Goal: Task Accomplishment & Management: Manage account settings

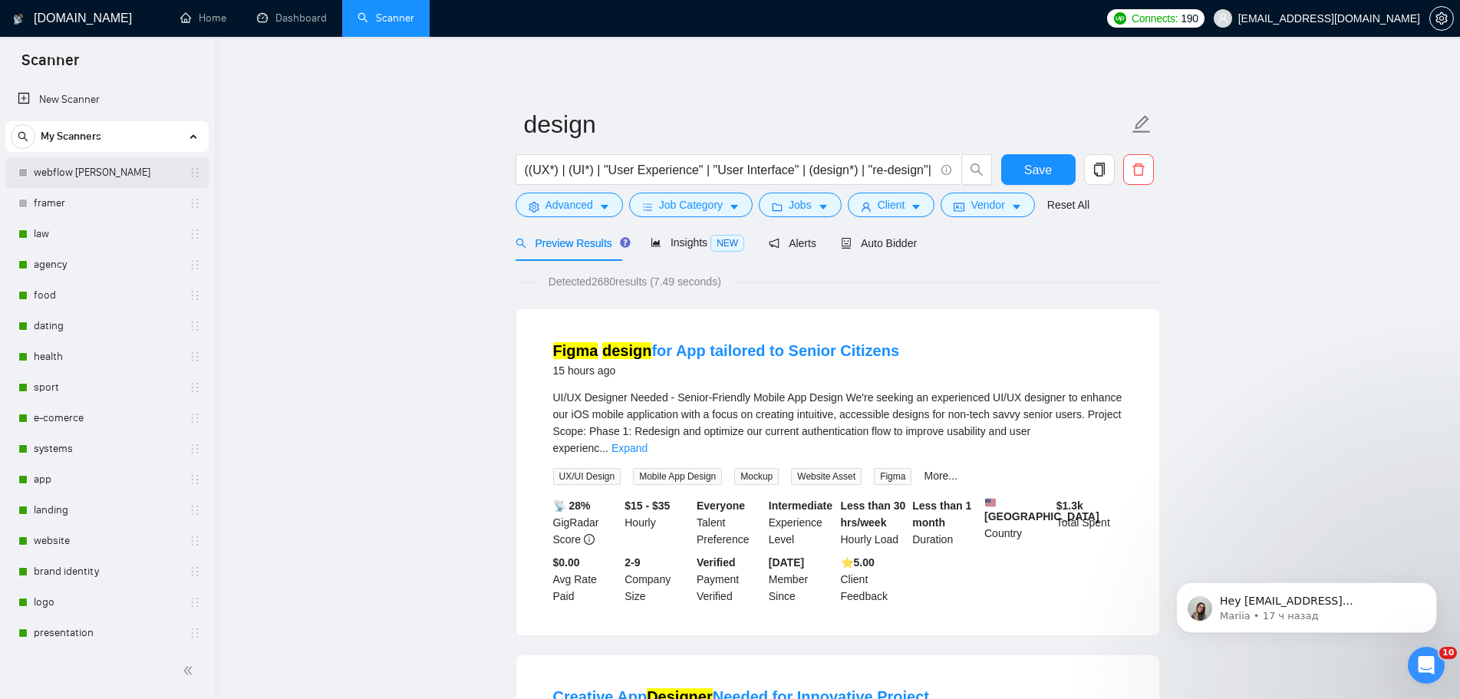
click at [80, 176] on link "webflow [PERSON_NAME]" at bounding box center [107, 172] width 146 height 31
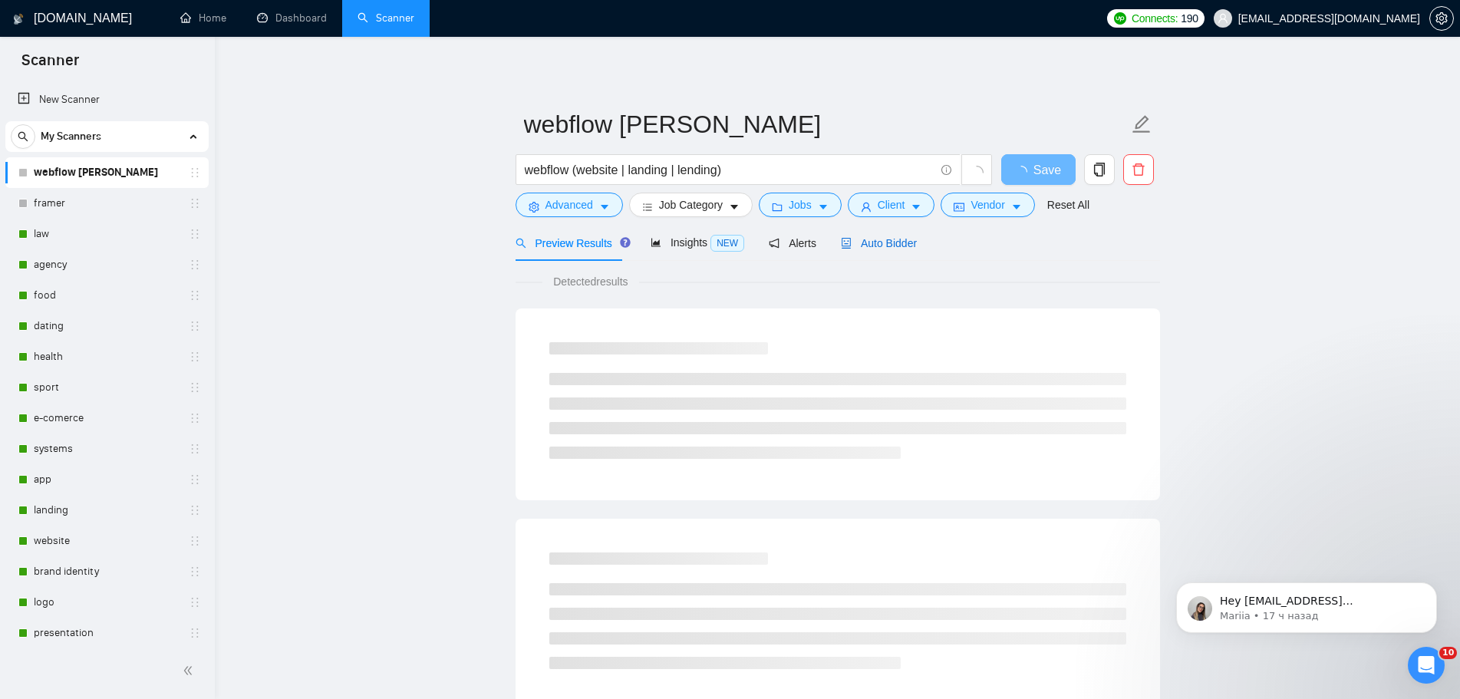
click at [877, 251] on div "Auto Bidder" at bounding box center [879, 243] width 76 height 17
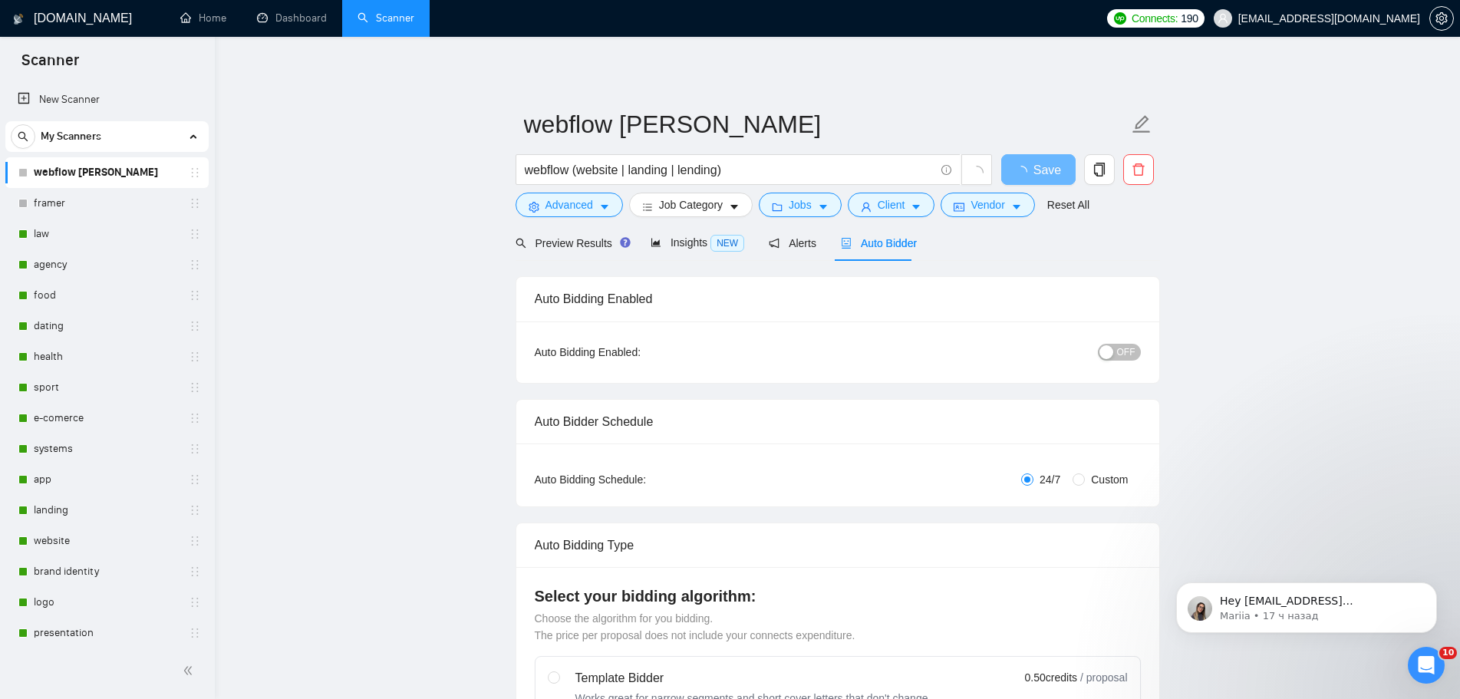
checkbox input "true"
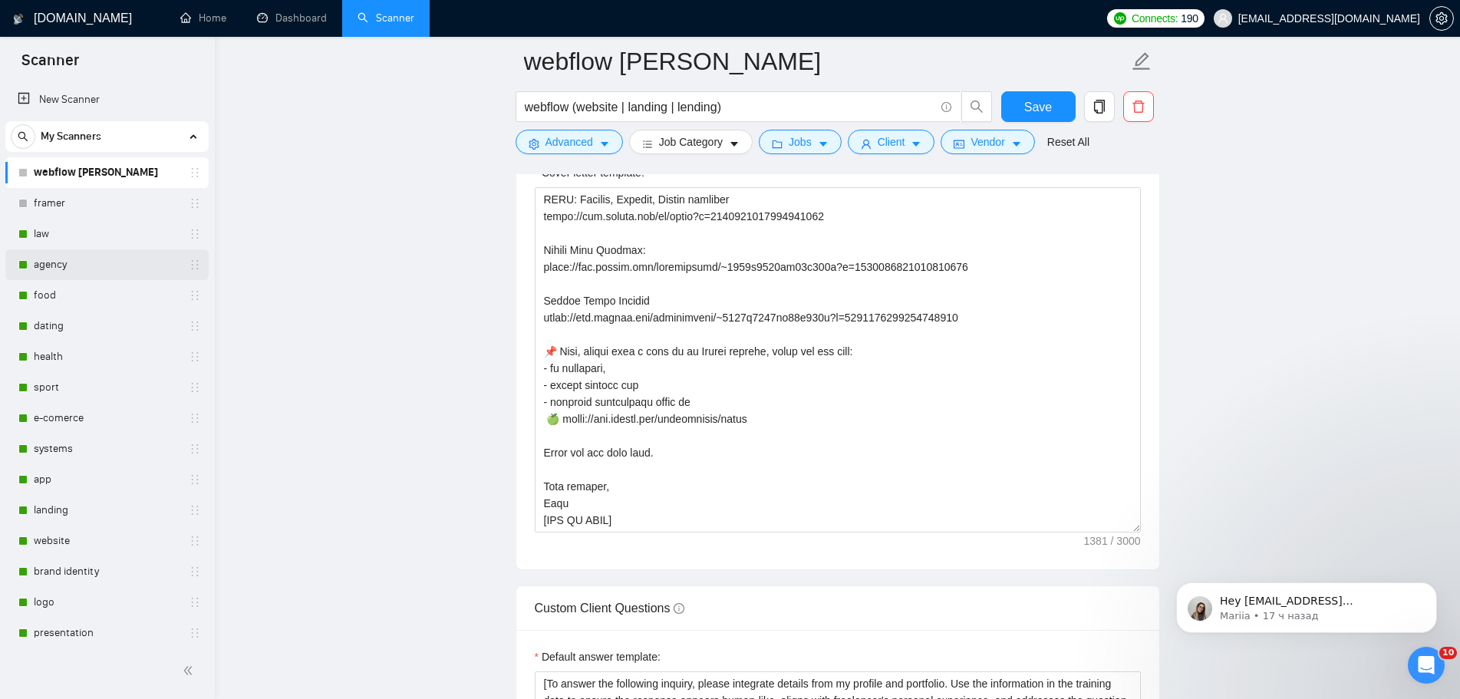
scroll to position [1764, 0]
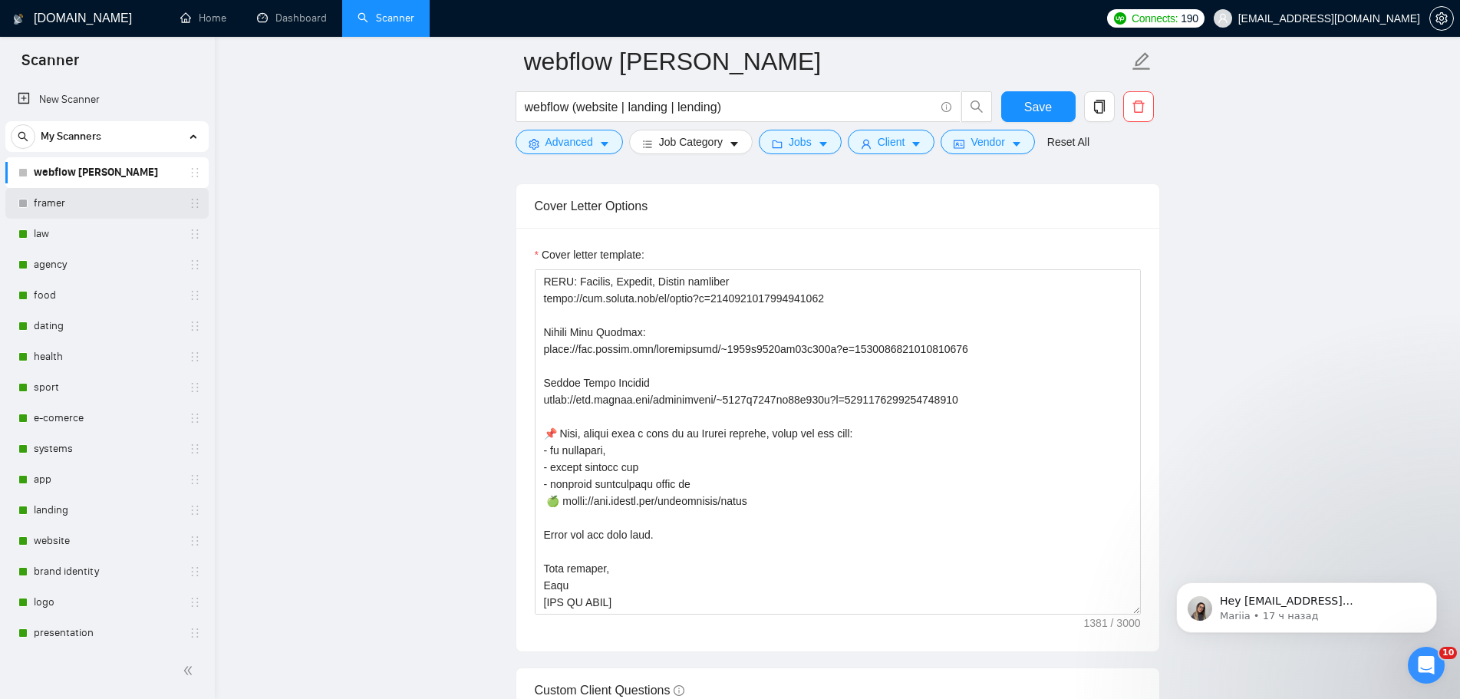
click at [105, 211] on link "framer" at bounding box center [107, 203] width 146 height 31
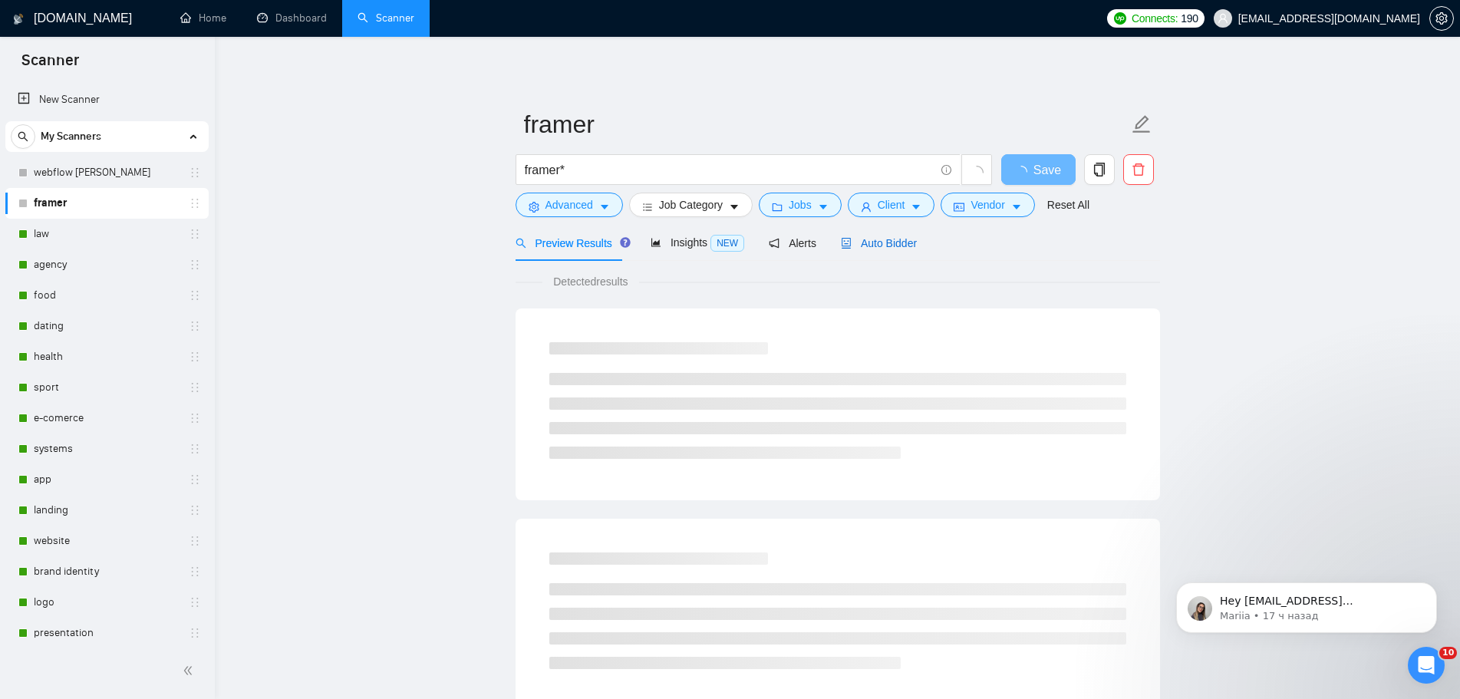
click at [891, 239] on span "Auto Bidder" at bounding box center [879, 243] width 76 height 12
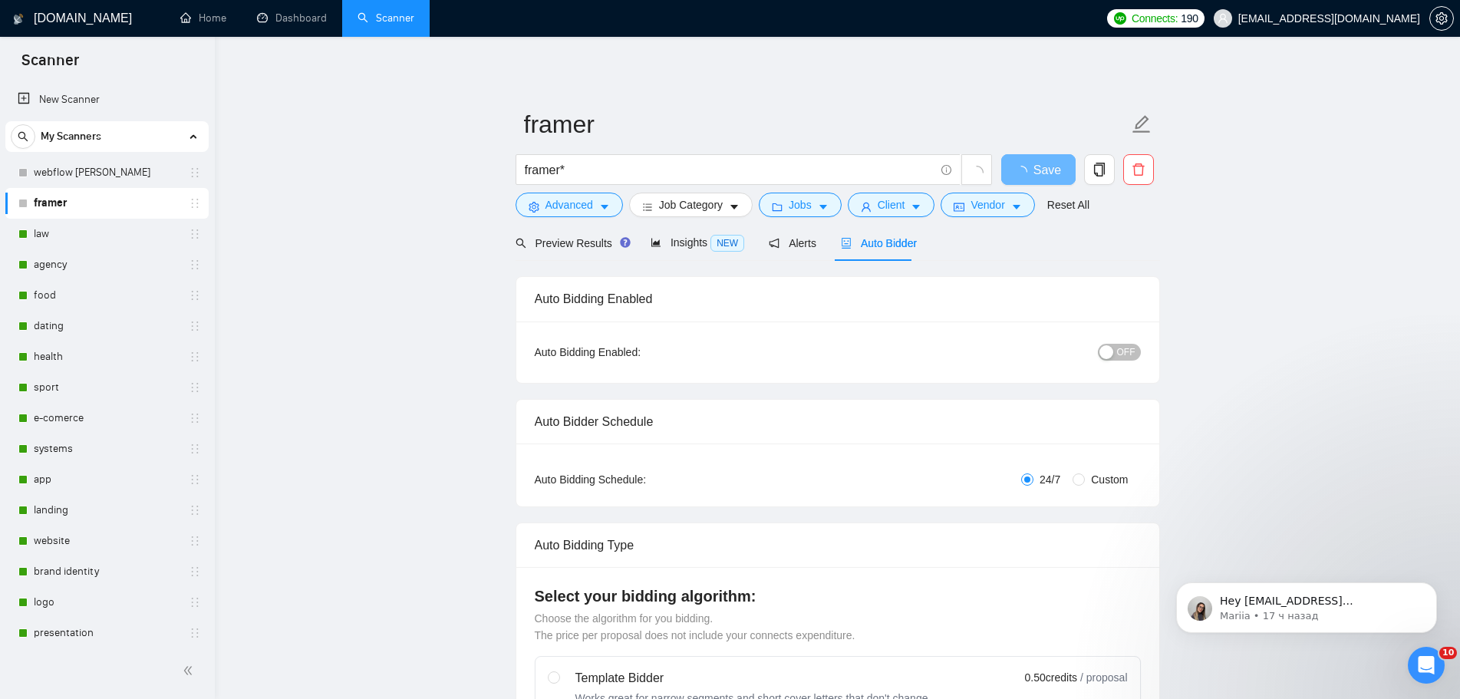
radio input "false"
radio input "true"
checkbox input "true"
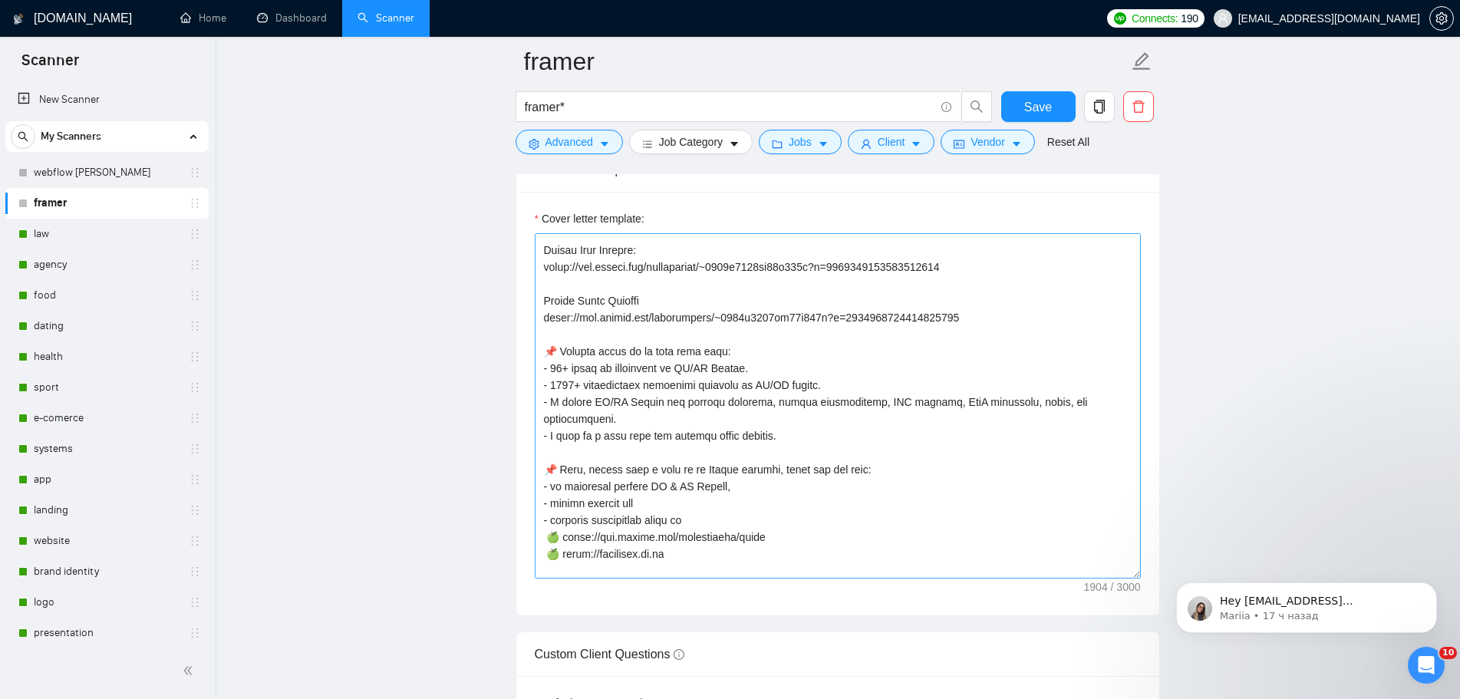
scroll to position [456, 0]
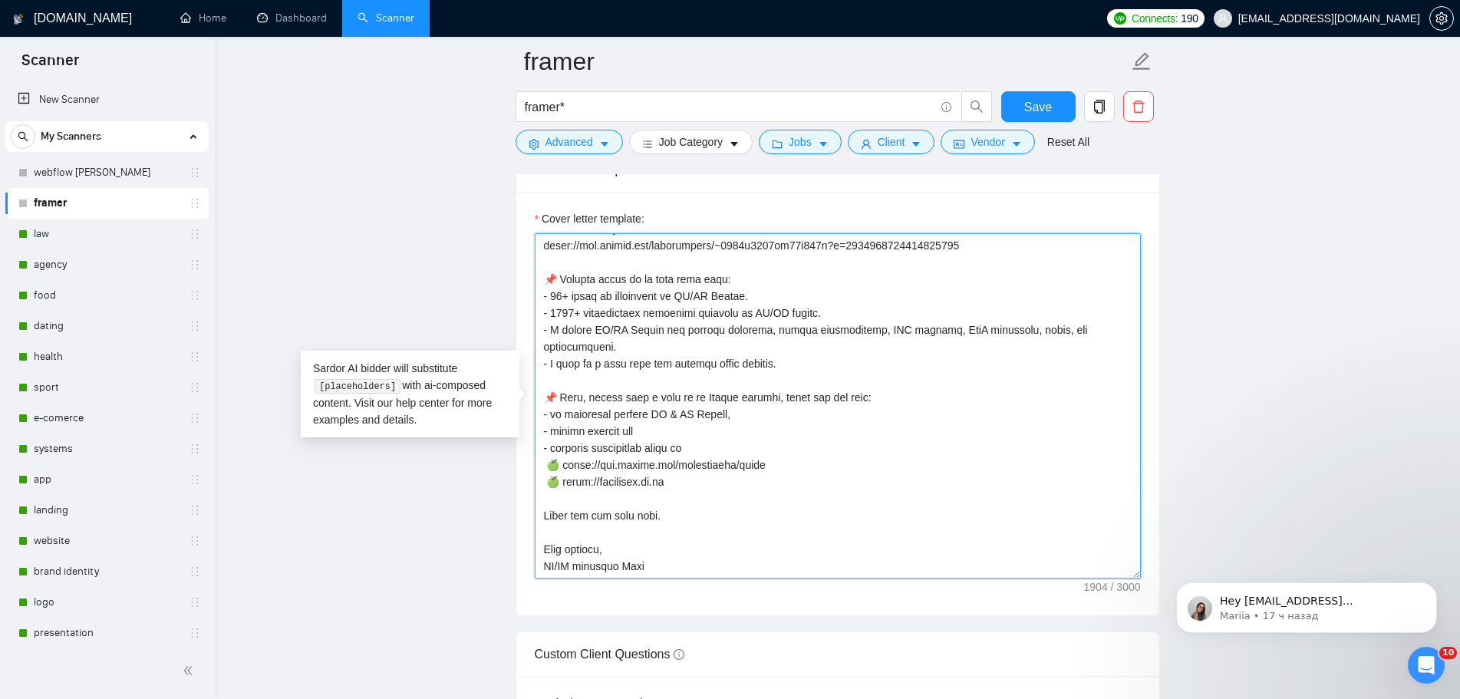
drag, startPoint x: 671, startPoint y: 466, endPoint x: 567, endPoint y: 469, distance: 104.4
click at [567, 469] on textarea "Cover letter template:" at bounding box center [838, 405] width 606 height 345
paste textarea "[DOMAIN_NAME][URL]"
click at [772, 489] on textarea "Cover letter template:" at bounding box center [838, 405] width 606 height 345
drag, startPoint x: 719, startPoint y: 467, endPoint x: 528, endPoint y: 467, distance: 190.2
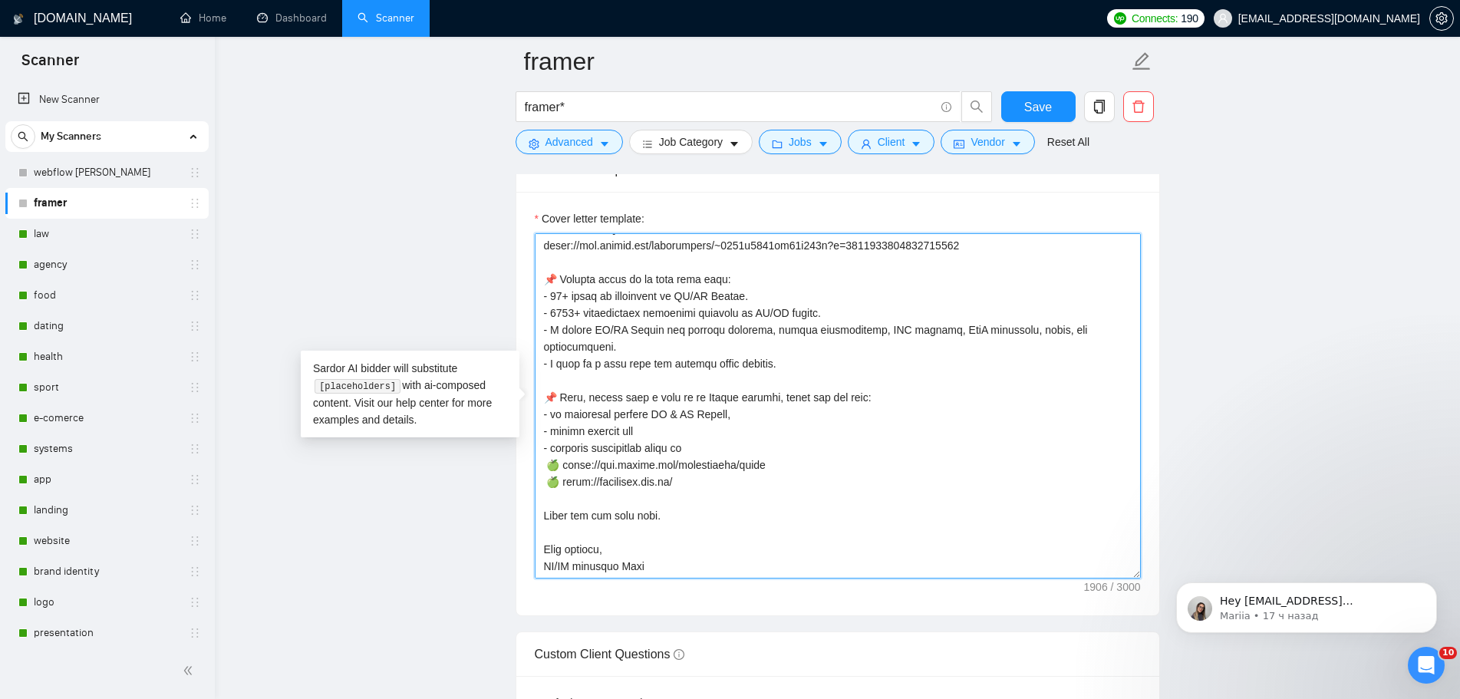
click at [529, 467] on div "Cover letter template:" at bounding box center [837, 403] width 643 height 423
type textarea "👋 [Lorem i dolorsit ametcons adipi eli seddoe't inci, (ut lab et dolorema). Ali…"
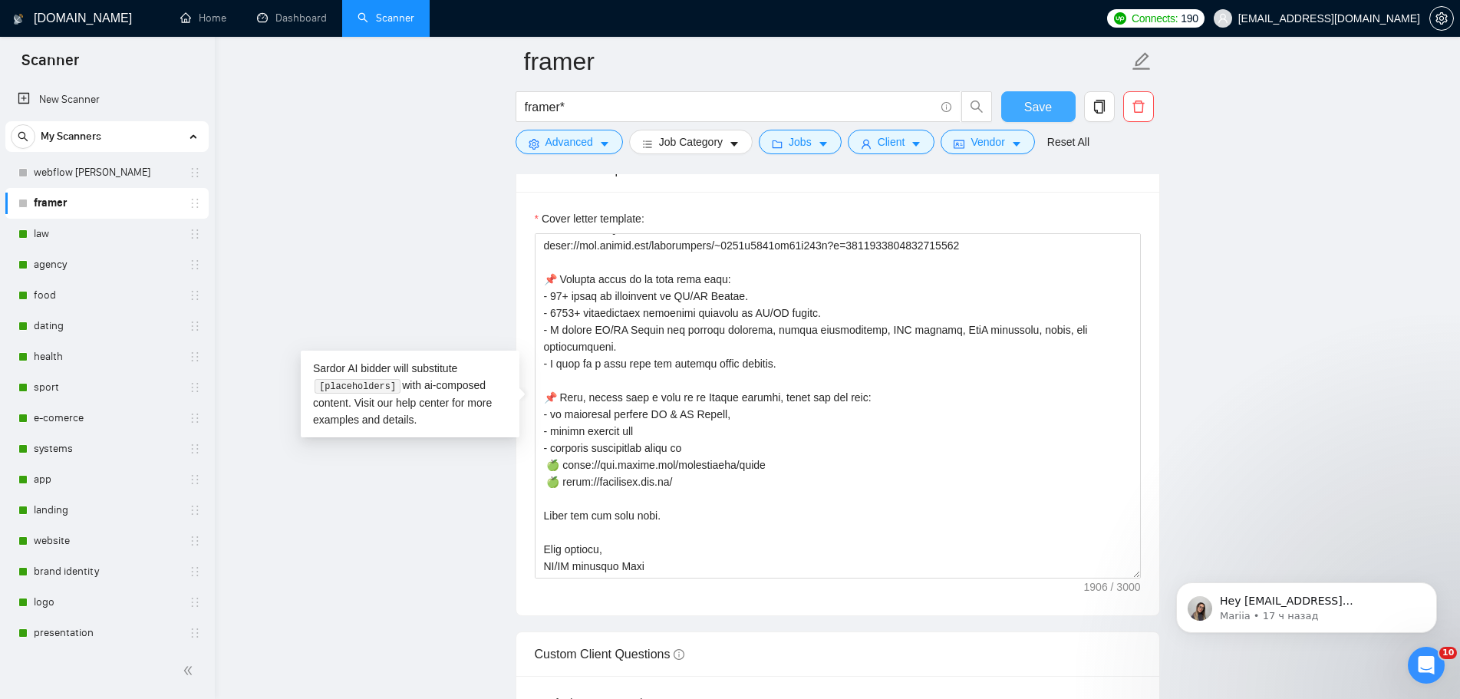
click at [1044, 117] on button "Save" at bounding box center [1038, 106] width 74 height 31
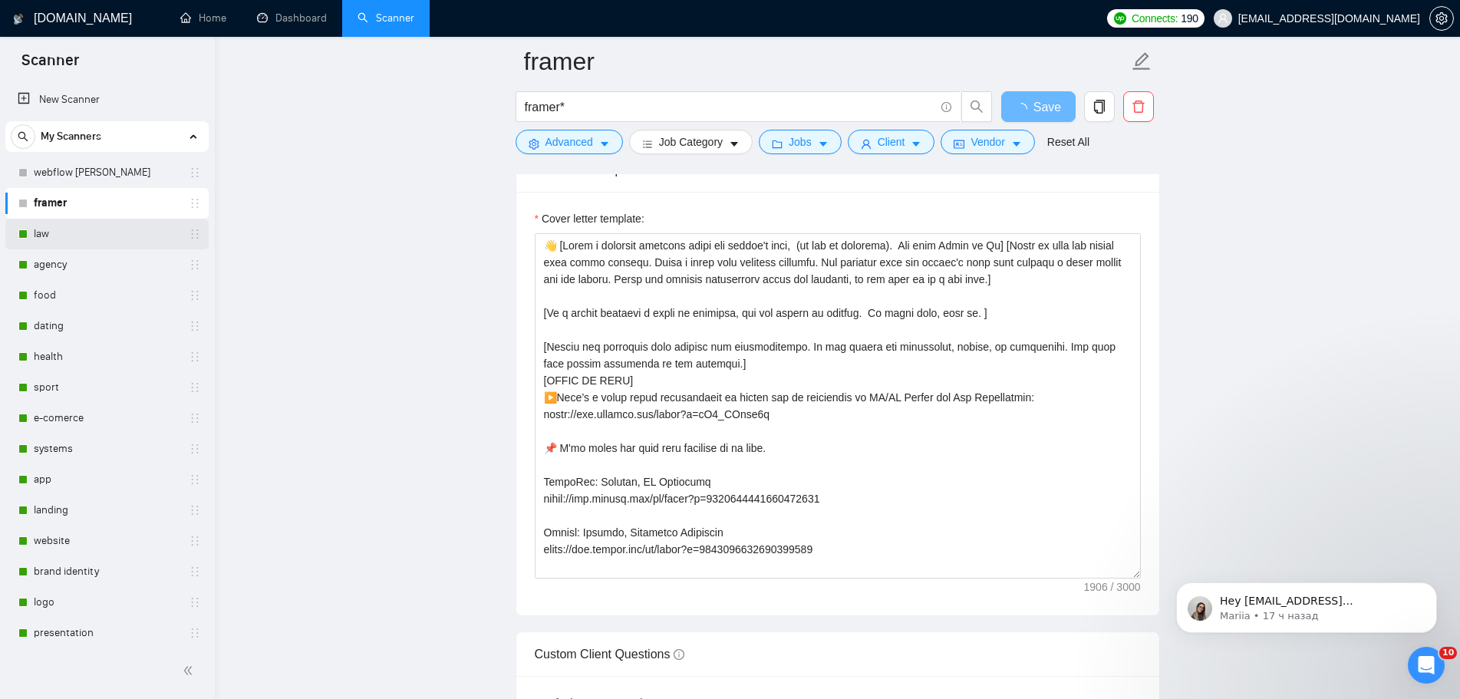
click at [47, 228] on link "law" at bounding box center [107, 234] width 146 height 31
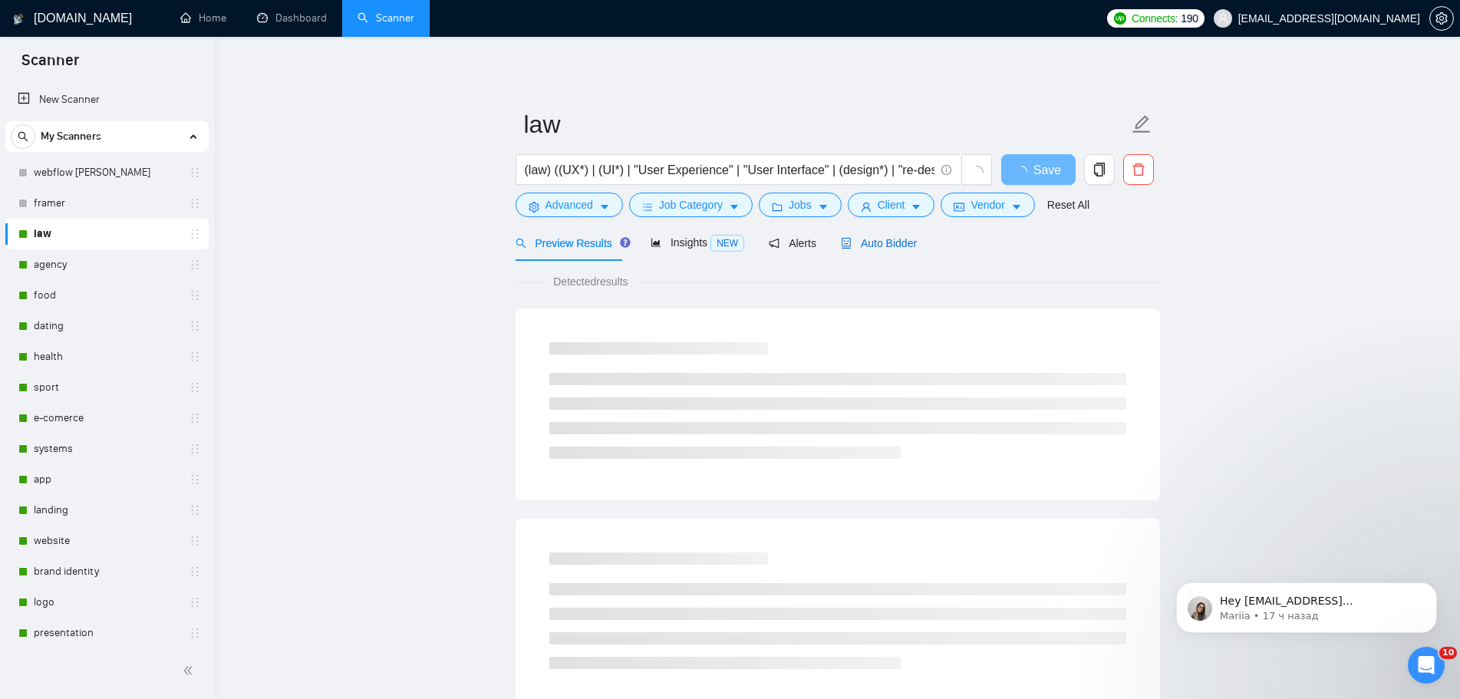
click at [879, 247] on span "Auto Bidder" at bounding box center [879, 243] width 76 height 12
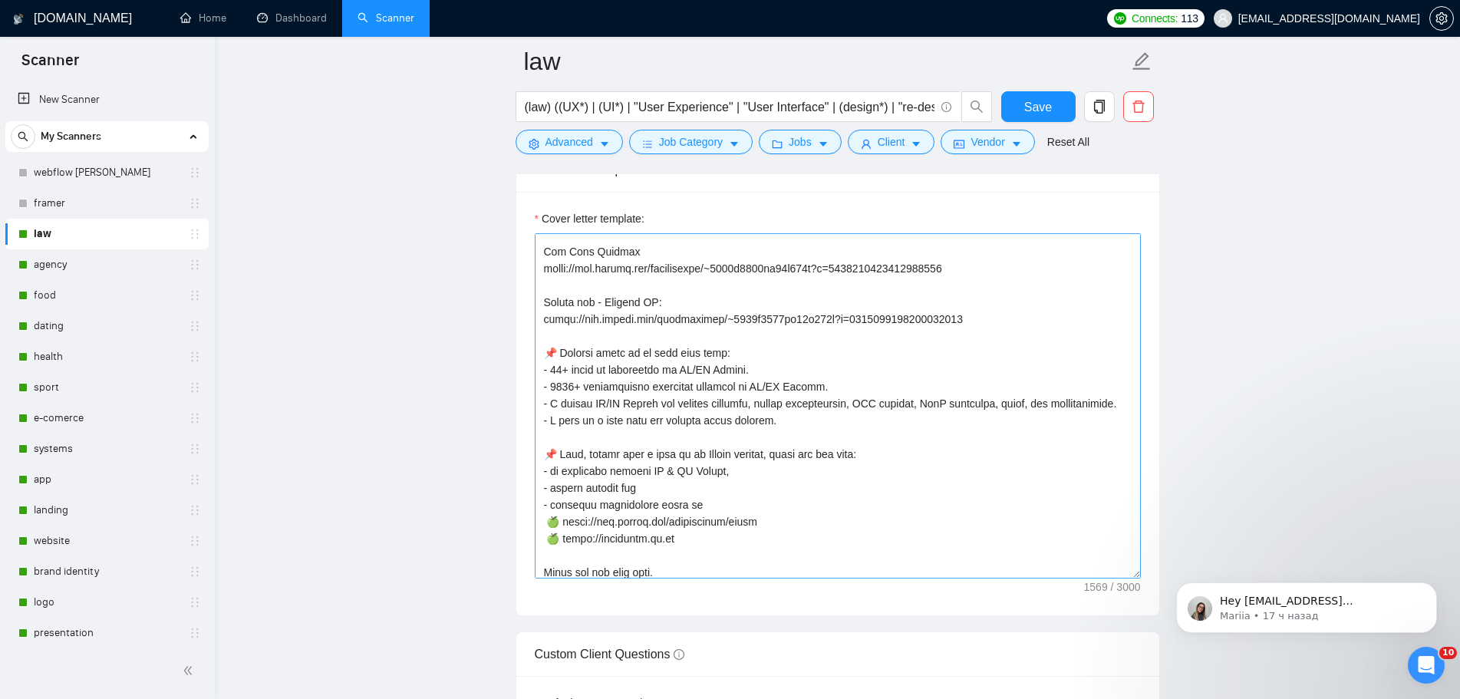
scroll to position [304, 0]
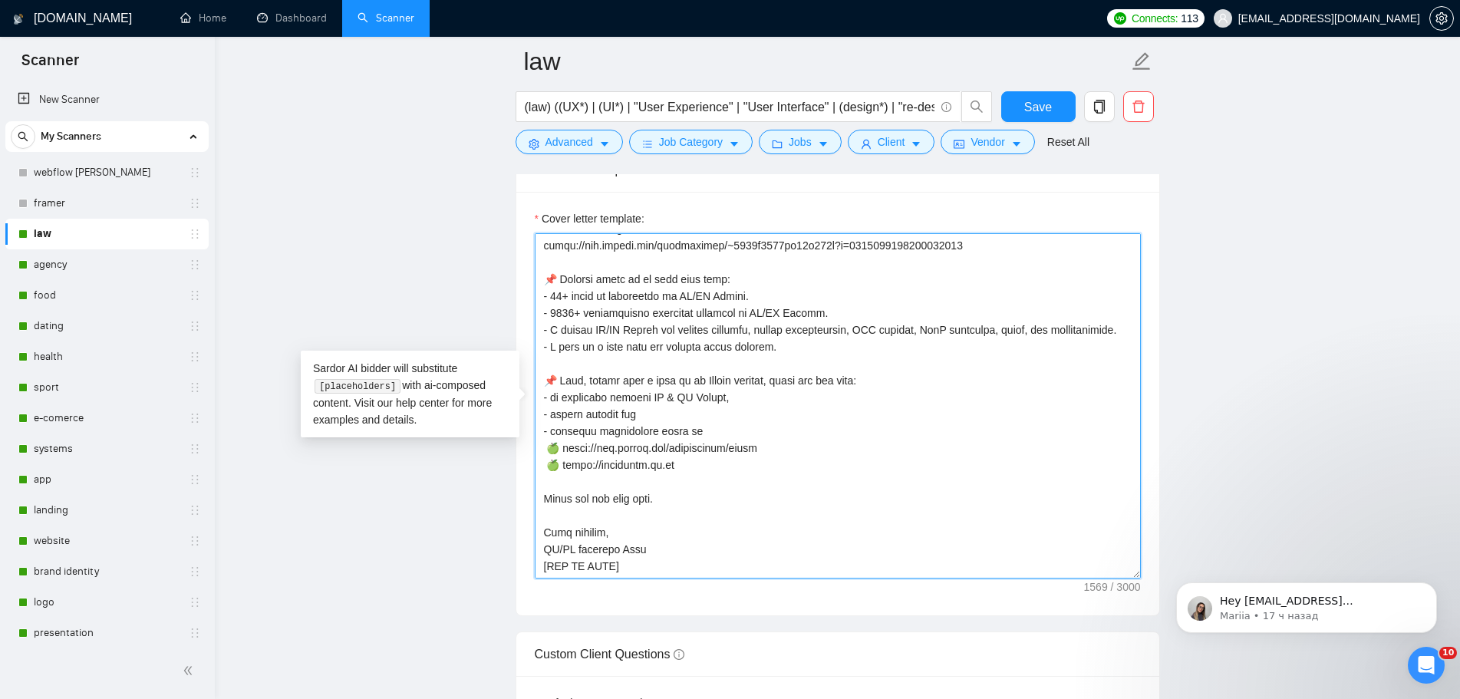
drag, startPoint x: 679, startPoint y: 466, endPoint x: 532, endPoint y: 464, distance: 146.5
click at [532, 464] on div "Cover letter template:" at bounding box center [837, 403] width 643 height 423
paste textarea "[DOMAIN_NAME][URL]"
type textarea "👋 [Lorem i dolorsit ametcons adipi eli seddoe't inci, (ut lab et dolorema). Ali…"
click at [1029, 107] on span "Save" at bounding box center [1038, 106] width 28 height 19
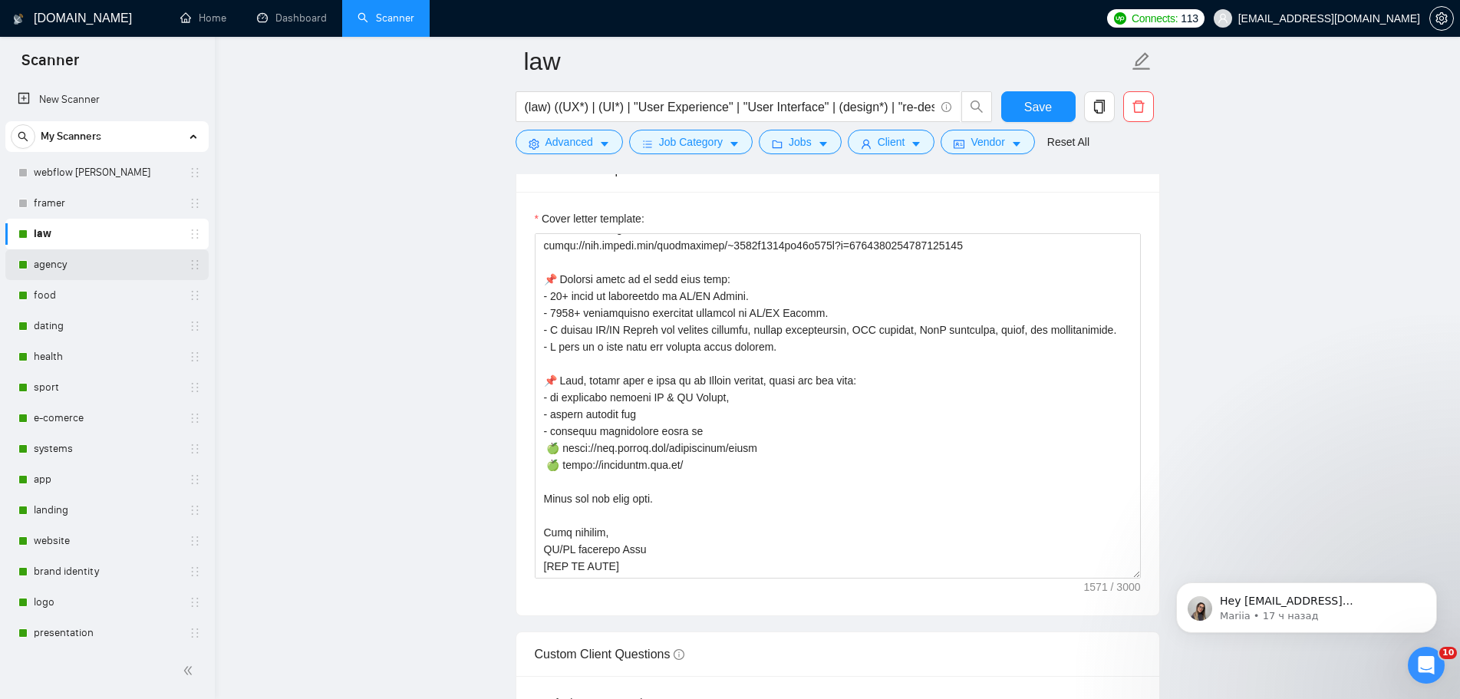
click at [82, 263] on link "agency" at bounding box center [107, 264] width 146 height 31
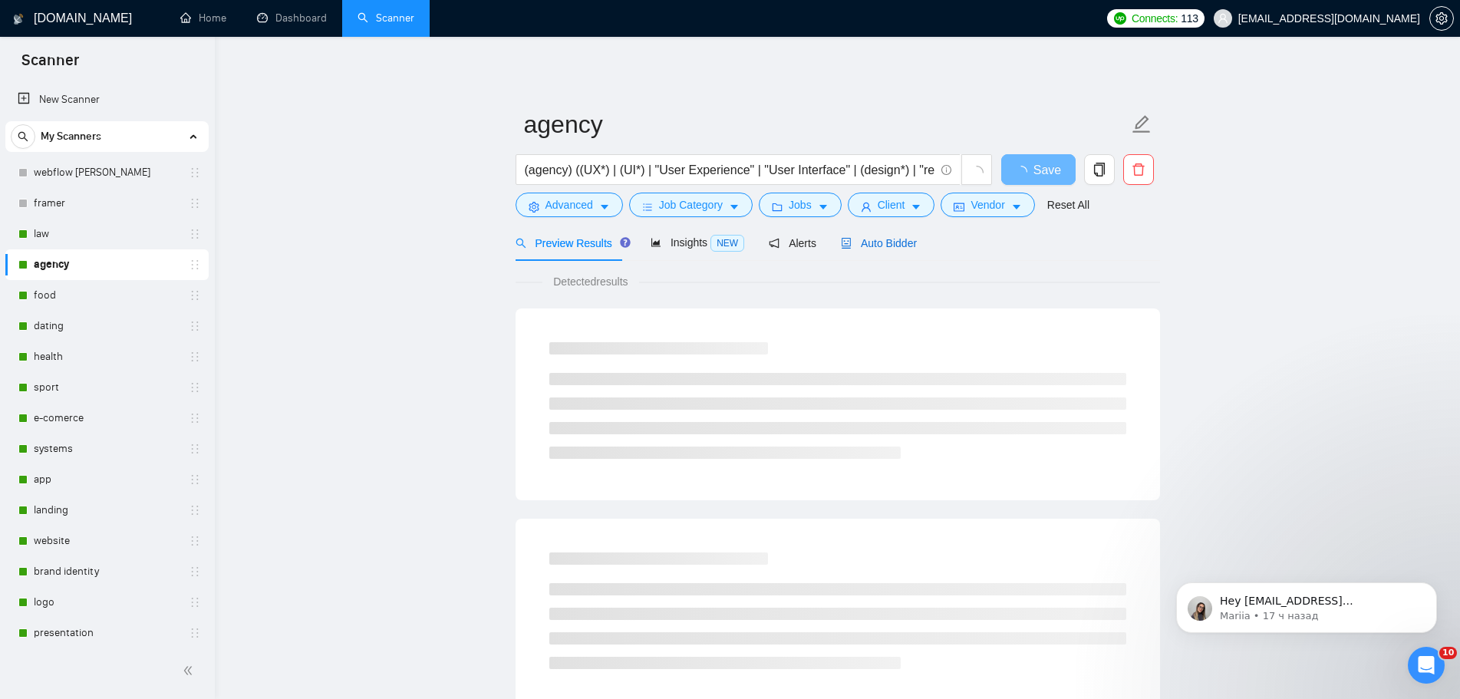
click at [893, 242] on span "Auto Bidder" at bounding box center [879, 243] width 76 height 12
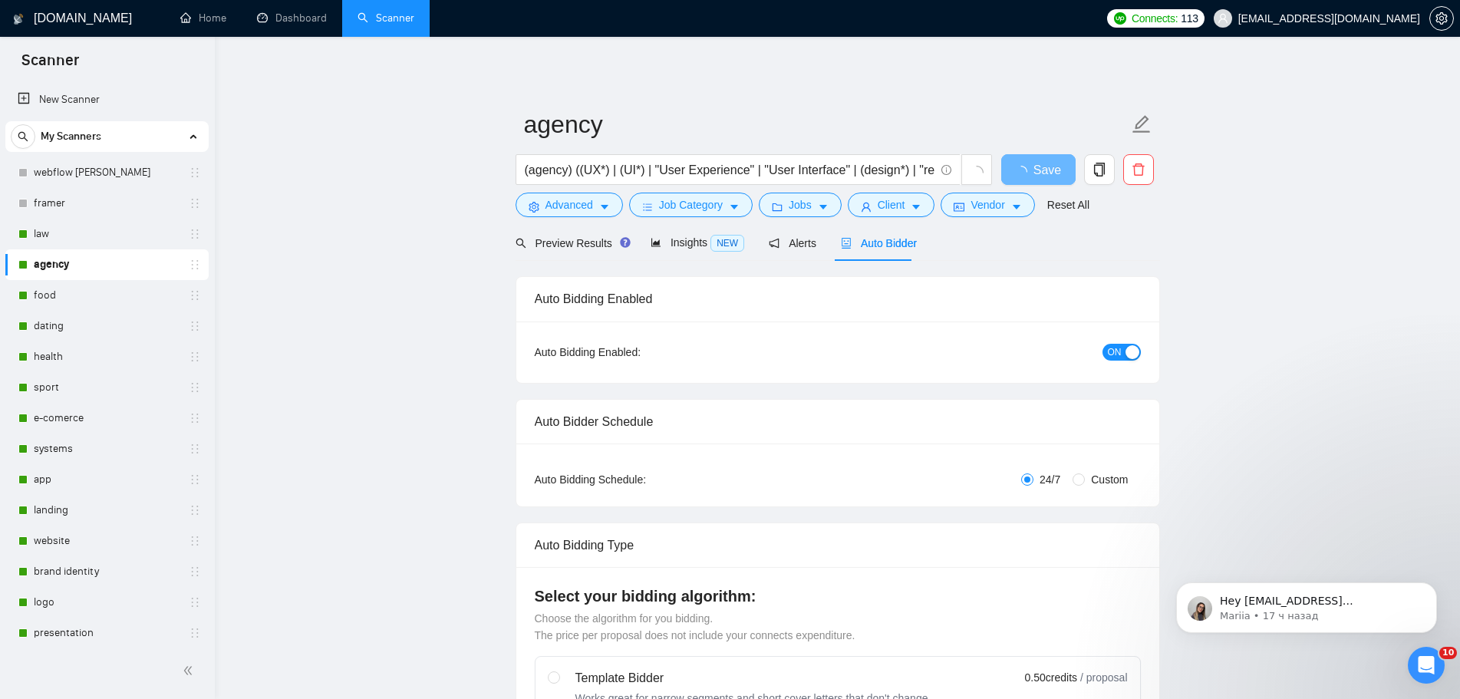
radio input "false"
radio input "true"
checkbox input "true"
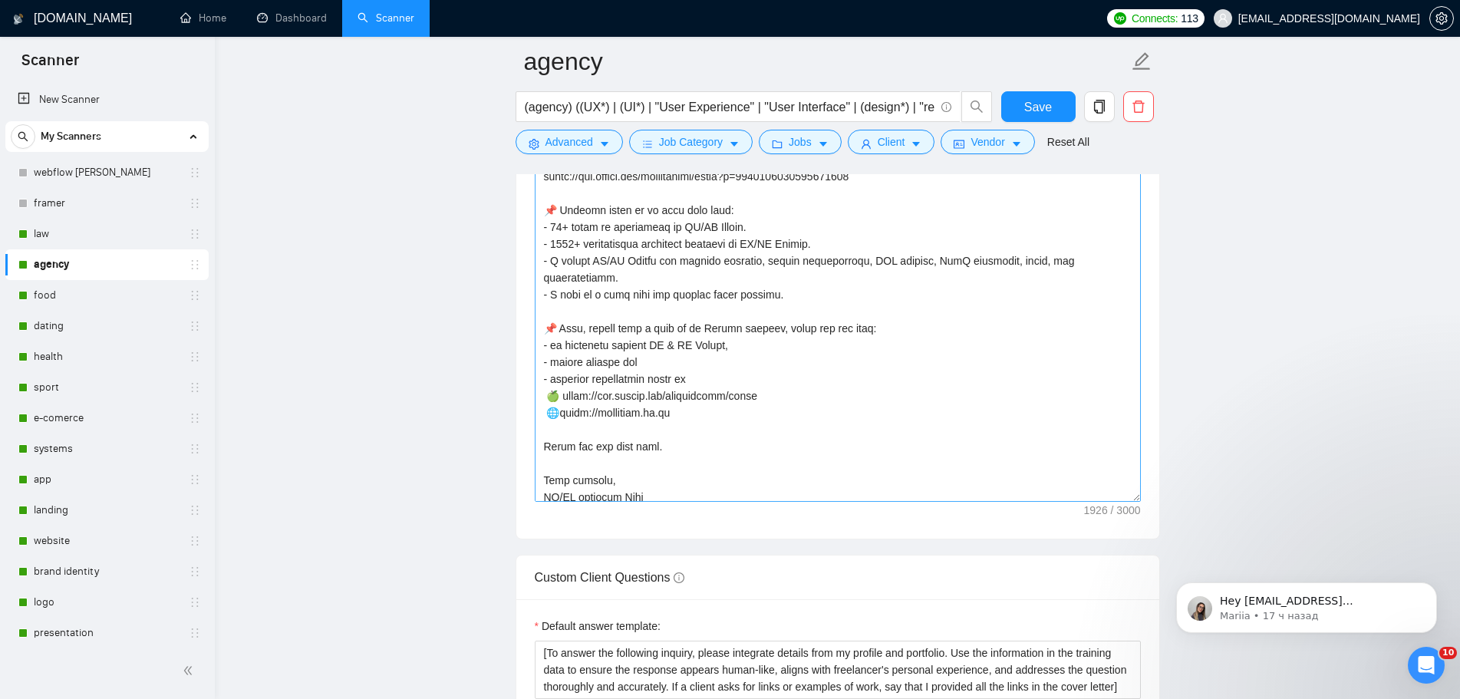
scroll to position [506, 0]
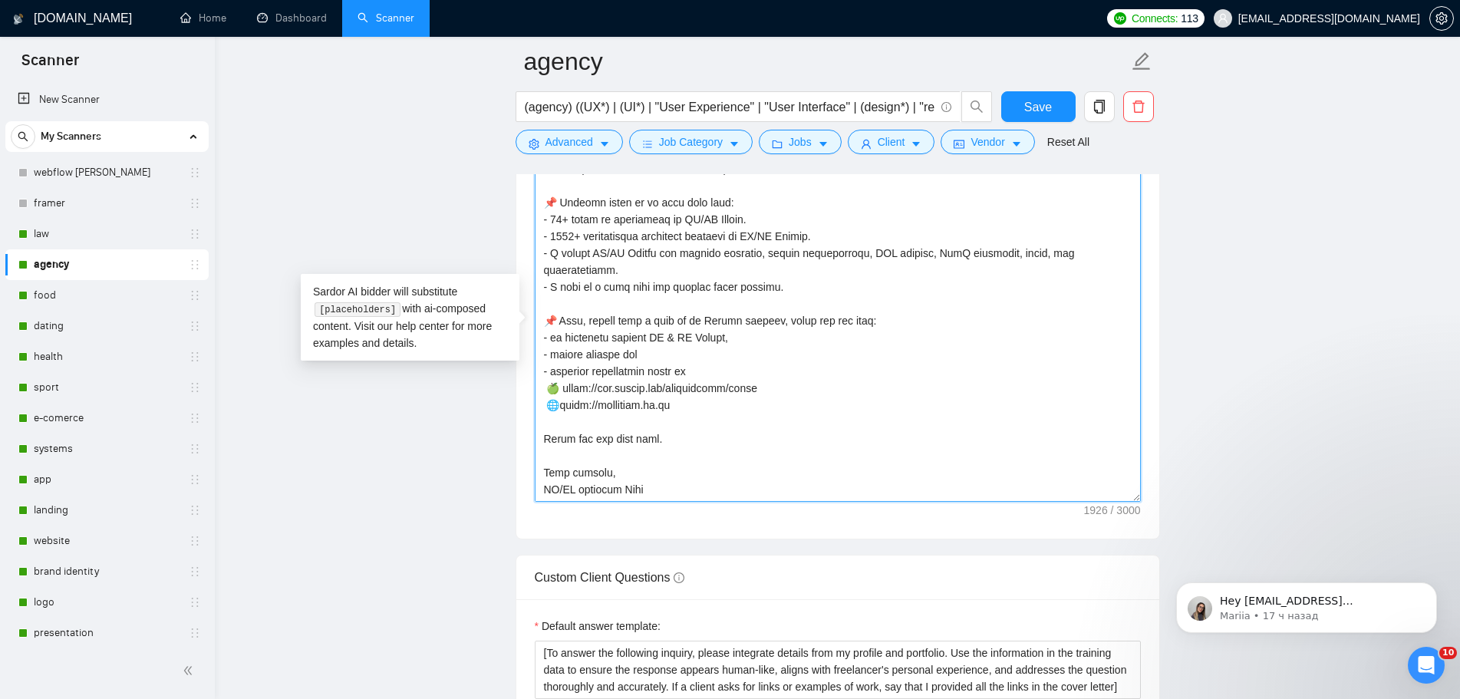
drag, startPoint x: 680, startPoint y: 385, endPoint x: 563, endPoint y: 390, distance: 116.7
click at [563, 390] on textarea "Cover letter template:" at bounding box center [838, 328] width 606 height 345
paste textarea "🍏 [URL][DOMAIN_NAME]"
drag, startPoint x: 576, startPoint y: 387, endPoint x: 590, endPoint y: 413, distance: 29.5
click at [578, 389] on textarea "Cover letter template:" at bounding box center [838, 328] width 606 height 345
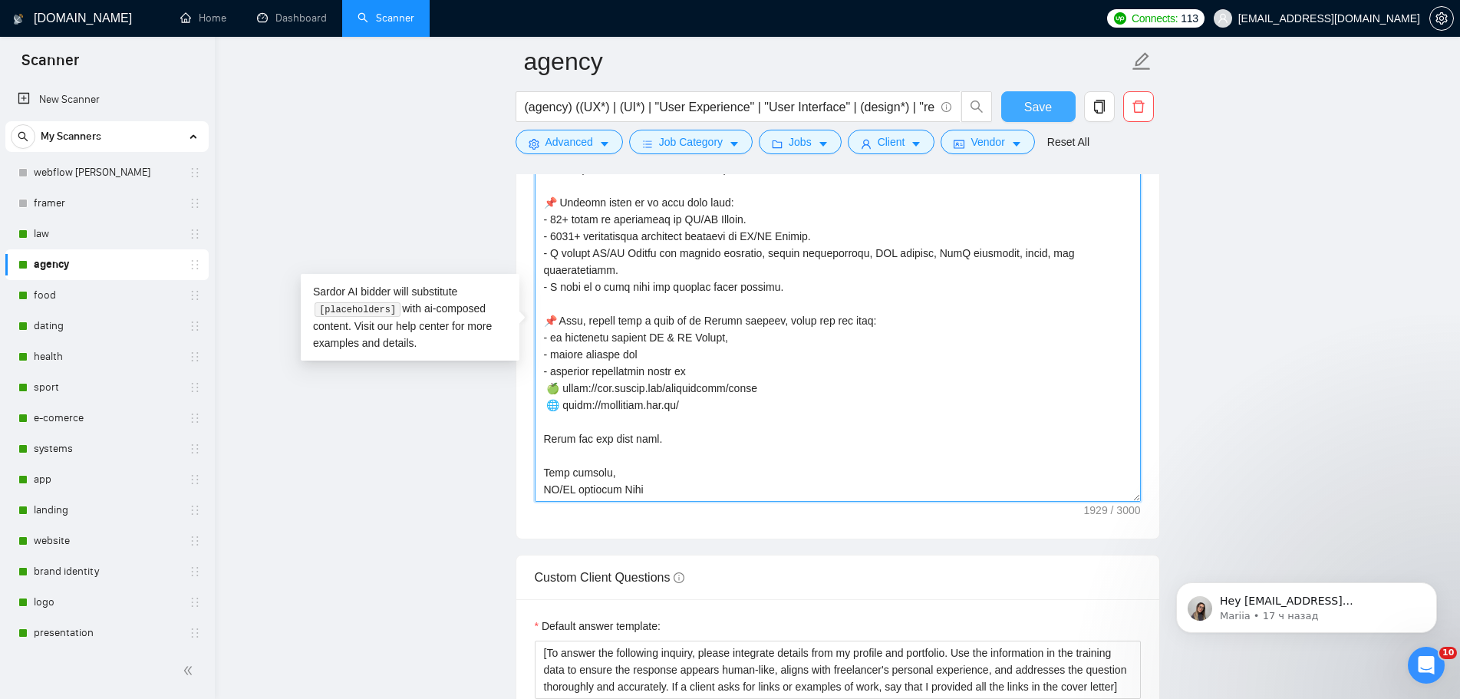
type textarea "👋 [Lorem i dolorsit ametcons adipi eli seddoe't inci, (ut lab et dolorema). Ali…"
click at [1022, 105] on button "Save" at bounding box center [1038, 106] width 74 height 31
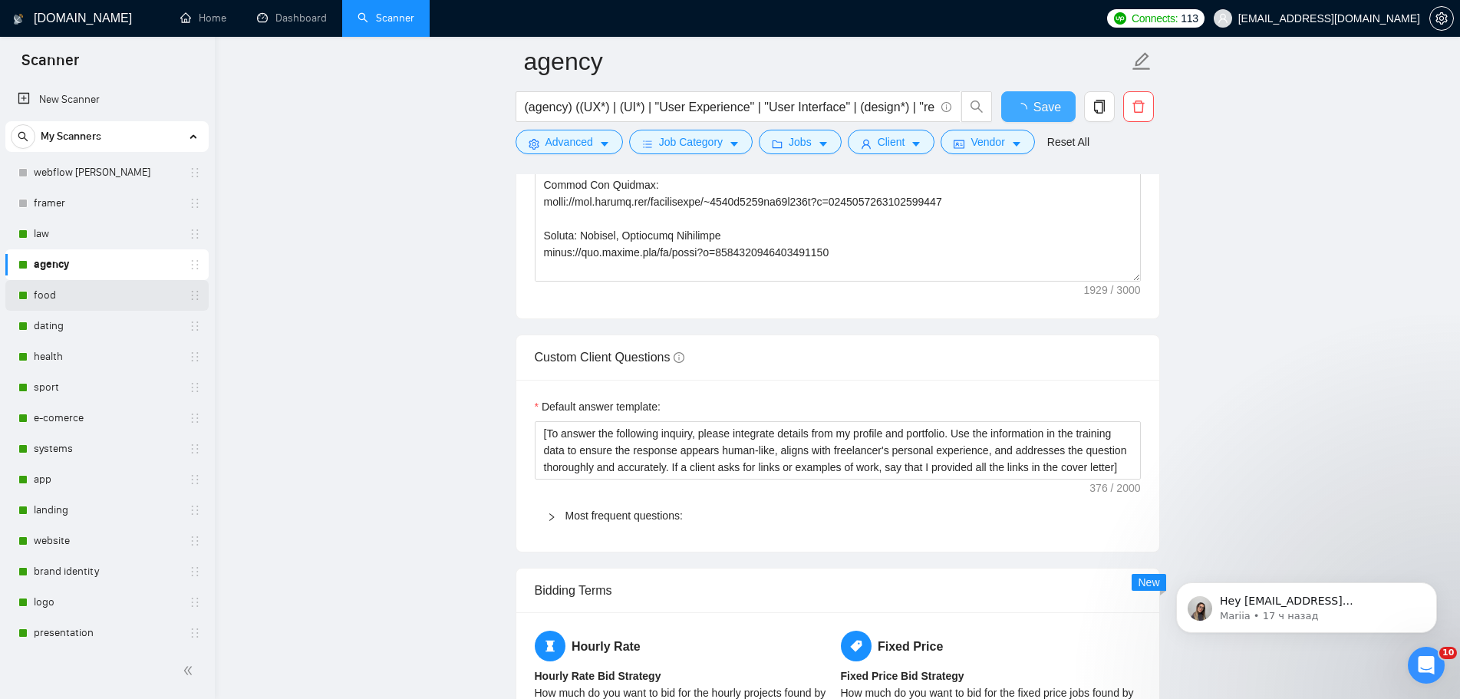
checkbox input "true"
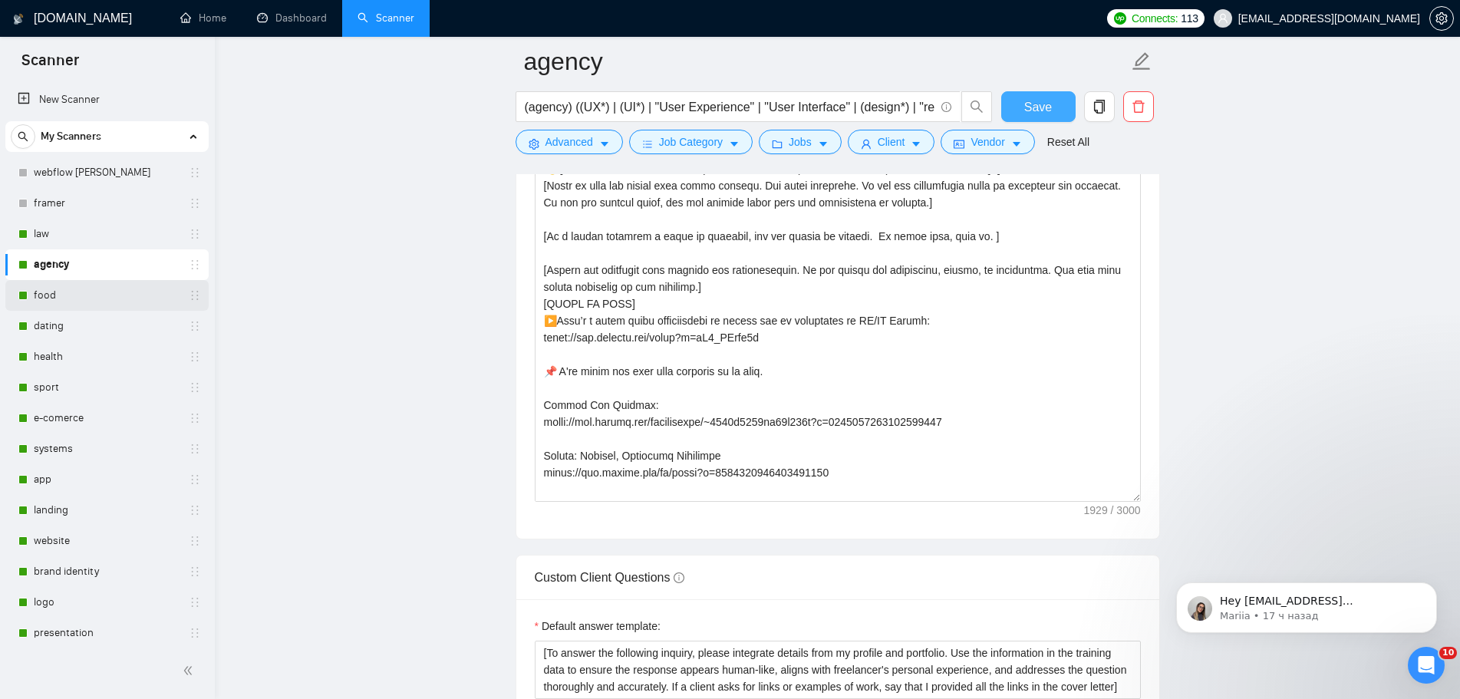
click at [1044, 108] on span "Save" at bounding box center [1038, 106] width 28 height 19
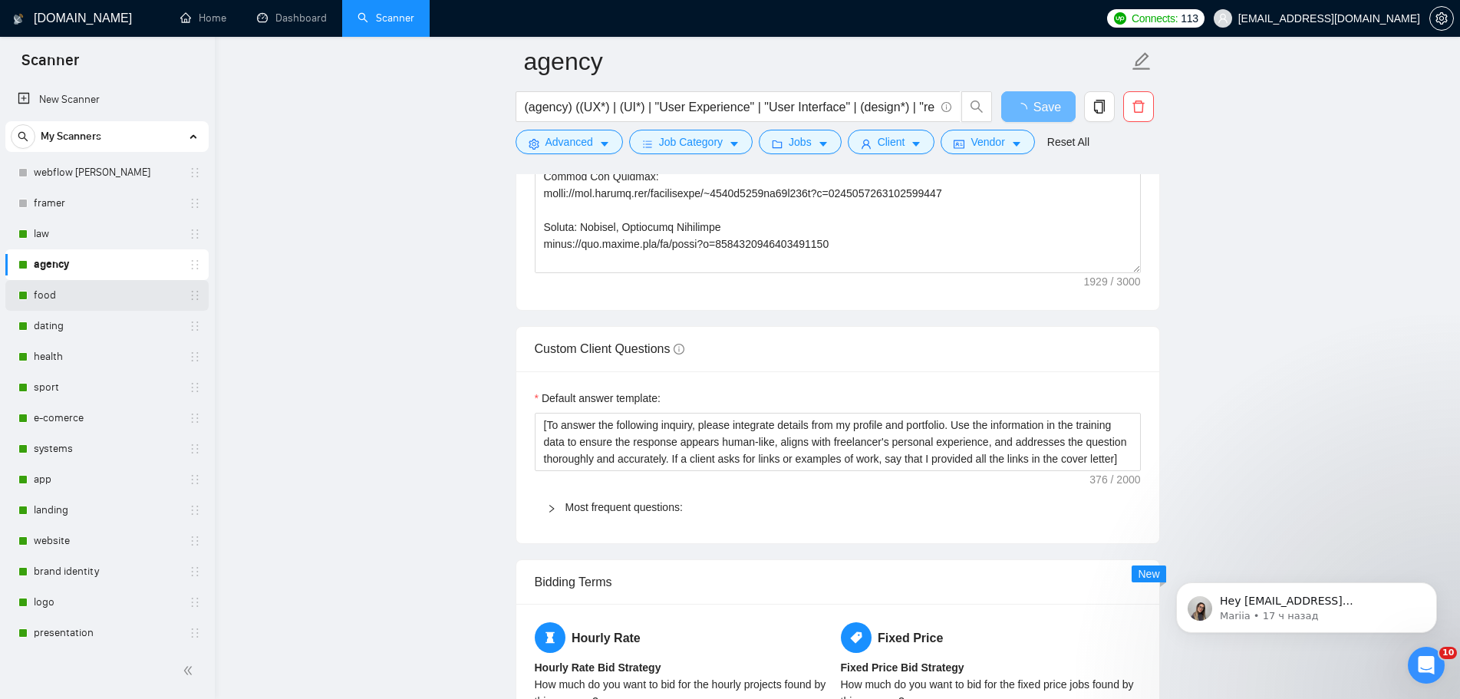
click at [67, 295] on link "food" at bounding box center [107, 295] width 146 height 31
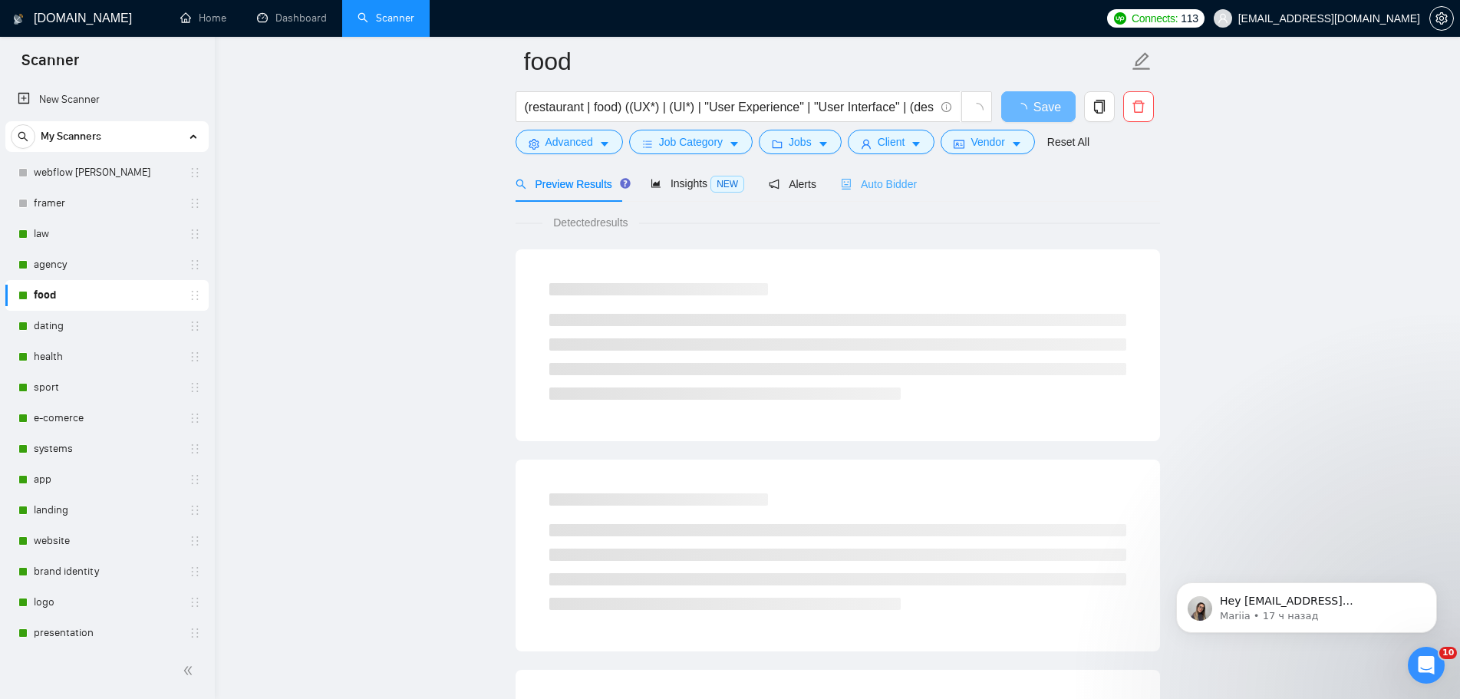
scroll to position [77, 0]
click at [791, 180] on span "Alerts" at bounding box center [793, 179] width 48 height 12
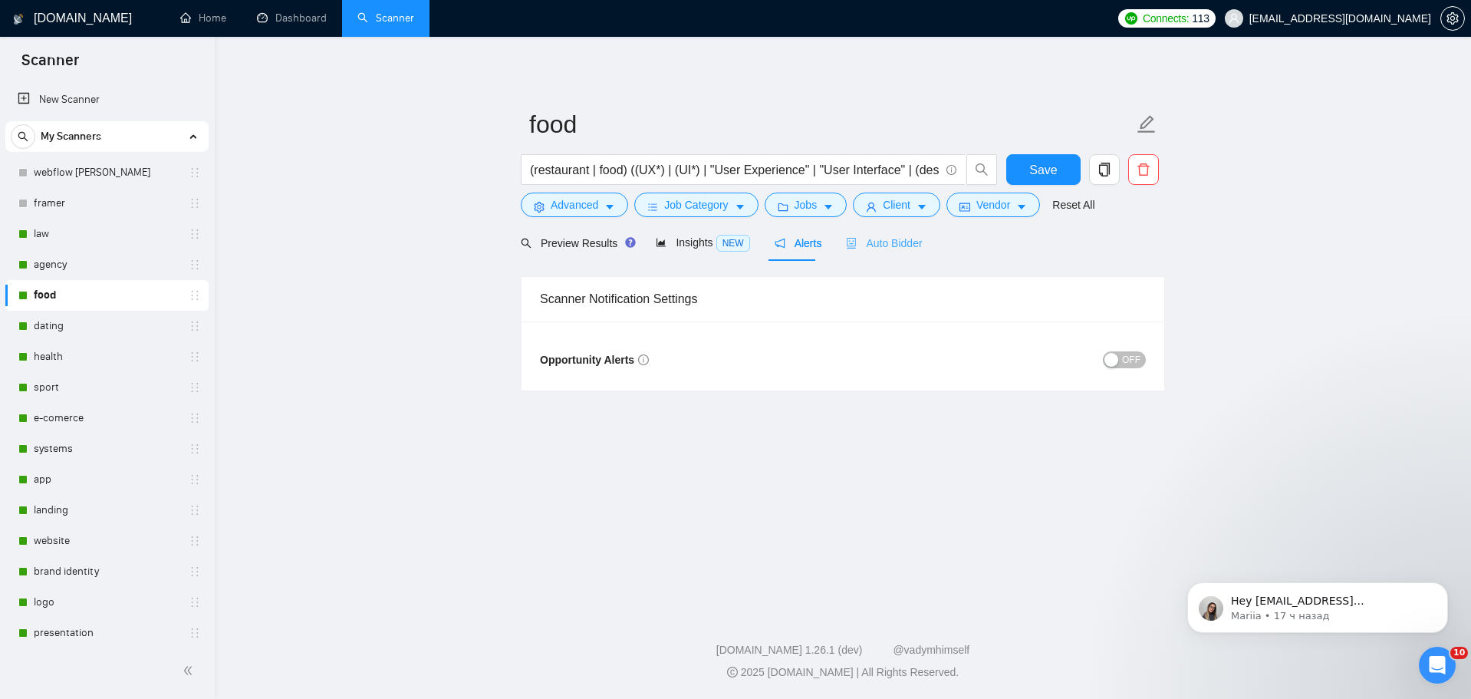
click at [911, 231] on div "Auto Bidder" at bounding box center [884, 243] width 76 height 36
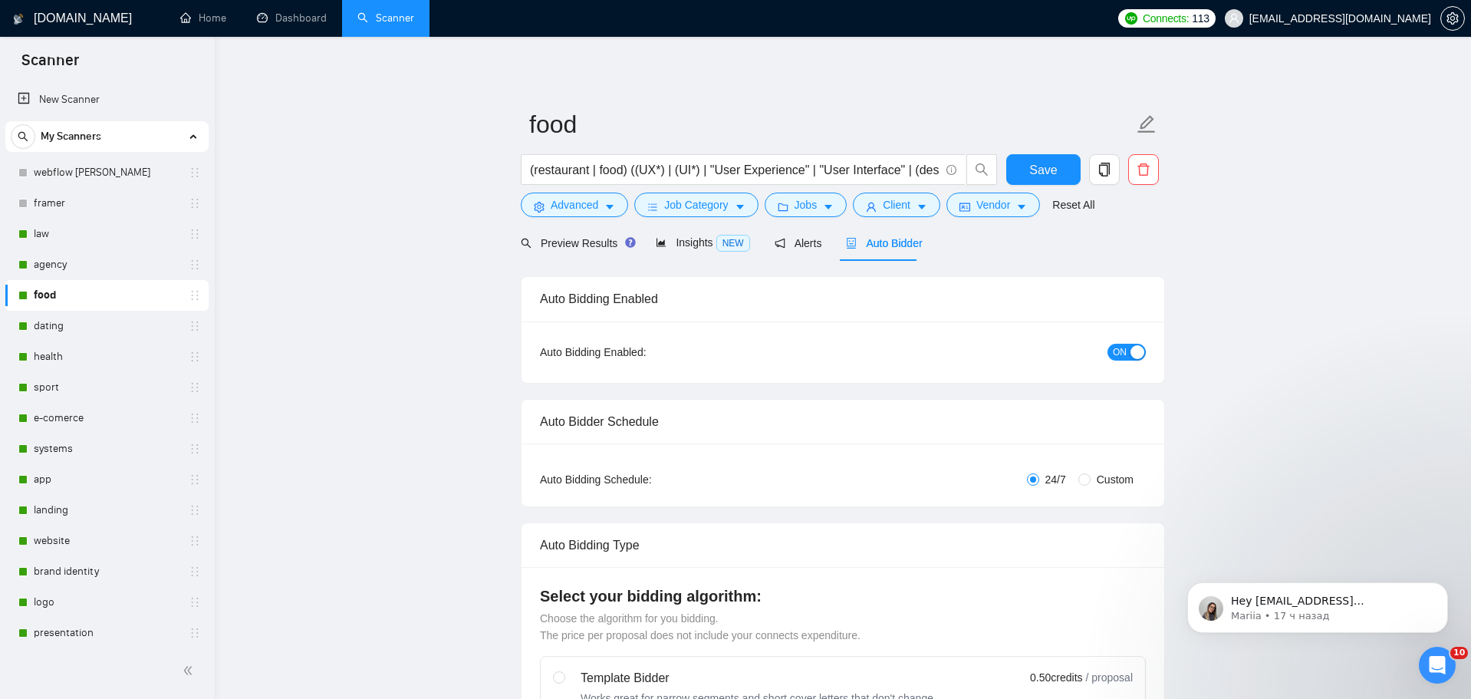
radio input "false"
radio input "true"
checkbox input "true"
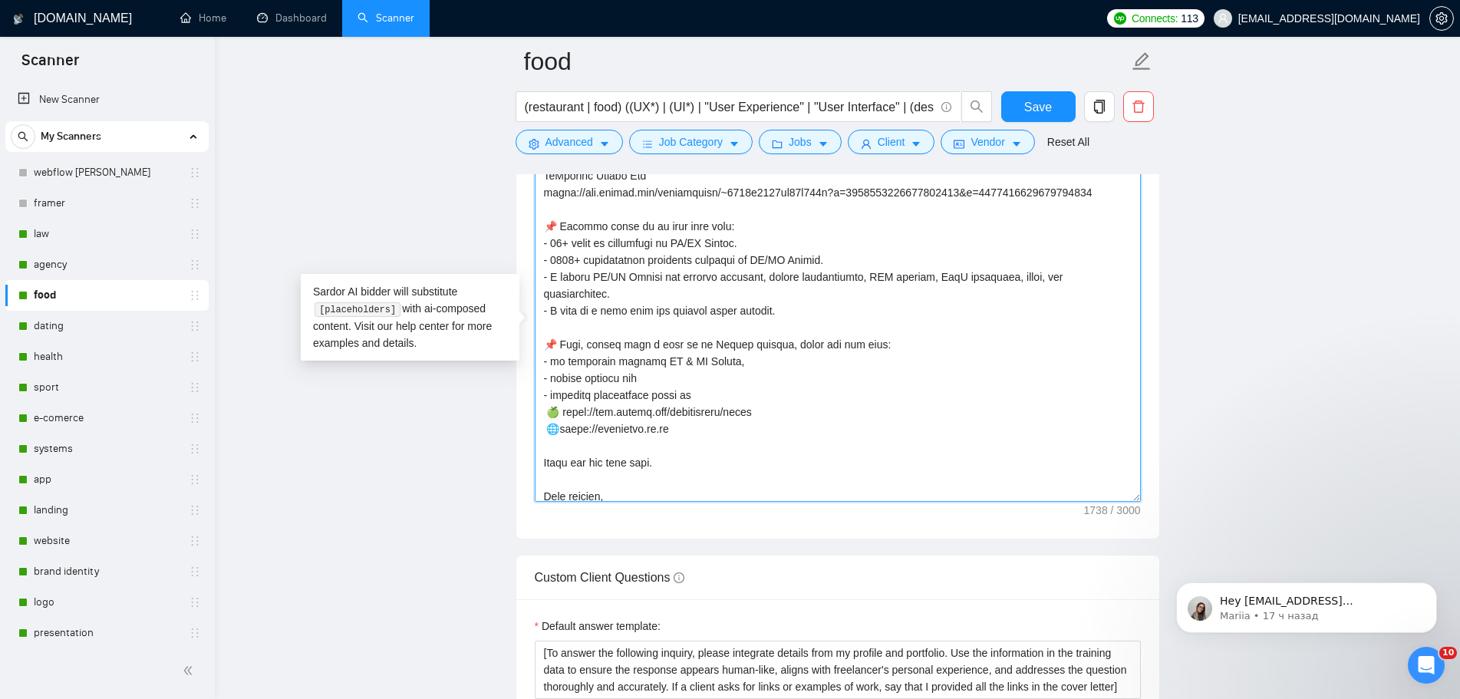
scroll to position [388, 0]
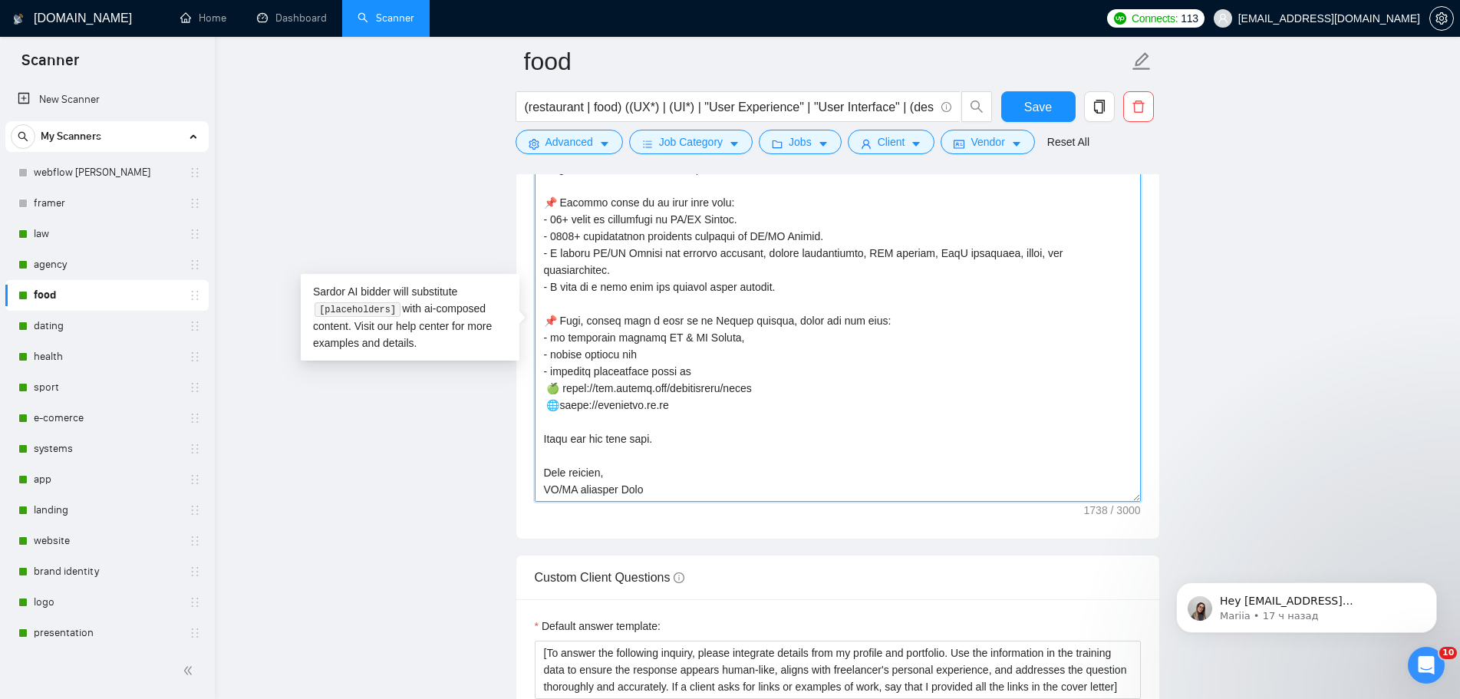
drag, startPoint x: 677, startPoint y: 388, endPoint x: 545, endPoint y: 386, distance: 131.9
click at [545, 386] on textarea "Cover letter template:" at bounding box center [838, 328] width 606 height 345
paste textarea "🌐 [URL][DOMAIN_NAME]"
drag, startPoint x: 690, startPoint y: 387, endPoint x: 524, endPoint y: 382, distance: 166.5
click at [524, 382] on div "Cover letter template:" at bounding box center [837, 326] width 643 height 423
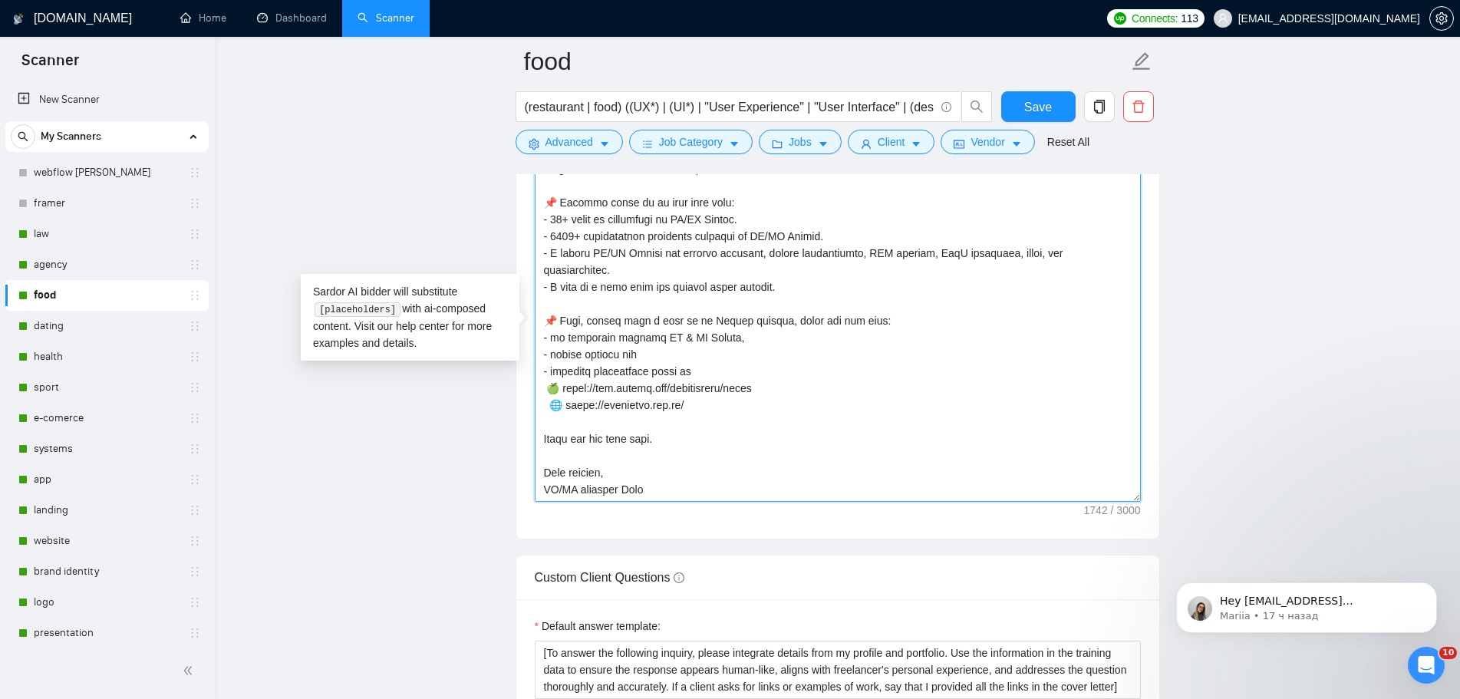
click at [646, 394] on textarea "Cover letter template:" at bounding box center [838, 328] width 606 height 345
click at [555, 384] on textarea "Cover letter template:" at bounding box center [838, 328] width 606 height 345
type textarea "👋 [Lorem i dolorsit ametcons adipi eli seddoe't inci, (ut lab et dolorema). Ali…"
click at [1024, 95] on button "Save" at bounding box center [1038, 106] width 74 height 31
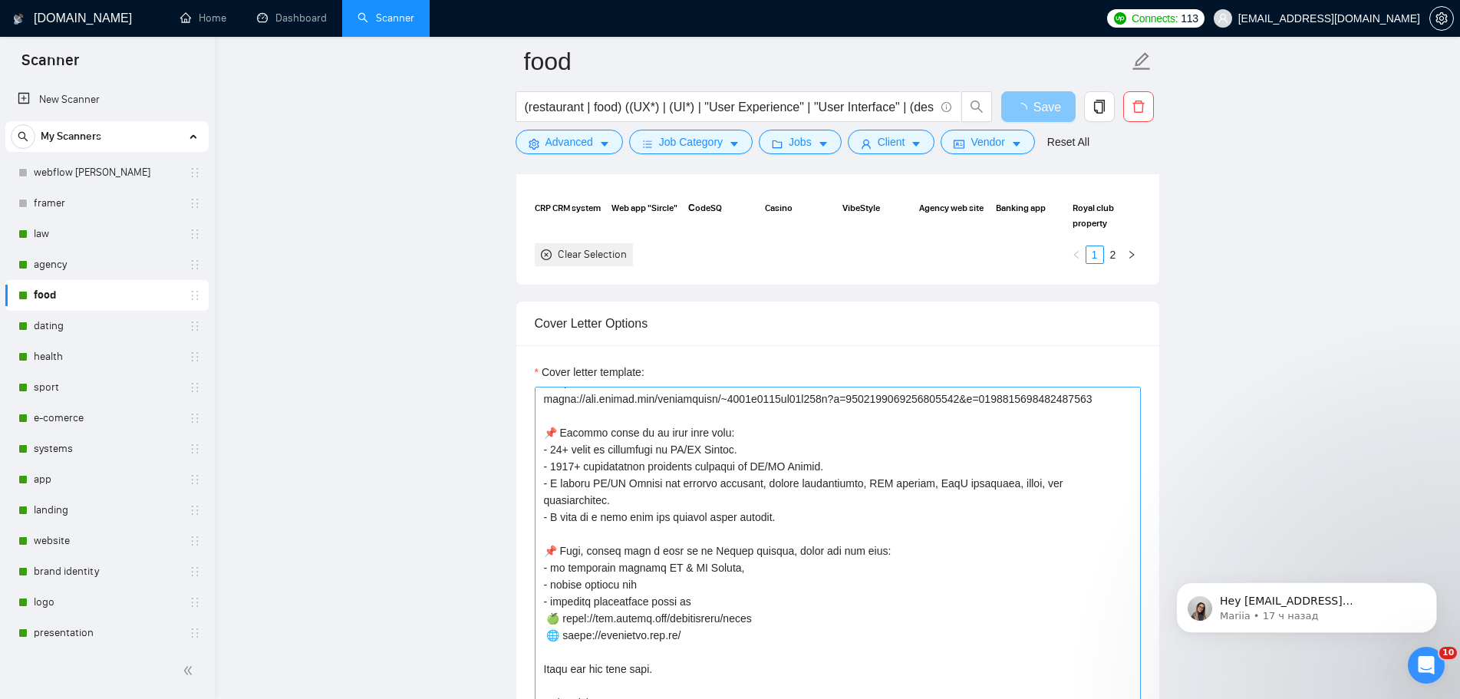
scroll to position [1892, 0]
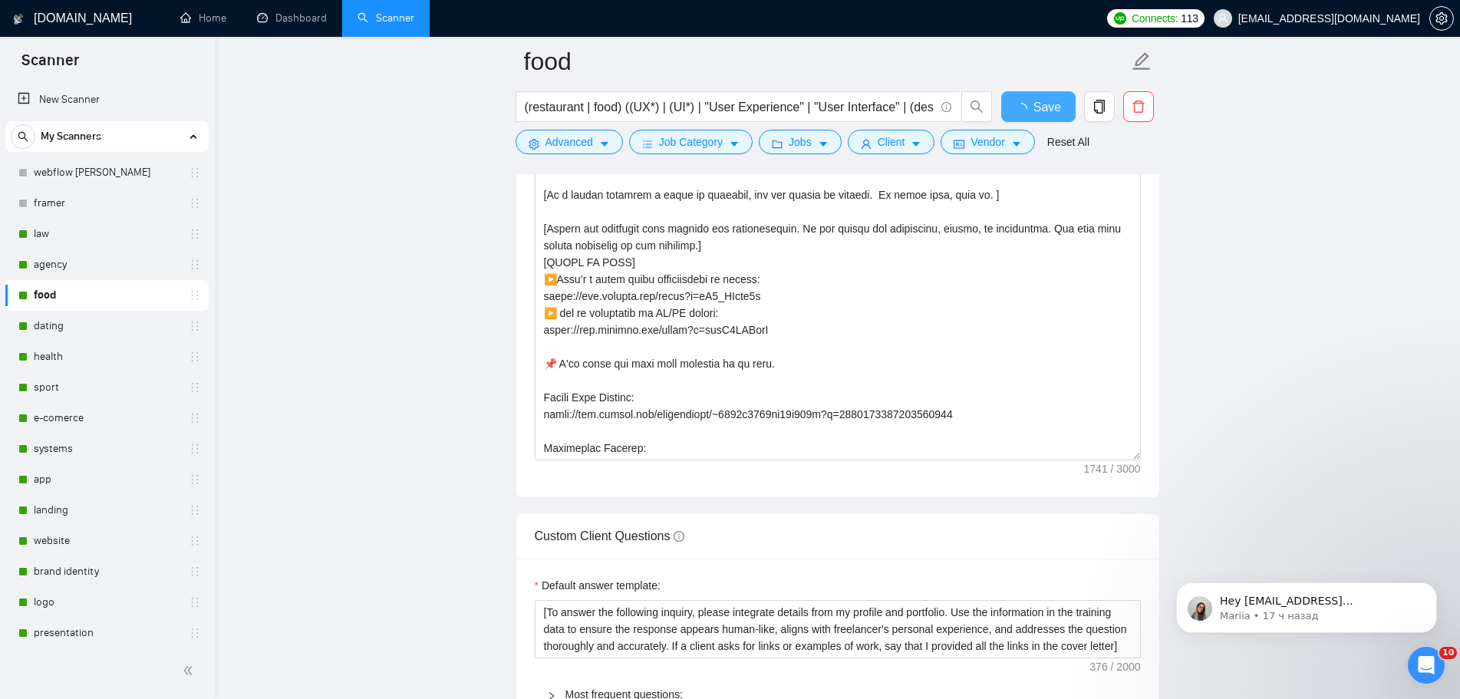
checkbox input "true"
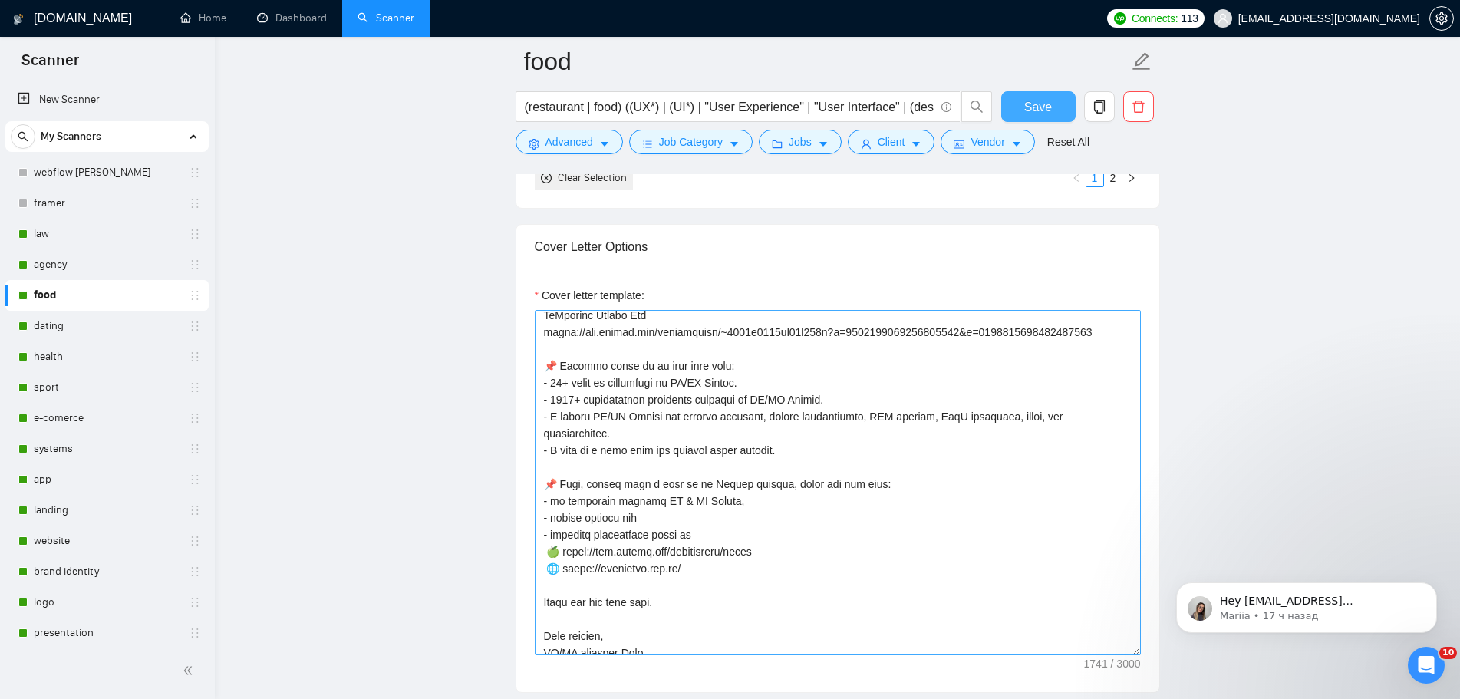
scroll to position [388, 0]
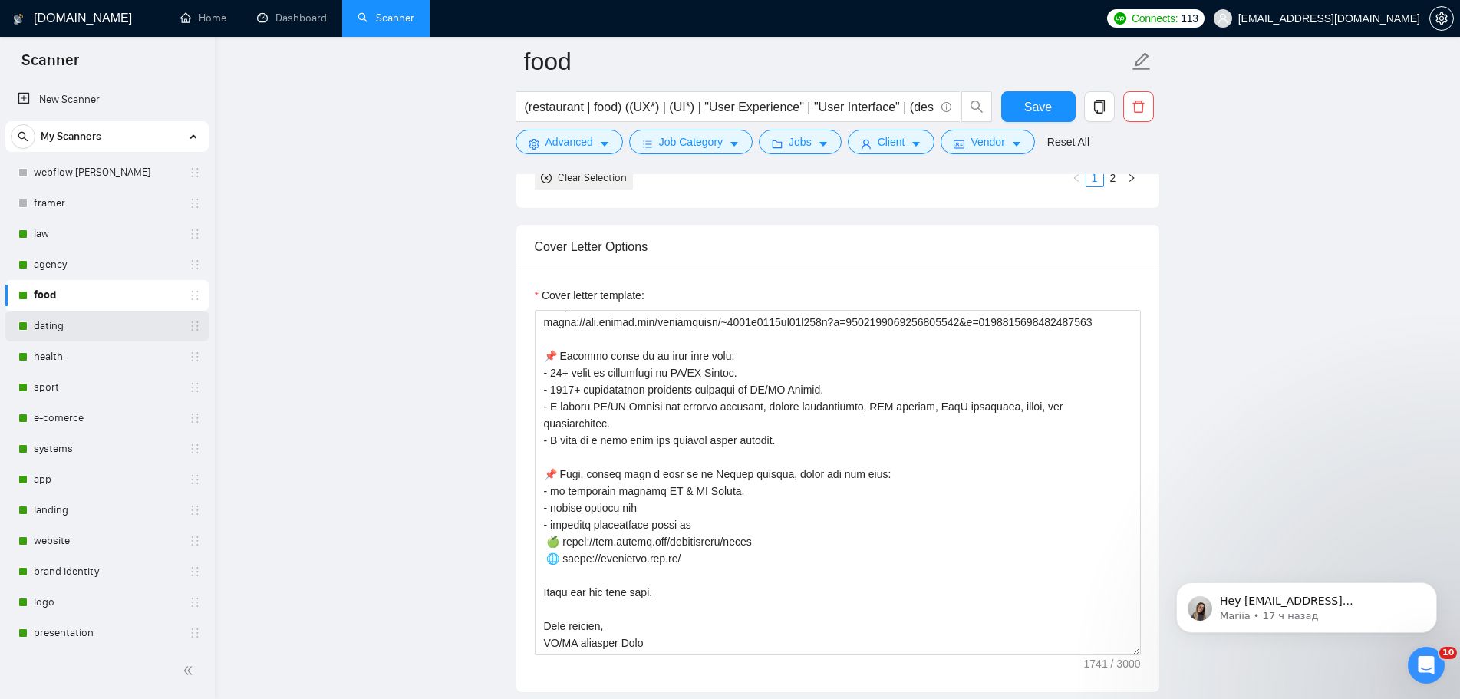
click at [100, 318] on link "dating" at bounding box center [107, 326] width 146 height 31
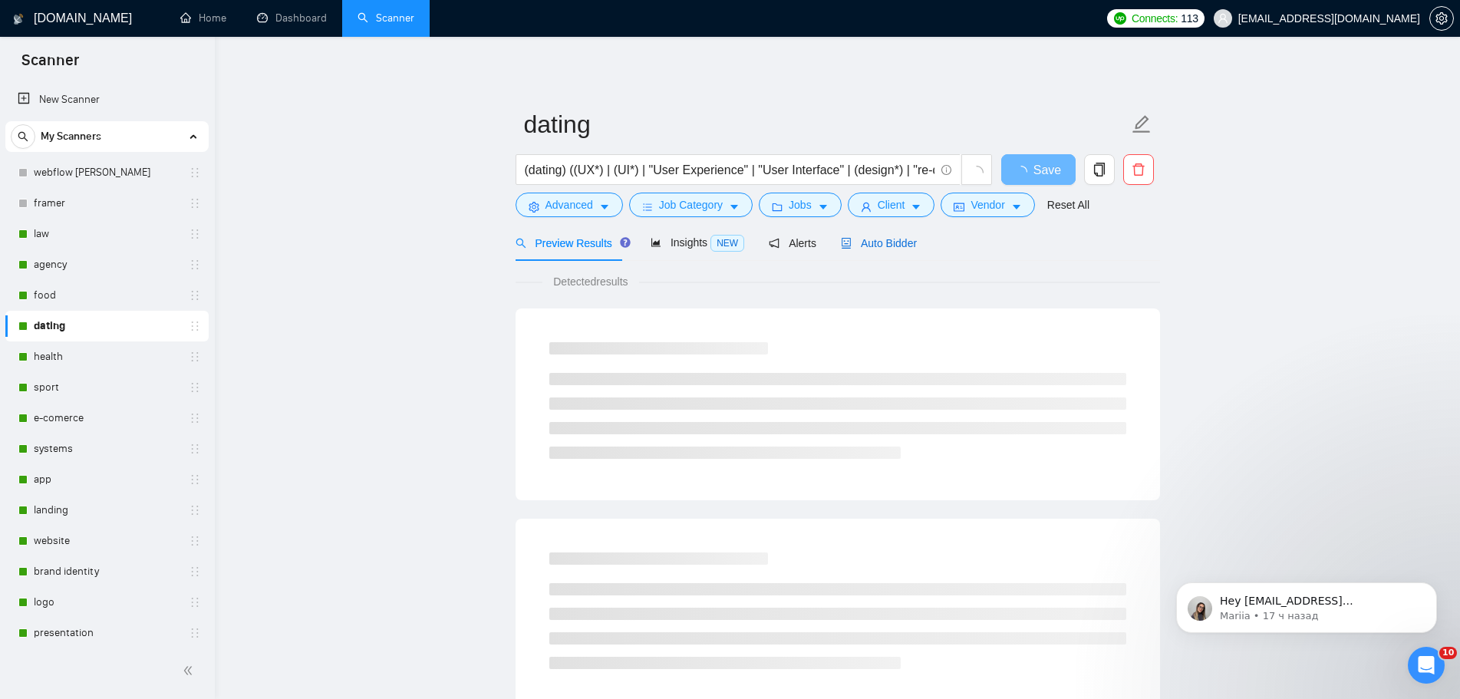
click at [875, 243] on span "Auto Bidder" at bounding box center [879, 243] width 76 height 12
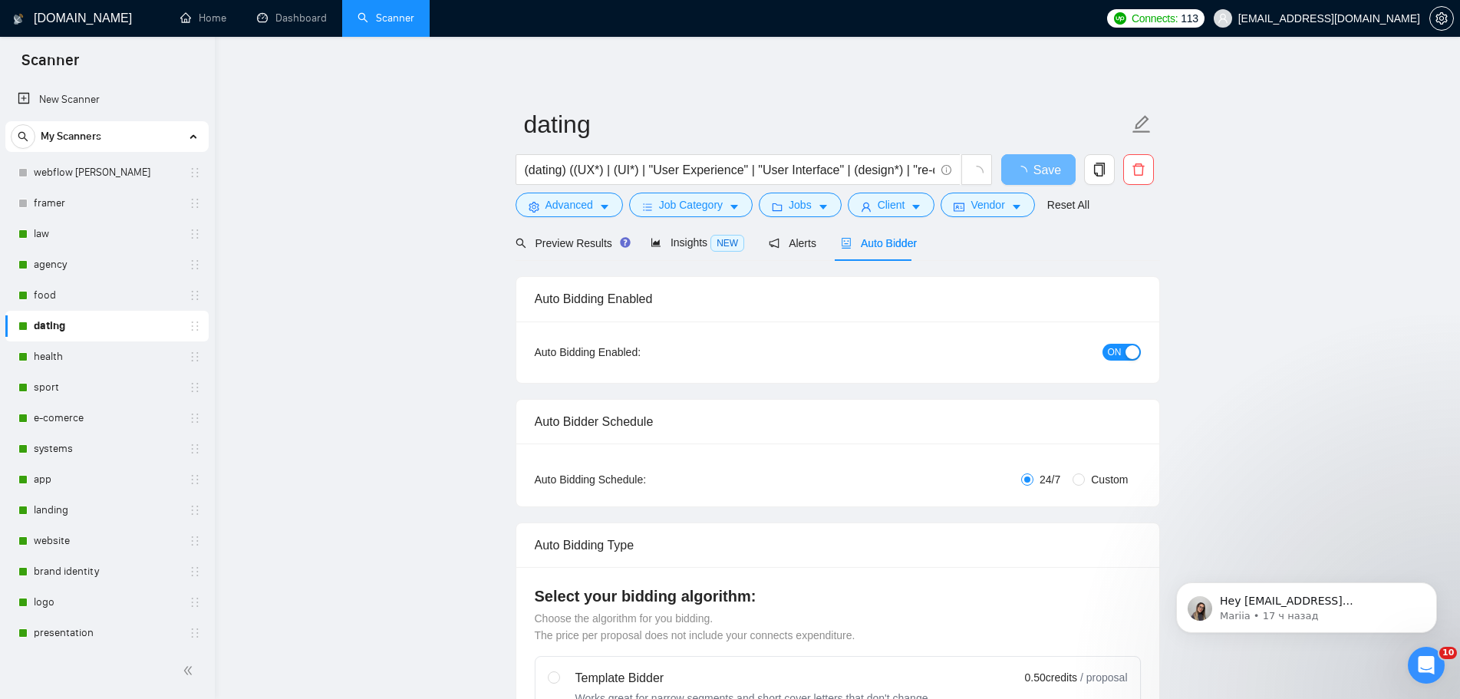
radio input "false"
radio input "true"
checkbox input "true"
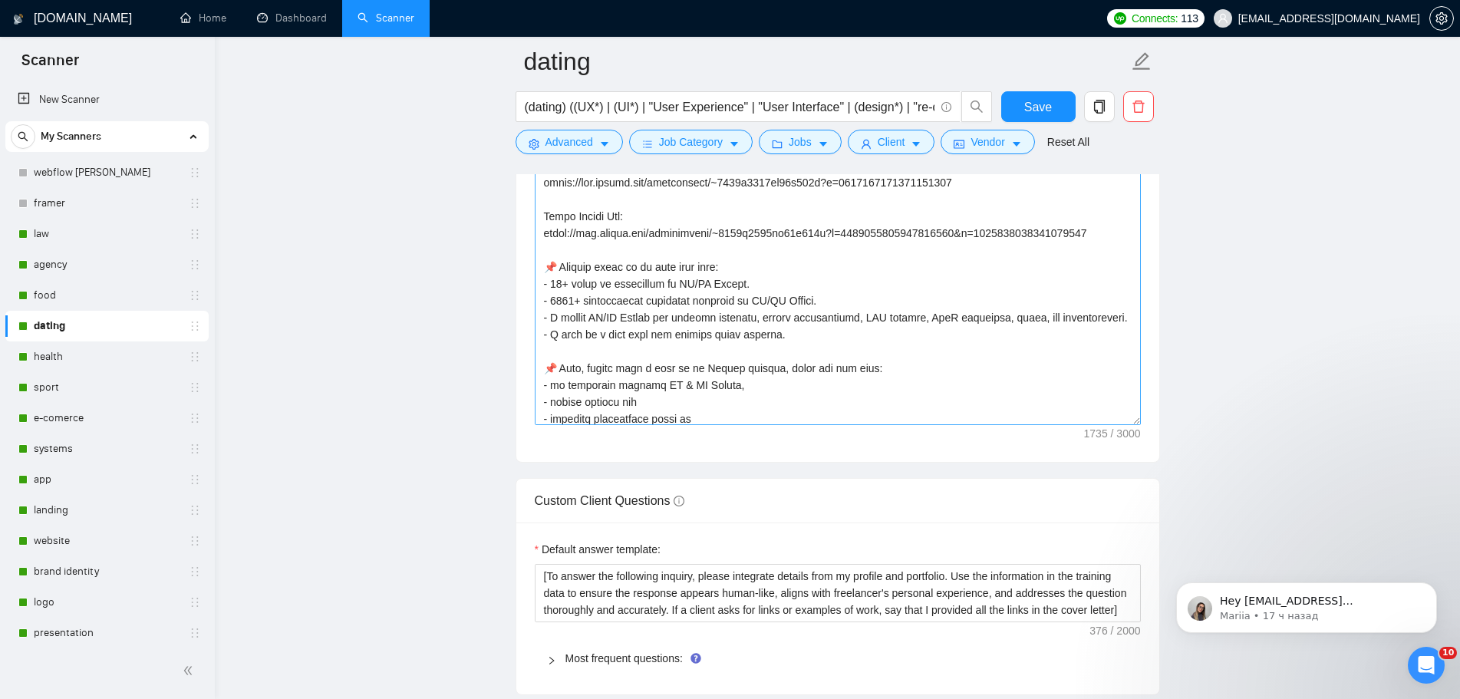
scroll to position [371, 0]
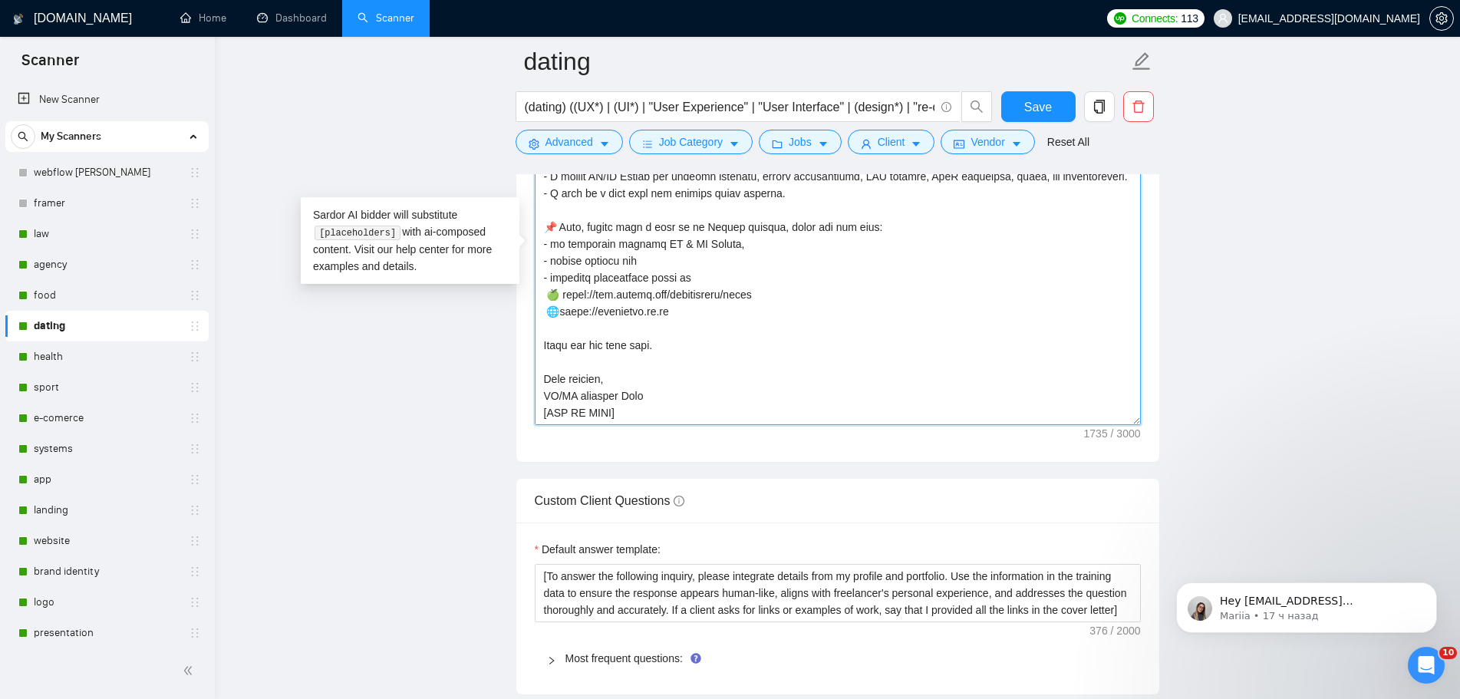
drag, startPoint x: 676, startPoint y: 314, endPoint x: 548, endPoint y: 311, distance: 128.9
click at [548, 311] on textarea "Cover letter template:" at bounding box center [838, 252] width 606 height 345
paste textarea "🌐 [URL][DOMAIN_NAME]"
type textarea "👋 [Lorem i dolorsit ametcons adipi eli seddoe't inci, (ut lab et dolorema). Ali…"
click at [1053, 102] on button "Save" at bounding box center [1038, 106] width 74 height 31
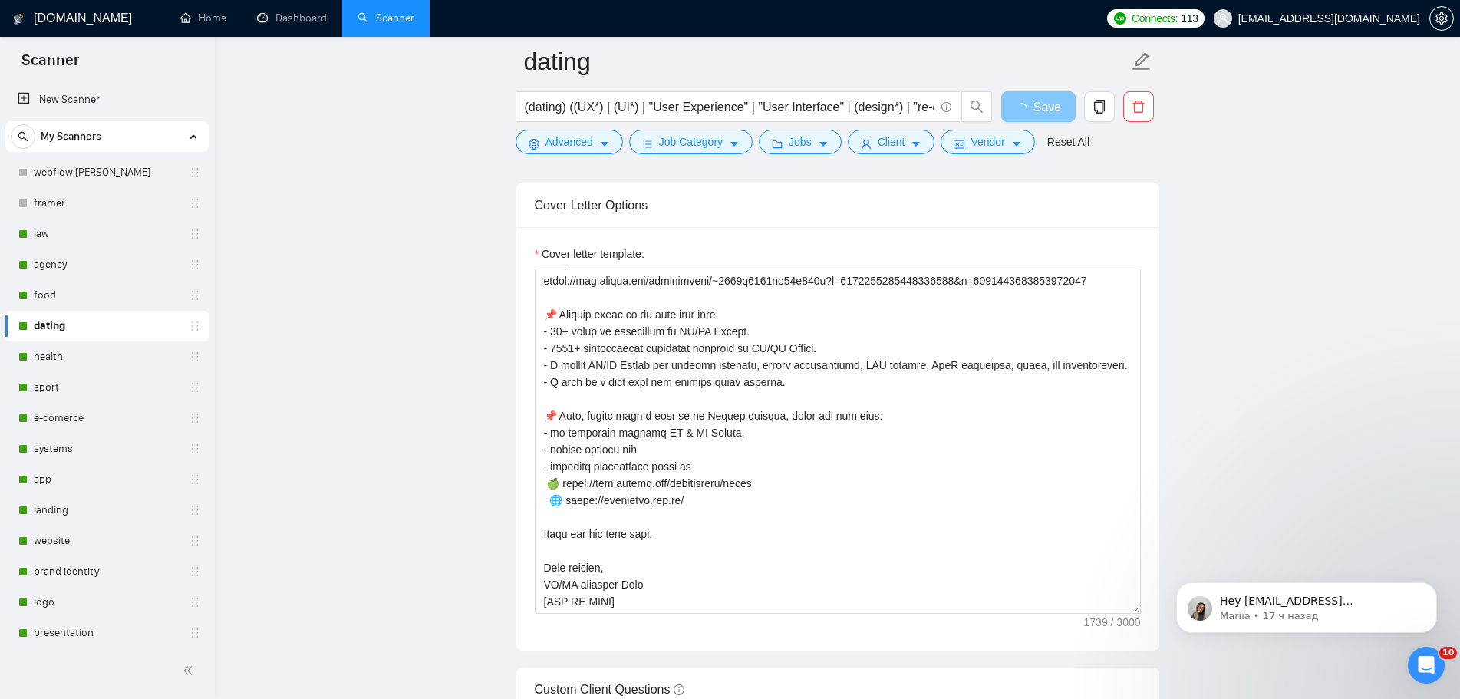
scroll to position [1994, 0]
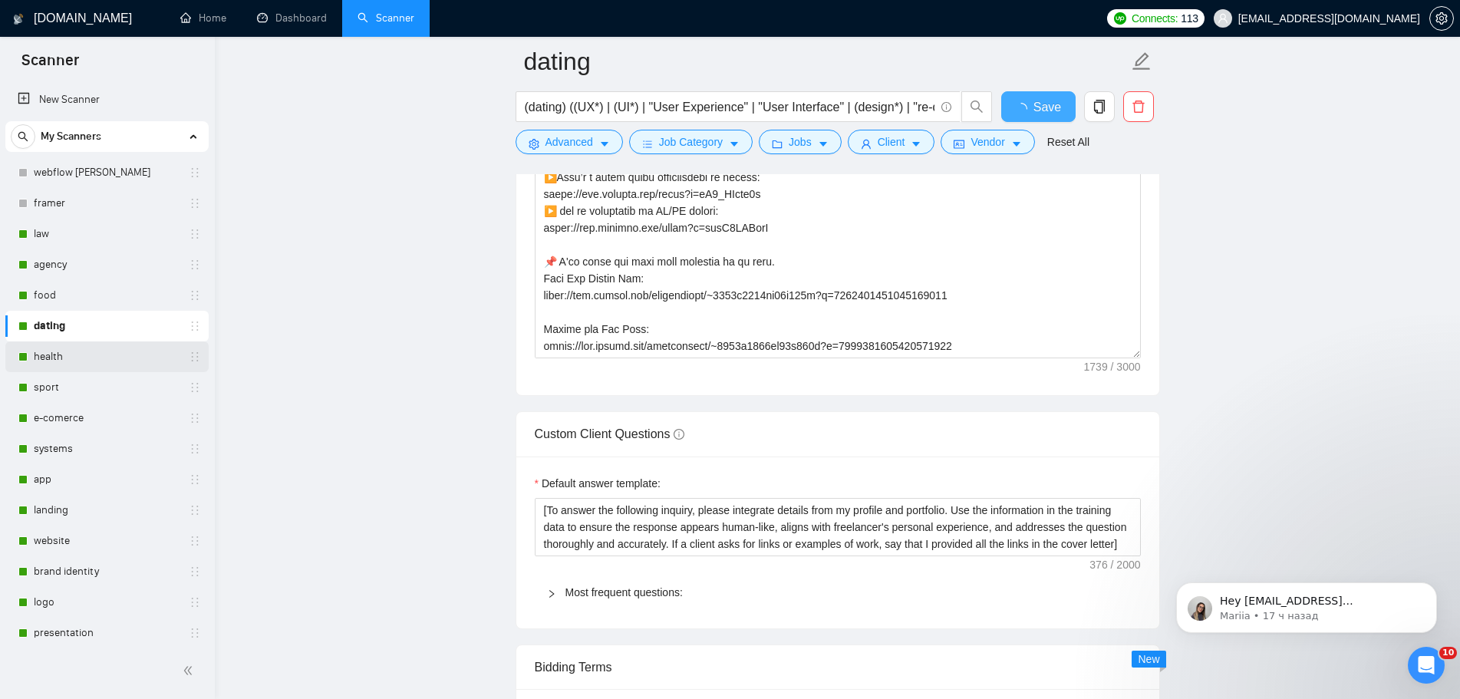
checkbox input "true"
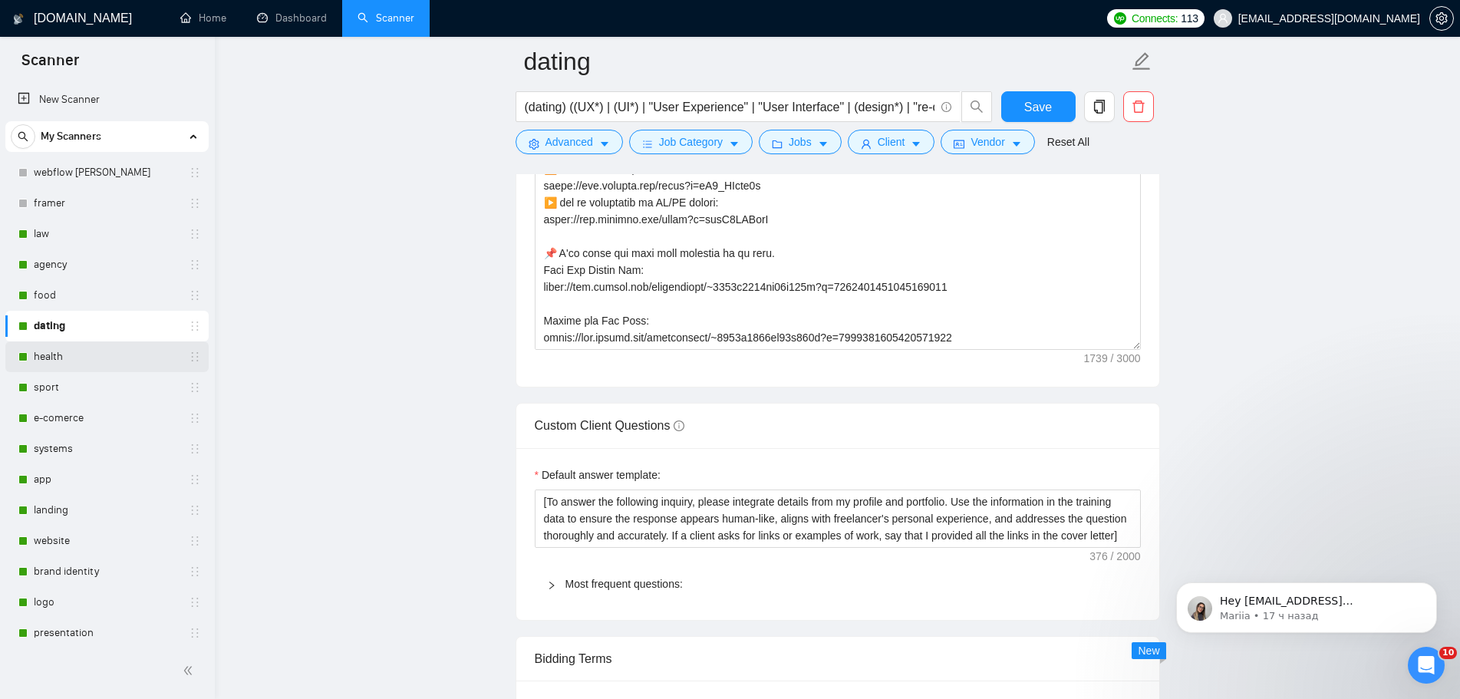
click at [68, 351] on link "health" at bounding box center [107, 356] width 146 height 31
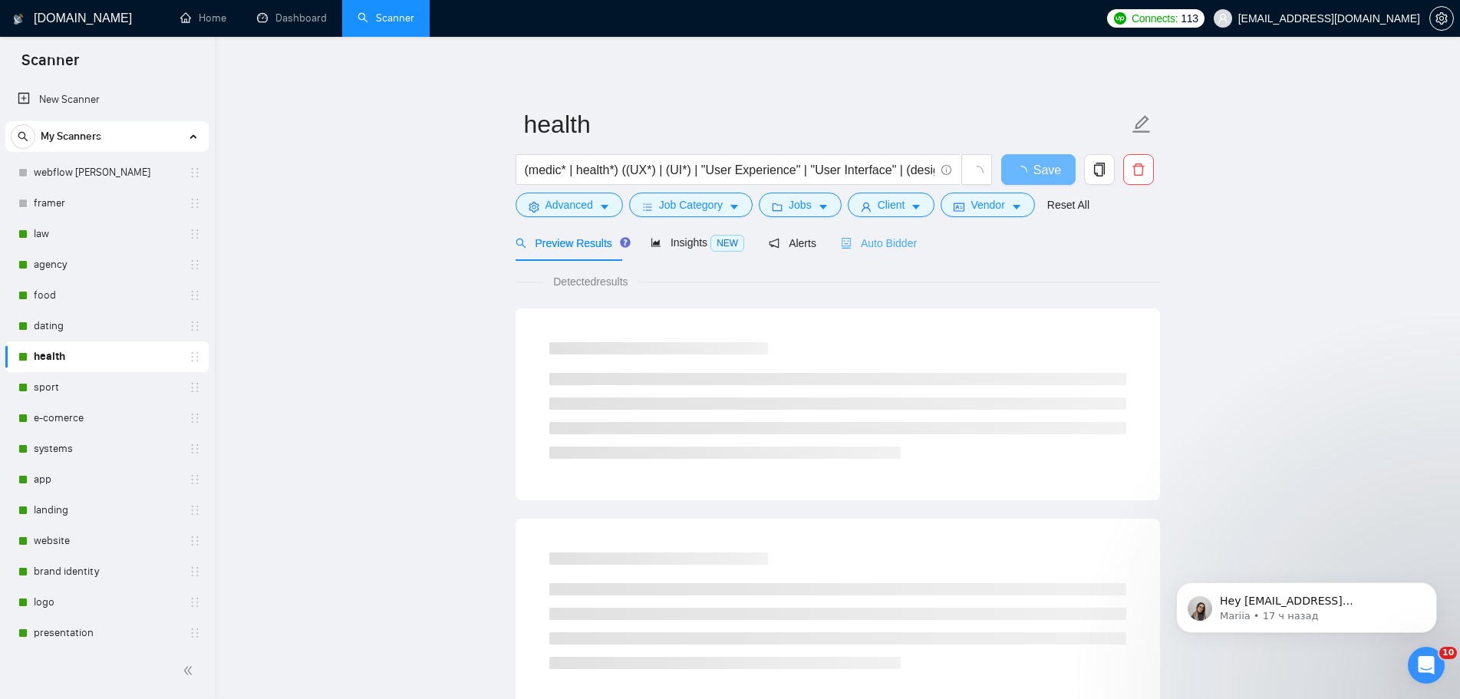
click at [885, 252] on div "Auto Bidder" at bounding box center [879, 243] width 76 height 36
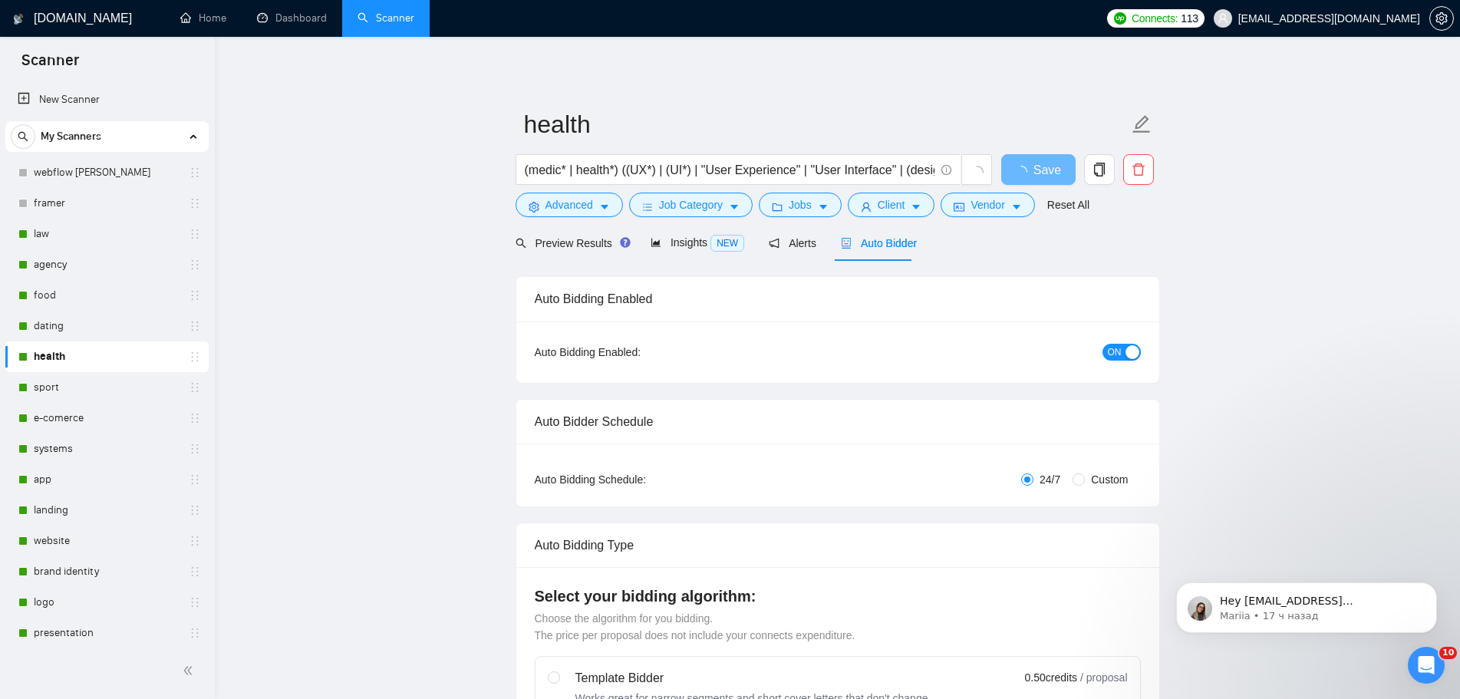
radio input "false"
radio input "true"
checkbox input "true"
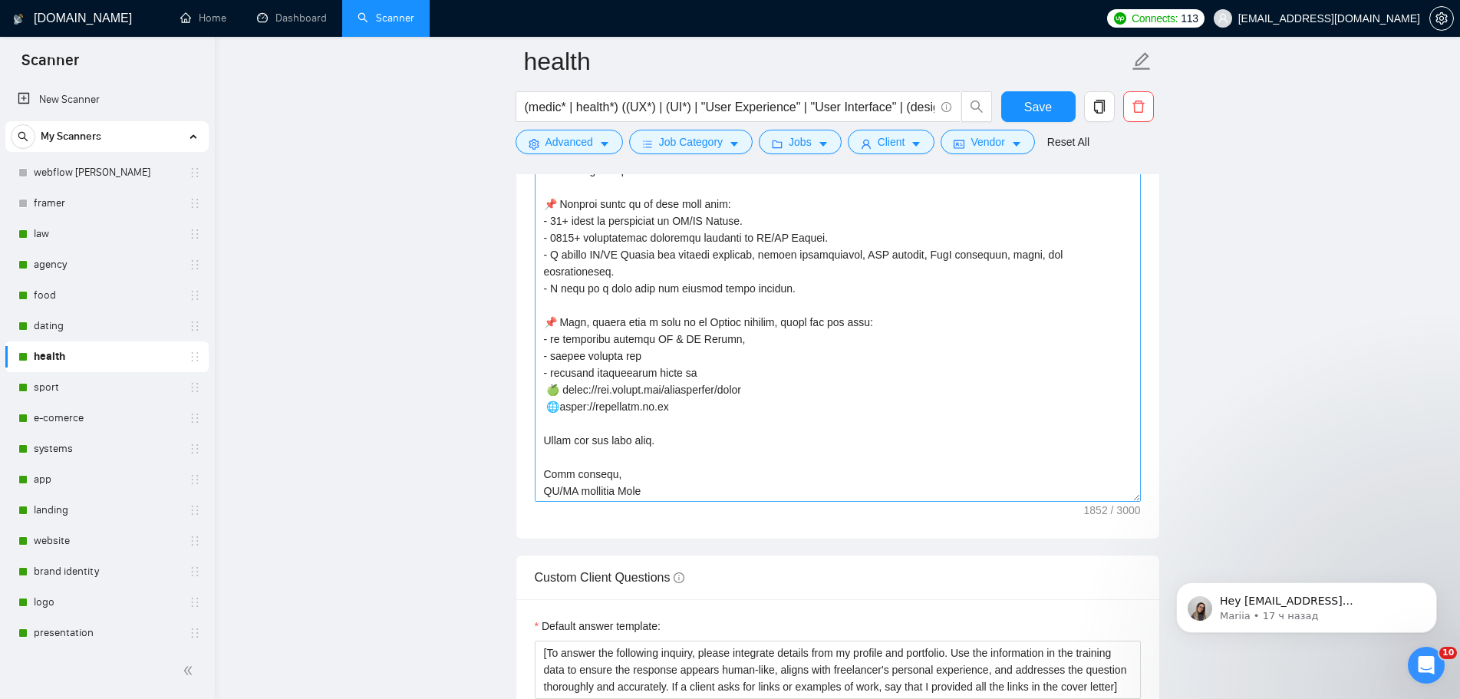
scroll to position [439, 0]
drag, startPoint x: 632, startPoint y: 384, endPoint x: 511, endPoint y: 389, distance: 121.3
click at [511, 389] on main "health (medic* | health*) ((UX*) | (UI*) | "User Experience" | "User Interface"…" at bounding box center [837, 415] width 1196 height 4850
paste textarea "[URL][DOMAIN_NAME]"
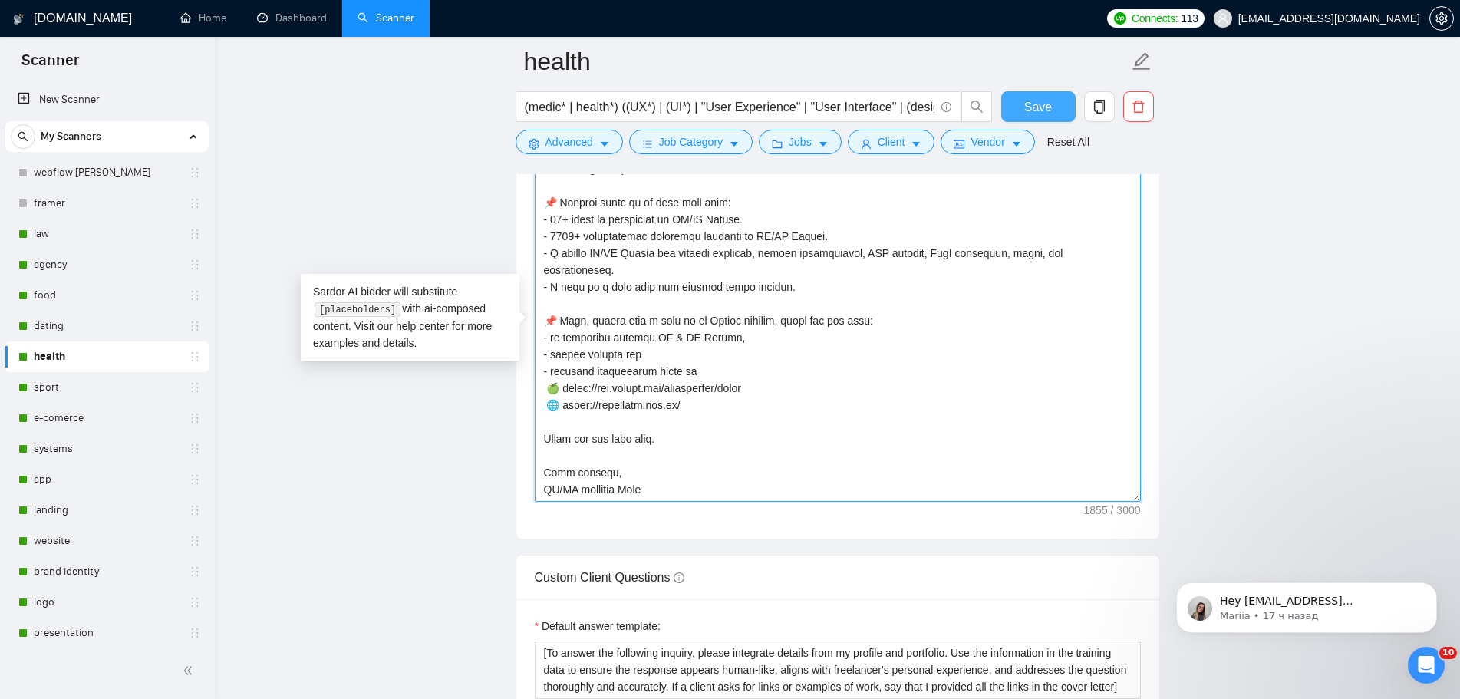
type textarea "👋 [Lorem i dolorsit ametcons adipi eli seddoe't inci, (ut lab et dolorema). Ali…"
click at [1034, 104] on span "Save" at bounding box center [1038, 106] width 28 height 19
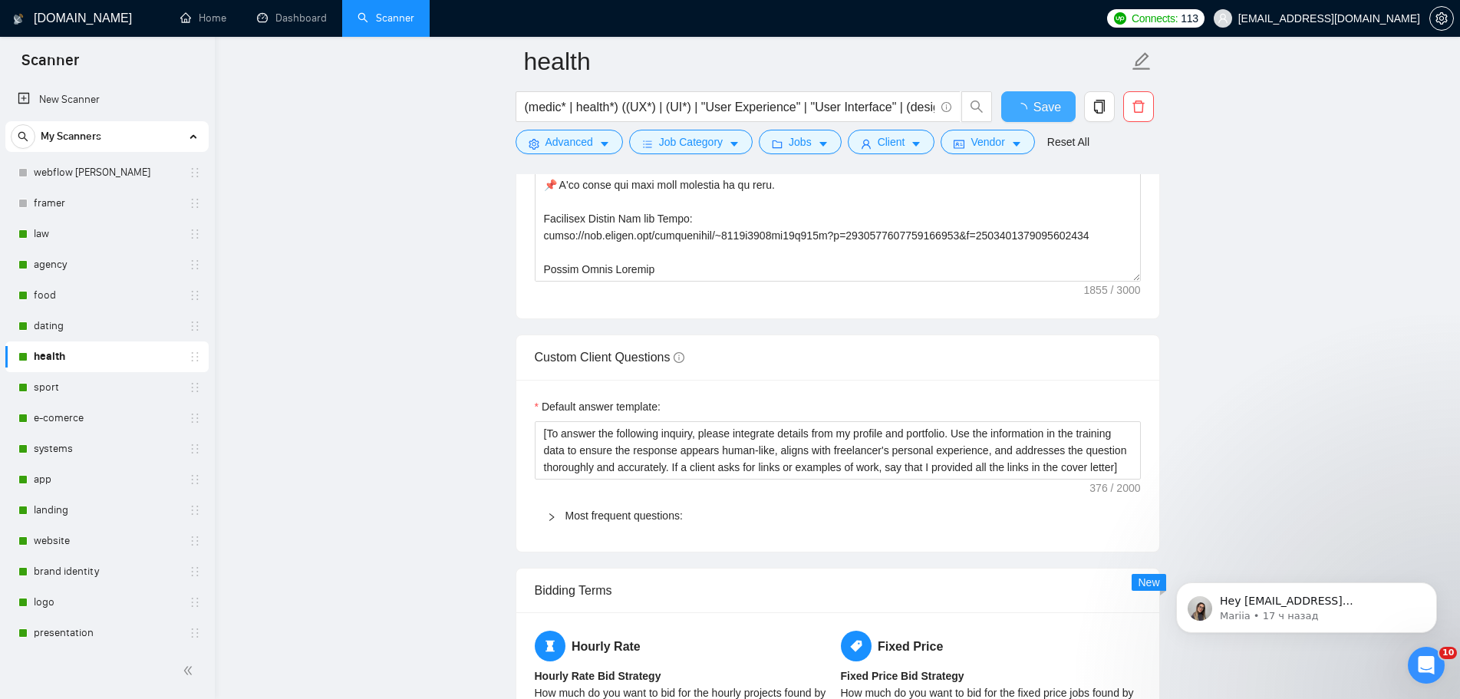
checkbox input "true"
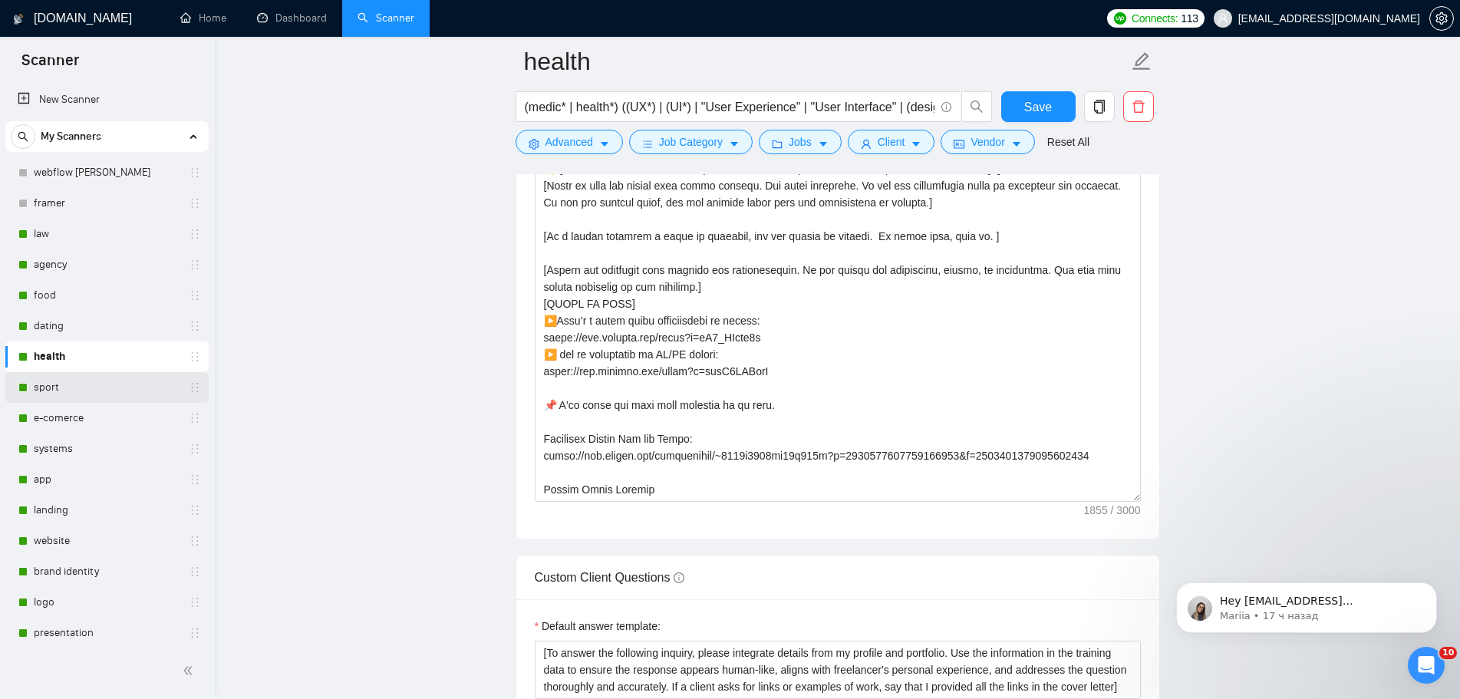
click at [65, 384] on link "sport" at bounding box center [107, 387] width 146 height 31
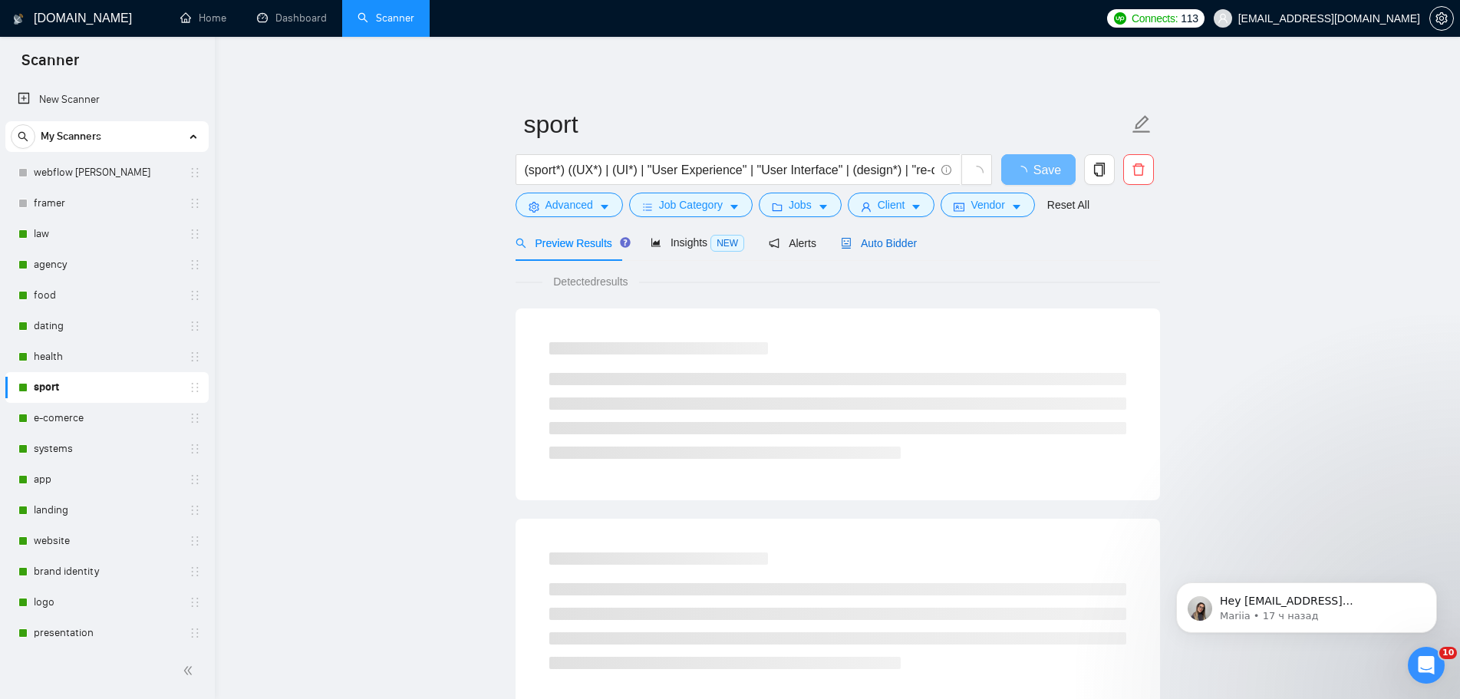
click at [884, 241] on span "Auto Bidder" at bounding box center [879, 243] width 76 height 12
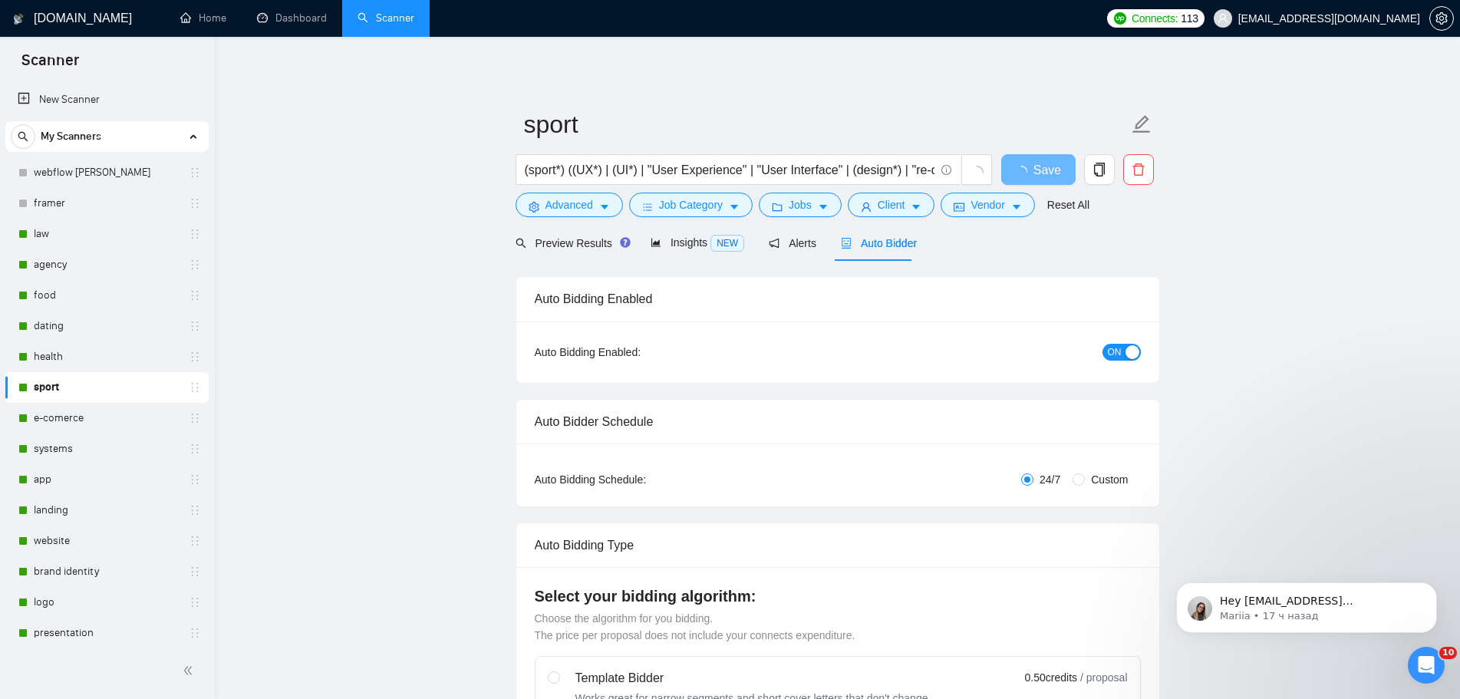
radio input "false"
radio input "true"
checkbox input "true"
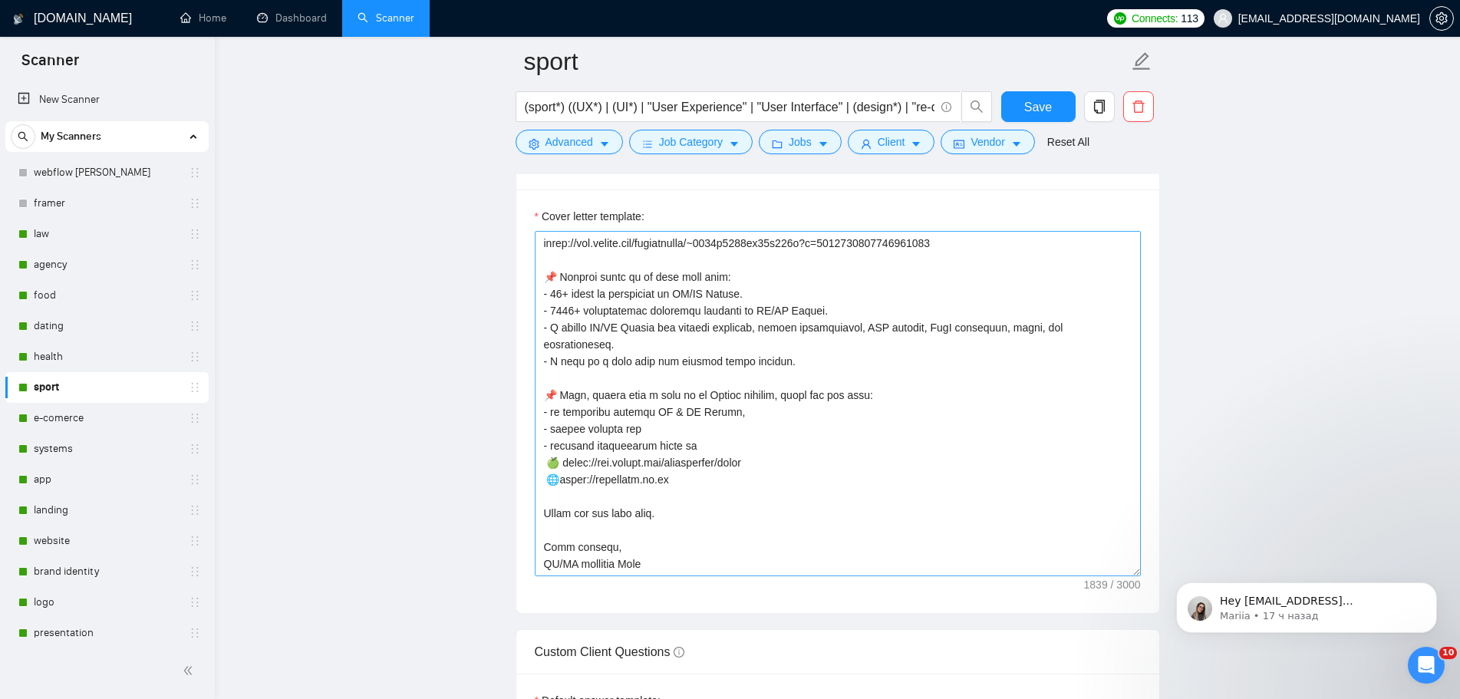
scroll to position [2071, 0]
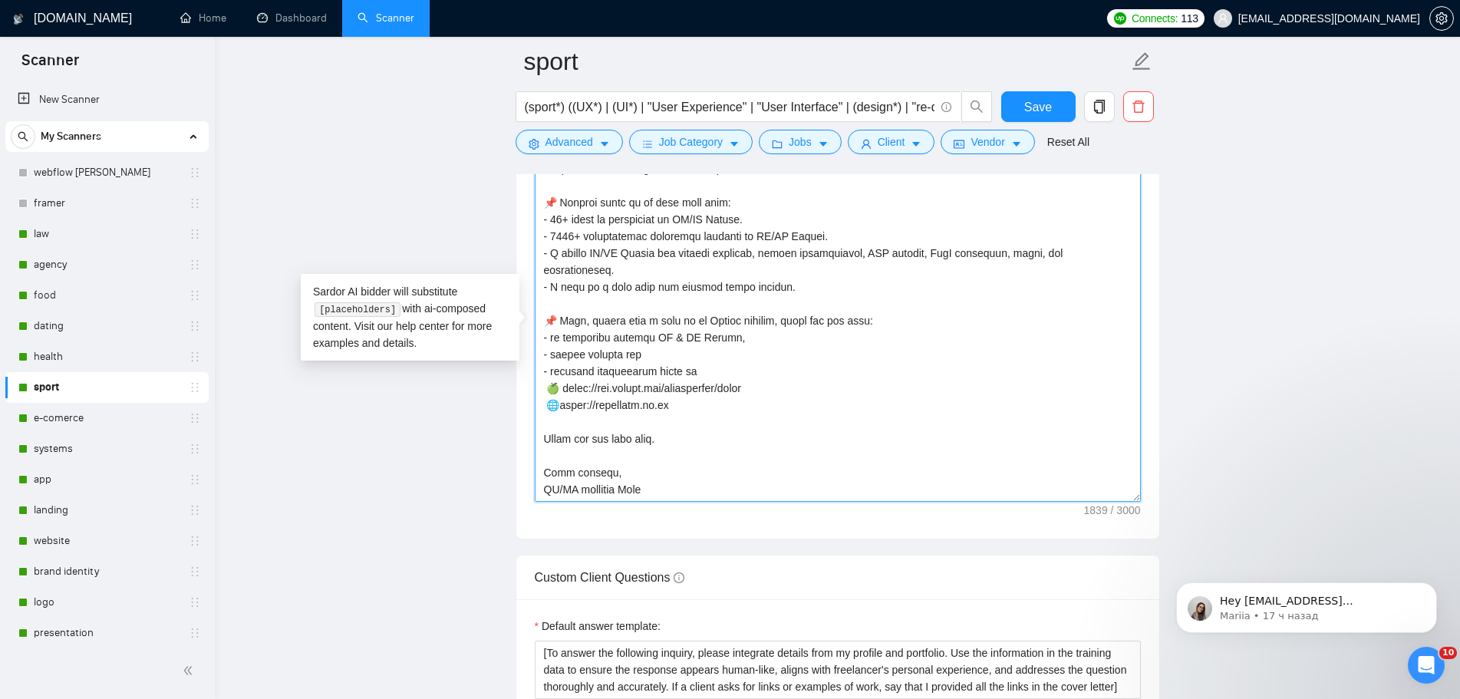
drag, startPoint x: 678, startPoint y: 390, endPoint x: 578, endPoint y: 414, distance: 102.7
click at [551, 386] on textarea "Cover letter template:" at bounding box center [838, 328] width 606 height 345
paste textarea "🌐 [URL][DOMAIN_NAME]"
click at [554, 392] on textarea "Cover letter template:" at bounding box center [838, 328] width 606 height 345
type textarea "👋 [Lorem i dolorsit ametcons adipi eli seddoe't inci, (ut lab et dolorema). Ali…"
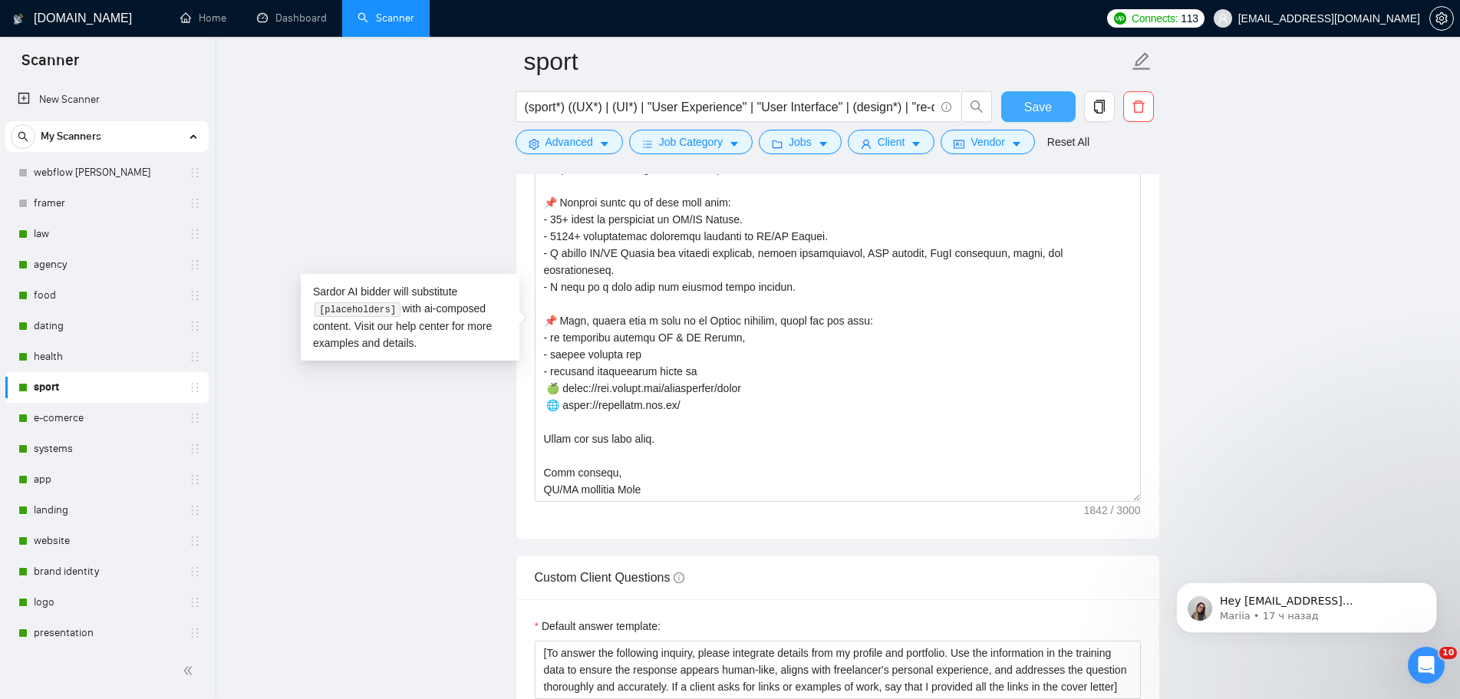
click at [1066, 105] on button "Save" at bounding box center [1038, 106] width 74 height 31
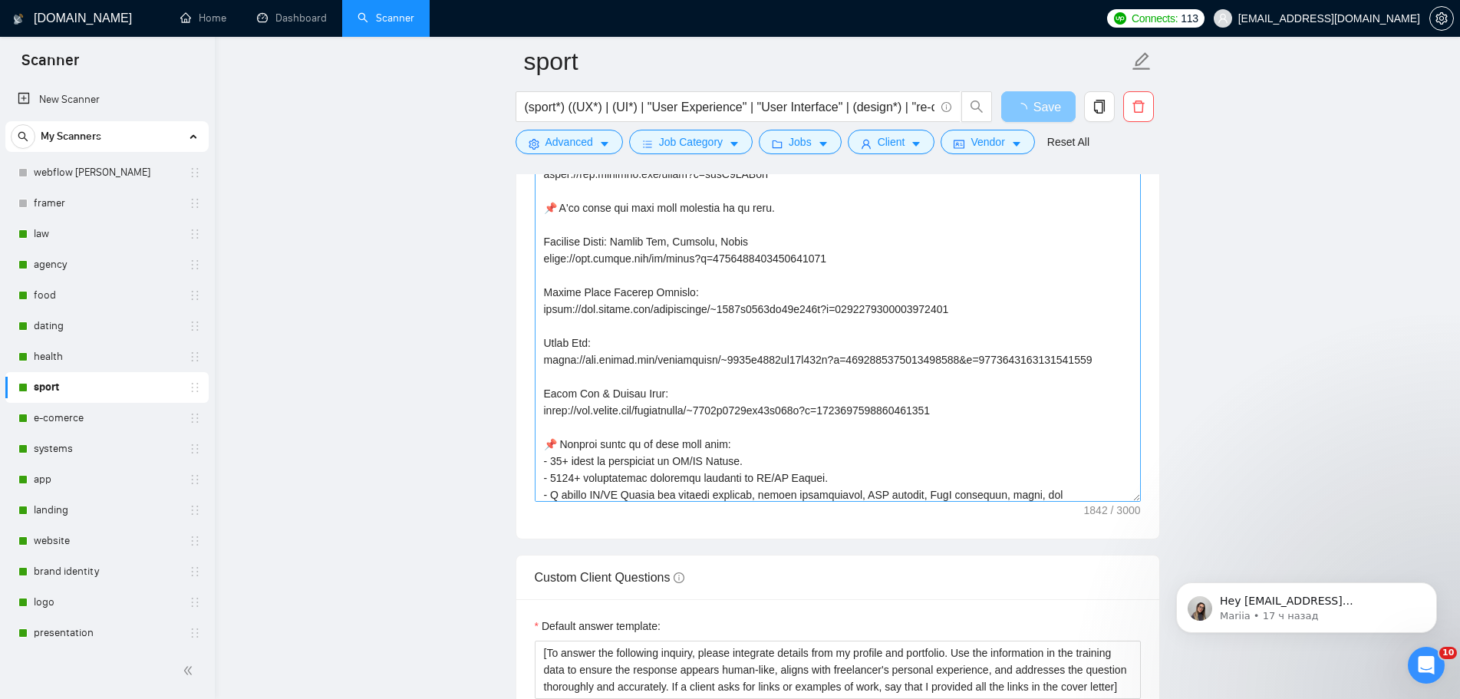
scroll to position [230, 0]
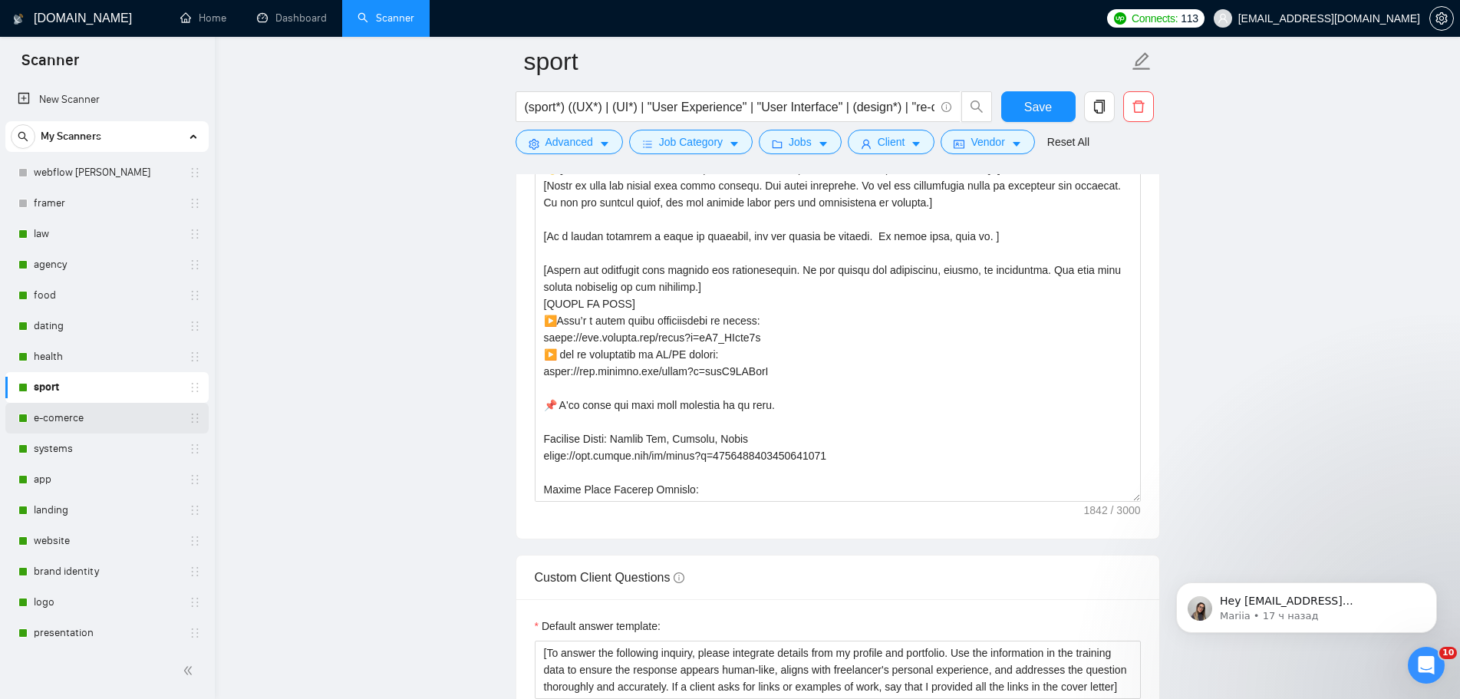
click at [74, 412] on link "e-comerce" at bounding box center [107, 418] width 146 height 31
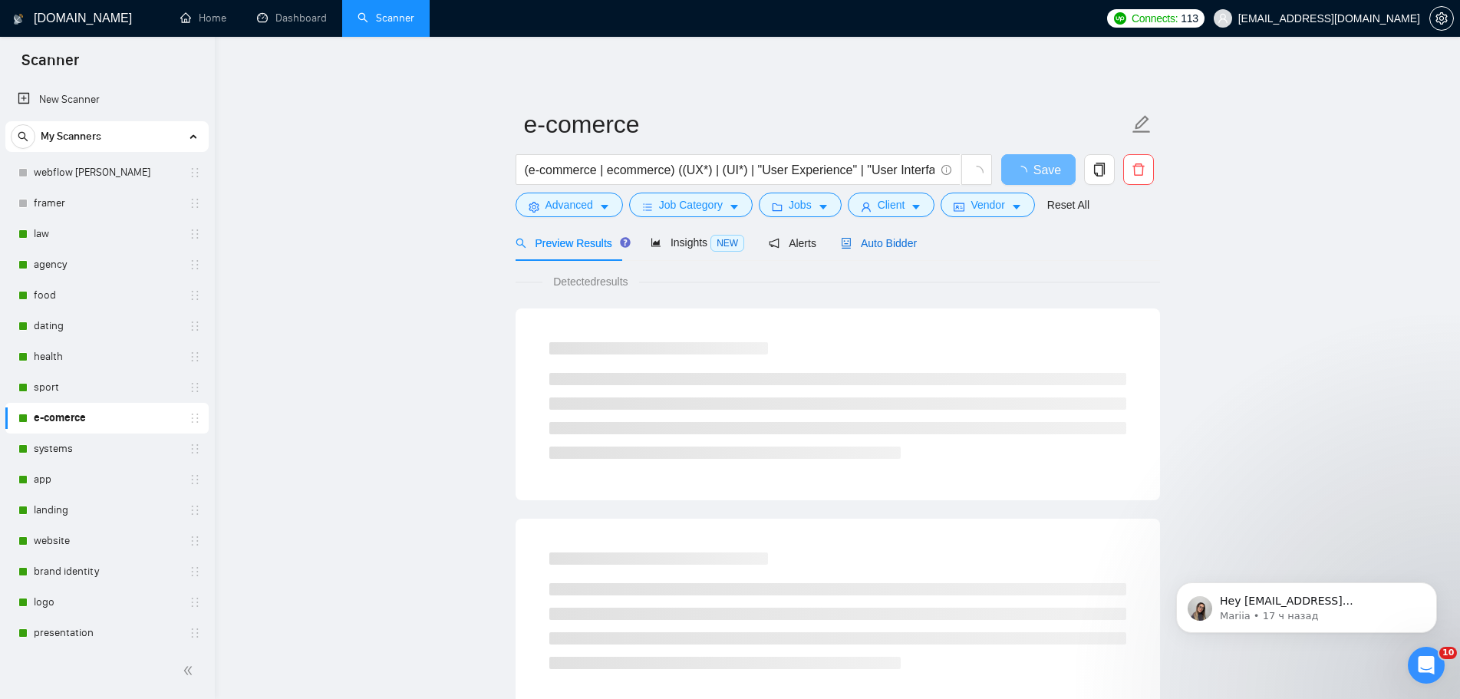
click at [892, 251] on div "Auto Bidder" at bounding box center [879, 243] width 76 height 17
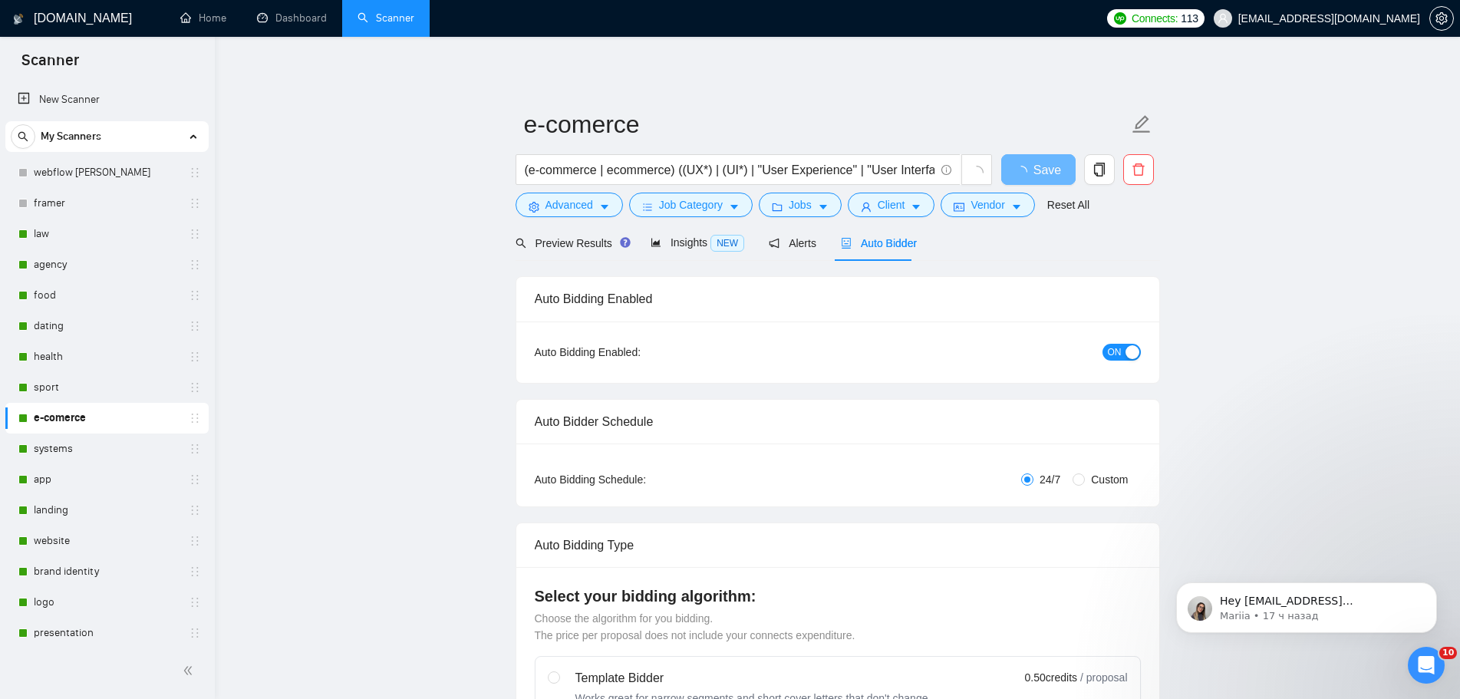
radio input "false"
radio input "true"
checkbox input "true"
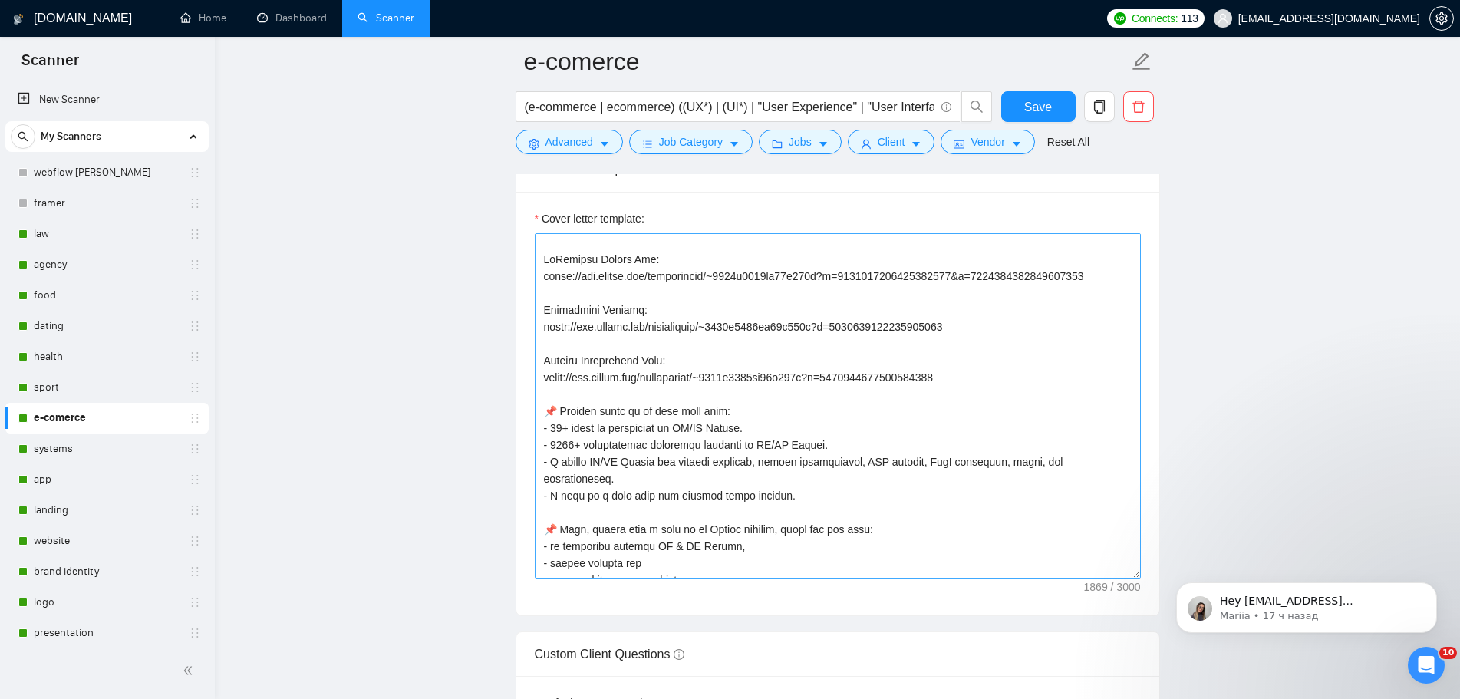
scroll to position [439, 0]
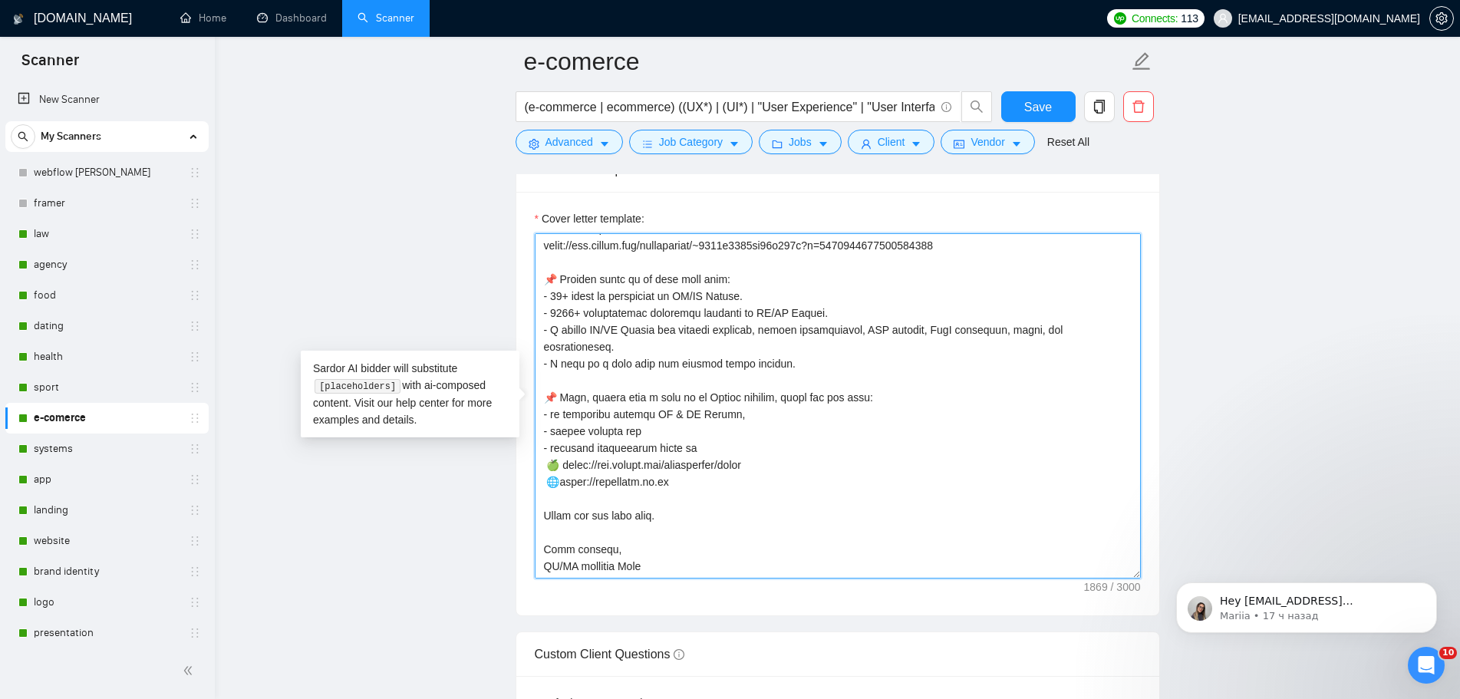
drag, startPoint x: 627, startPoint y: 467, endPoint x: 550, endPoint y: 467, distance: 77.5
click at [550, 467] on textarea "Cover letter template:" at bounding box center [838, 405] width 606 height 345
paste textarea "🌐 [URL][DOMAIN_NAME]"
click at [549, 469] on textarea "Cover letter template:" at bounding box center [838, 405] width 606 height 345
type textarea "👋 [Lorem i dolorsit ametcons adipi eli seddoe't inci, (ut lab et dolorema). Ali…"
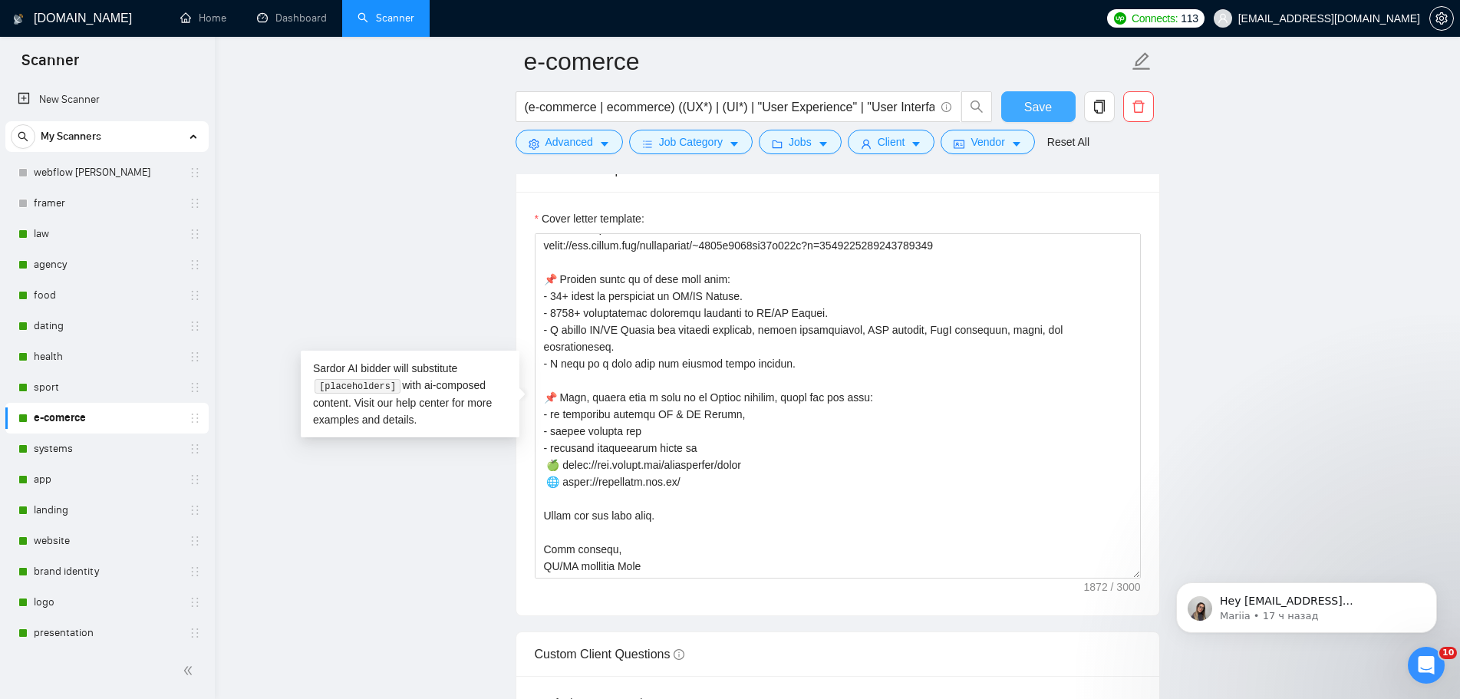
click at [1032, 104] on span "Save" at bounding box center [1038, 106] width 28 height 19
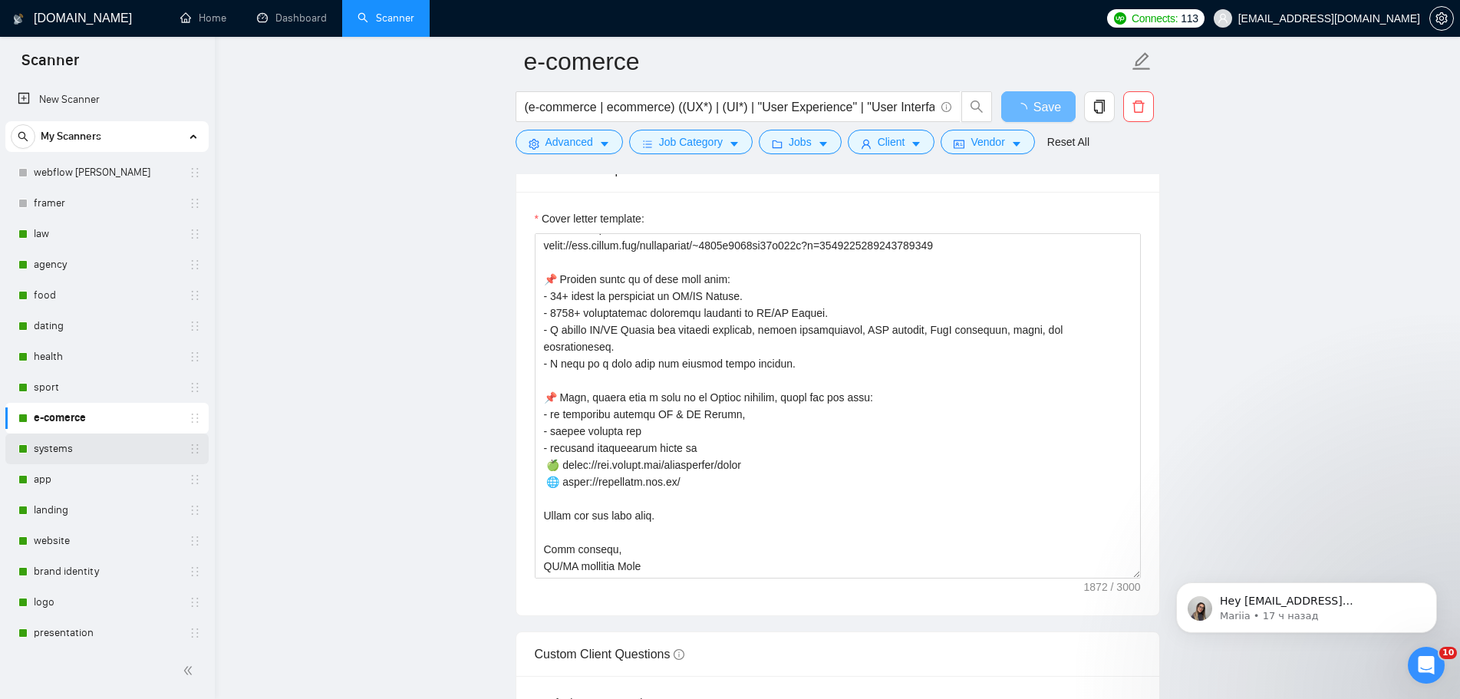
click at [66, 448] on link "systems" at bounding box center [107, 448] width 146 height 31
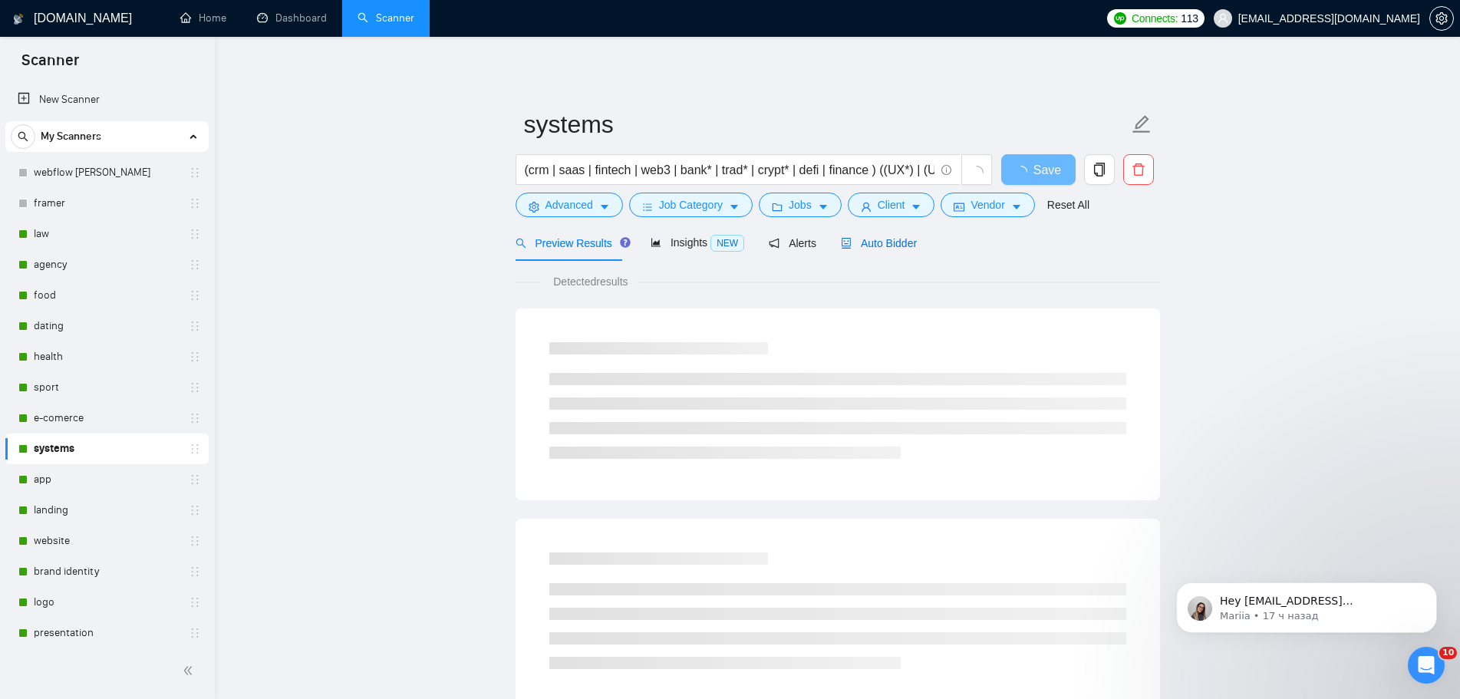
click at [884, 244] on span "Auto Bidder" at bounding box center [879, 243] width 76 height 12
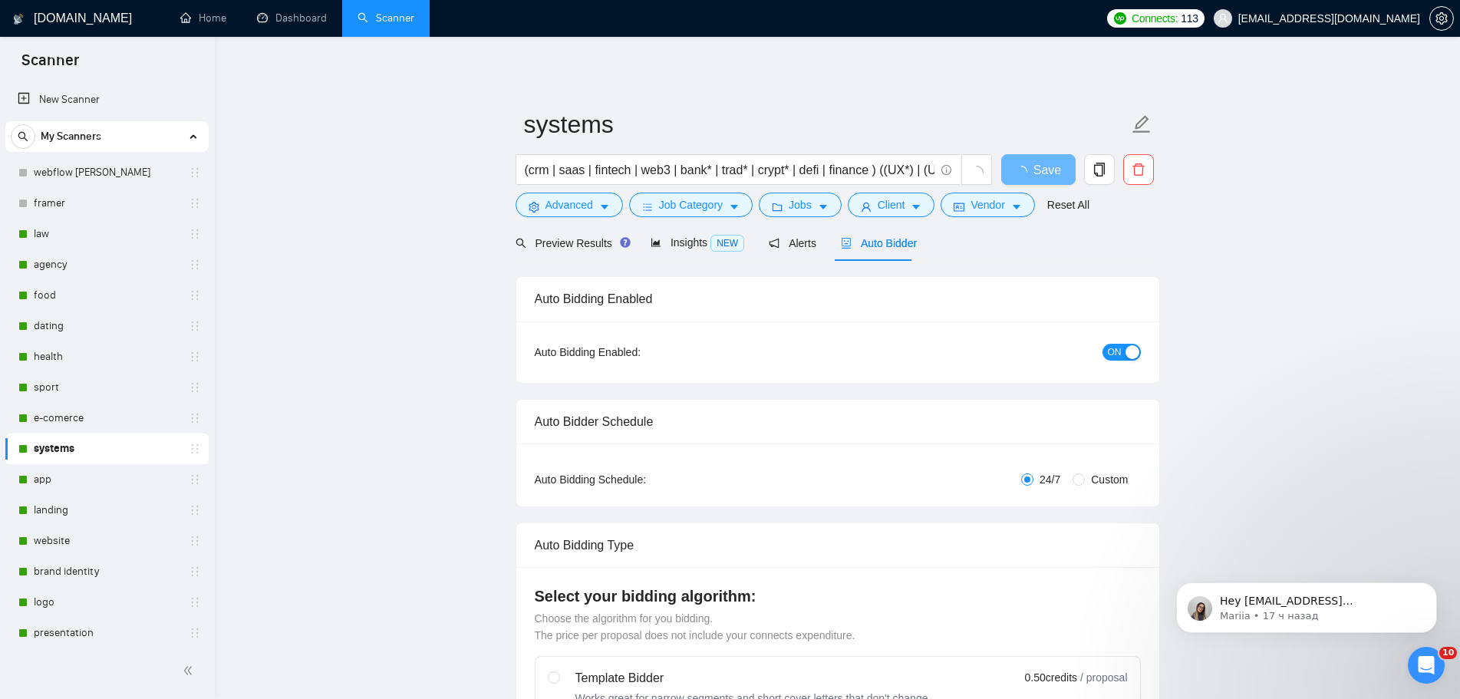
radio input "false"
radio input "true"
checkbox input "true"
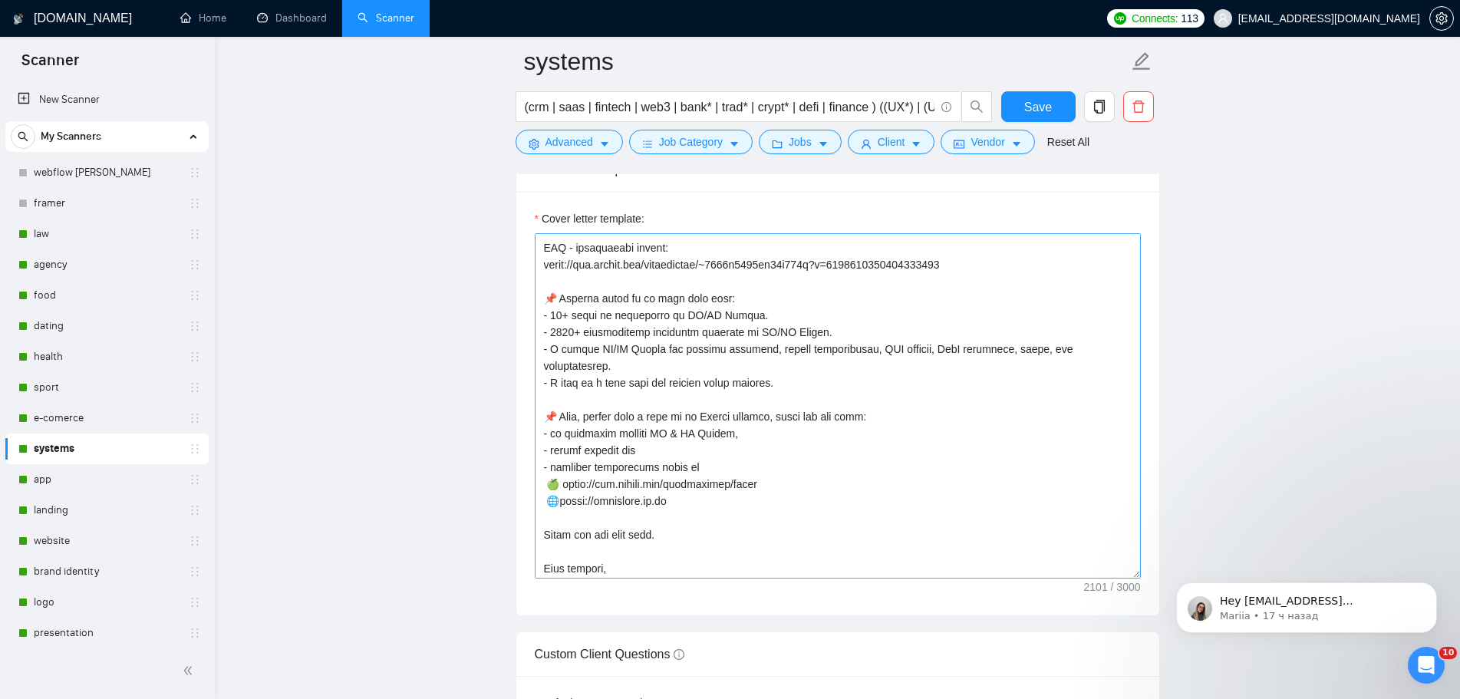
scroll to position [591, 0]
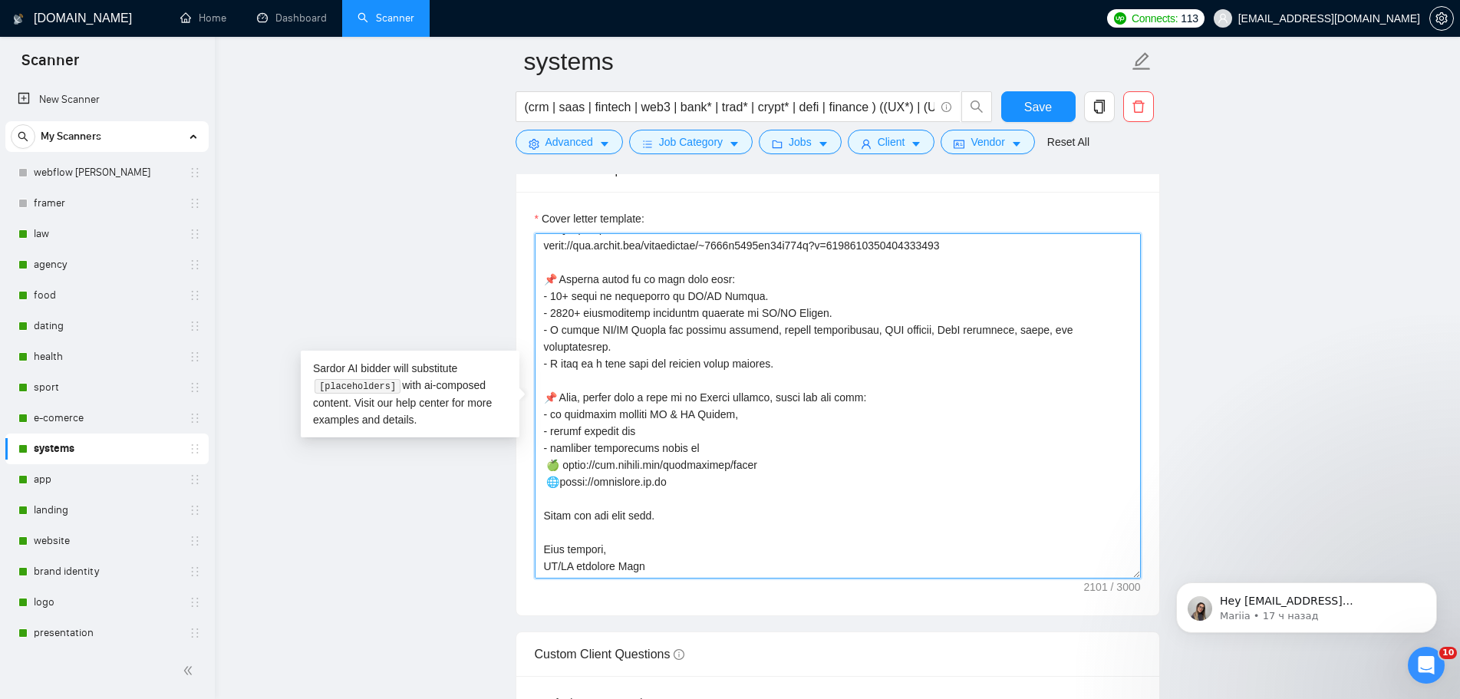
drag, startPoint x: 675, startPoint y: 470, endPoint x: 549, endPoint y: 466, distance: 125.8
click at [549, 466] on textarea "Cover letter template:" at bounding box center [838, 405] width 606 height 345
paste textarea "[URL][DOMAIN_NAME]"
type textarea "👋 [Lorem i dolorsit ametcons adipi eli seddoe't inci, (ut lab et dolorema). Ali…"
click at [1026, 98] on span "Save" at bounding box center [1038, 106] width 28 height 19
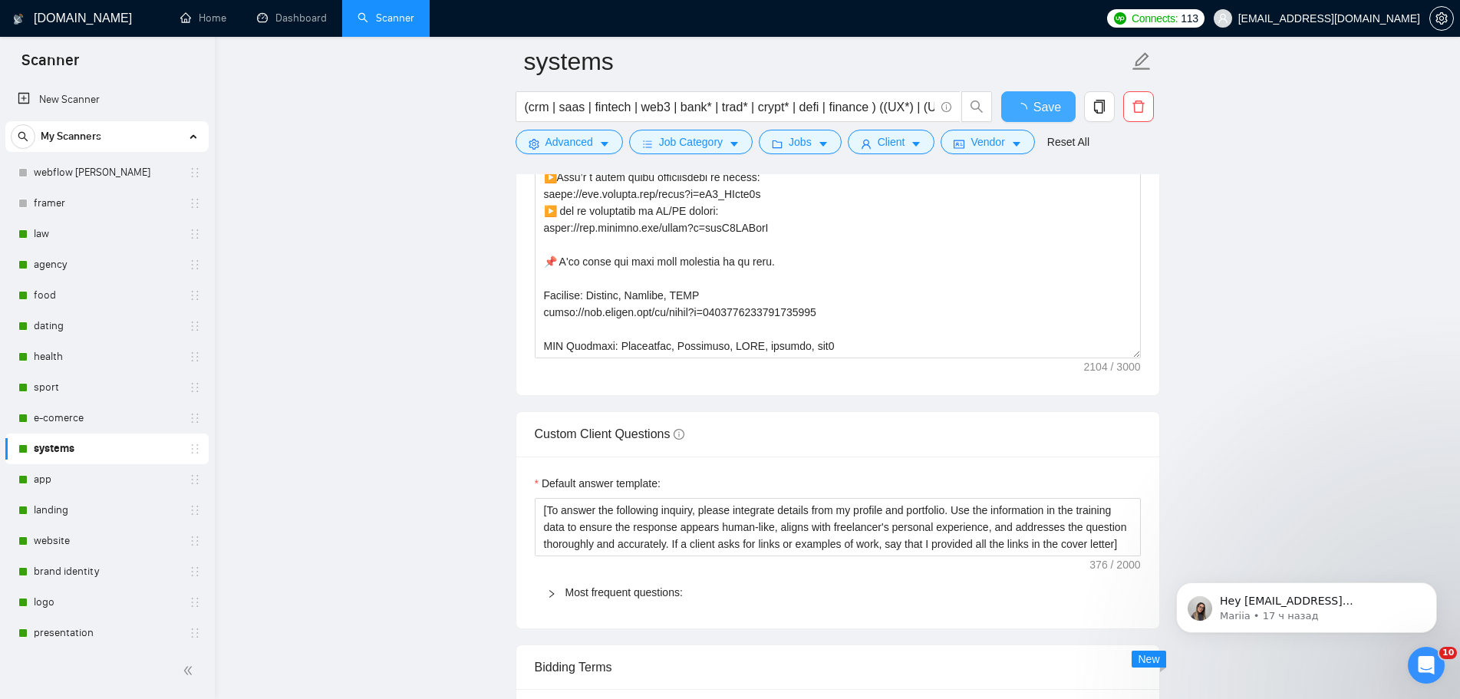
checkbox input "true"
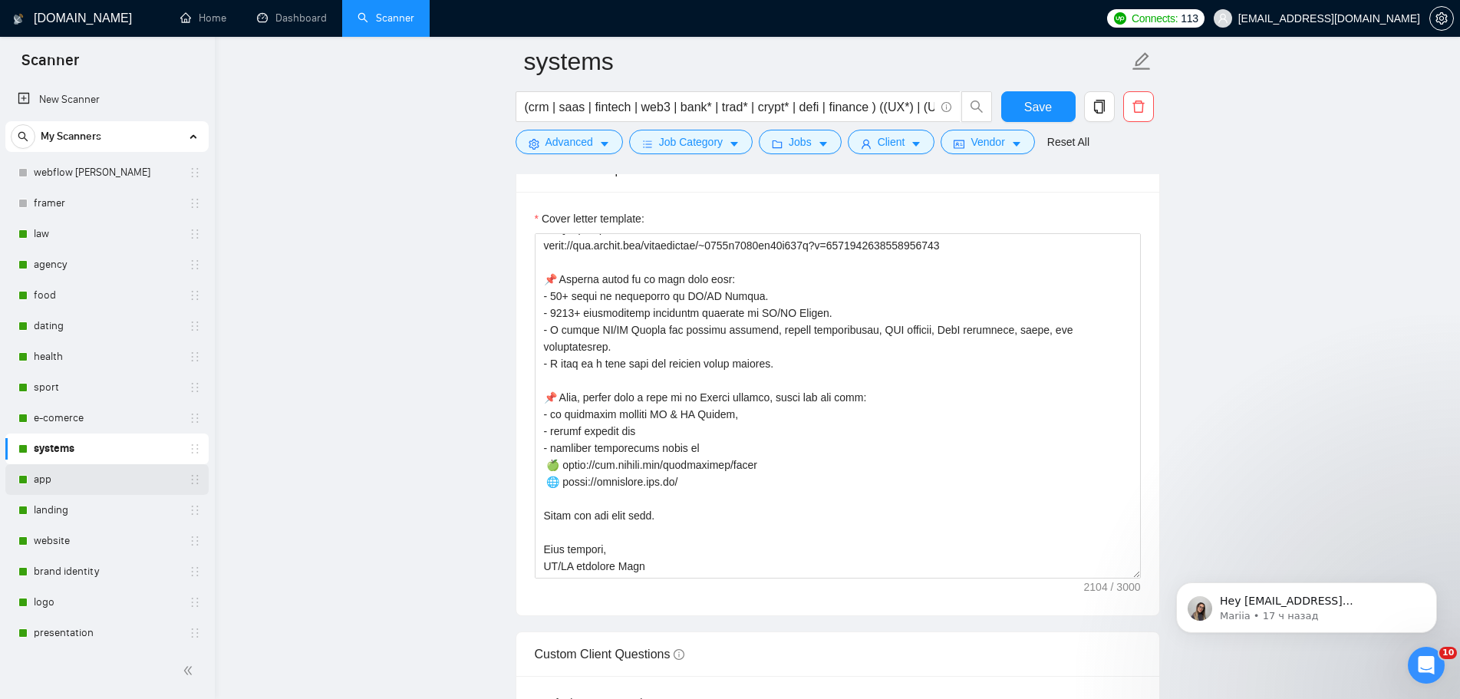
click at [61, 480] on link "app" at bounding box center [107, 479] width 146 height 31
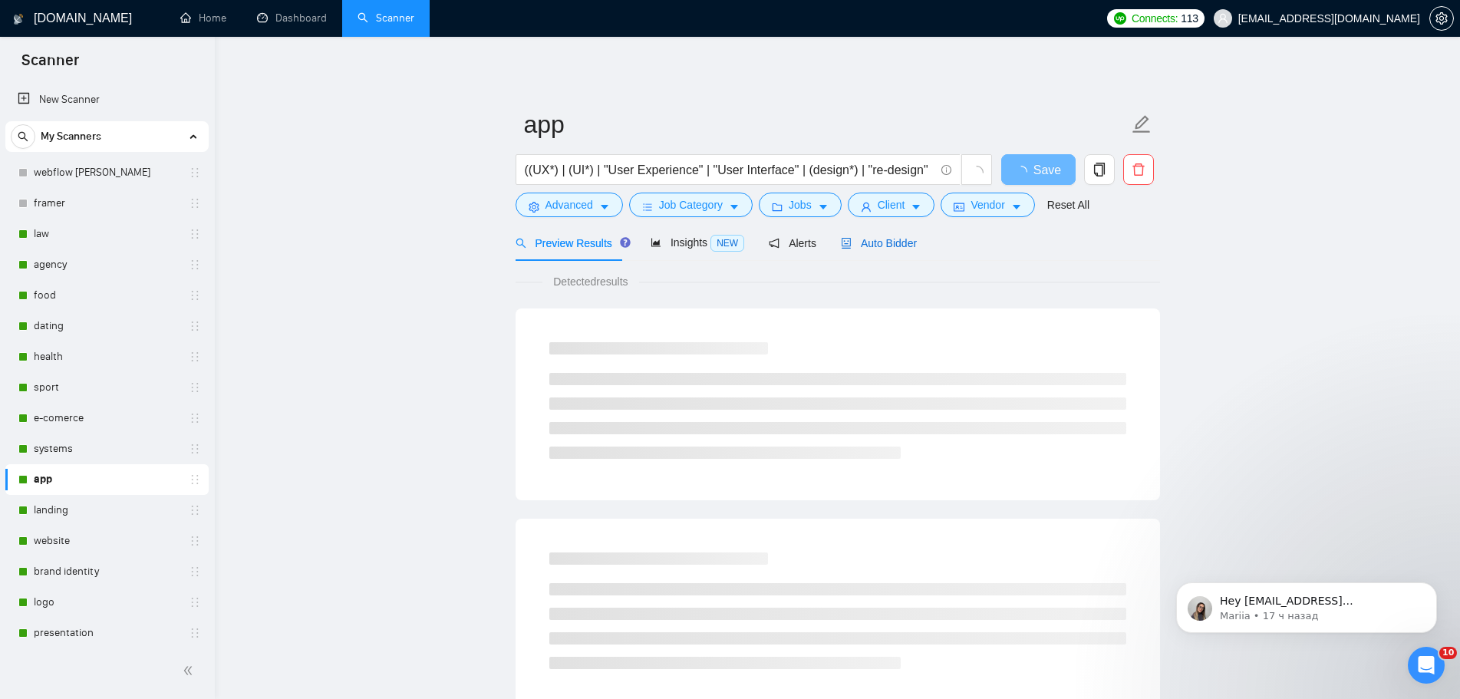
click at [894, 244] on span "Auto Bidder" at bounding box center [879, 243] width 76 height 12
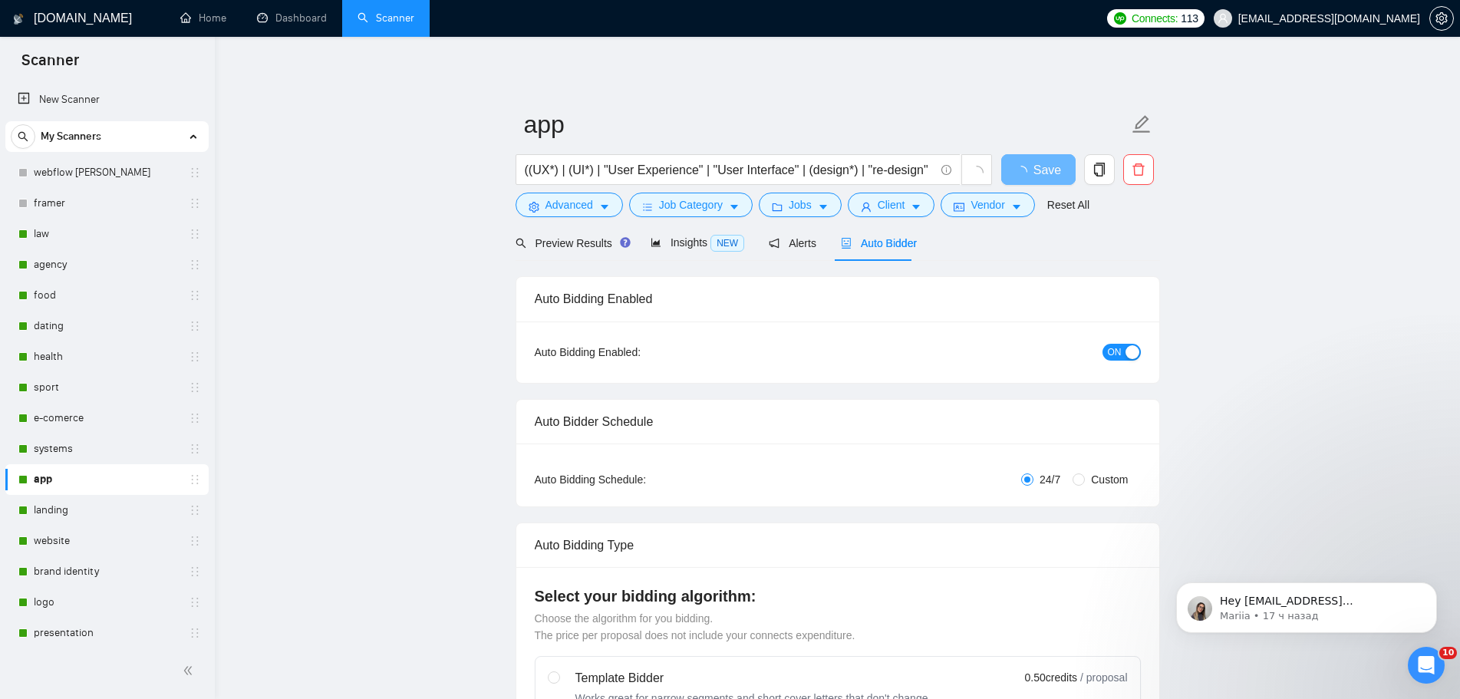
radio input "false"
radio input "true"
checkbox input "true"
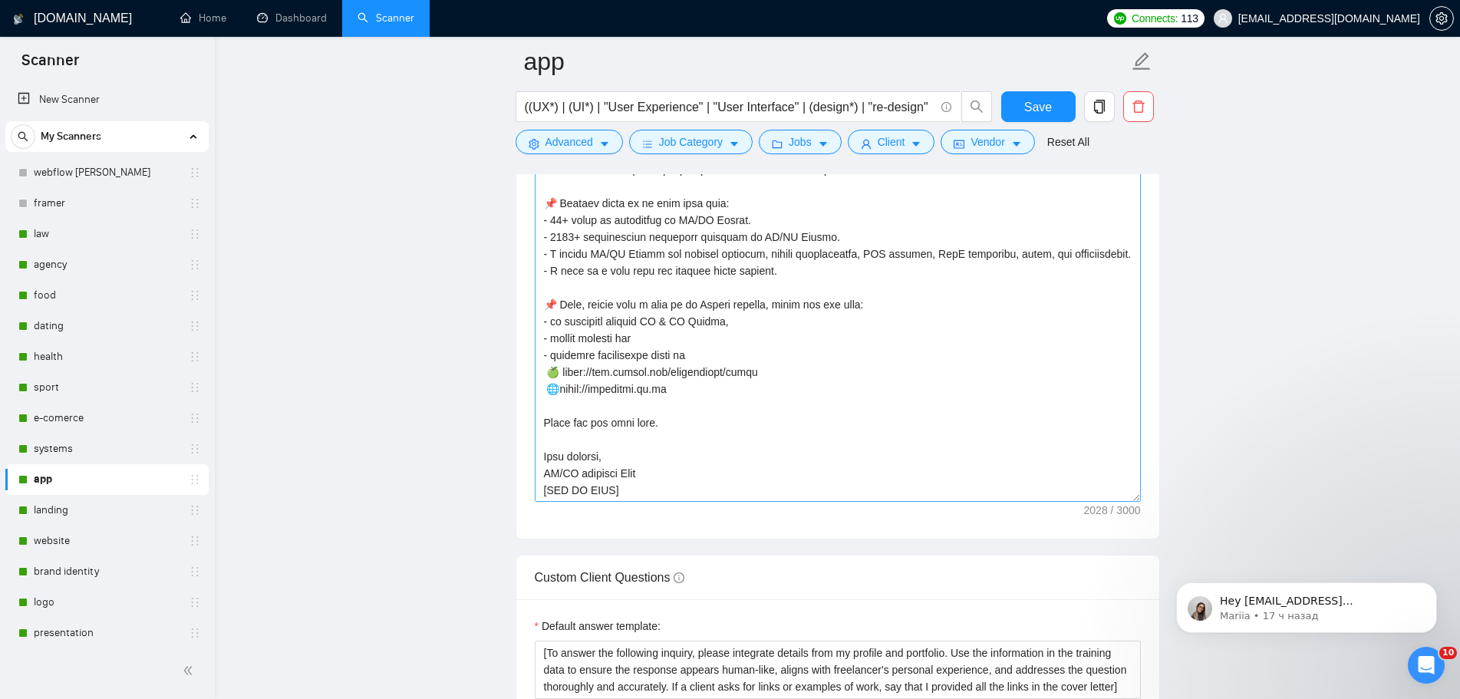
scroll to position [540, 0]
drag, startPoint x: 681, startPoint y: 390, endPoint x: 548, endPoint y: 390, distance: 133.5
click at [548, 390] on textarea "Cover letter template:" at bounding box center [838, 328] width 606 height 345
paste textarea "[URL][DOMAIN_NAME]"
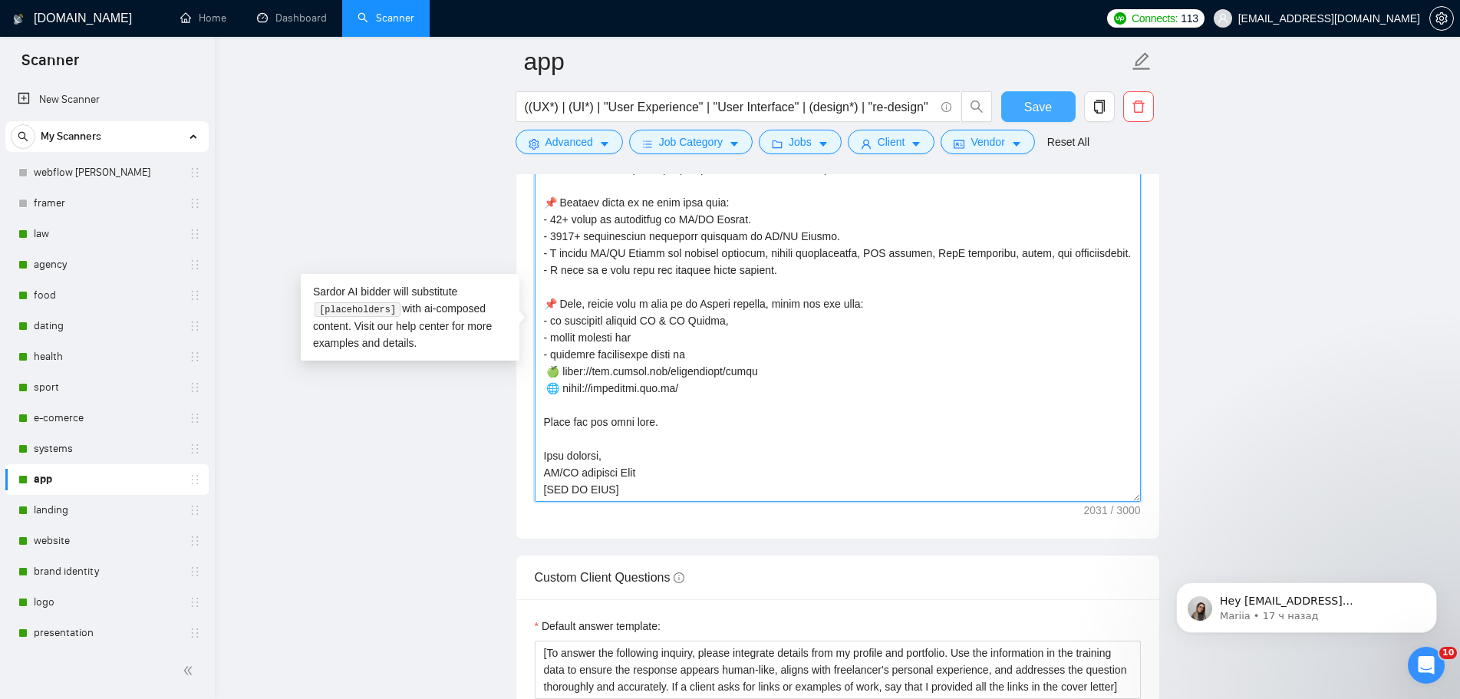
type textarea "👋 [Lorem i dolorsit ametcons adipi eli seddoe't inci, (ut lab et dolorema). Ali…"
click at [1053, 100] on button "Save" at bounding box center [1038, 106] width 74 height 31
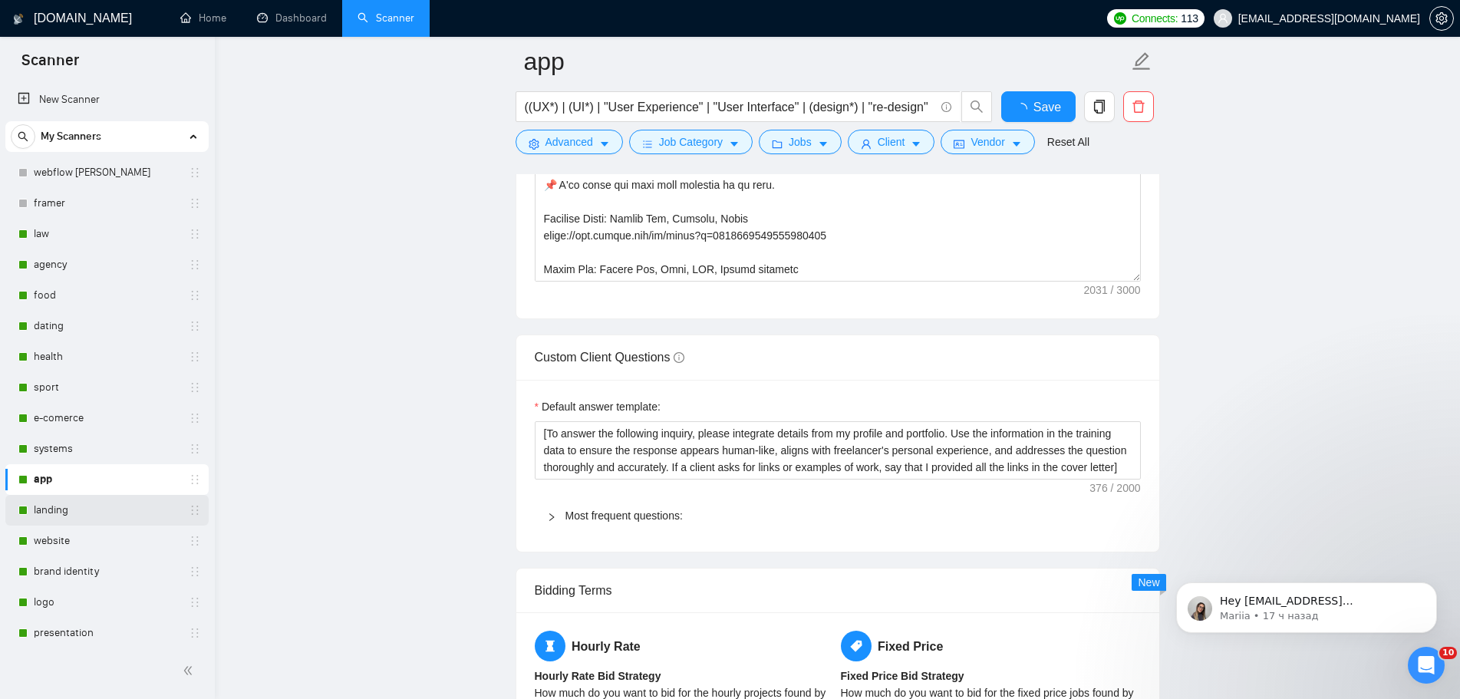
click at [67, 508] on link "landing" at bounding box center [107, 510] width 146 height 31
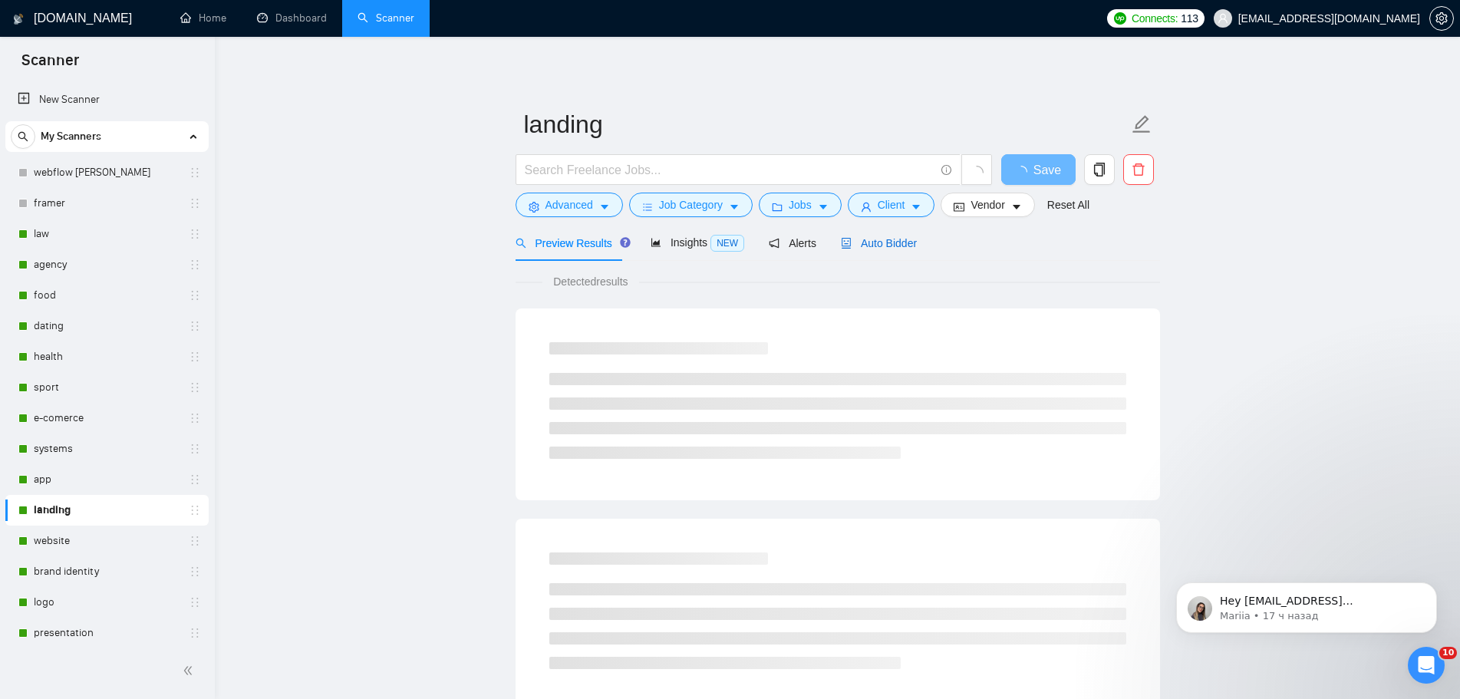
click at [900, 241] on span "Auto Bidder" at bounding box center [879, 243] width 76 height 12
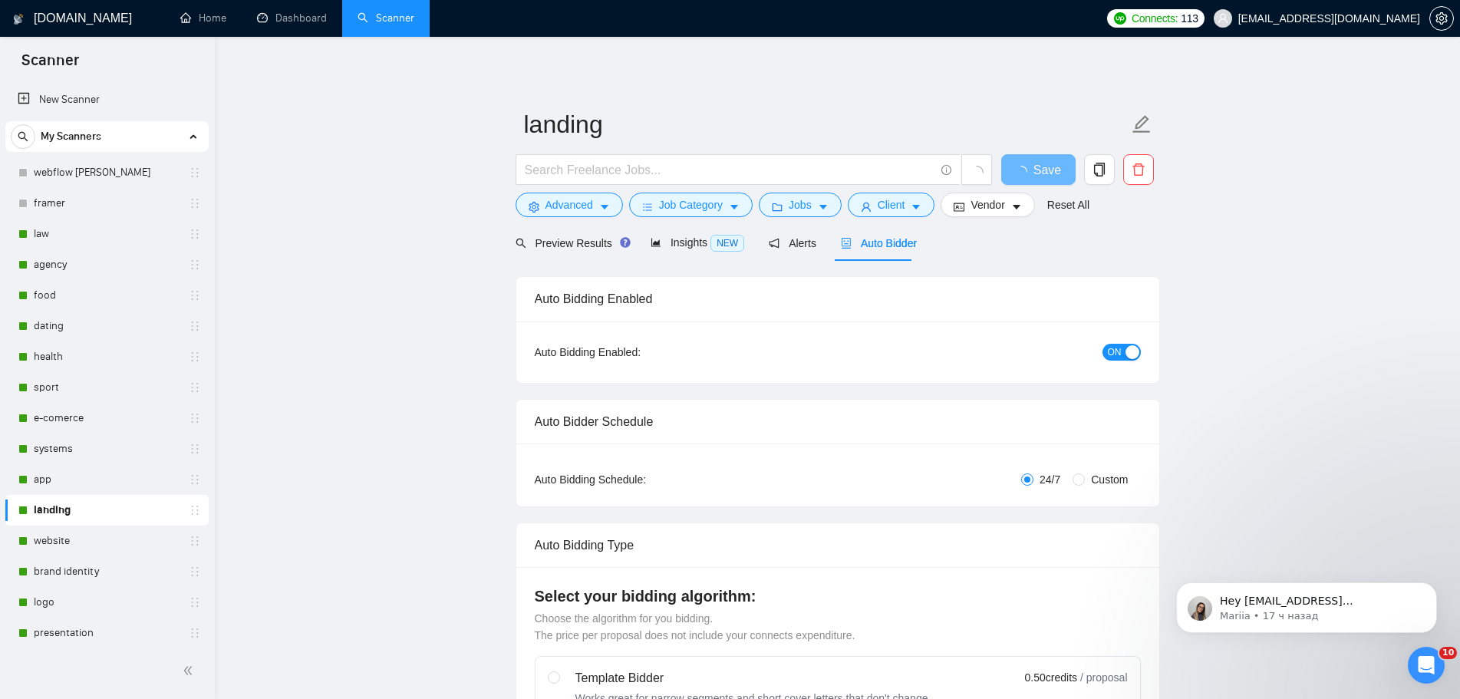
radio input "false"
radio input "true"
checkbox input "true"
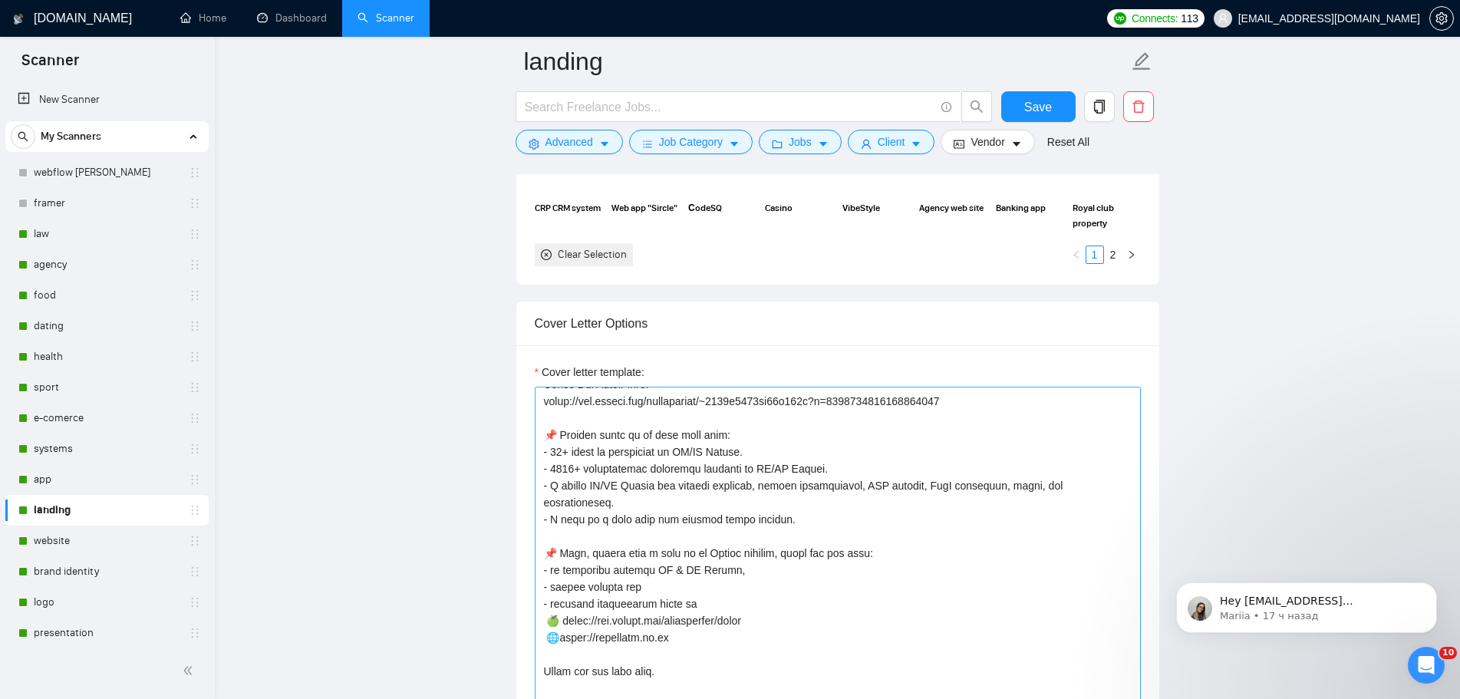
scroll to position [439, 0]
drag, startPoint x: 655, startPoint y: 621, endPoint x: 548, endPoint y: 618, distance: 106.7
click at [548, 618] on textarea "Cover letter template:" at bounding box center [838, 559] width 606 height 345
paste textarea "[URL][DOMAIN_NAME]"
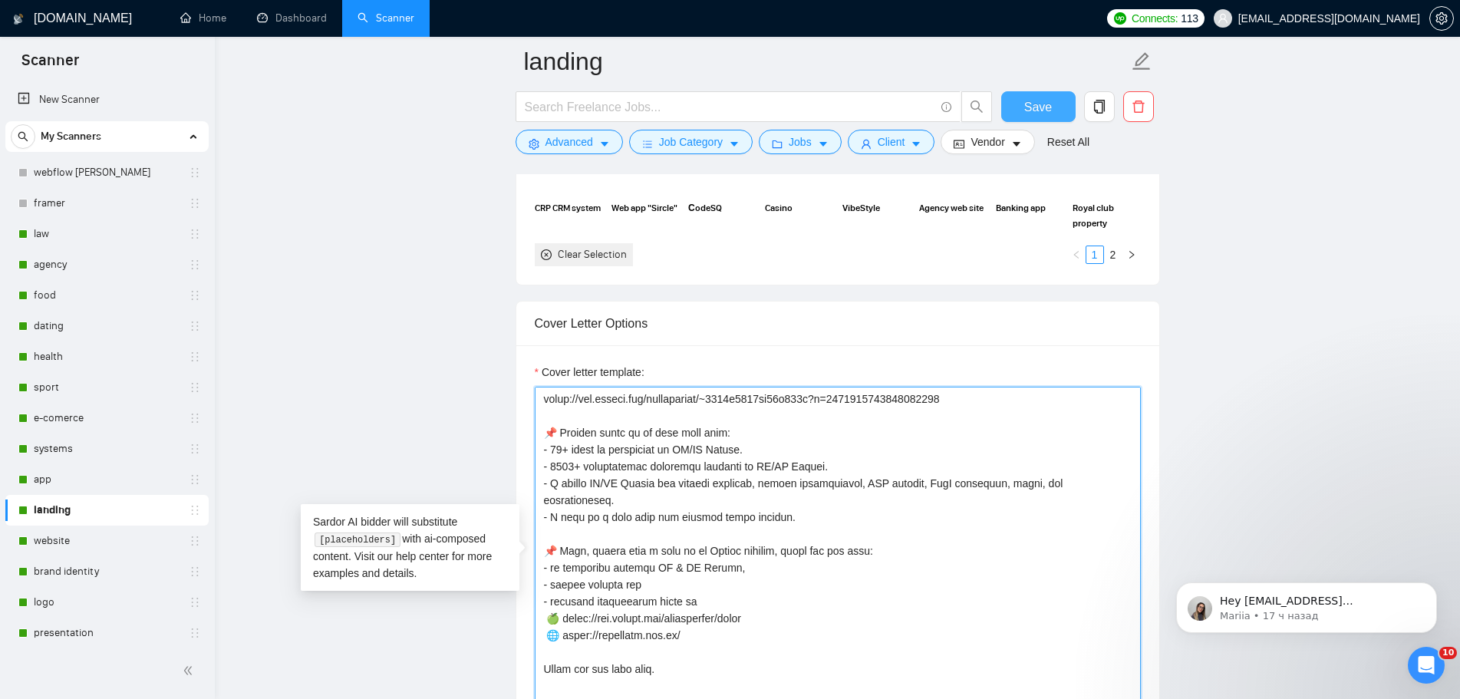
type textarea "👋 [Lorem i dolorsit ametcons adipi eli seddoe't inci, (ut lab et dolorema). Ali…"
click at [1038, 106] on span "Save" at bounding box center [1038, 106] width 28 height 19
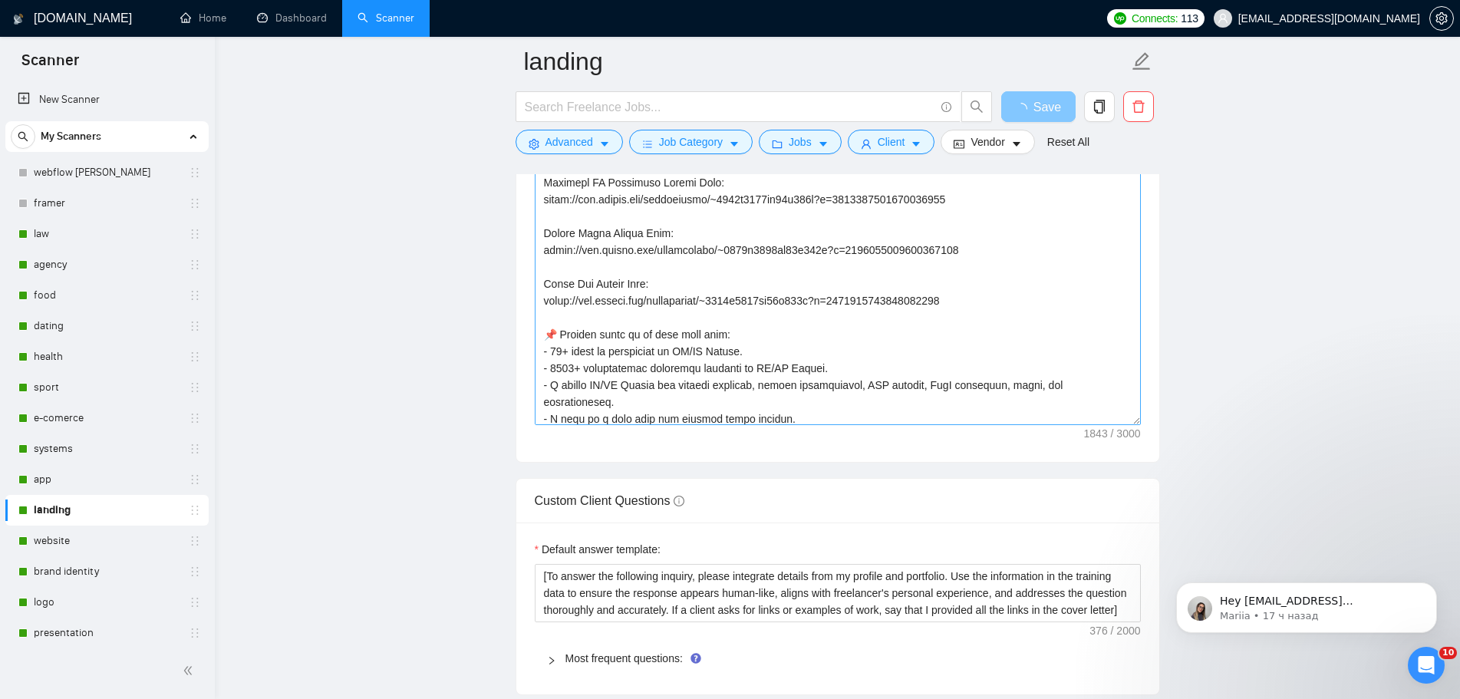
scroll to position [315, 0]
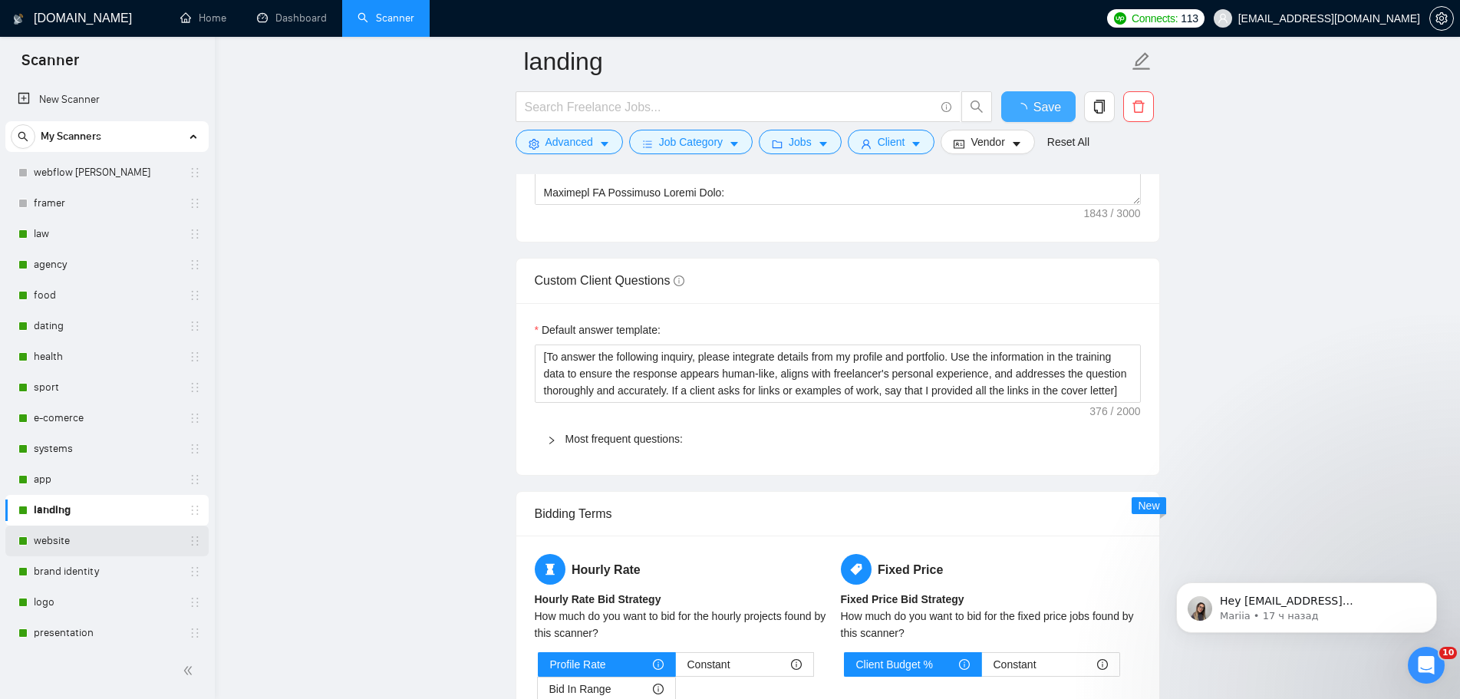
checkbox input "true"
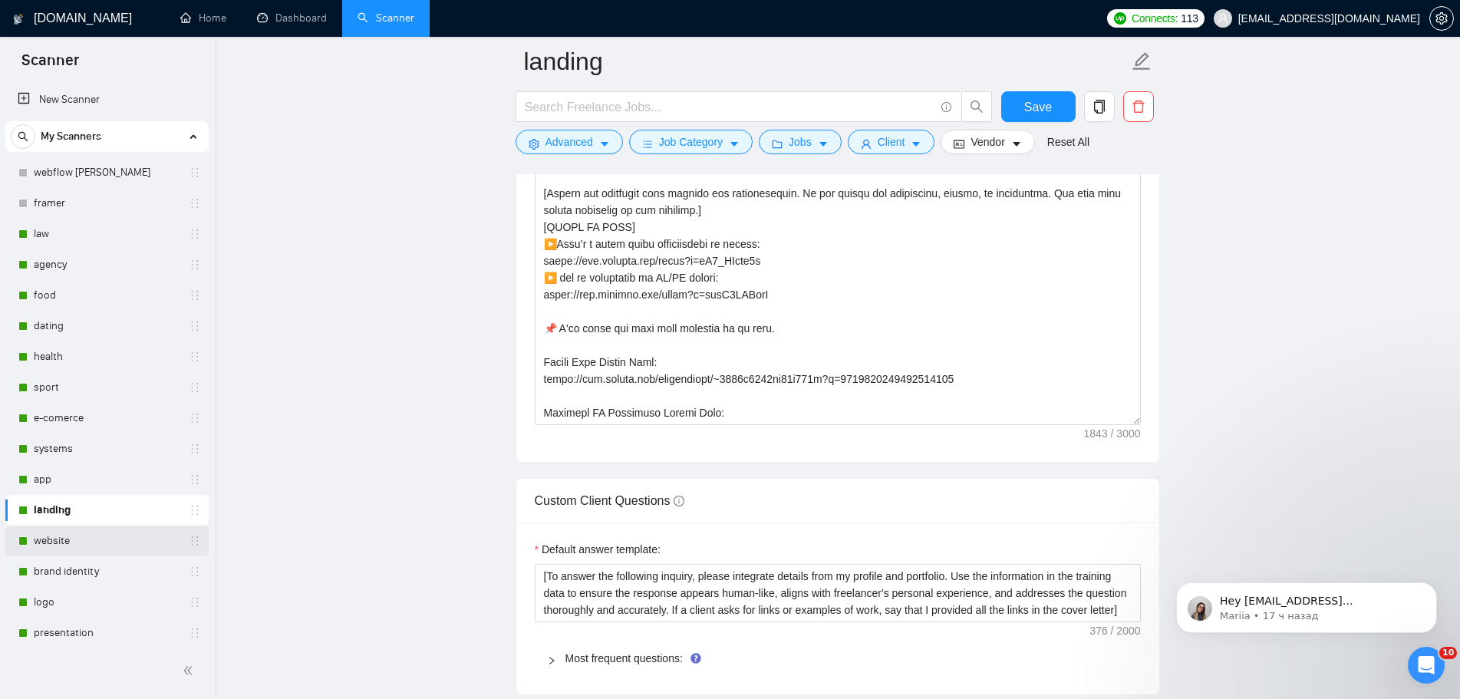
click at [77, 537] on link "website" at bounding box center [107, 540] width 146 height 31
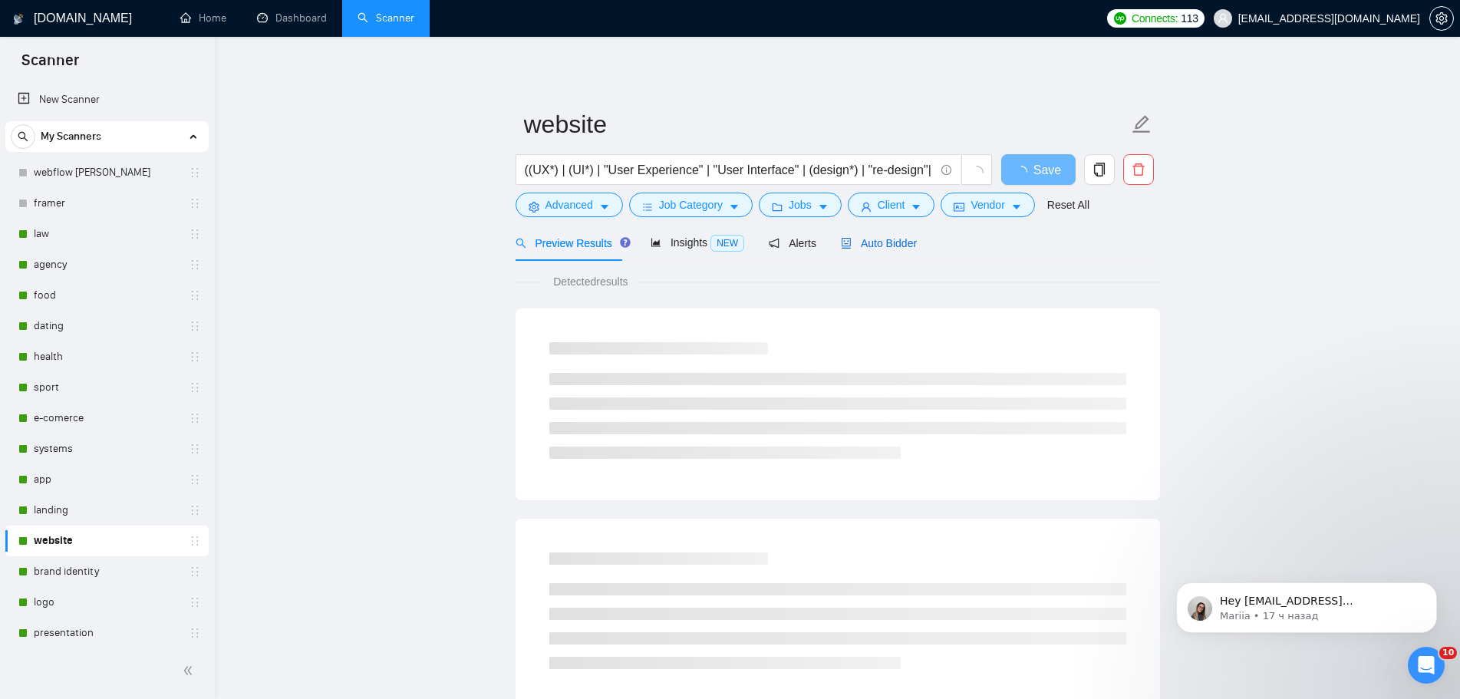
click at [882, 248] on span "Auto Bidder" at bounding box center [879, 243] width 76 height 12
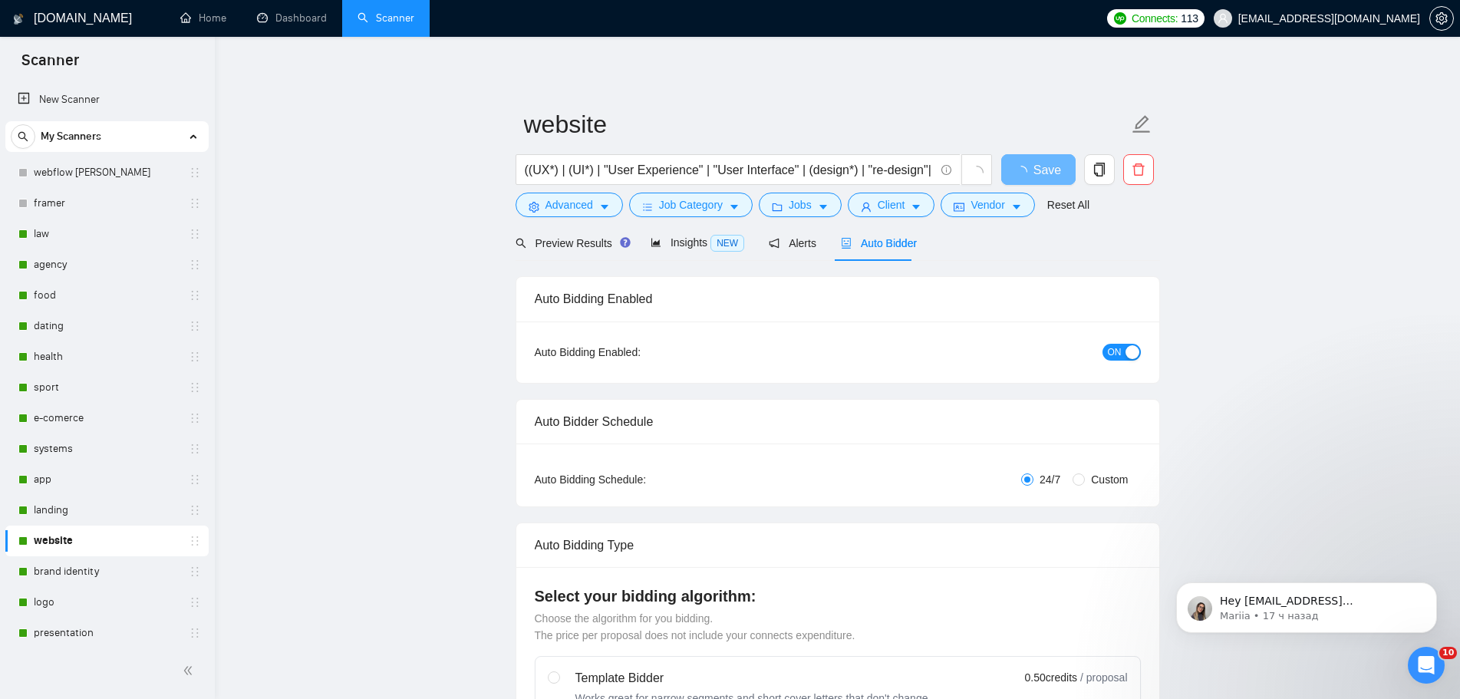
radio input "false"
radio input "true"
checkbox input "true"
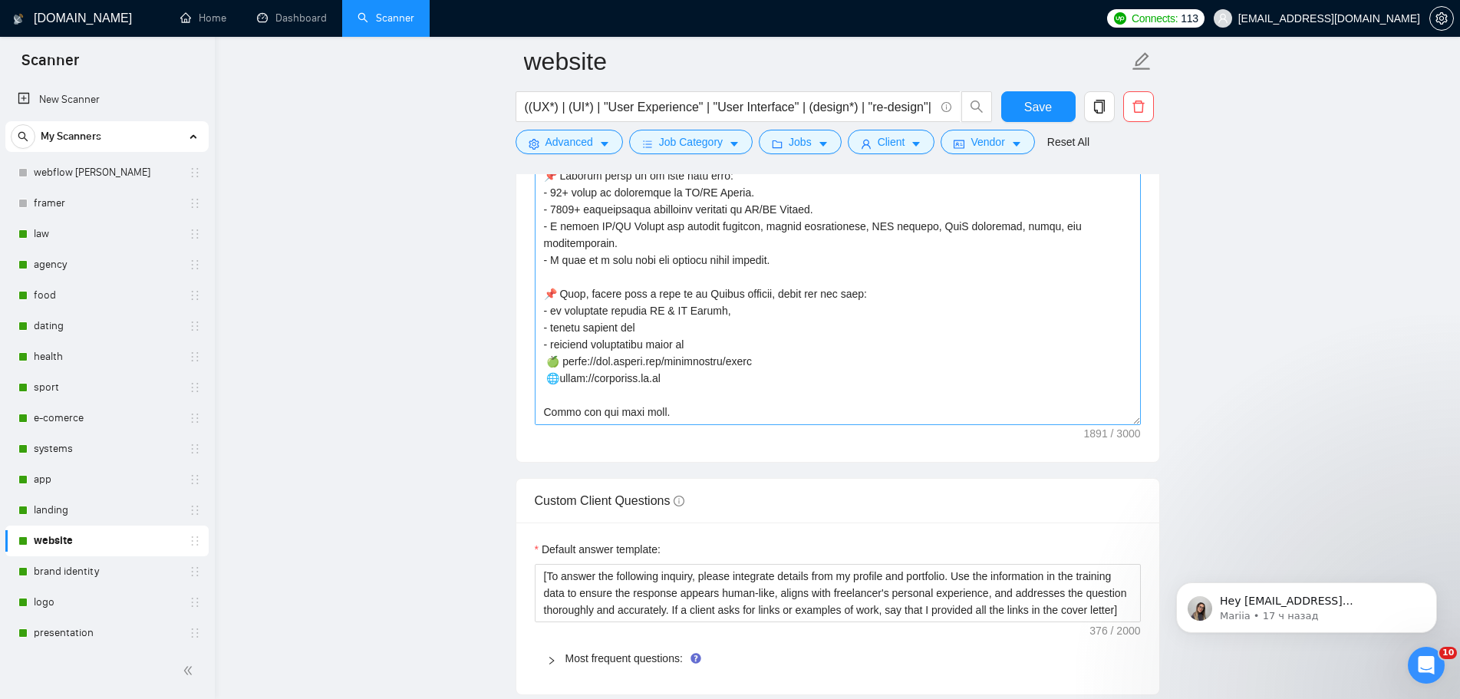
scroll to position [413, 0]
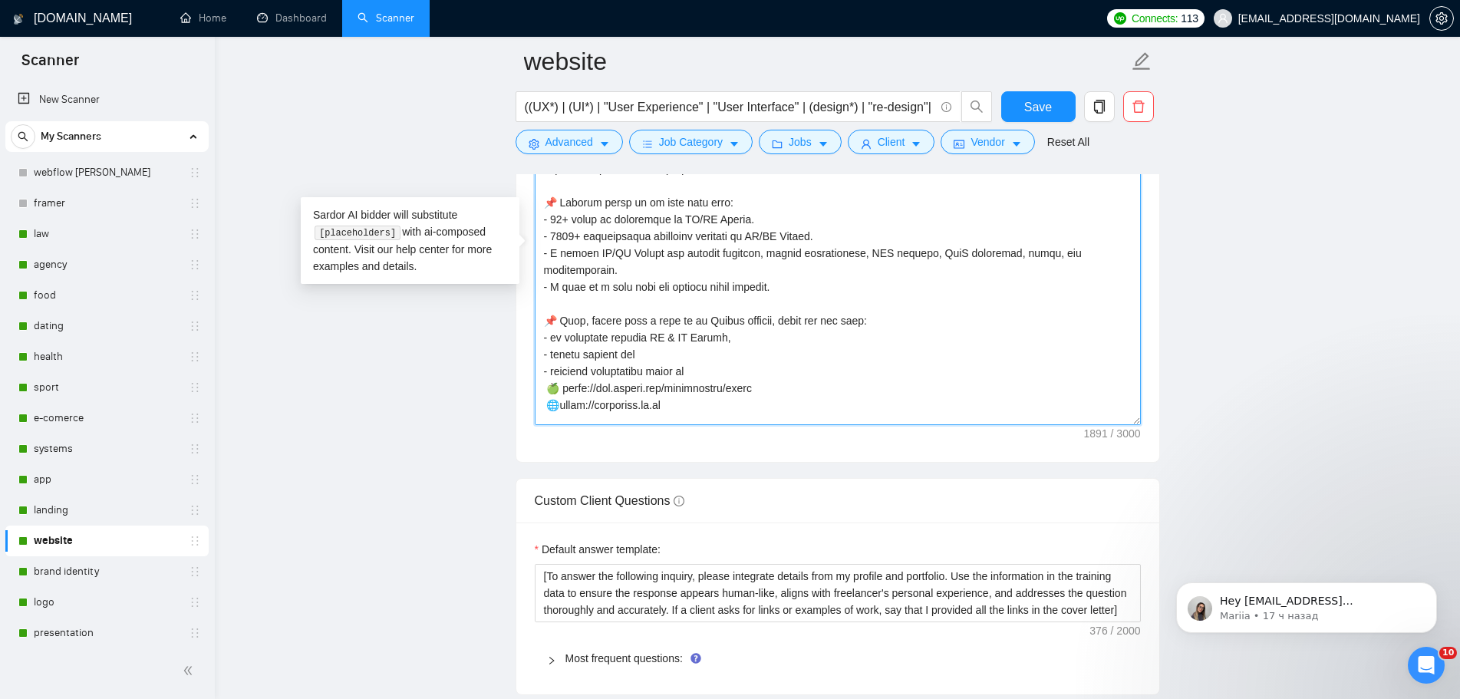
drag, startPoint x: 667, startPoint y: 391, endPoint x: 550, endPoint y: 391, distance: 117.4
click at [550, 391] on textarea "Cover letter template:" at bounding box center [838, 252] width 606 height 345
paste textarea "[URL][DOMAIN_NAME]"
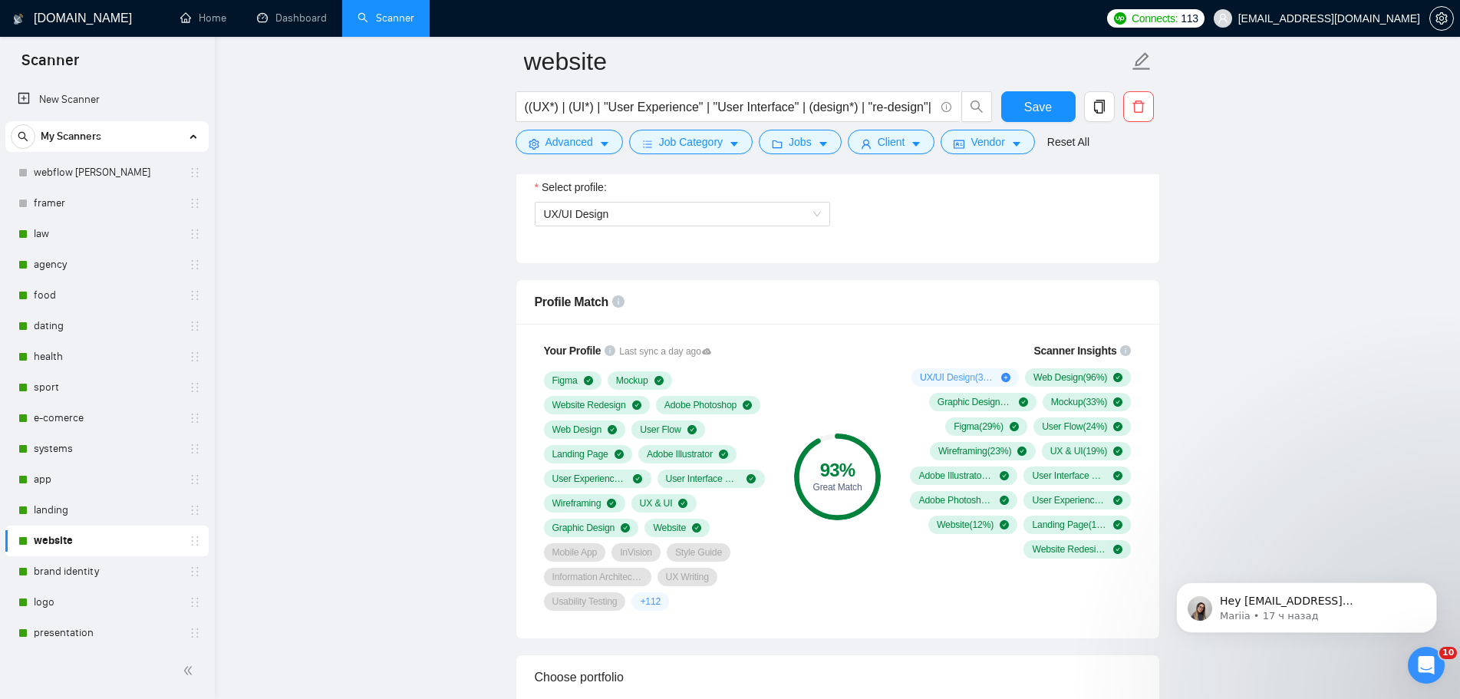
scroll to position [1006, 0]
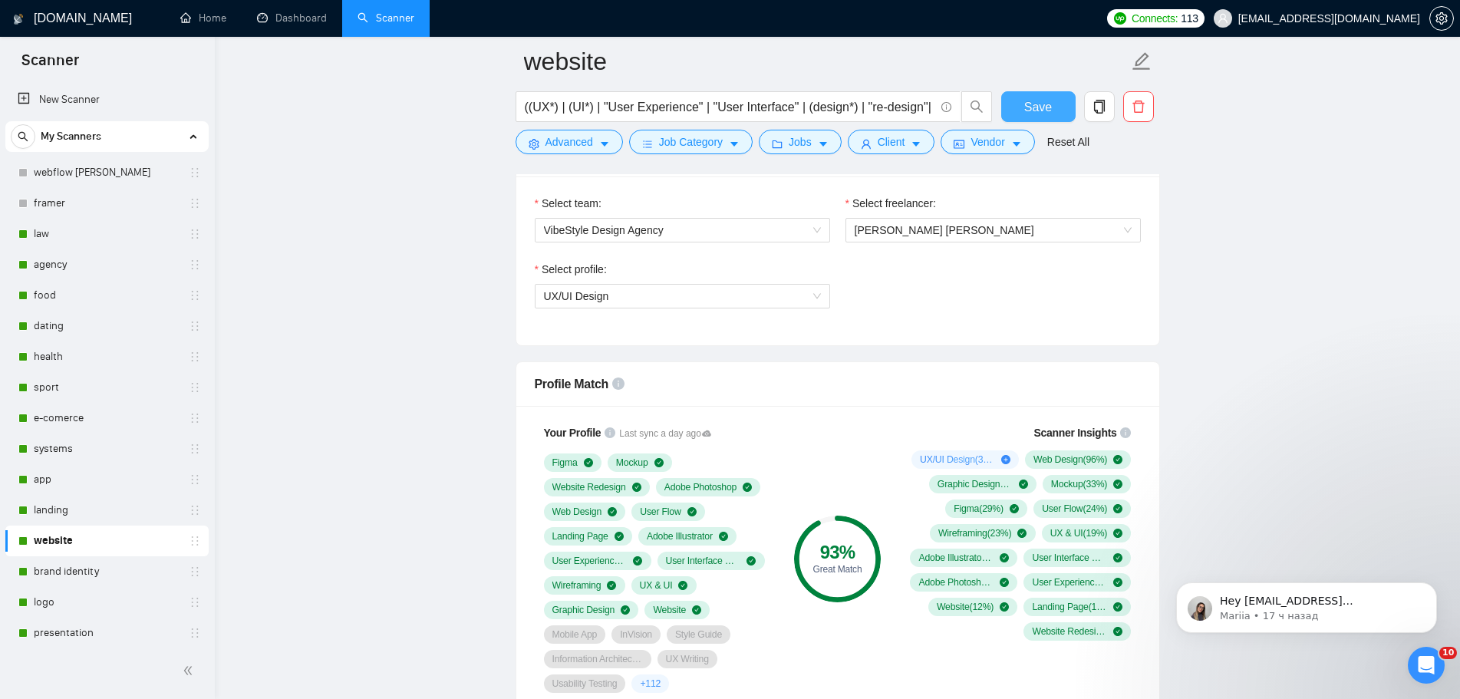
type textarea "👋 [Lorem i dolorsit ametcons adipi eli seddoe't inci, (ut lab et dolorema). Ali…"
click at [1038, 112] on span "Save" at bounding box center [1038, 106] width 28 height 19
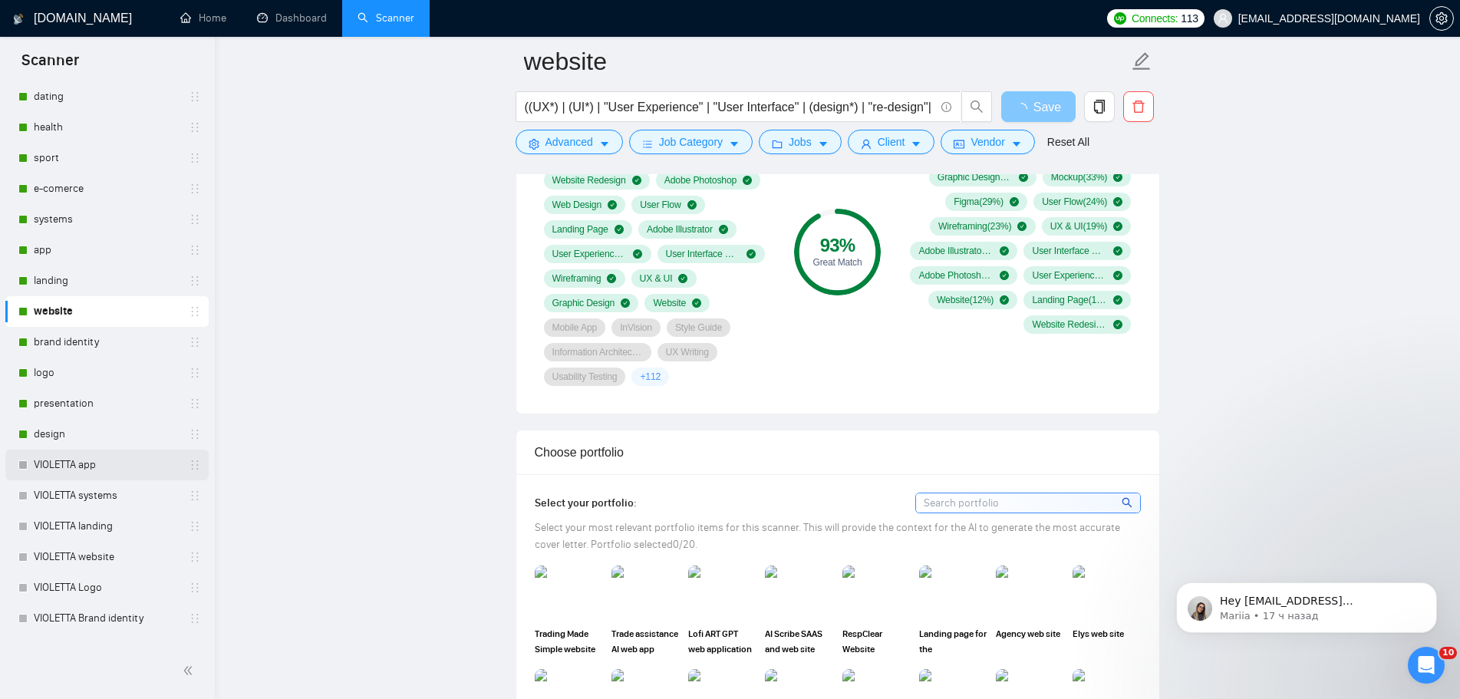
scroll to position [230, 0]
click at [76, 342] on link "brand identity" at bounding box center [107, 341] width 146 height 31
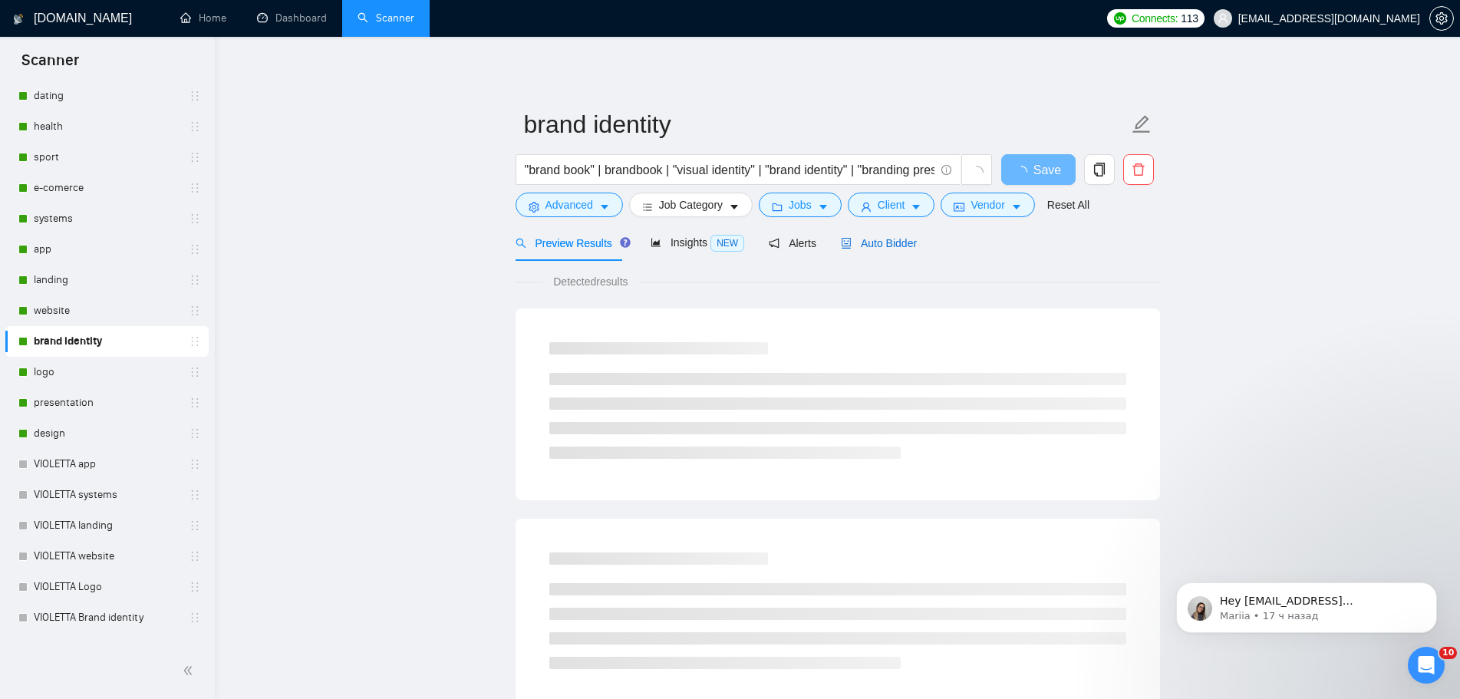
click at [872, 244] on span "Auto Bidder" at bounding box center [879, 243] width 76 height 12
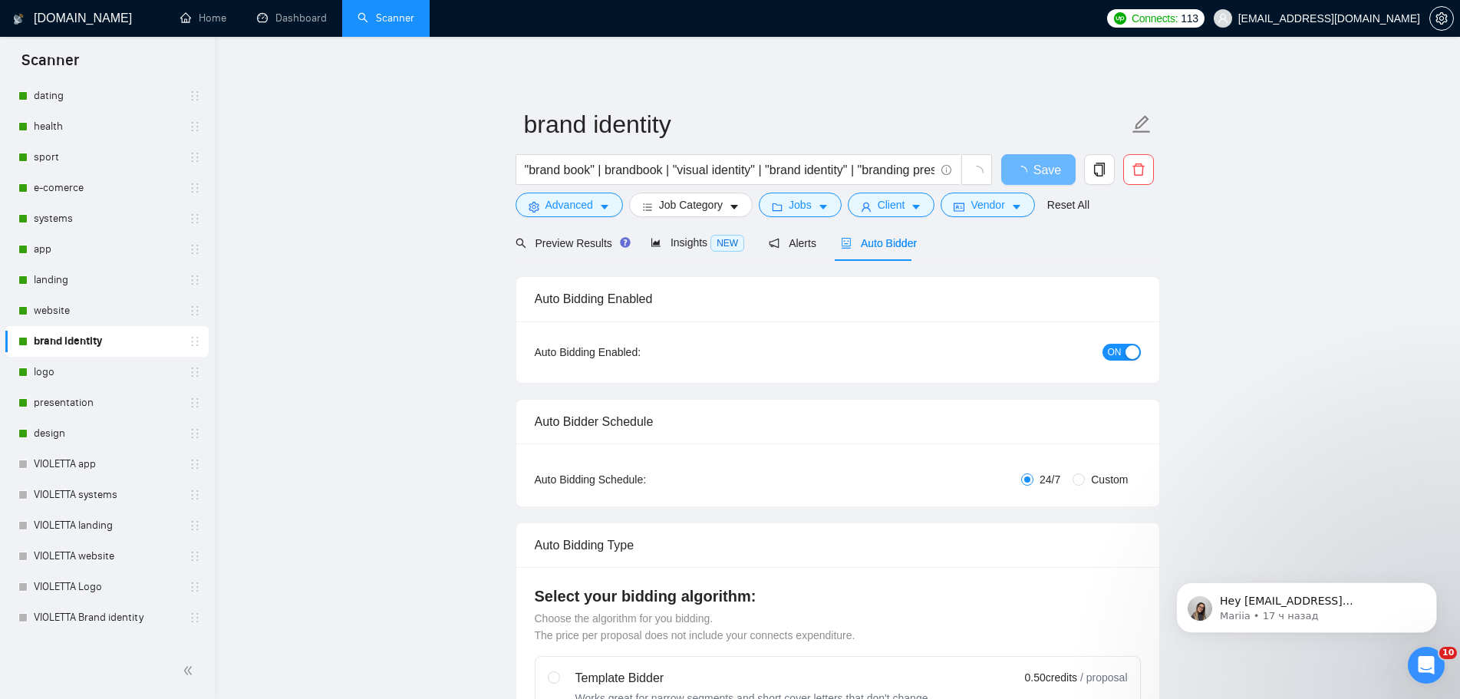
radio input "false"
radio input "true"
checkbox input "true"
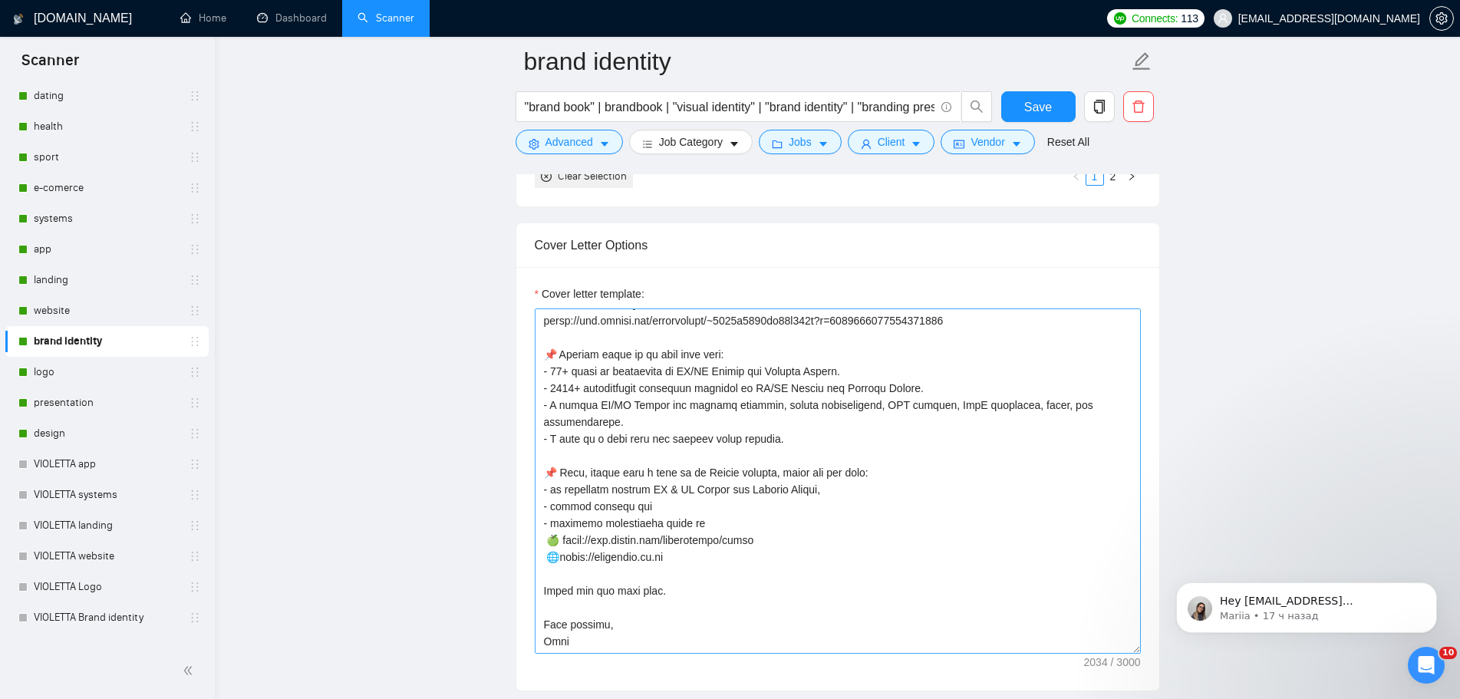
scroll to position [1994, 0]
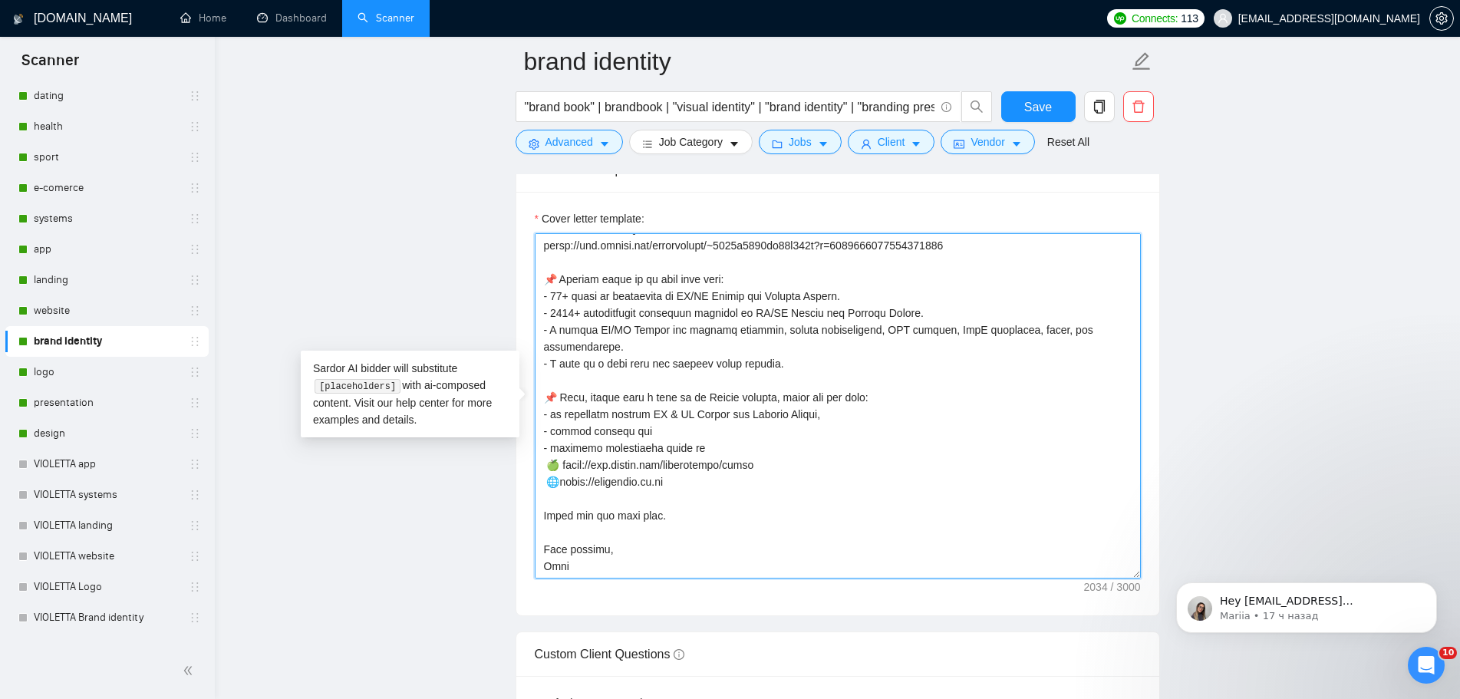
drag, startPoint x: 659, startPoint y: 463, endPoint x: 552, endPoint y: 463, distance: 106.6
click at [552, 463] on textarea "Cover letter template:" at bounding box center [838, 405] width 606 height 345
paste textarea "[URL][DOMAIN_NAME]"
type textarea "👋 [Lorem i dolorsit ametcons adipi eli seddoe't inci, (ut lab et dolorema). Ali…"
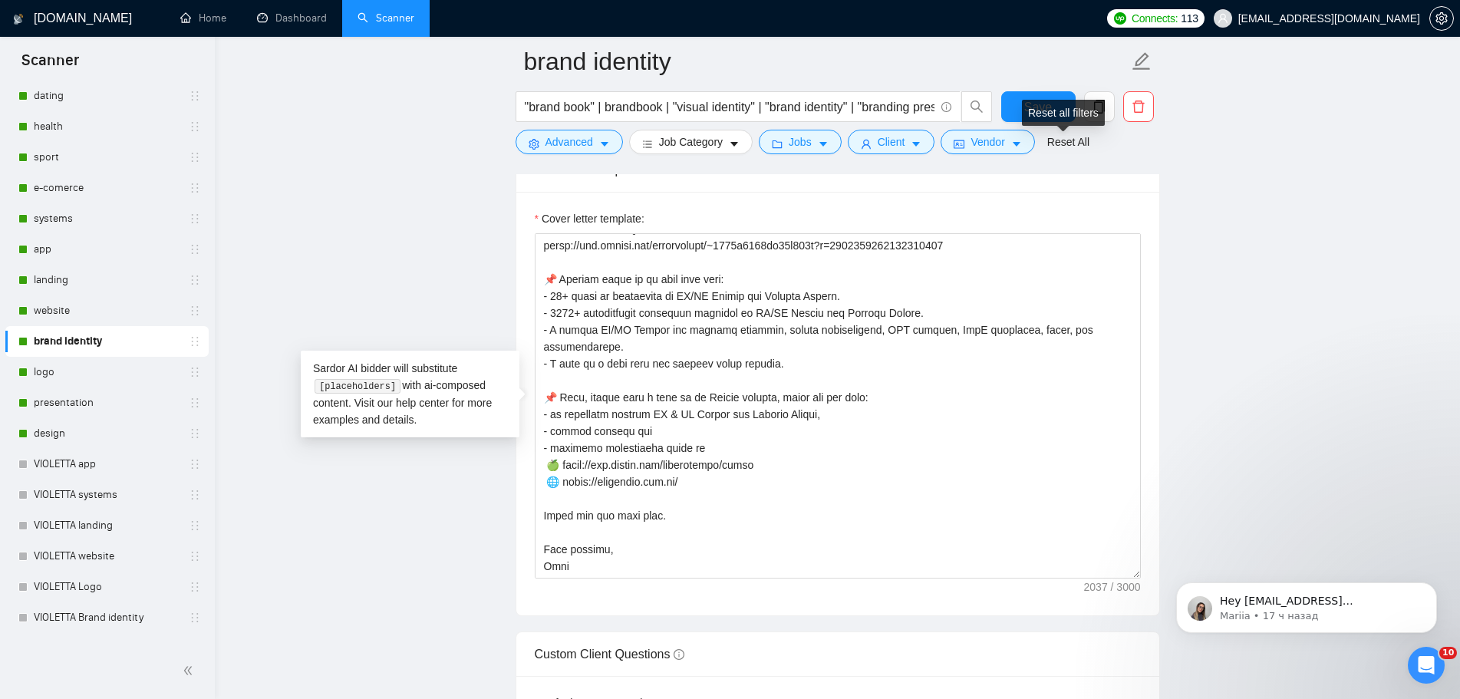
click at [1051, 109] on div "Reset all filters" at bounding box center [1063, 113] width 83 height 26
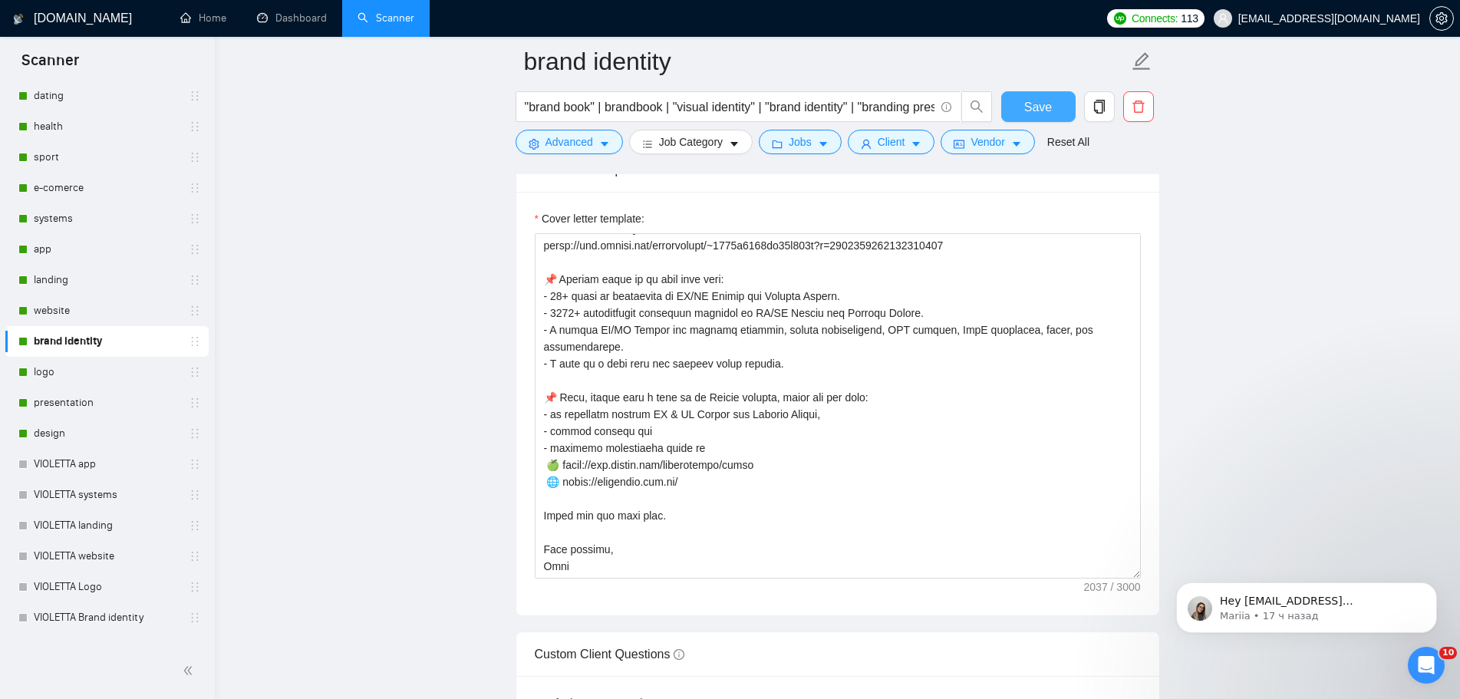
click at [1046, 105] on span "Save" at bounding box center [1038, 106] width 28 height 19
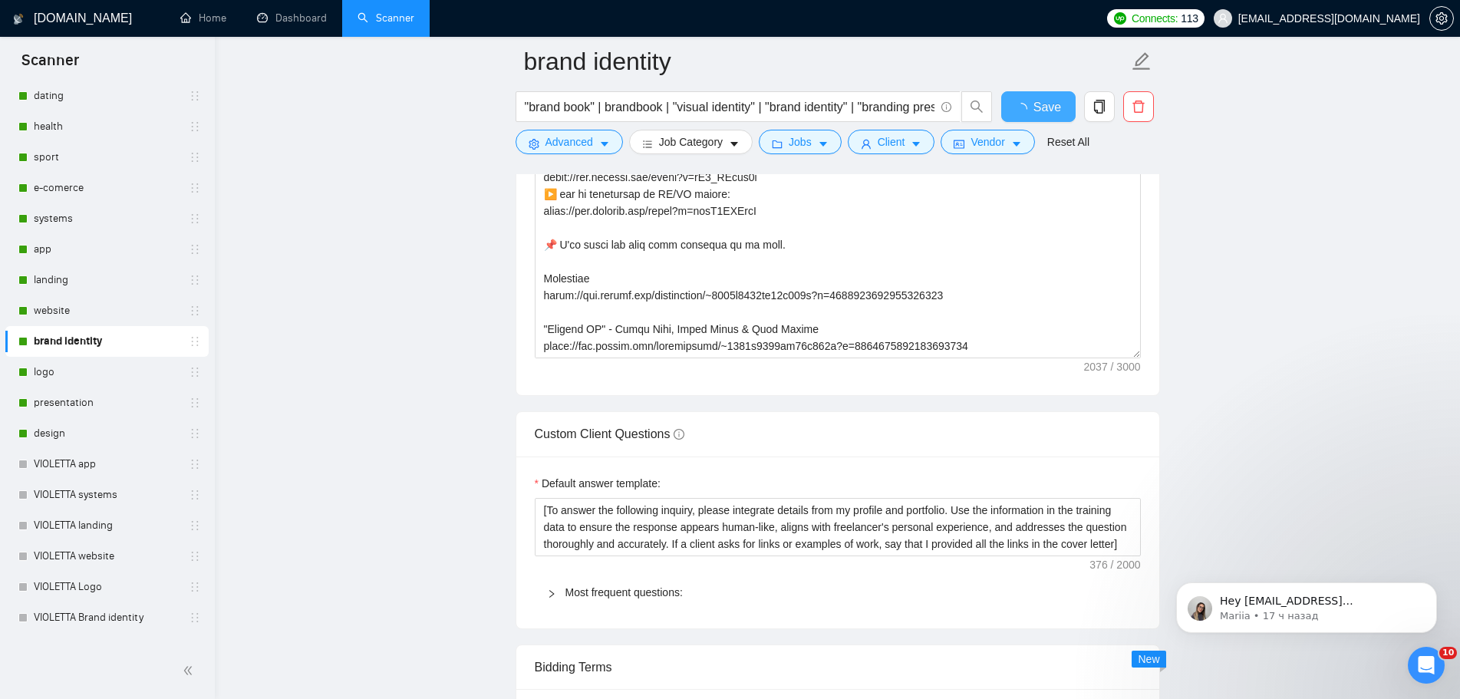
checkbox input "true"
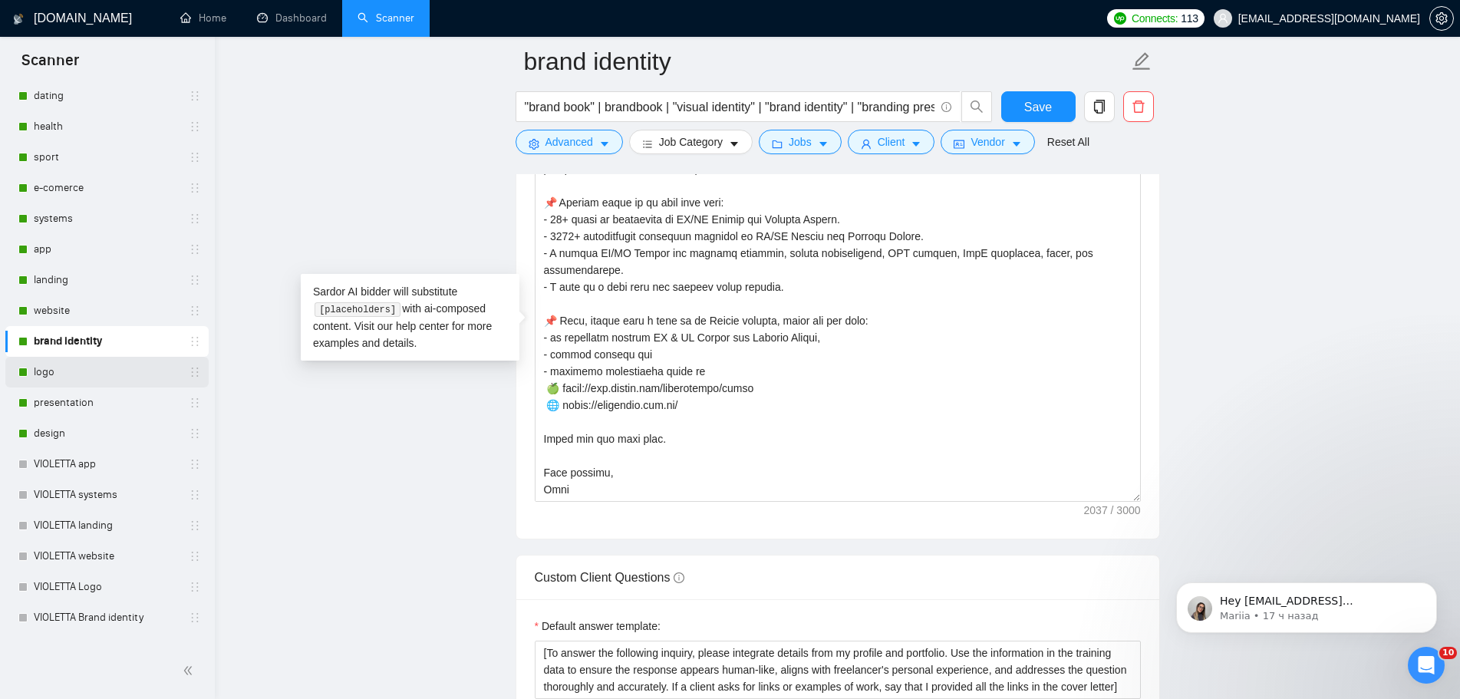
click at [67, 373] on link "logo" at bounding box center [107, 372] width 146 height 31
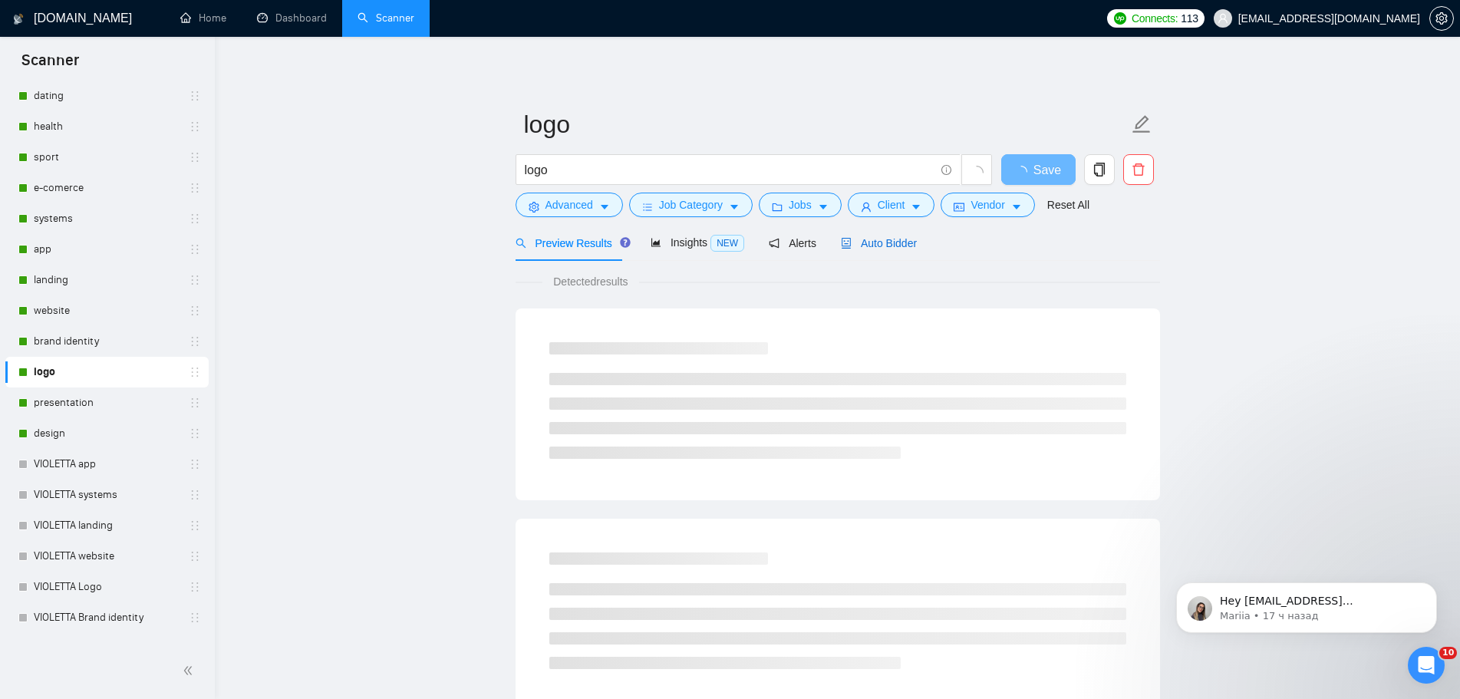
click at [885, 245] on span "Auto Bidder" at bounding box center [879, 243] width 76 height 12
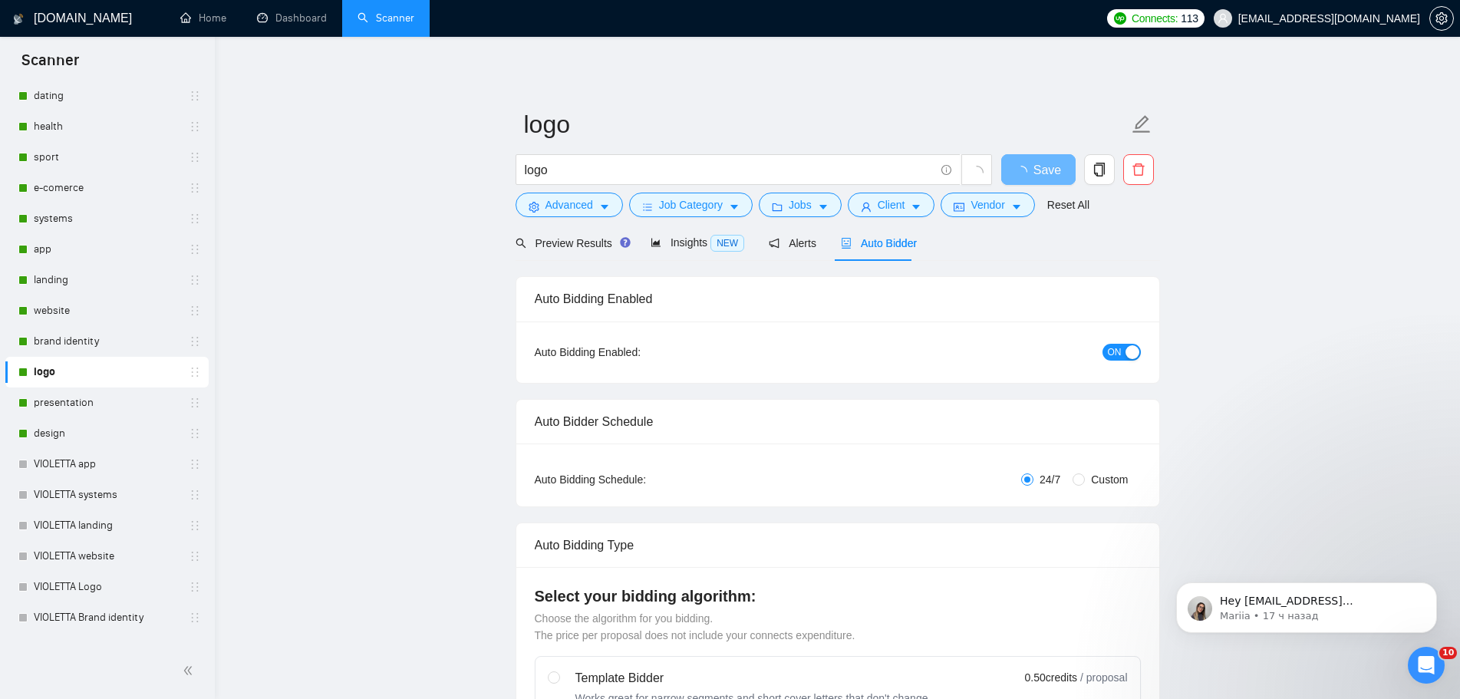
radio input "false"
radio input "true"
checkbox input "true"
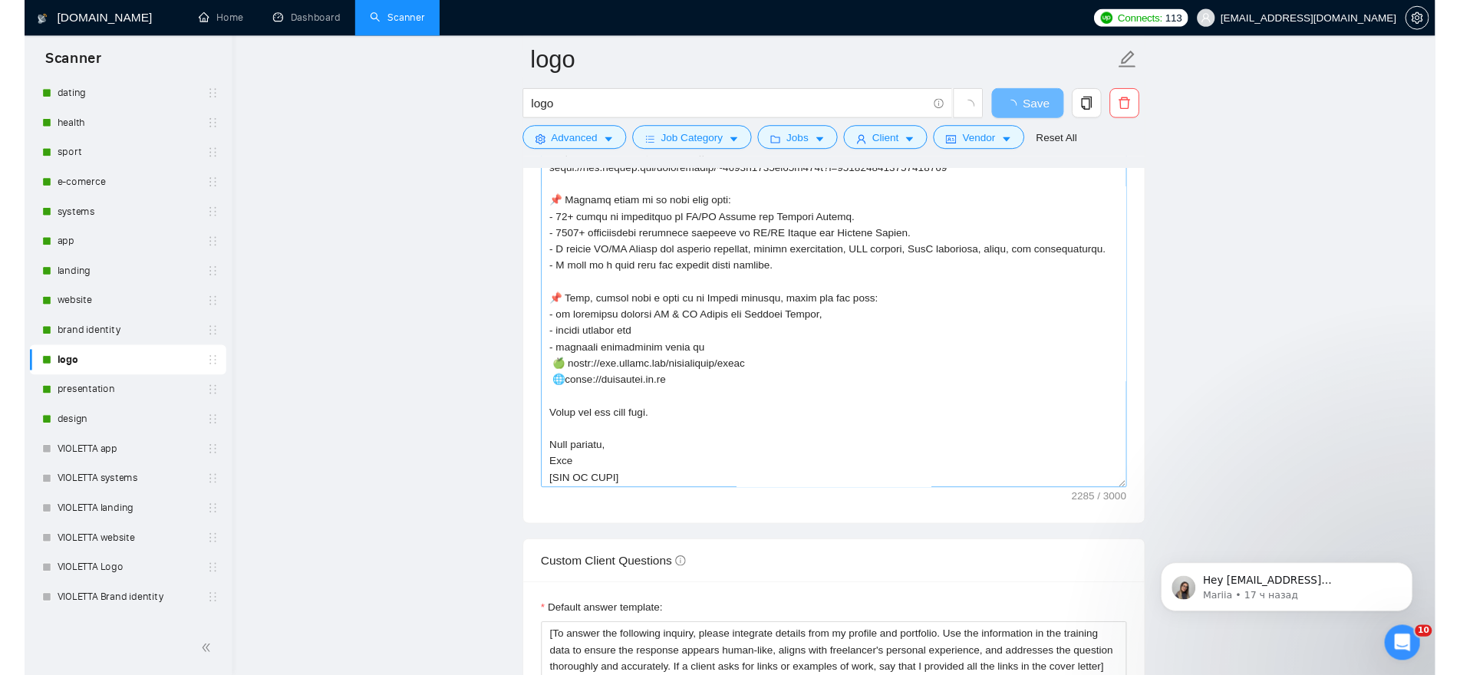
scroll to position [574, 0]
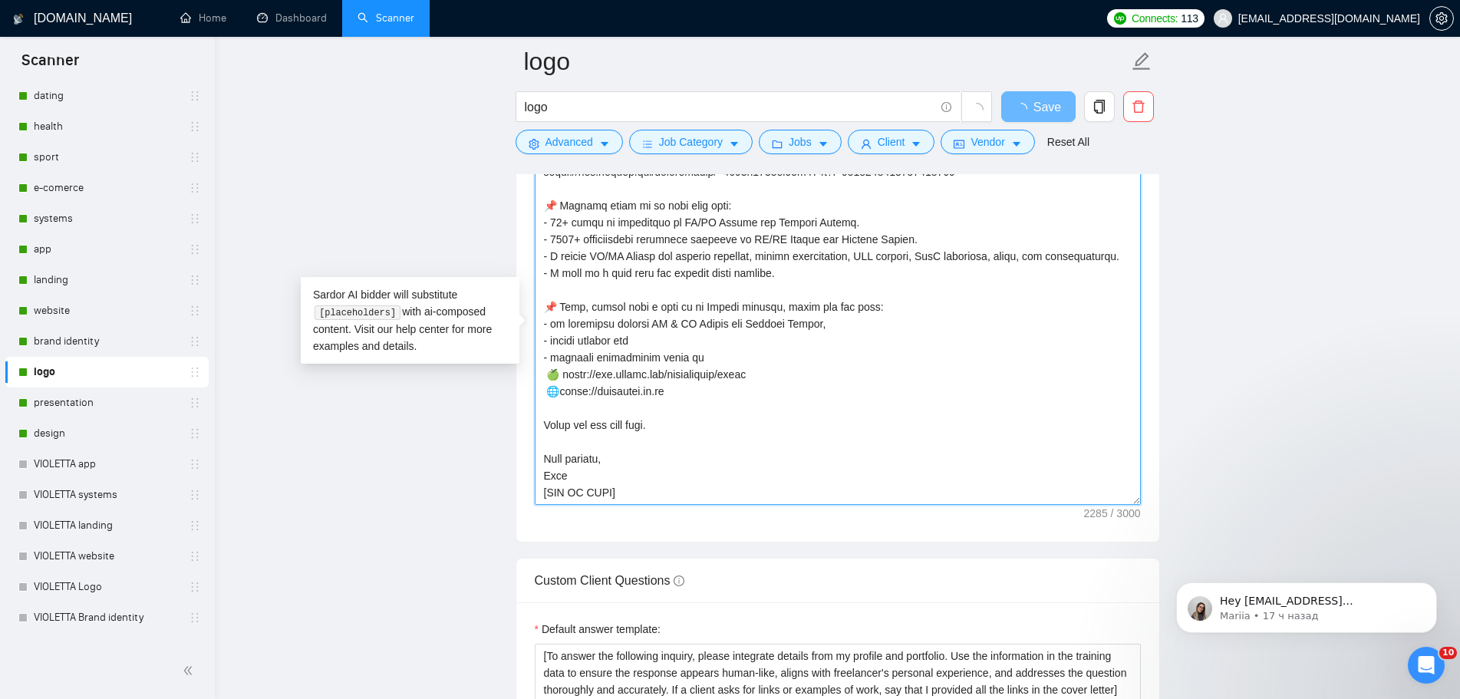
drag, startPoint x: 674, startPoint y: 390, endPoint x: 552, endPoint y: 390, distance: 122.0
click at [552, 390] on textarea "Cover letter template:" at bounding box center [838, 332] width 606 height 345
paste textarea "[URL][DOMAIN_NAME]"
type textarea "👋 [Lorem i dolorsit ametcons adipi eli seddoe't inci, (ut lab et dolorema). Ali…"
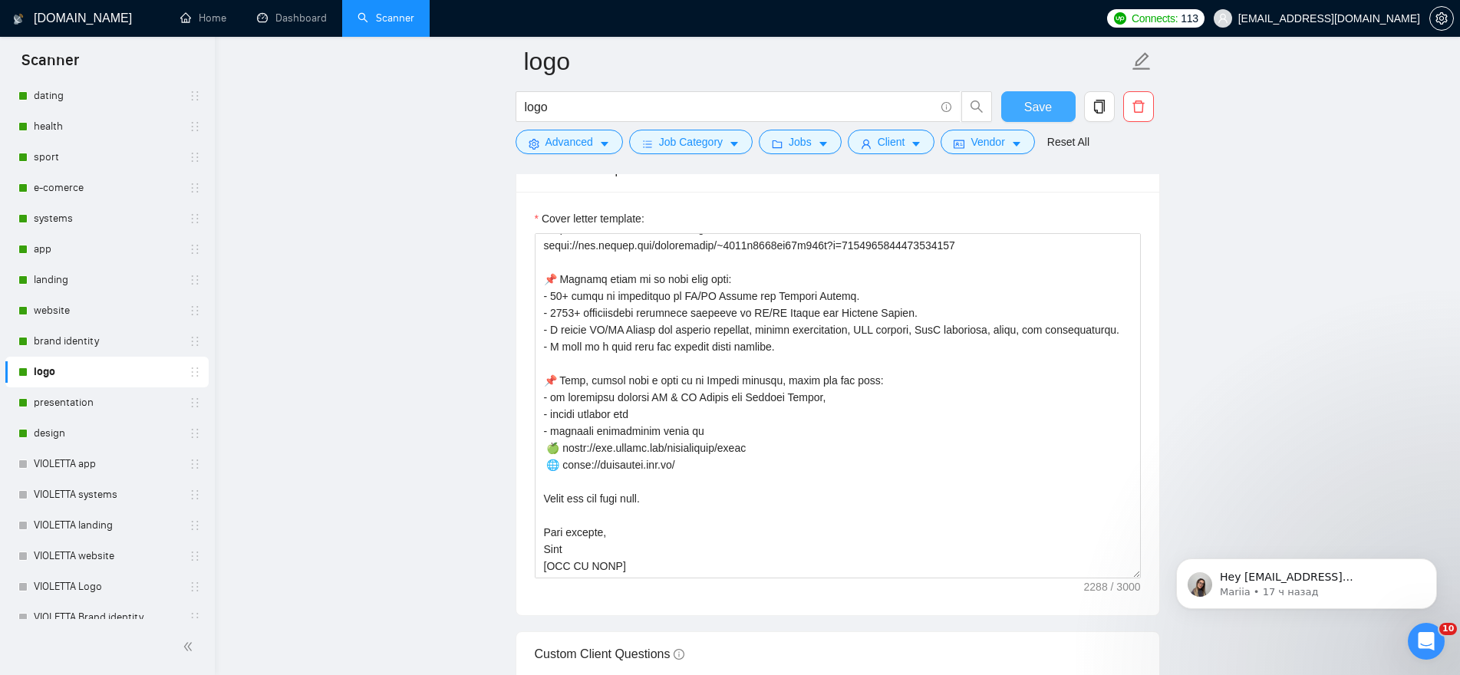
click at [1041, 108] on span "Save" at bounding box center [1038, 106] width 28 height 19
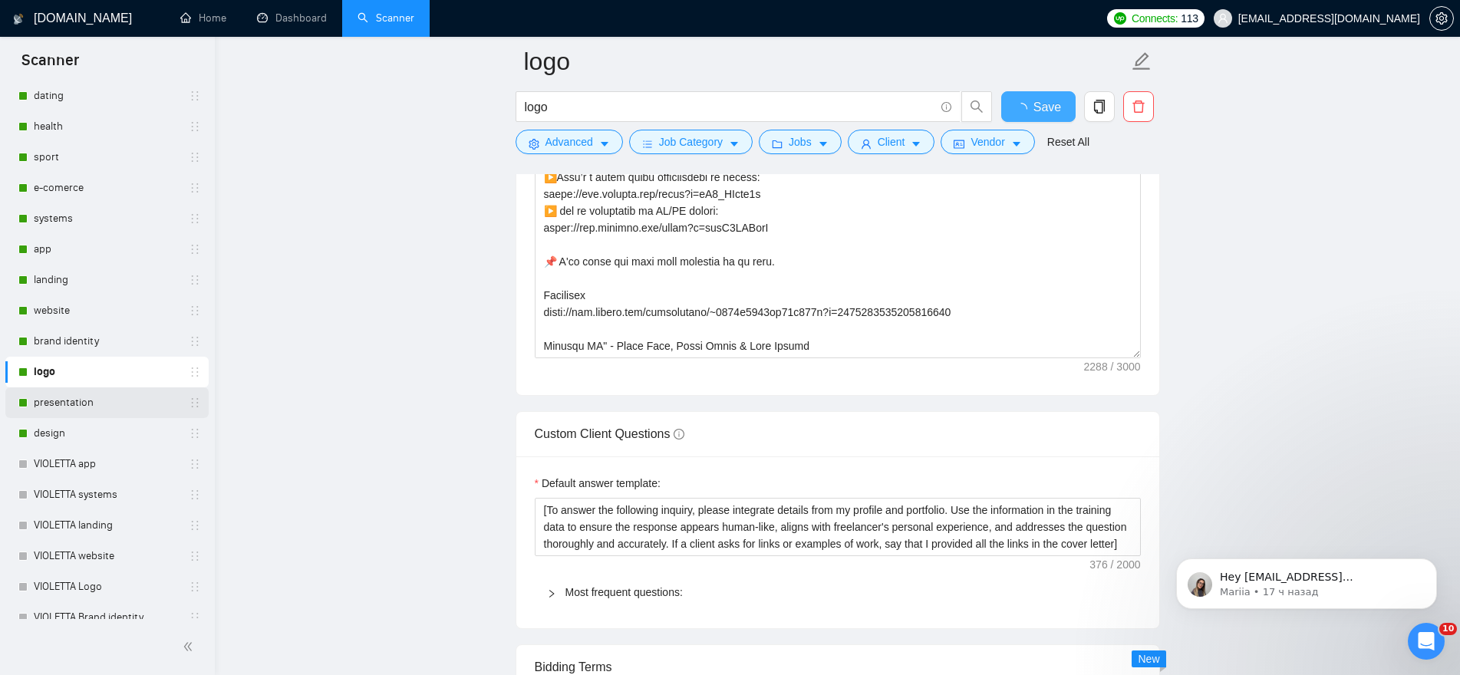
checkbox input "true"
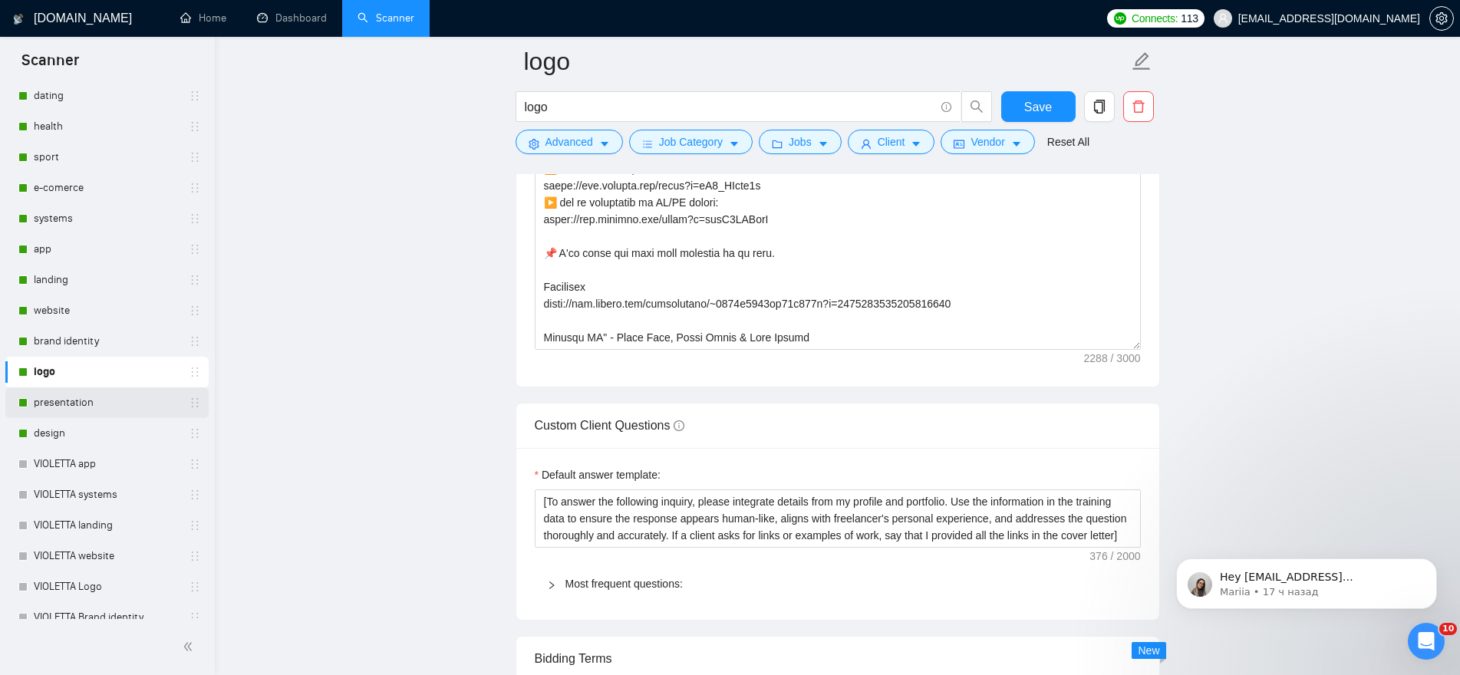
click at [53, 402] on link "presentation" at bounding box center [107, 402] width 146 height 31
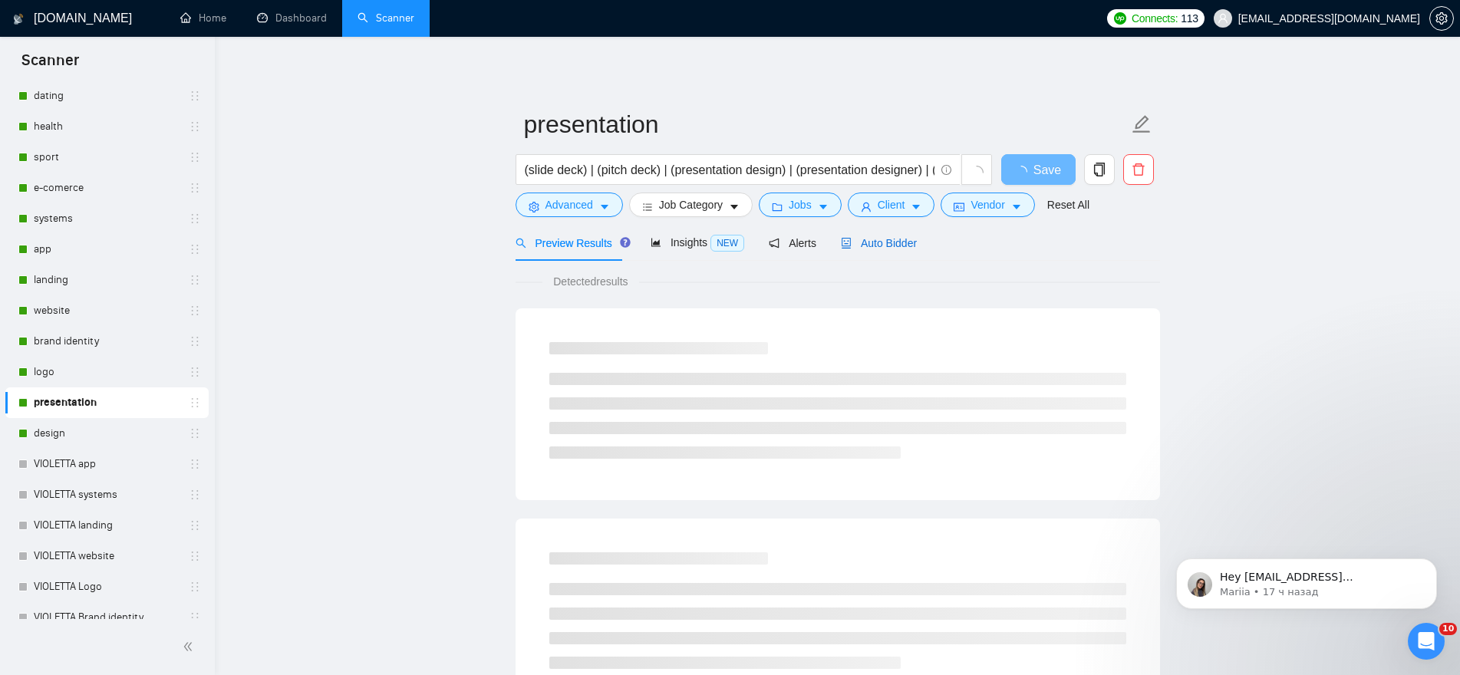
click at [904, 237] on span "Auto Bidder" at bounding box center [879, 243] width 76 height 12
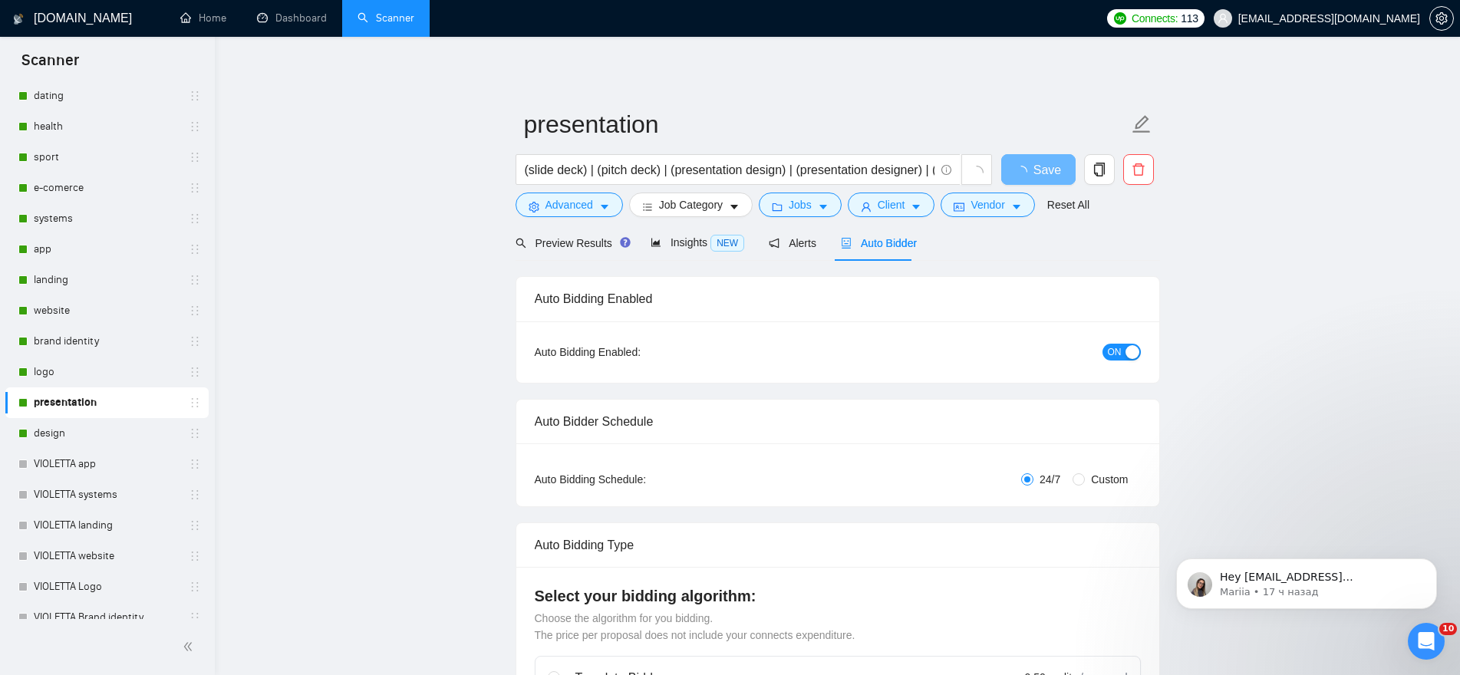
radio input "false"
radio input "true"
checkbox input "true"
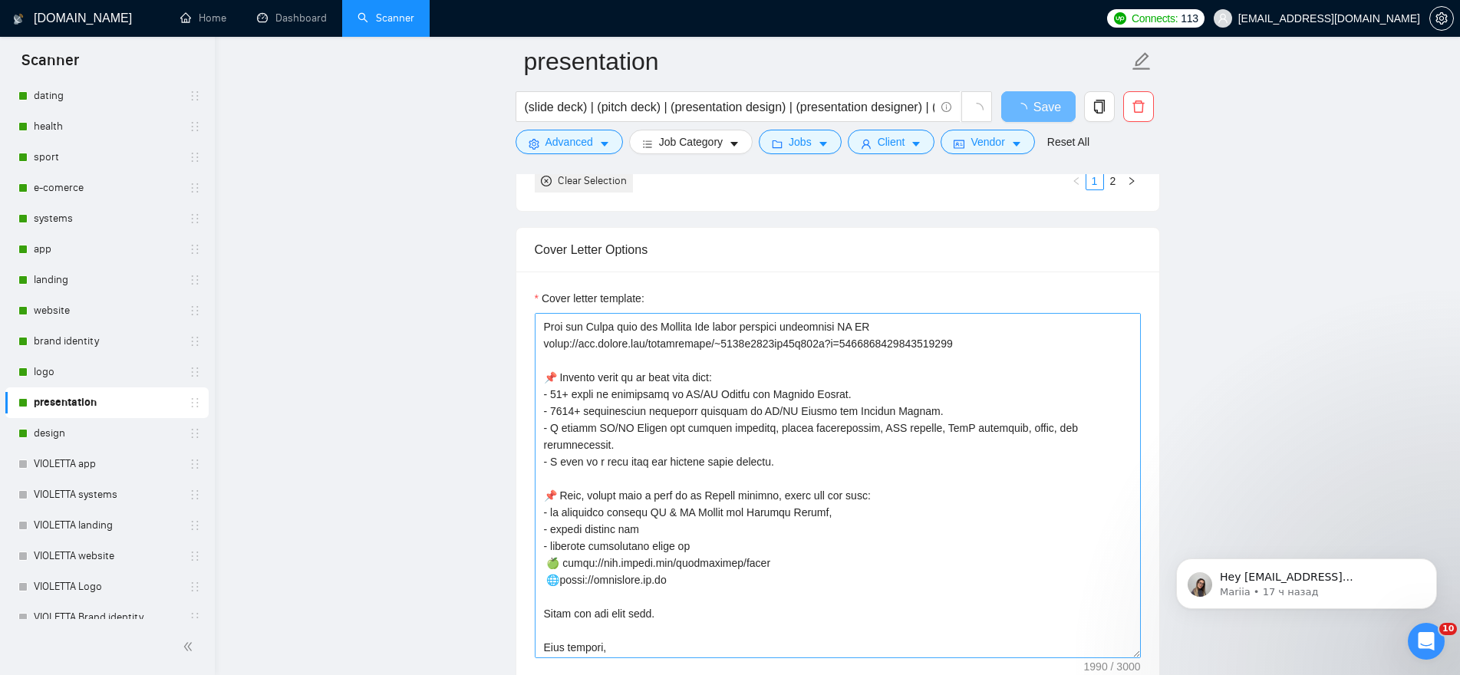
scroll to position [439, 0]
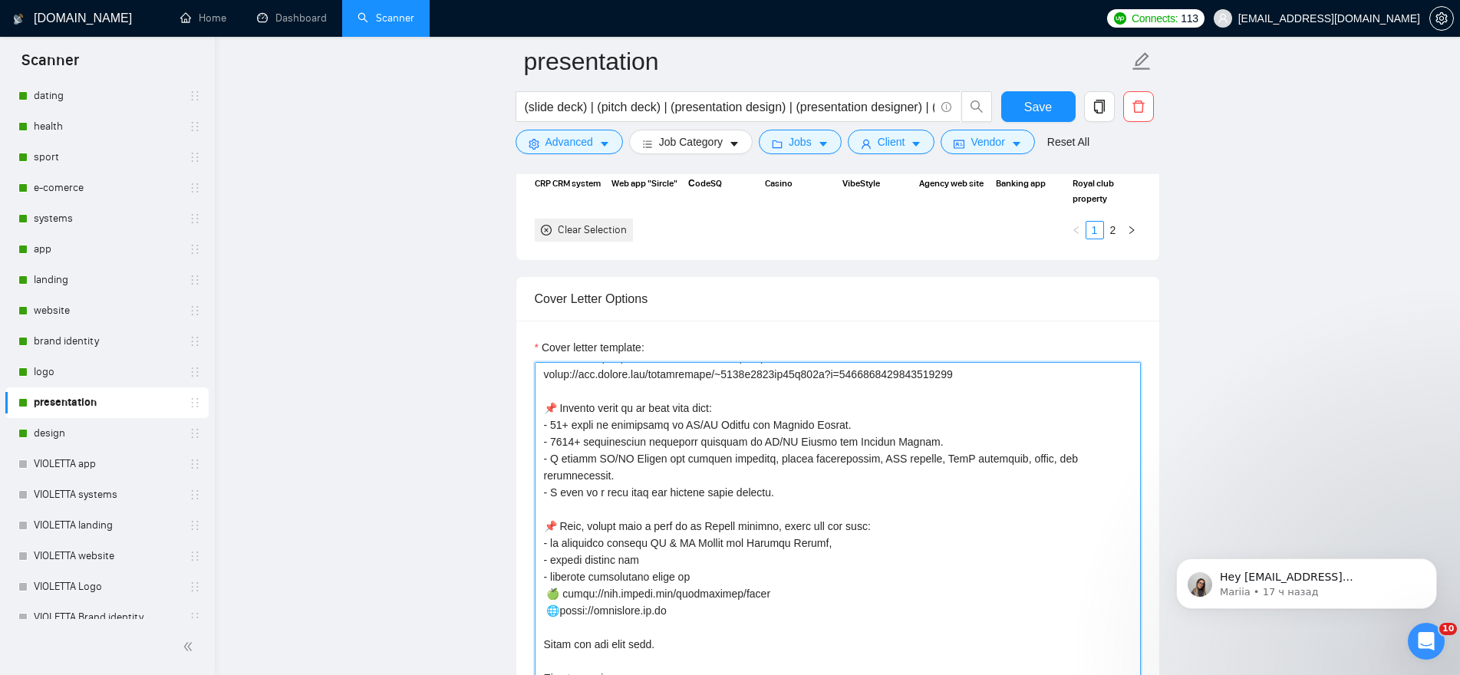
drag, startPoint x: 663, startPoint y: 546, endPoint x: 588, endPoint y: 546, distance: 75.9
click at [588, 546] on textarea "Cover letter template:" at bounding box center [838, 534] width 606 height 345
click at [743, 583] on textarea "Cover letter template:" at bounding box center [838, 534] width 606 height 345
drag, startPoint x: 665, startPoint y: 598, endPoint x: 548, endPoint y: 592, distance: 117.5
click at [548, 592] on textarea "Cover letter template:" at bounding box center [838, 534] width 606 height 345
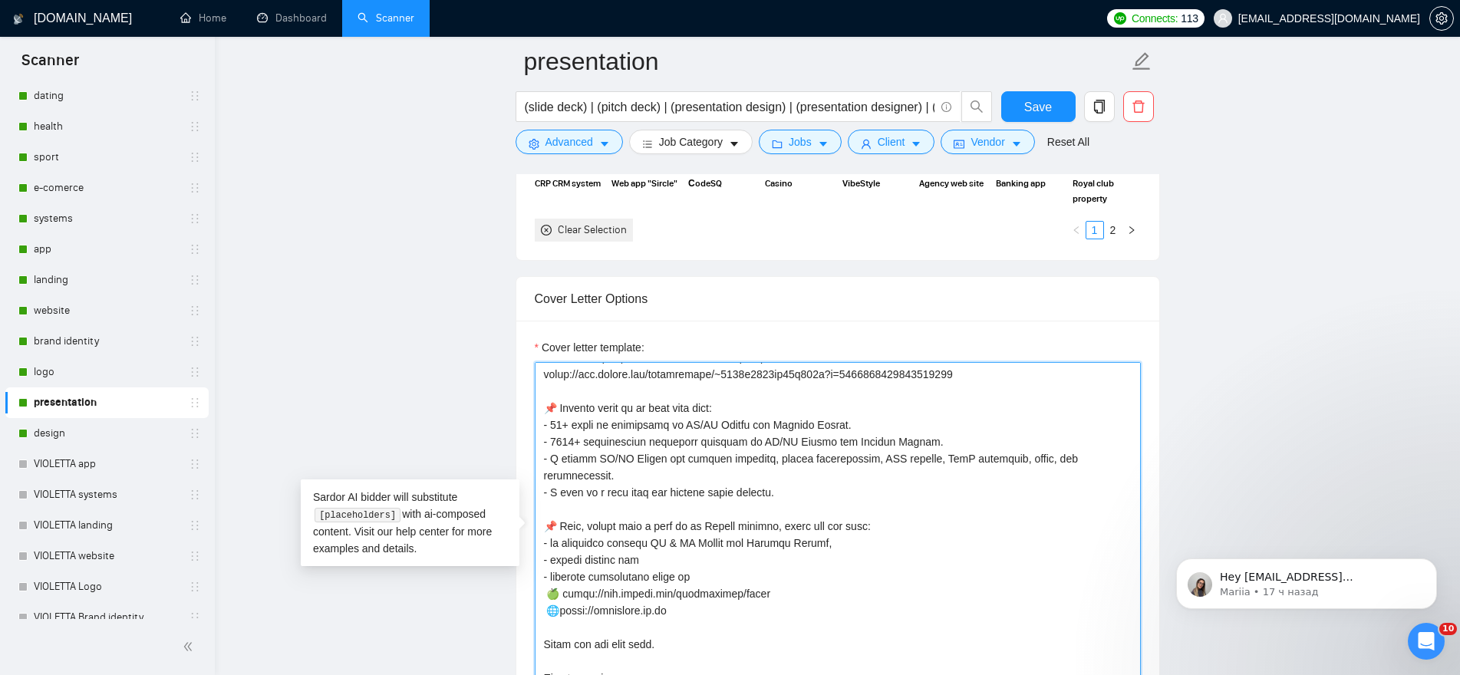
paste textarea "[URL][DOMAIN_NAME]"
type textarea "👋 [Lorem i dolorsit ametcons adipi eli seddoe't inci, (ut lab et dolorema). Ali…"
click at [1052, 113] on button "Save" at bounding box center [1038, 106] width 74 height 31
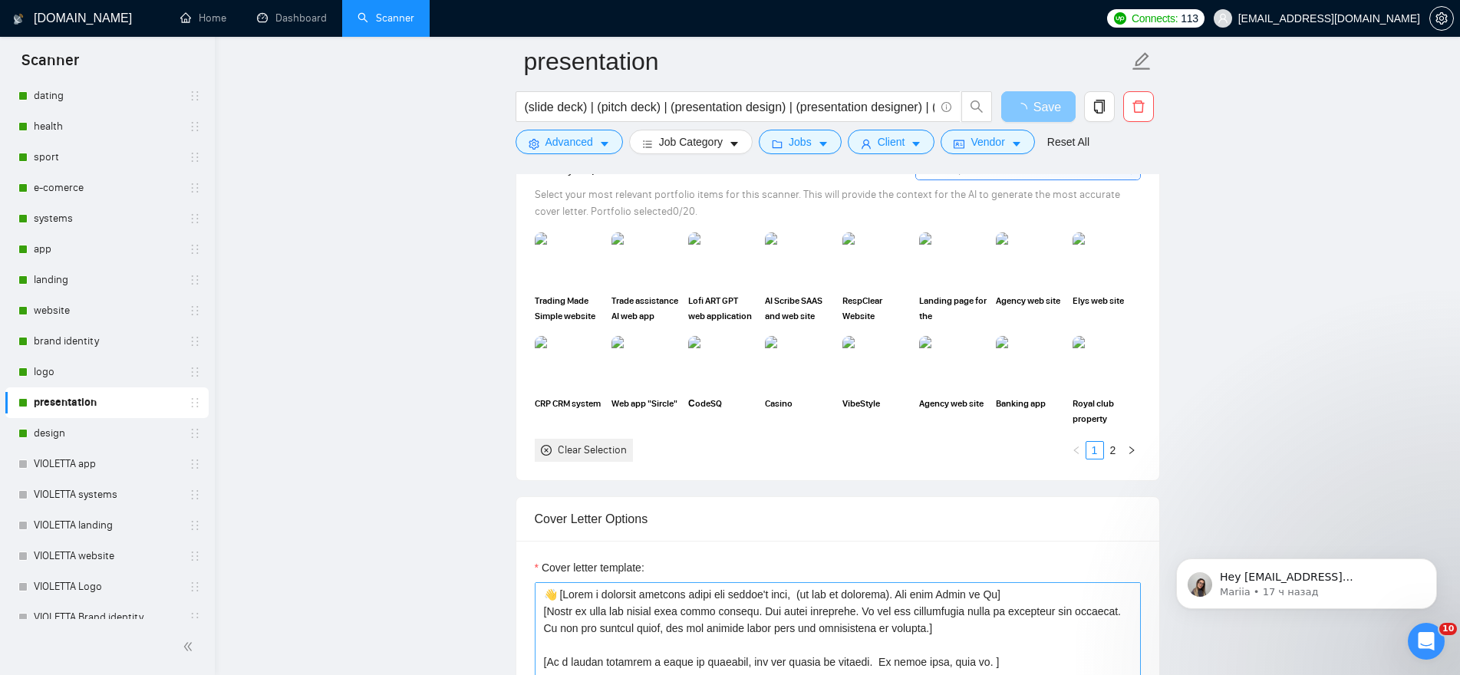
scroll to position [1841, 0]
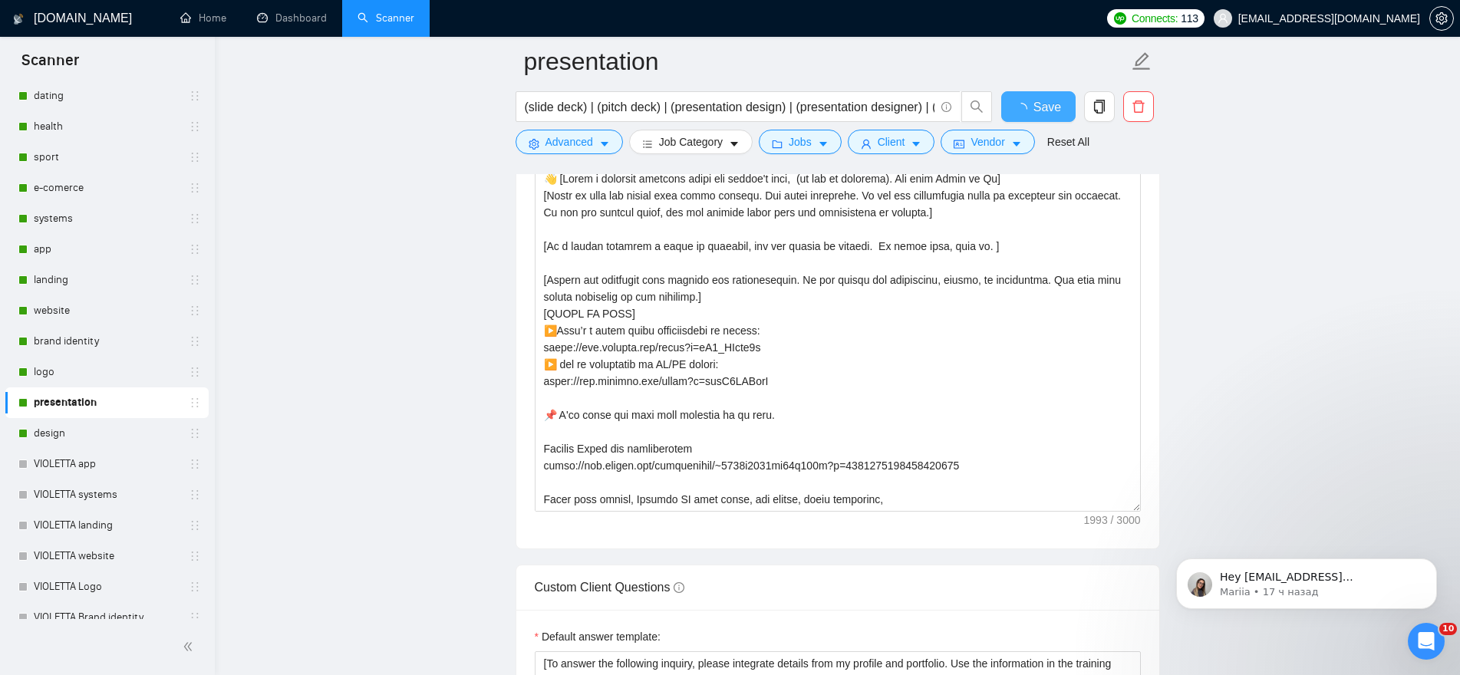
checkbox input "true"
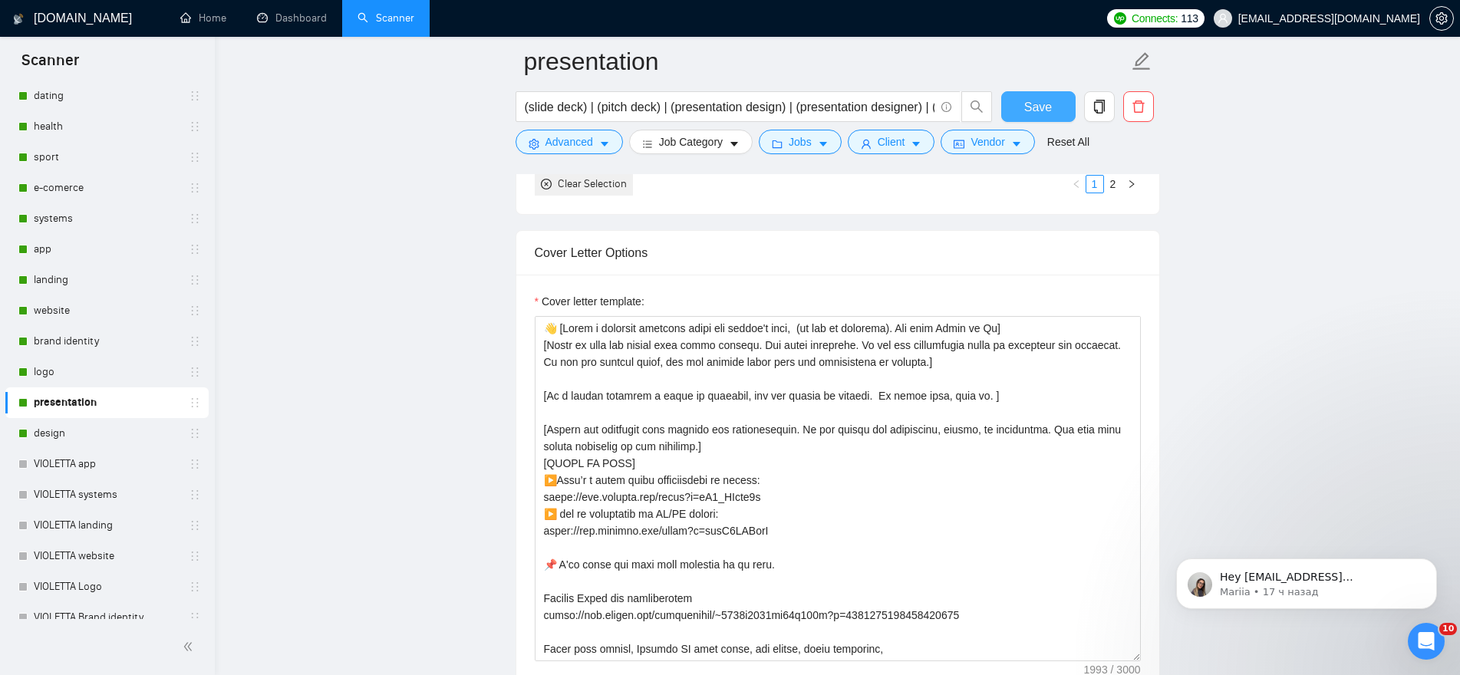
scroll to position [2034, 0]
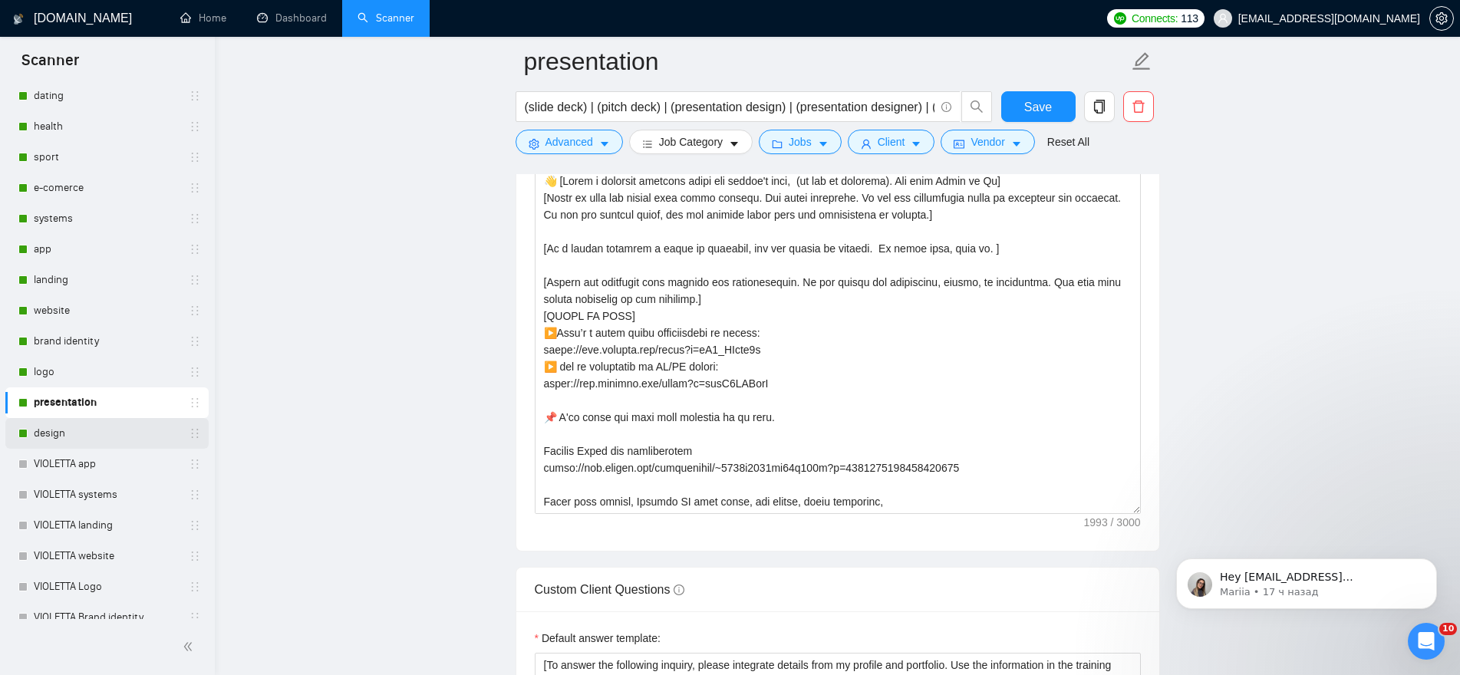
click at [58, 427] on link "design" at bounding box center [107, 433] width 146 height 31
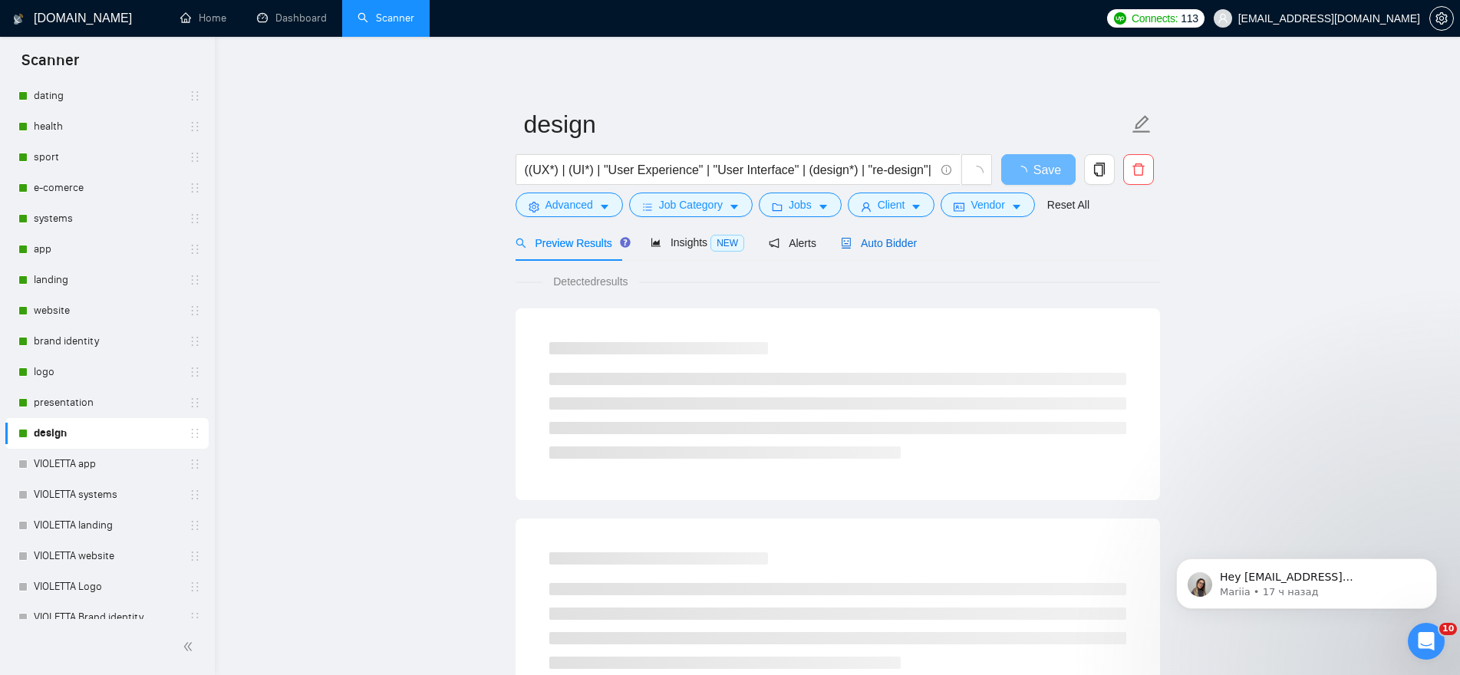
click at [902, 237] on span "Auto Bidder" at bounding box center [879, 243] width 76 height 12
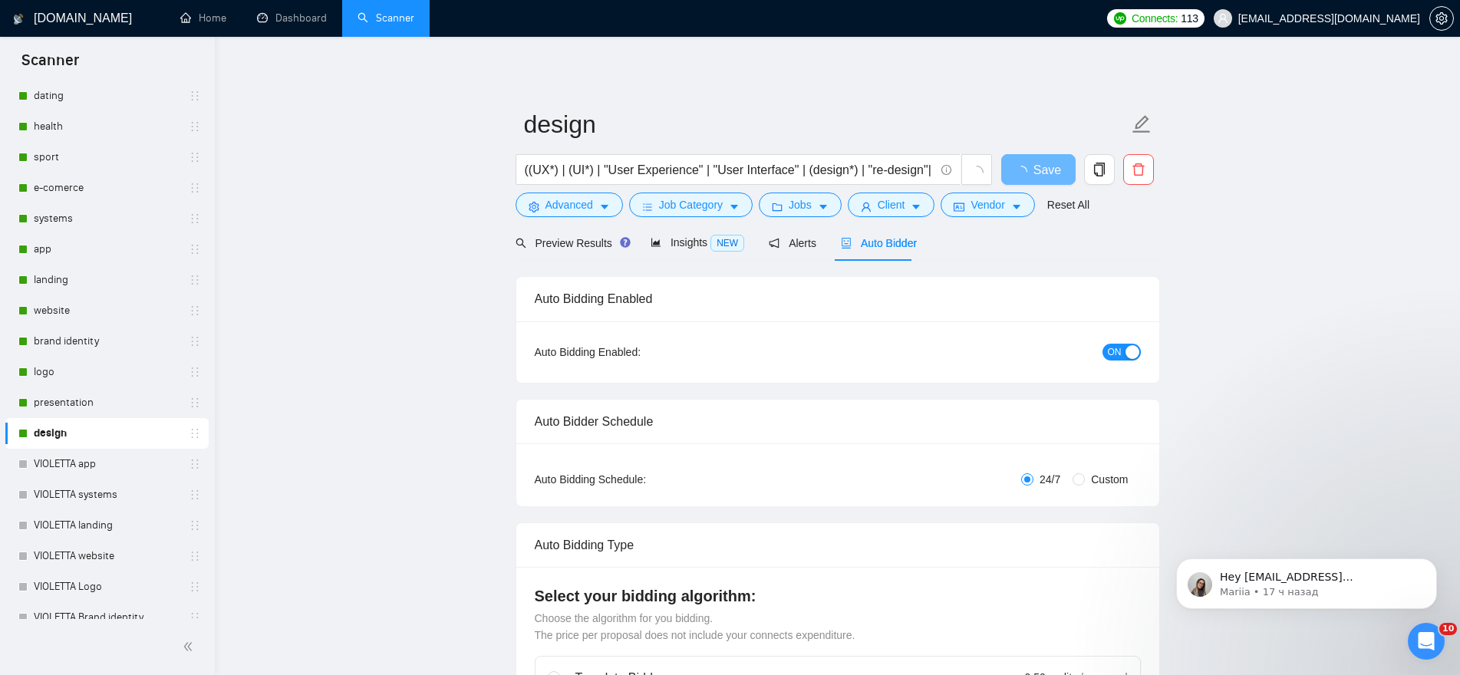
radio input "false"
radio input "true"
checkbox input "true"
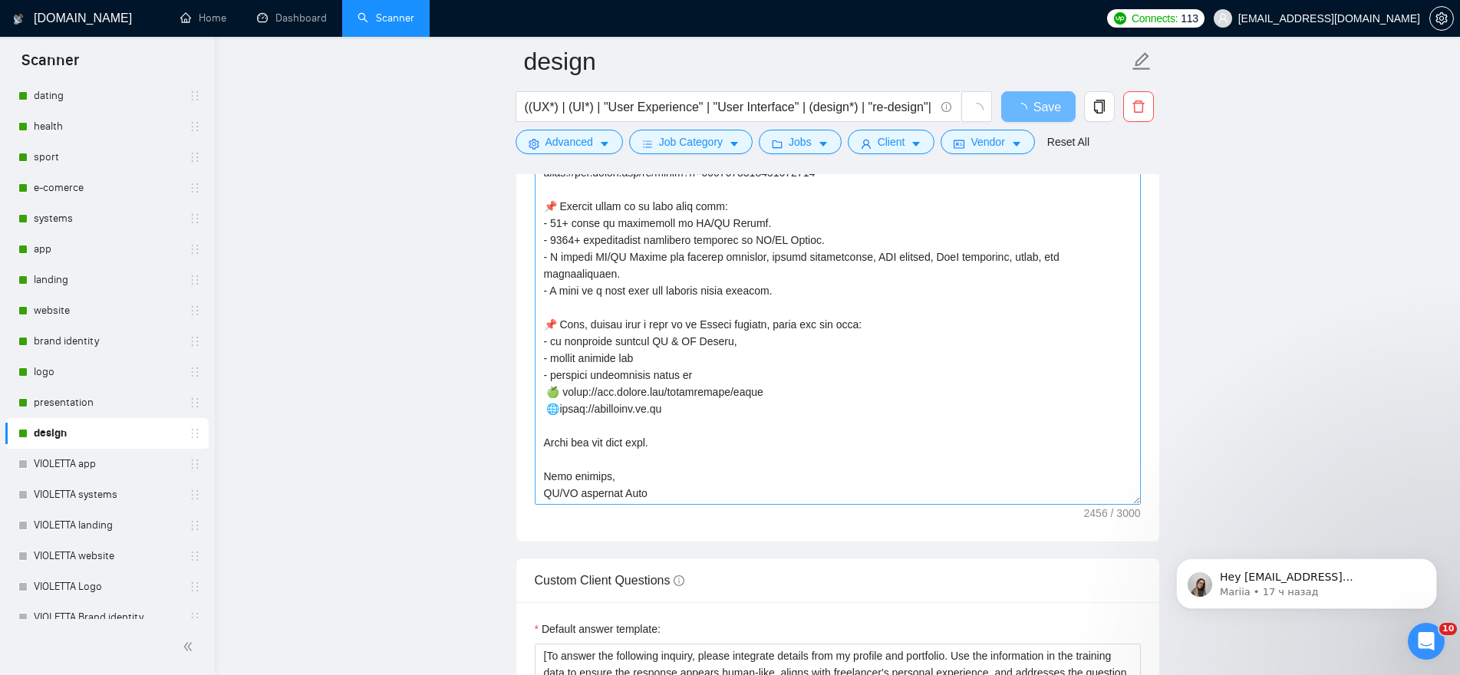
scroll to position [692, 0]
drag, startPoint x: 647, startPoint y: 392, endPoint x: 558, endPoint y: 394, distance: 89.0
click at [548, 389] on textarea "Cover letter template:" at bounding box center [838, 332] width 606 height 345
paste textarea "[URL][DOMAIN_NAME]"
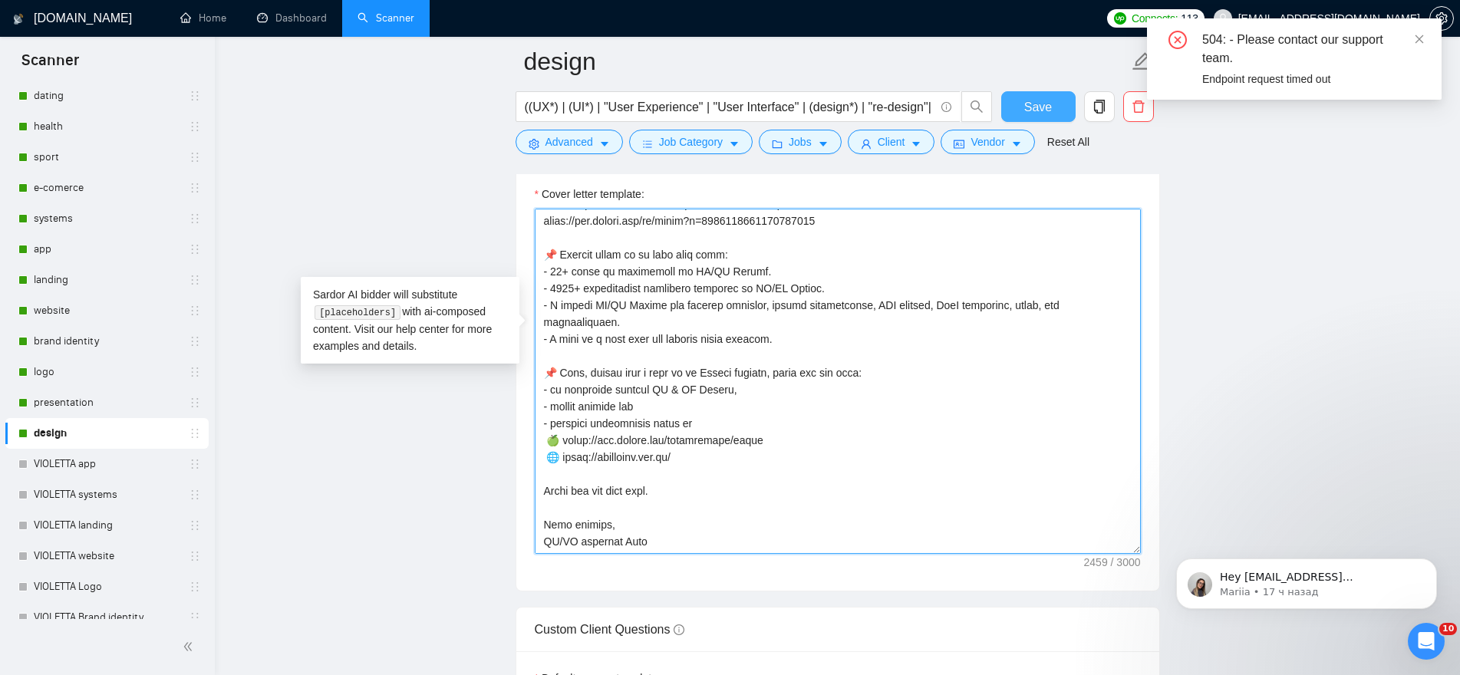
type textarea "👋 [Lorem i dolorsit ametcons adipi eli seddoe't inci, (ut lab et dolorema). Ali…"
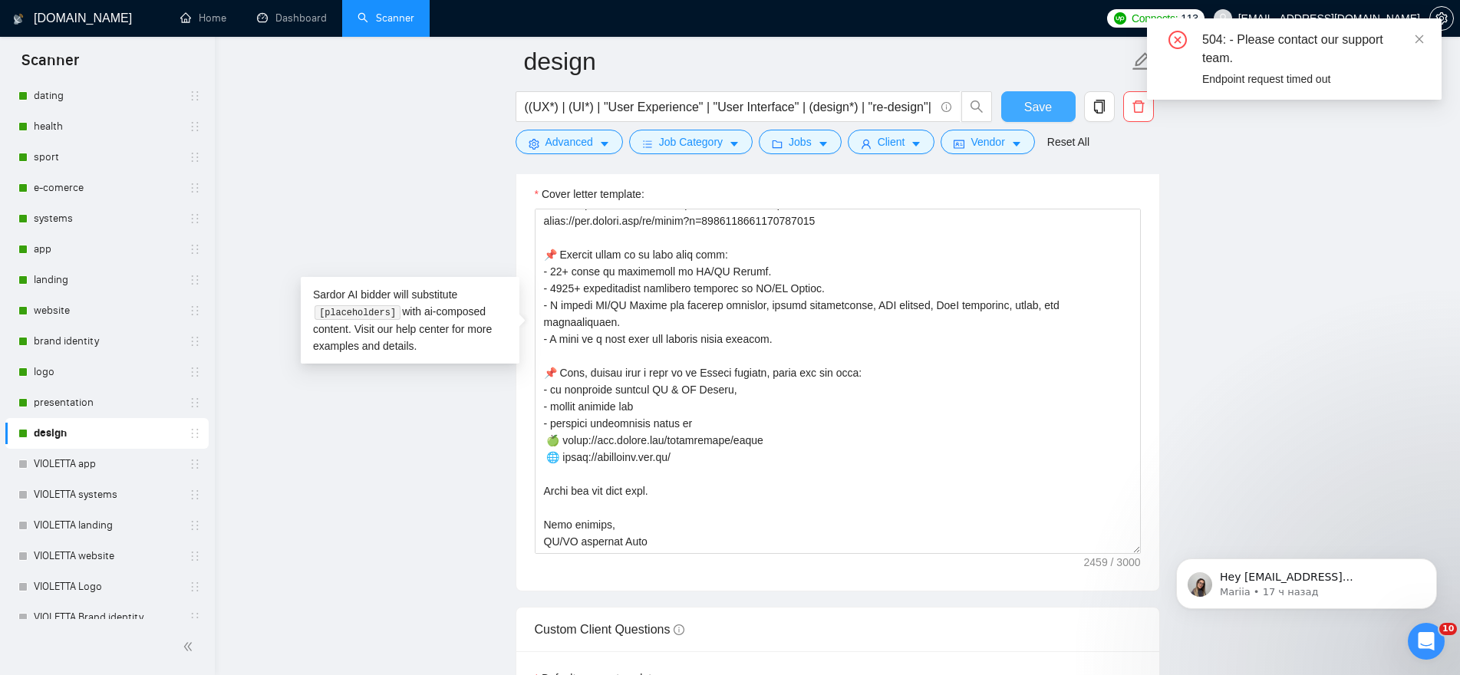
click at [1039, 102] on span "Save" at bounding box center [1038, 106] width 28 height 19
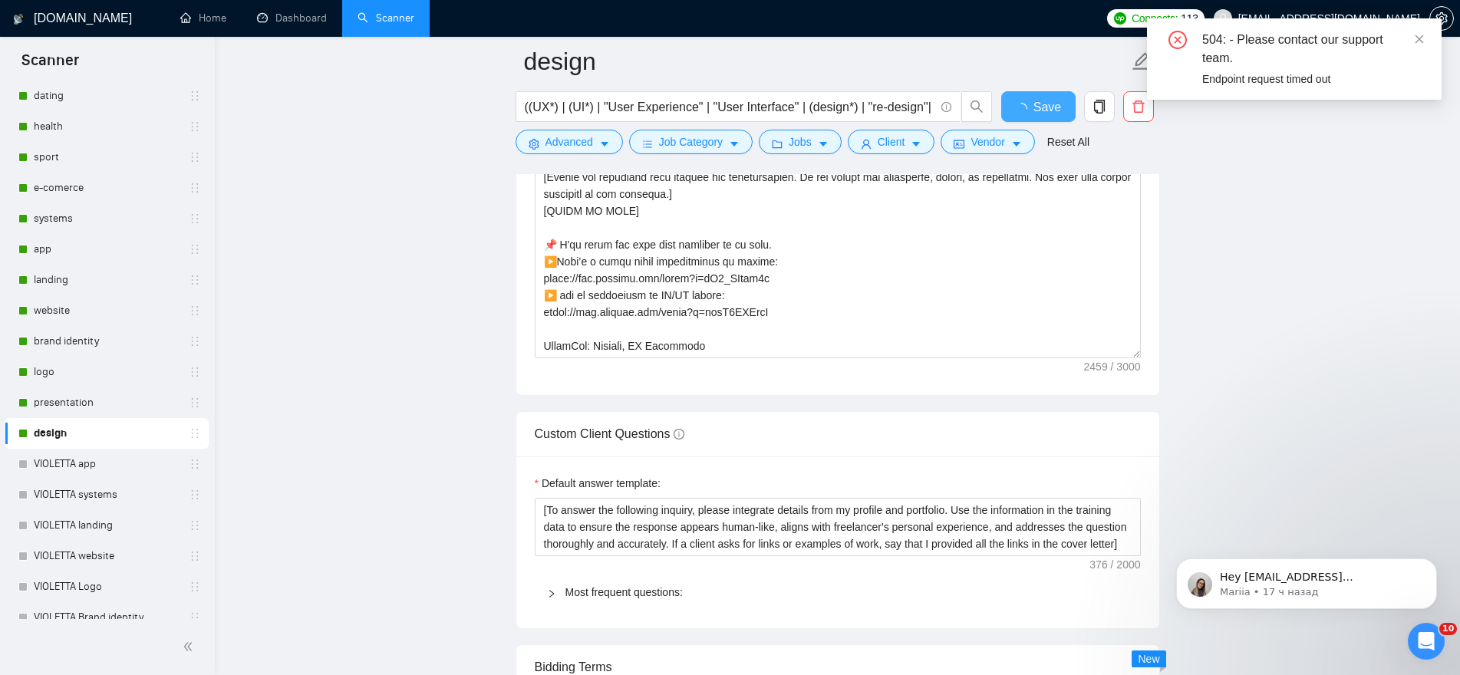
checkbox input "true"
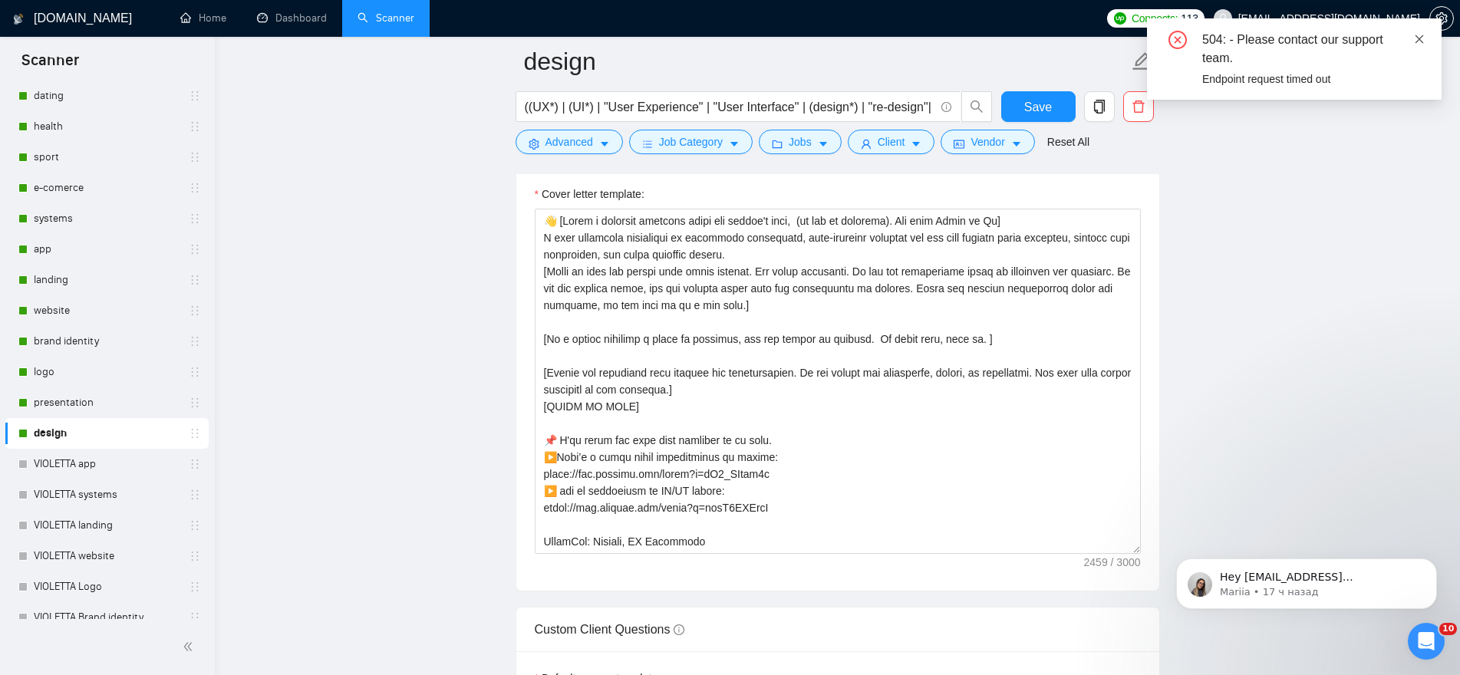
click at [1419, 38] on icon "close" at bounding box center [1419, 39] width 8 height 8
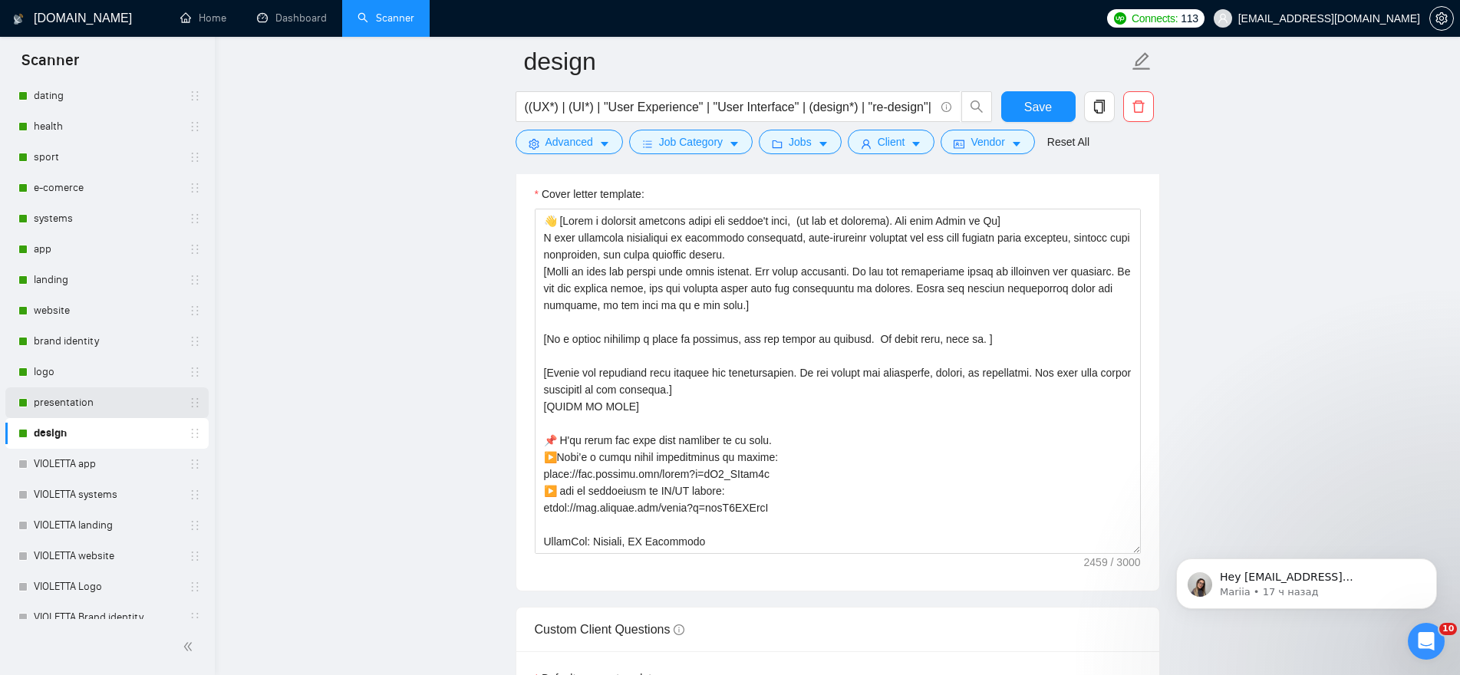
click at [92, 409] on link "presentation" at bounding box center [107, 402] width 146 height 31
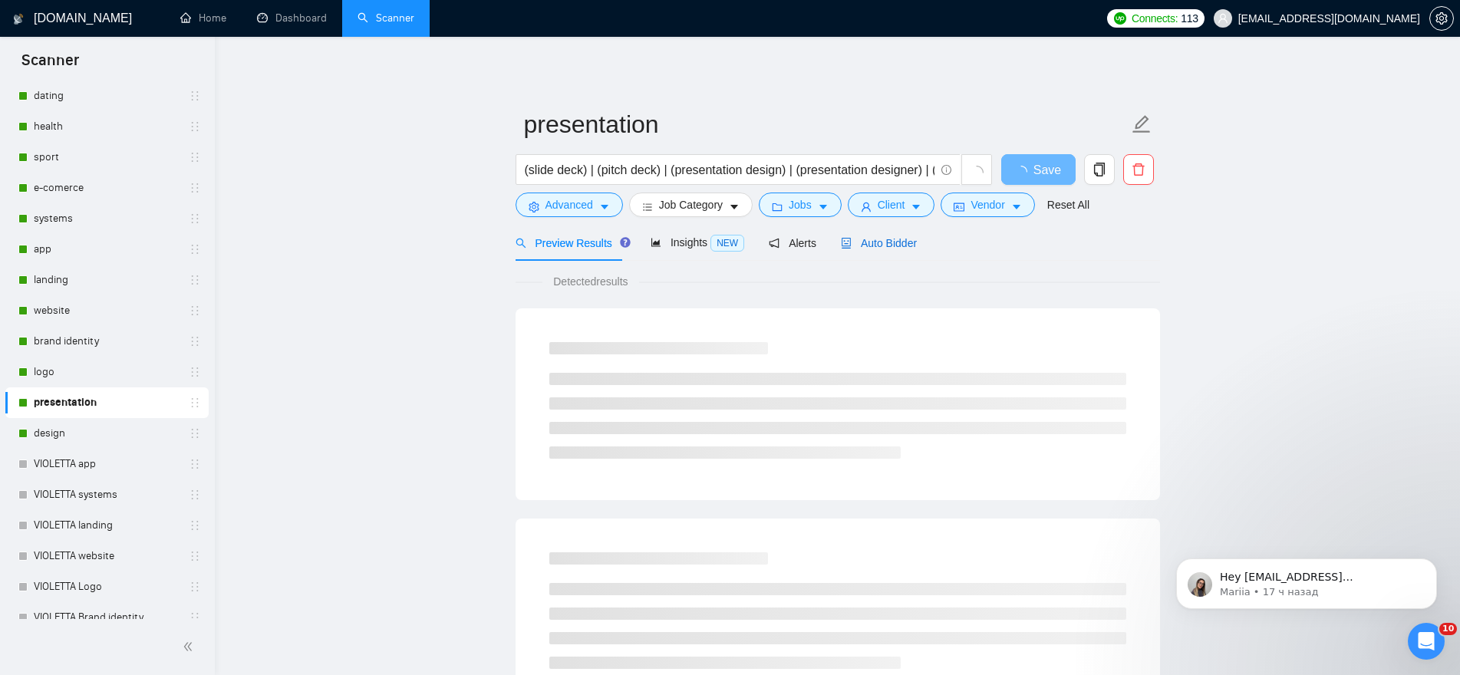
click at [850, 246] on span "Auto Bidder" at bounding box center [879, 243] width 76 height 12
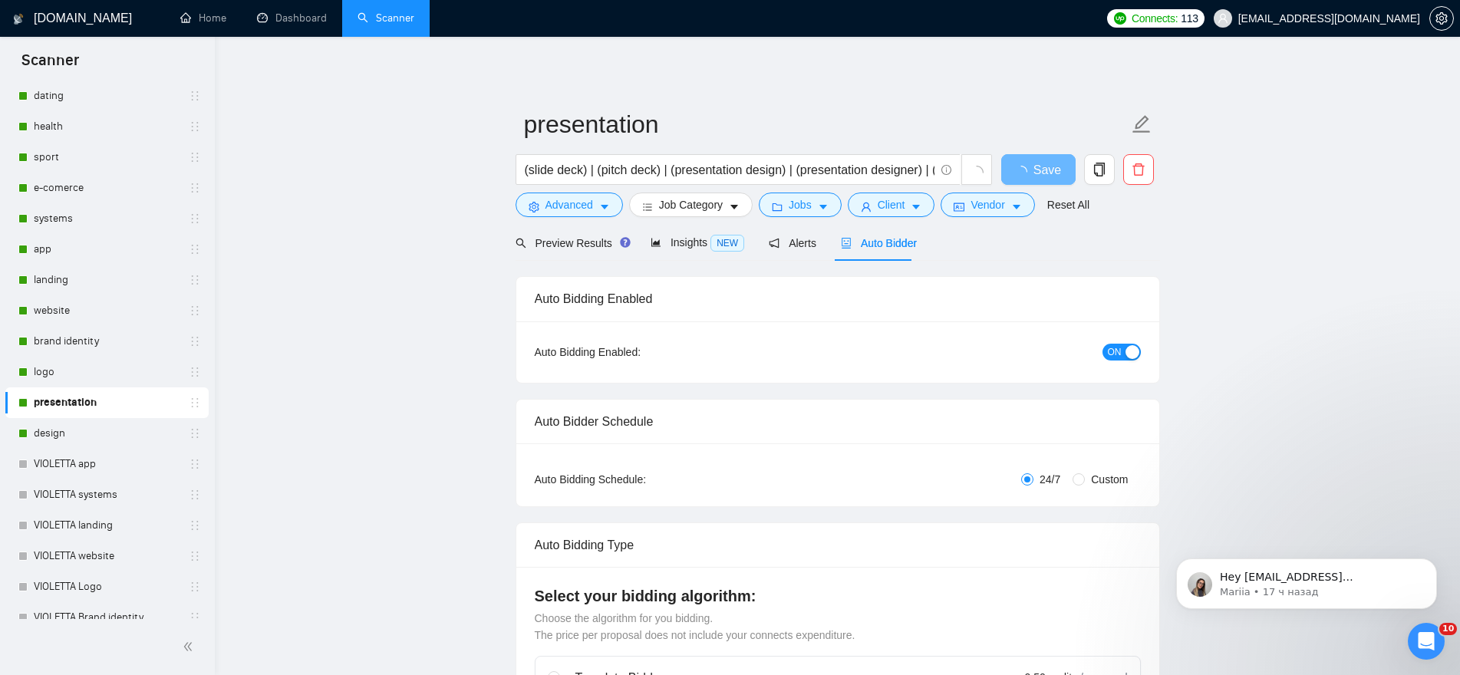
radio input "false"
radio input "true"
checkbox input "true"
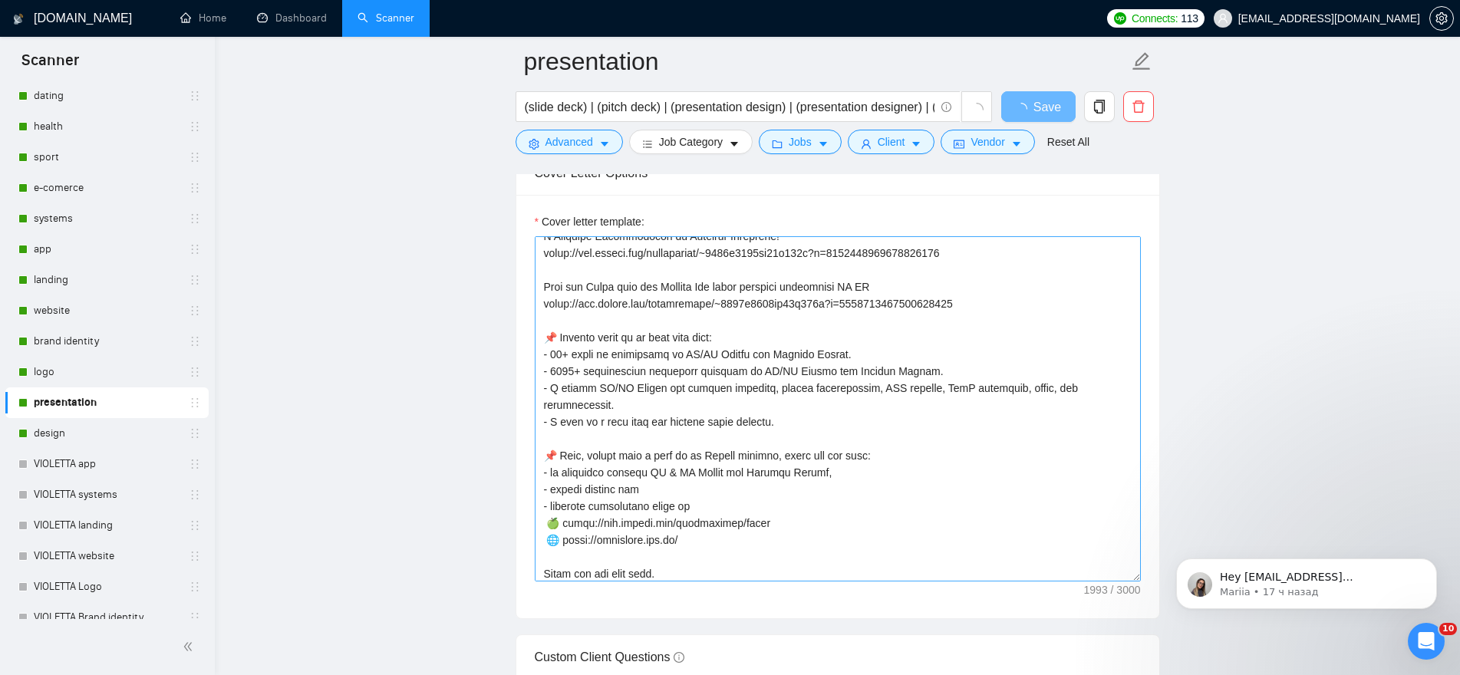
scroll to position [439, 0]
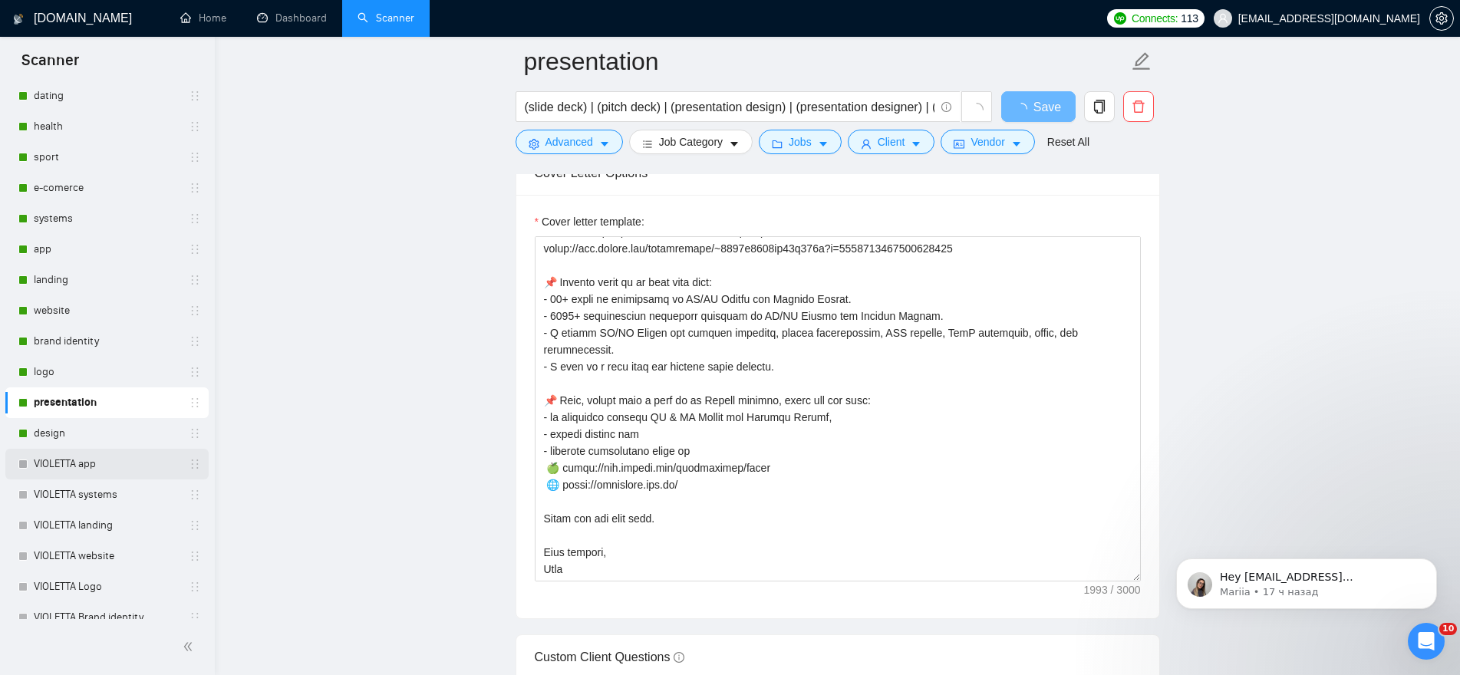
click at [94, 459] on link "VIOLETTA app" at bounding box center [107, 464] width 146 height 31
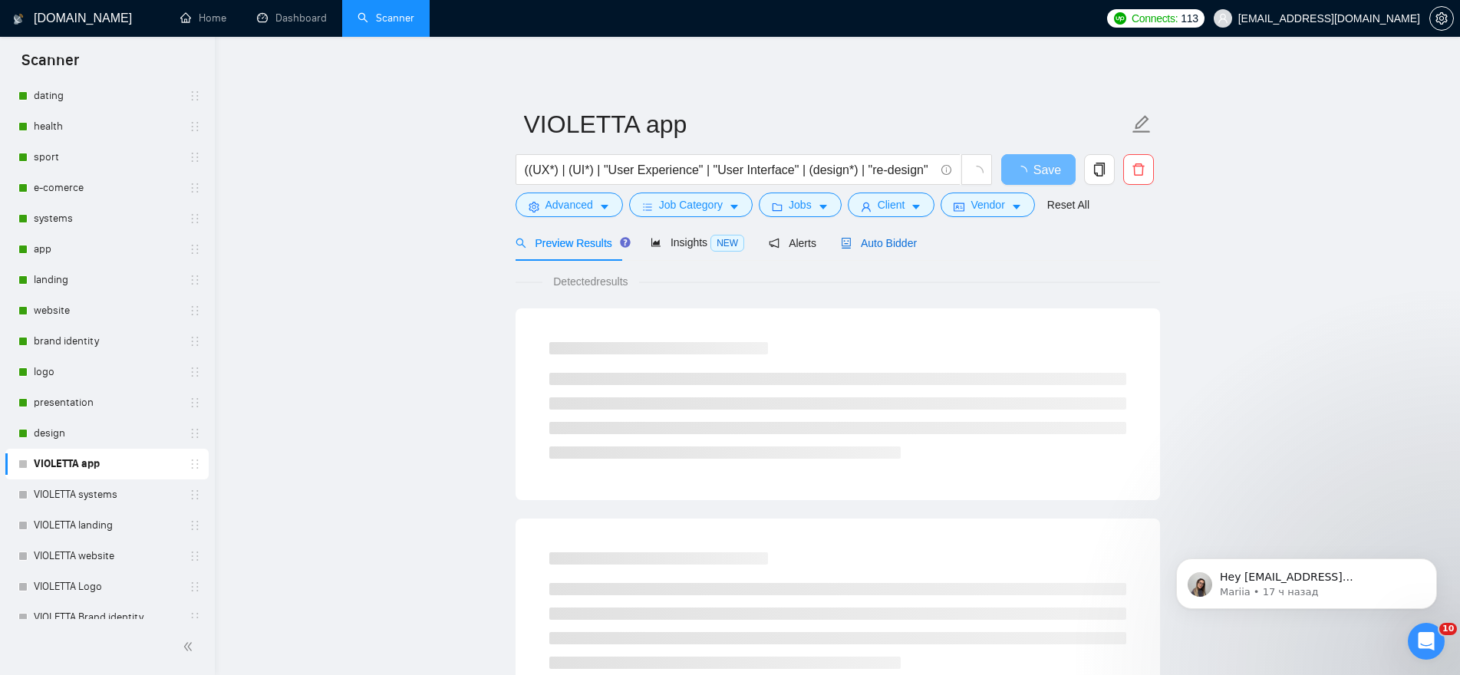
click at [877, 245] on span "Auto Bidder" at bounding box center [879, 243] width 76 height 12
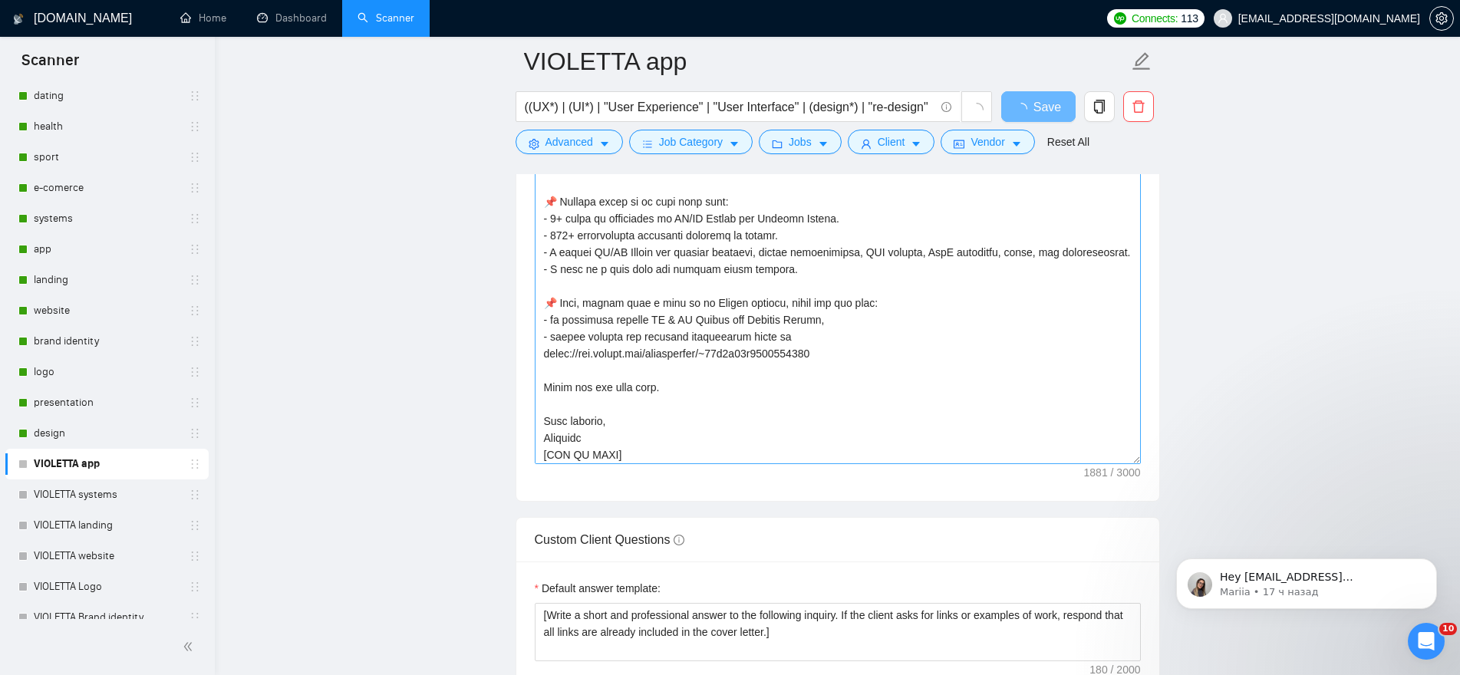
scroll to position [321, 0]
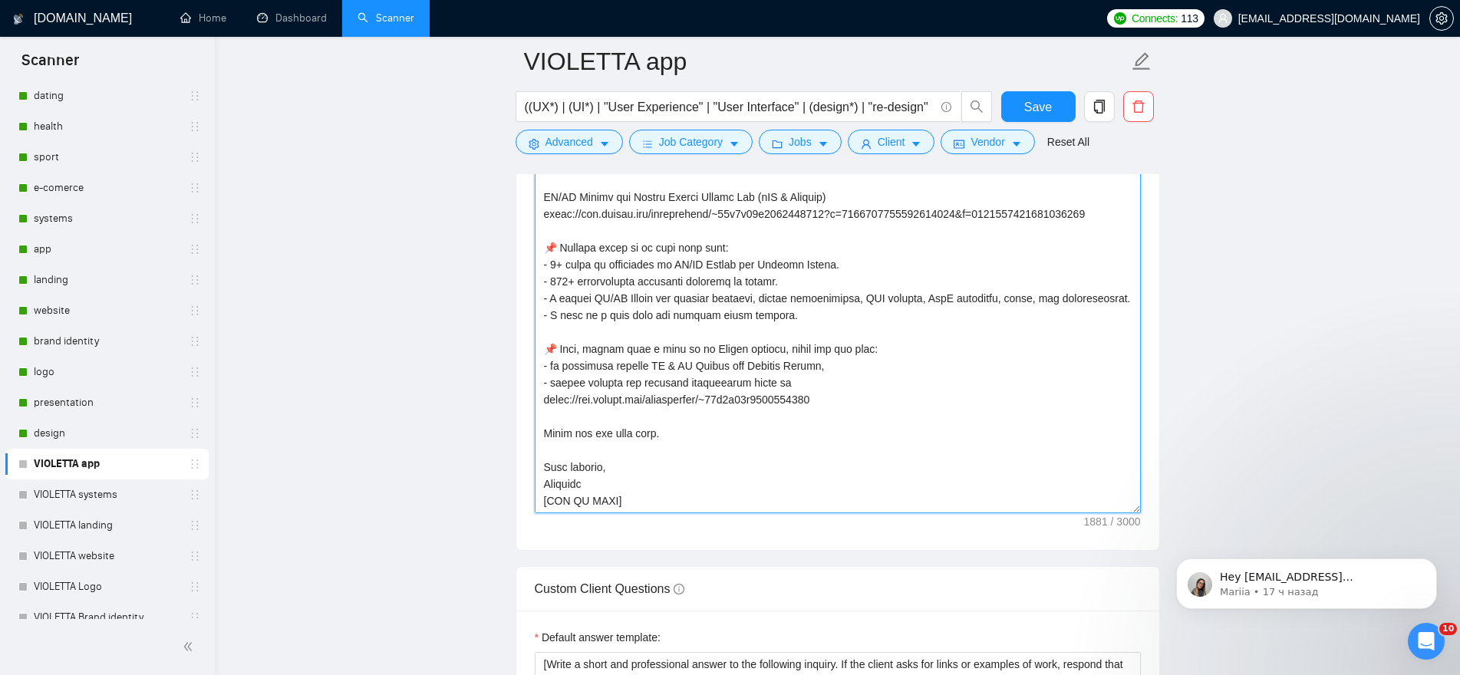
click at [856, 400] on textarea "Cover letter template:" at bounding box center [838, 340] width 606 height 345
click at [622, 484] on textarea "Cover letter template:" at bounding box center [838, 340] width 606 height 345
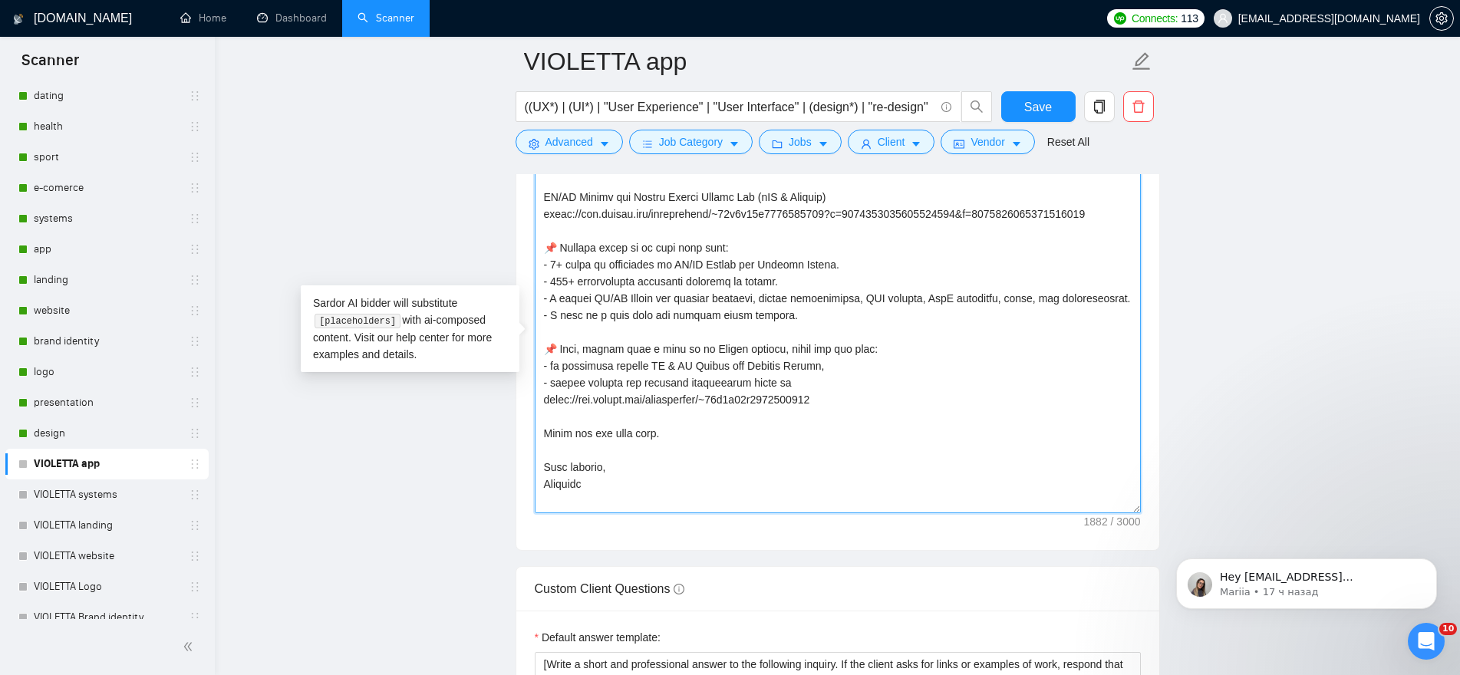
scroll to position [337, 0]
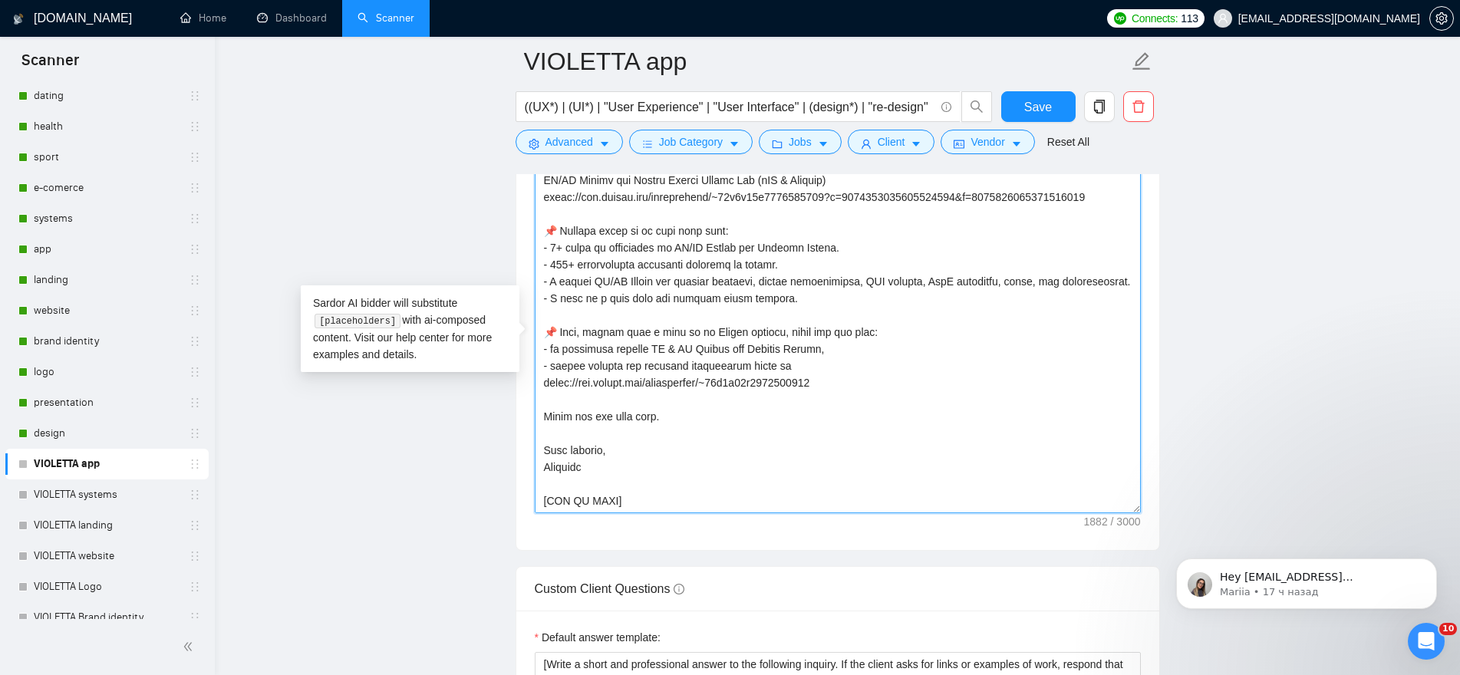
paste textarea "🌐 [URL][DOMAIN_NAME]"
click at [816, 457] on textarea "Cover letter template:" at bounding box center [838, 340] width 606 height 345
click at [709, 444] on textarea "Cover letter template:" at bounding box center [838, 340] width 606 height 345
click at [956, 440] on textarea "Cover letter template:" at bounding box center [838, 340] width 606 height 345
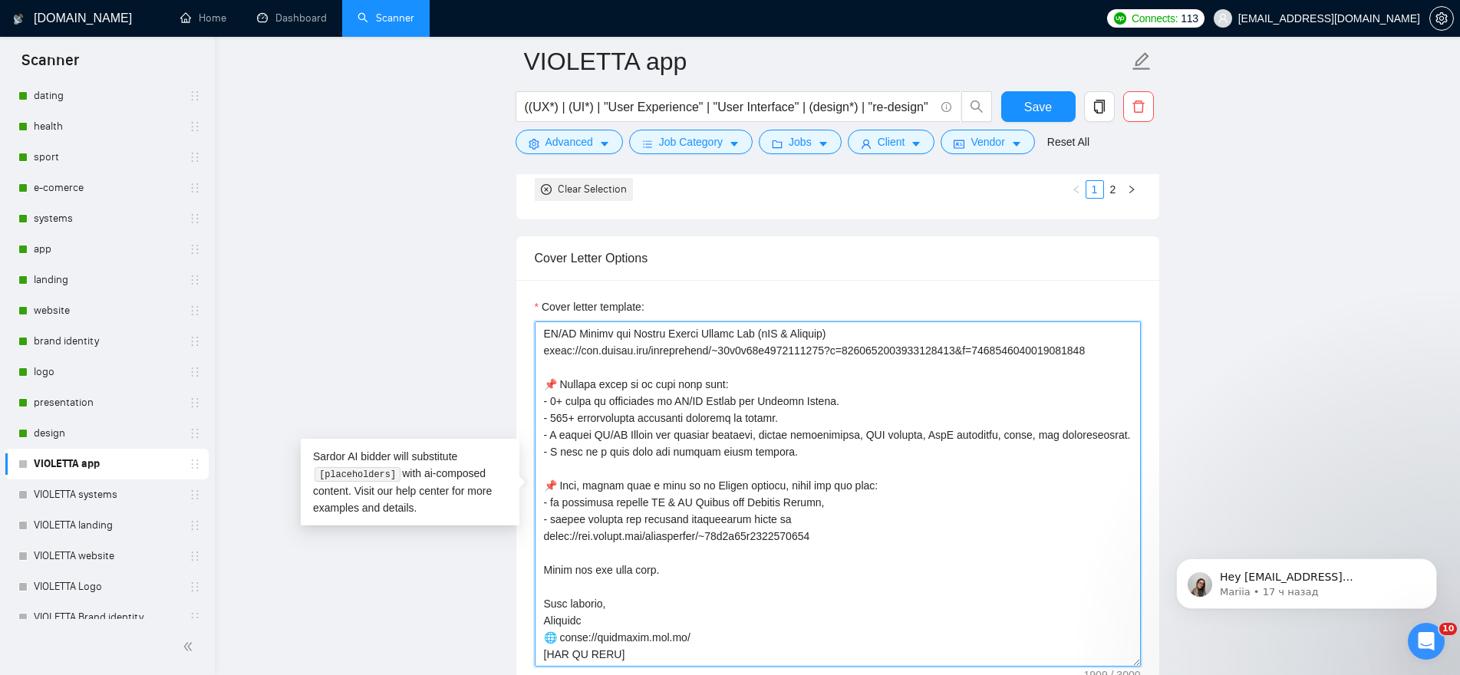
drag, startPoint x: 683, startPoint y: 636, endPoint x: 535, endPoint y: 636, distance: 148.0
click at [535, 636] on textarea "Cover letter template:" at bounding box center [838, 493] width 606 height 345
type textarea "👋 [Lorem i dolorsit ametcons adipi eli seddoe't inci, (ut lab et dolorema). Ali…"
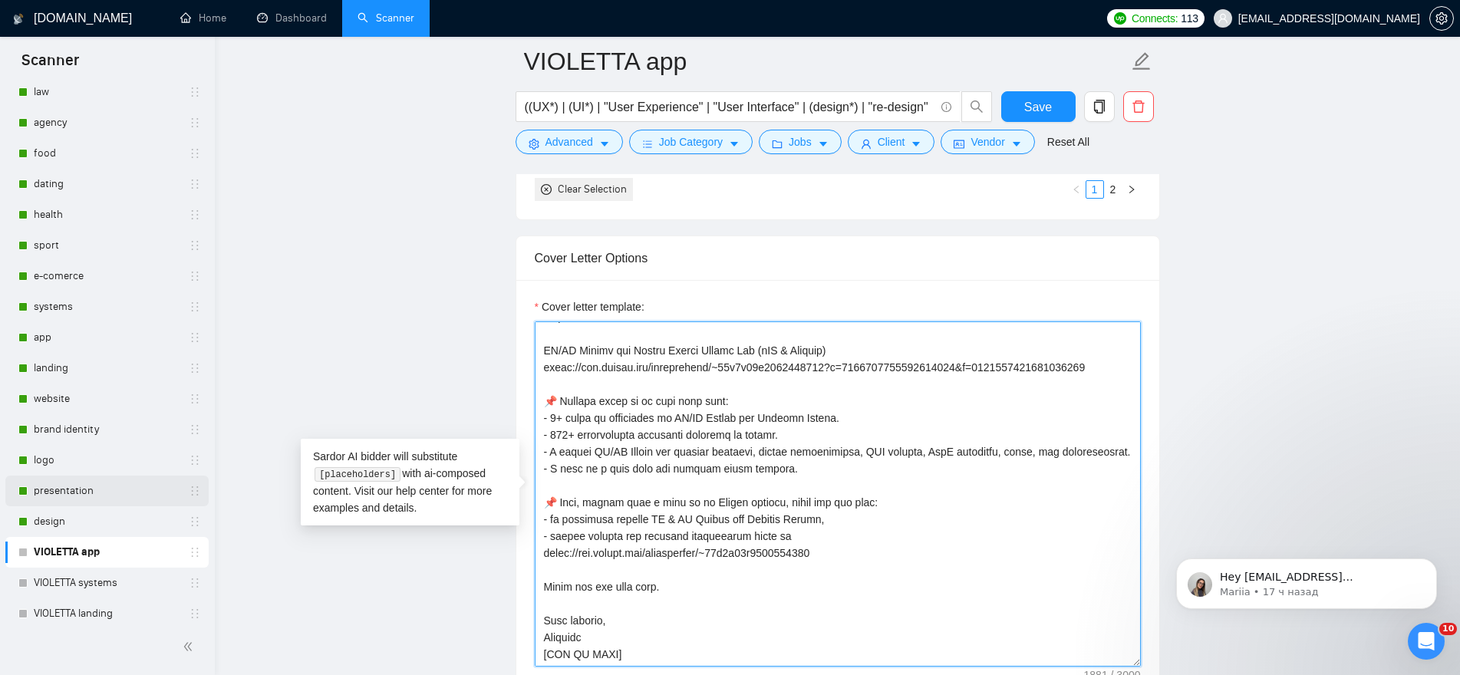
scroll to position [0, 0]
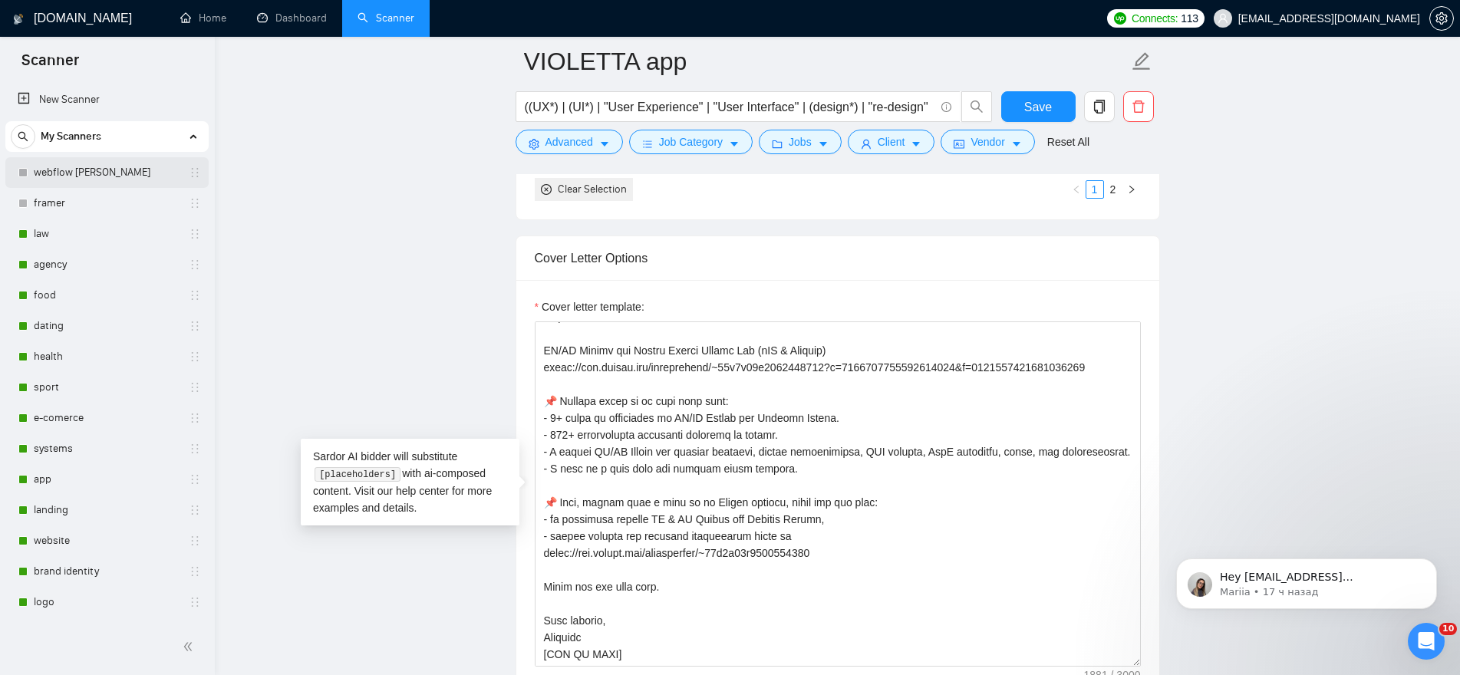
click at [72, 177] on link "webflow [PERSON_NAME]" at bounding box center [107, 172] width 146 height 31
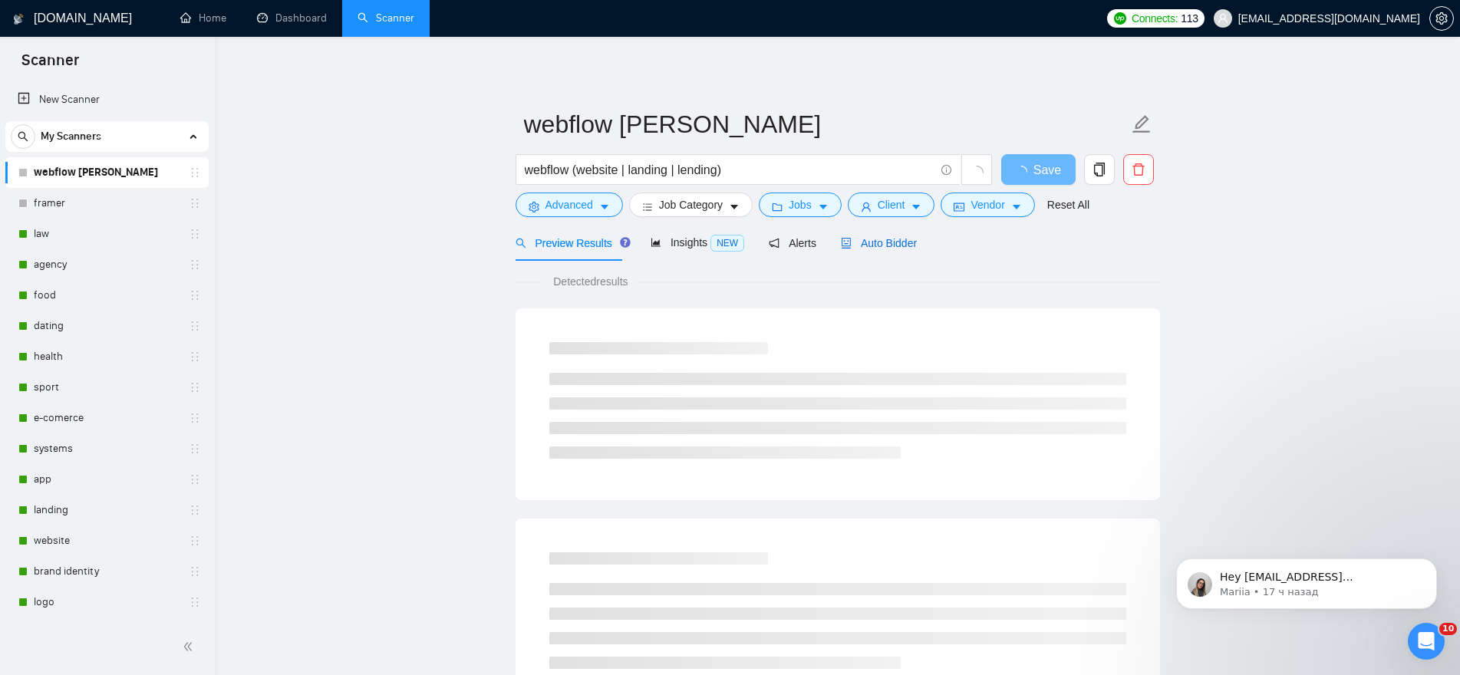
click at [890, 244] on span "Auto Bidder" at bounding box center [879, 243] width 76 height 12
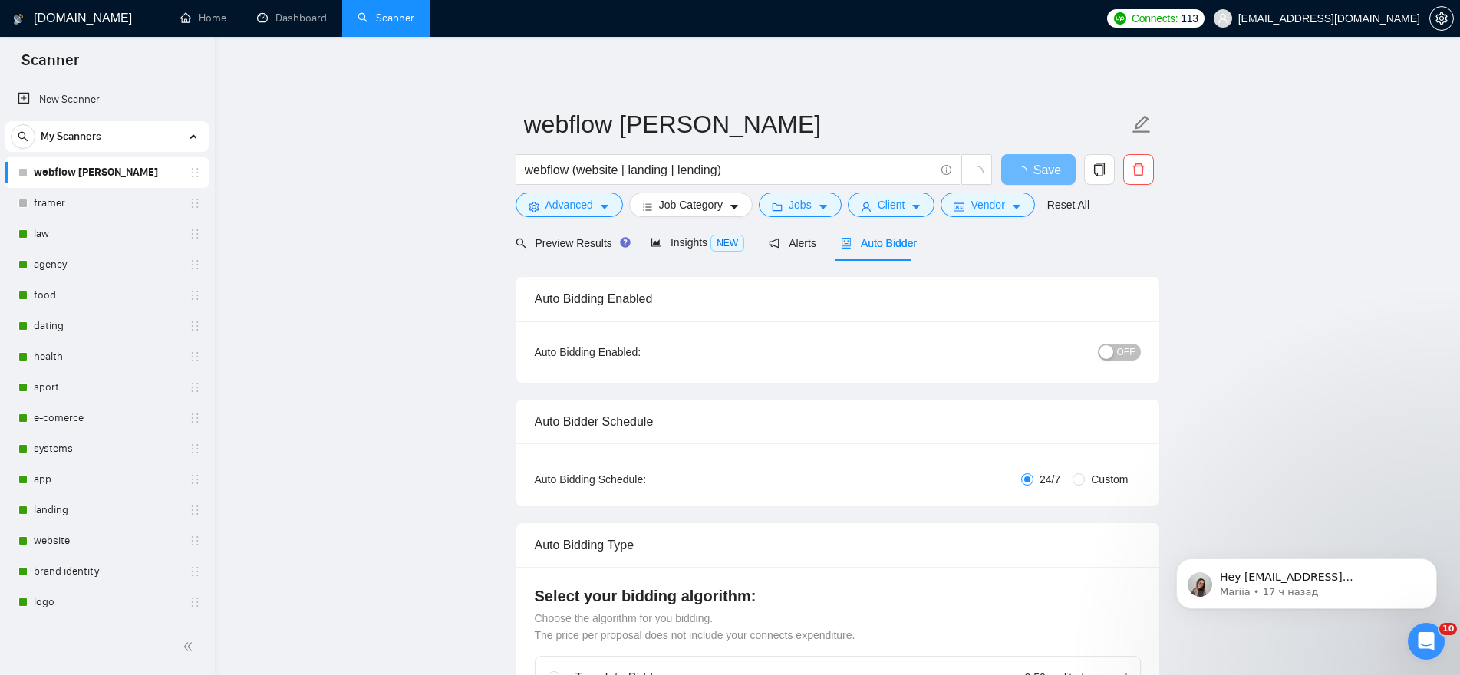
checkbox input "true"
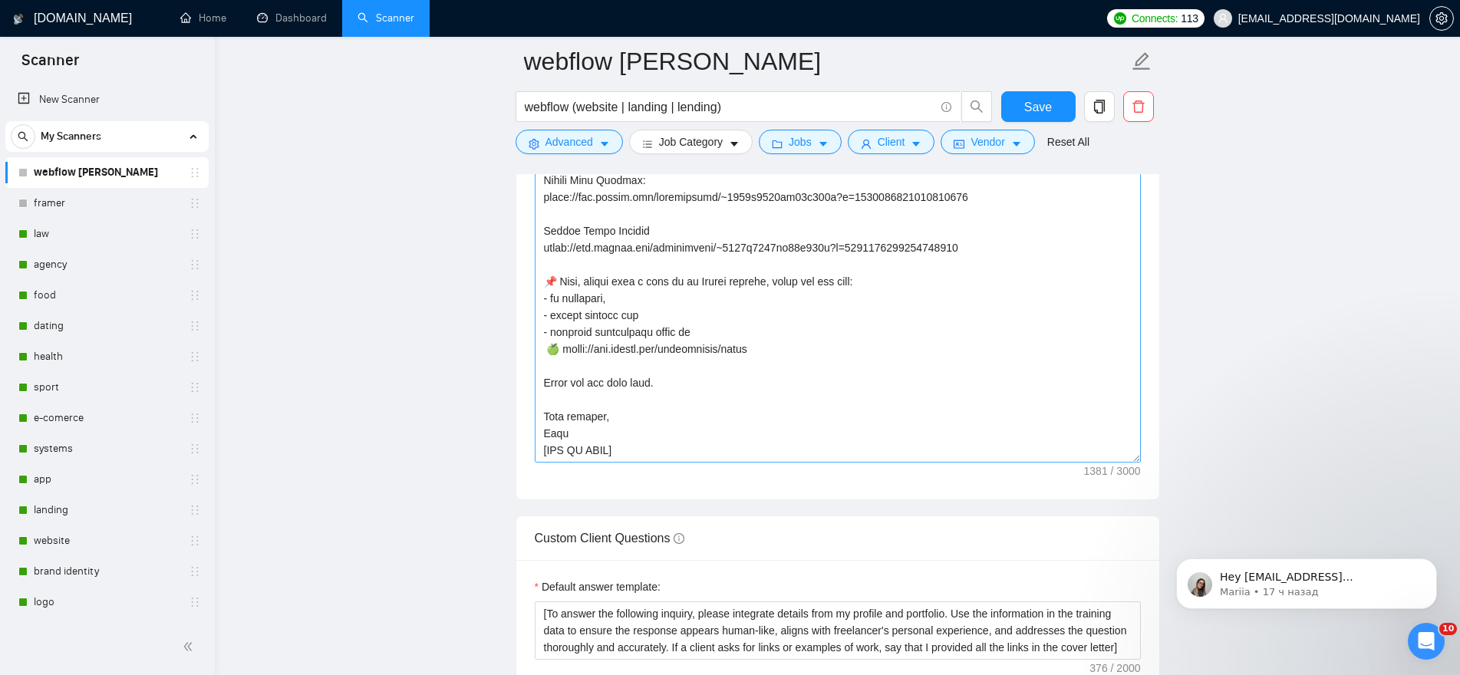
scroll to position [1918, 0]
click at [794, 344] on textarea "Cover letter template:" at bounding box center [838, 288] width 606 height 345
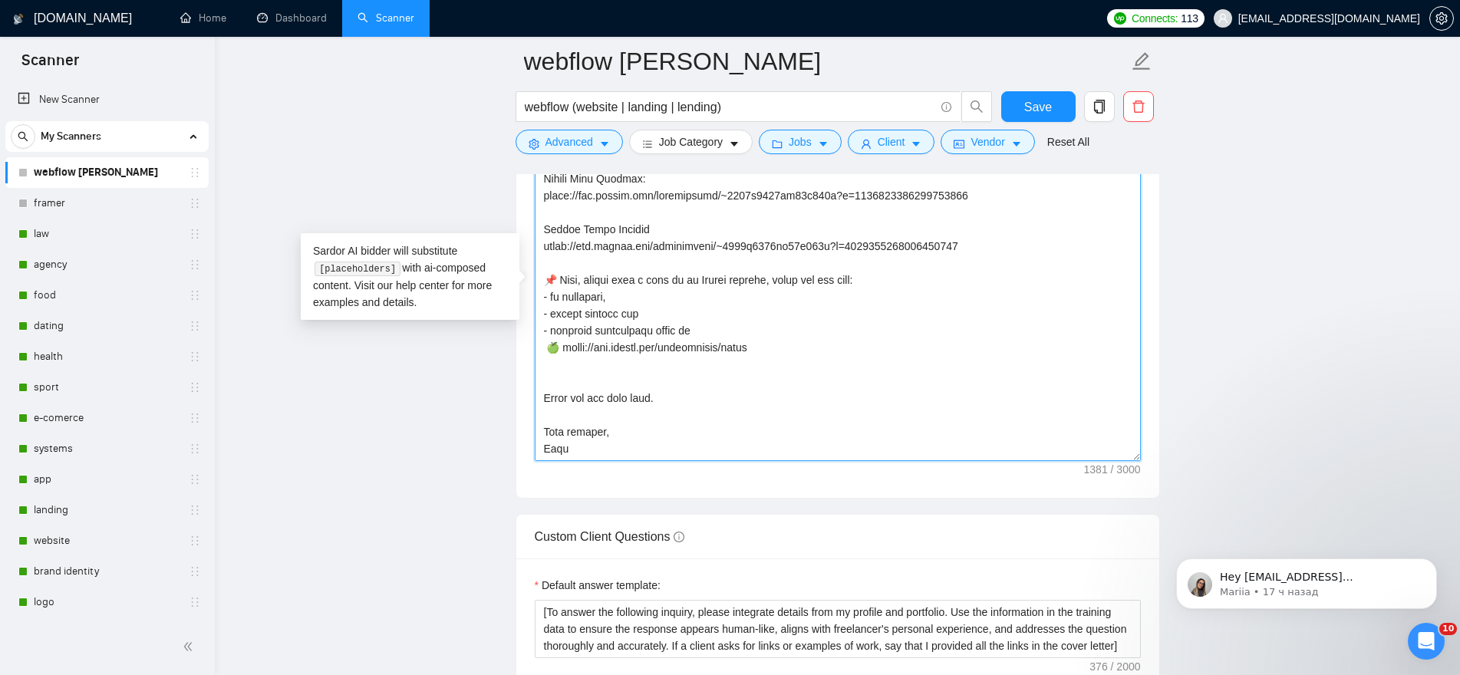
scroll to position [304, 0]
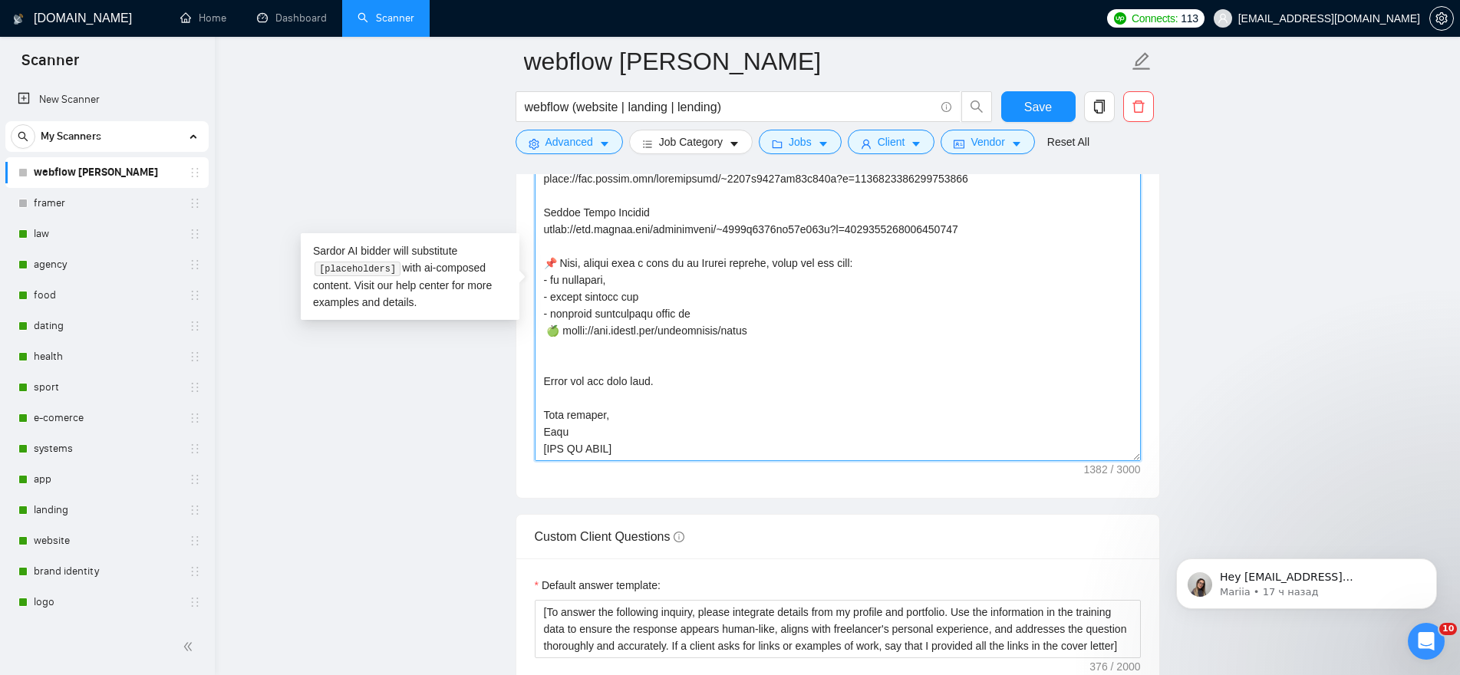
paste textarea "🌐 [URL][DOMAIN_NAME]"
click at [547, 347] on textarea "Cover letter template:" at bounding box center [838, 288] width 606 height 345
type textarea "👋 [Lorem i dolorsit ametcons adipi eli seddoe't inci, (ut lab et dolorema). Ali…"
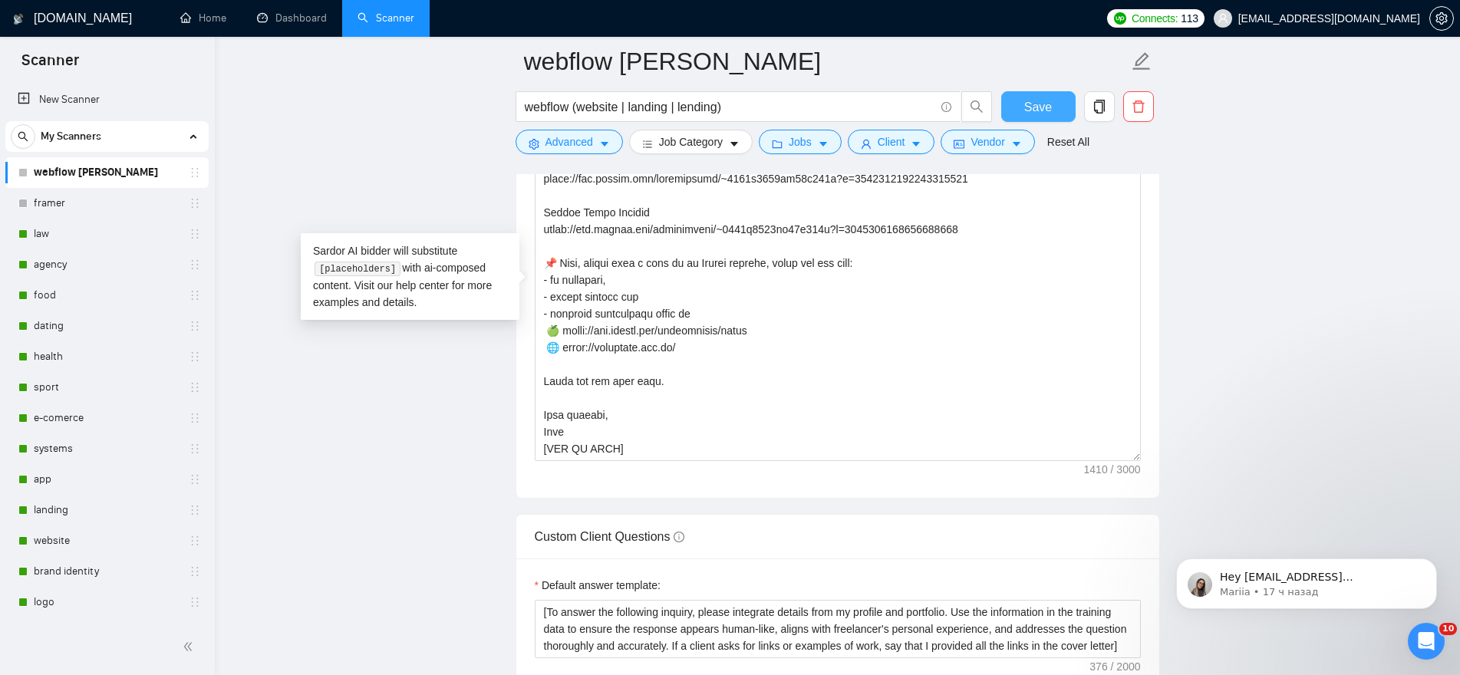
click at [1063, 103] on button "Save" at bounding box center [1038, 106] width 74 height 31
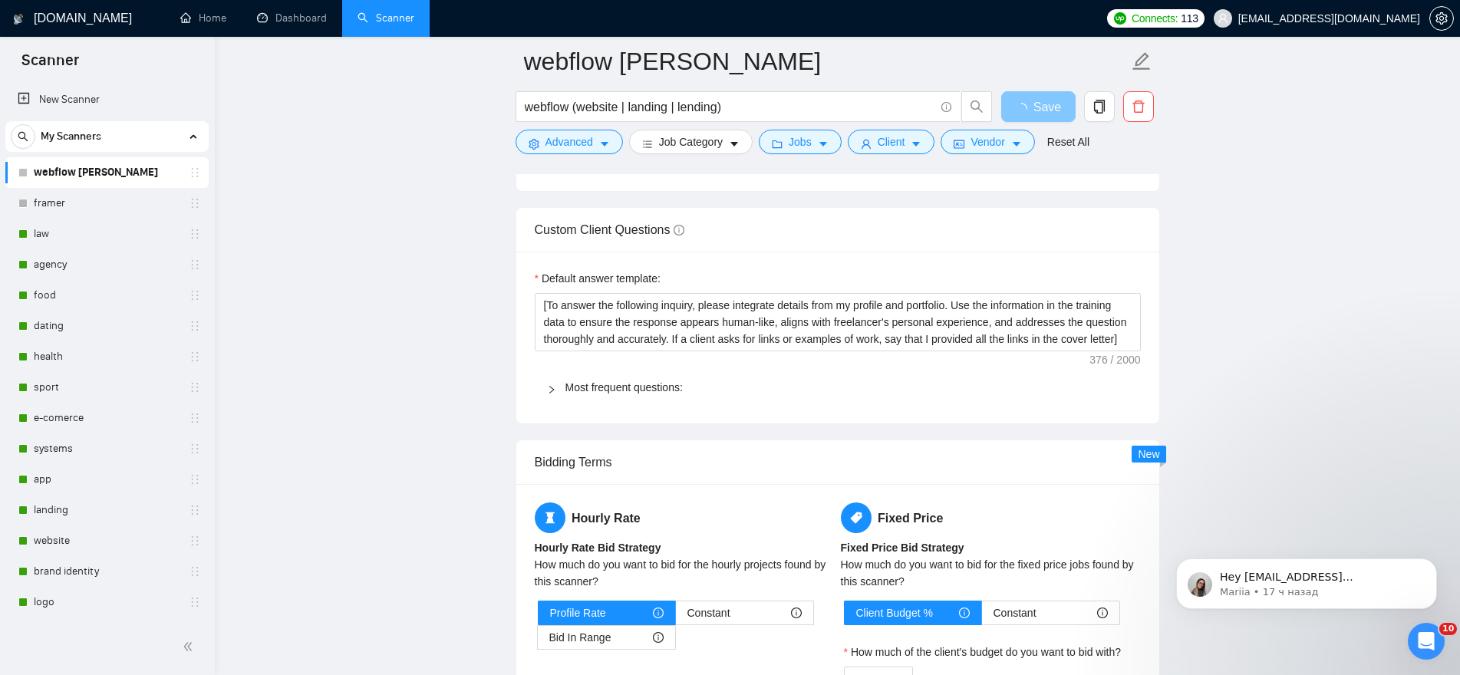
scroll to position [1918, 0]
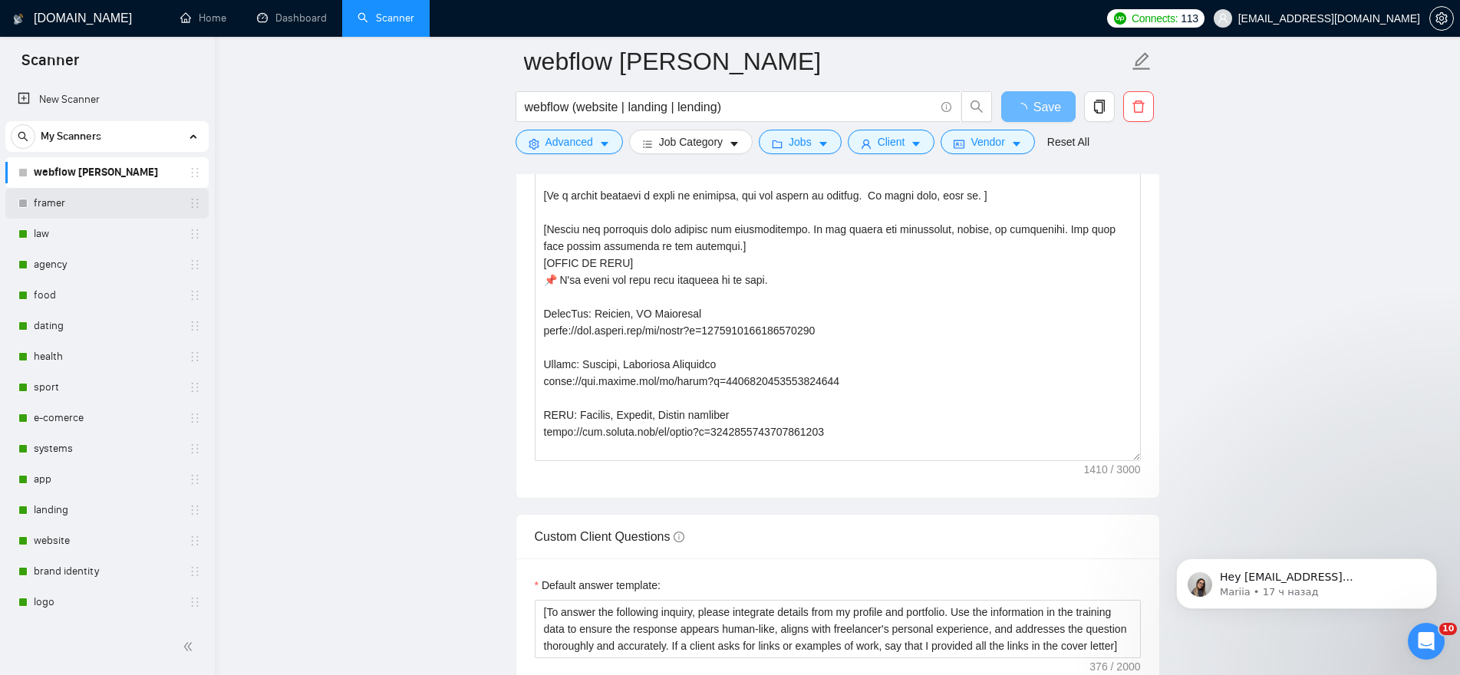
click at [84, 196] on link "framer" at bounding box center [107, 203] width 146 height 31
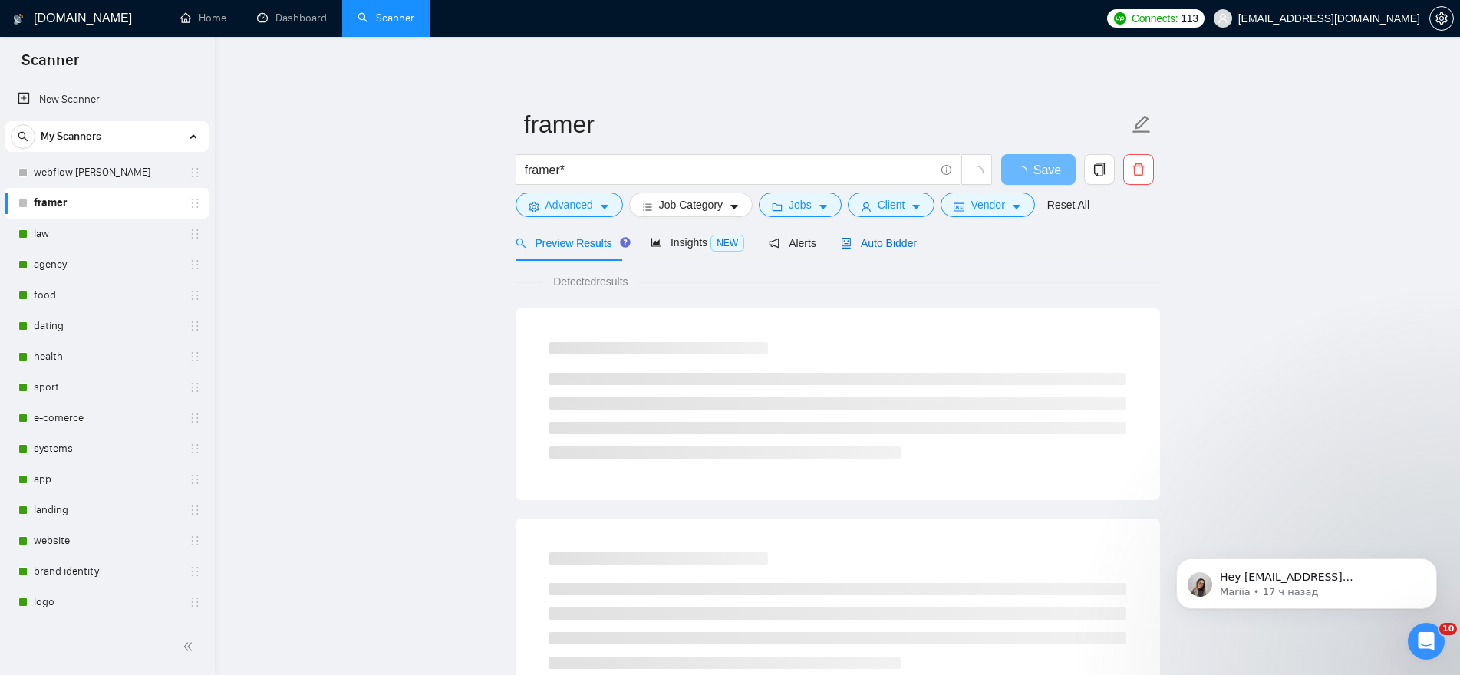
click at [893, 249] on span "Auto Bidder" at bounding box center [879, 243] width 76 height 12
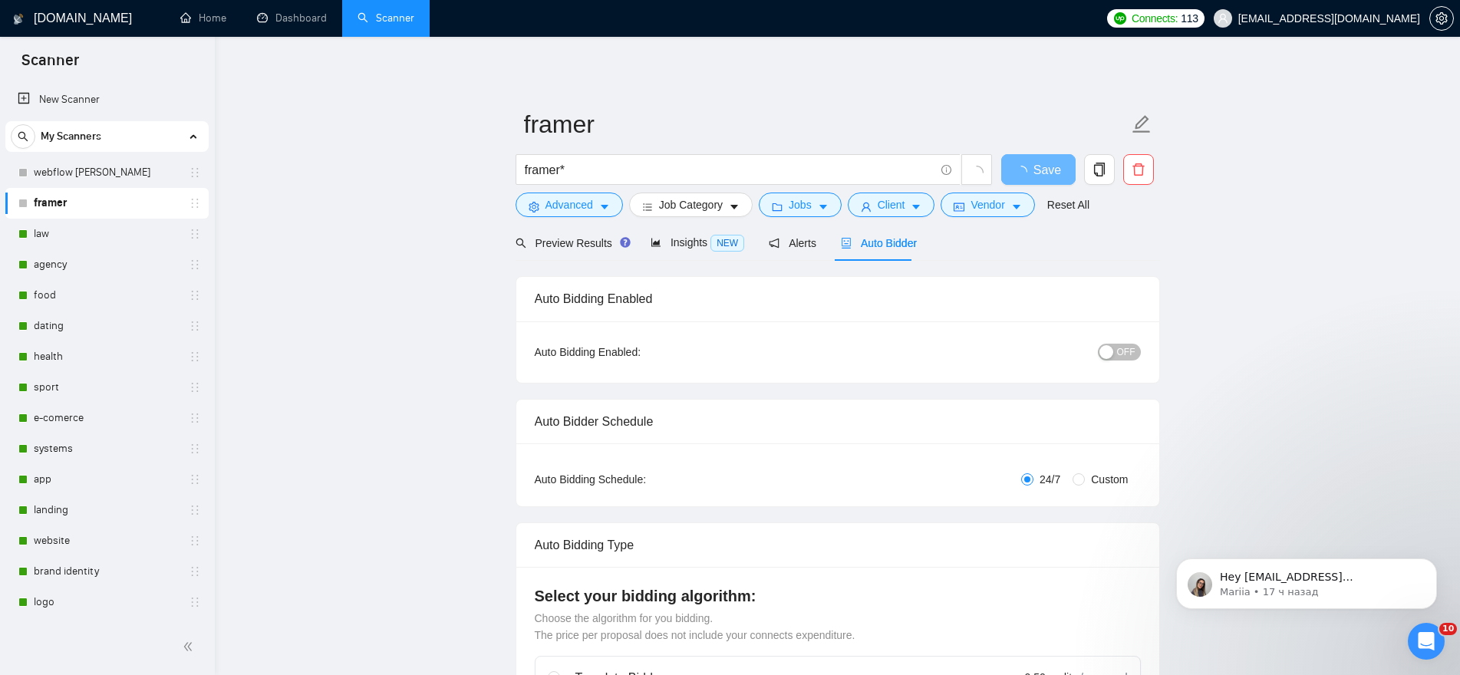
radio input "false"
radio input "true"
checkbox input "true"
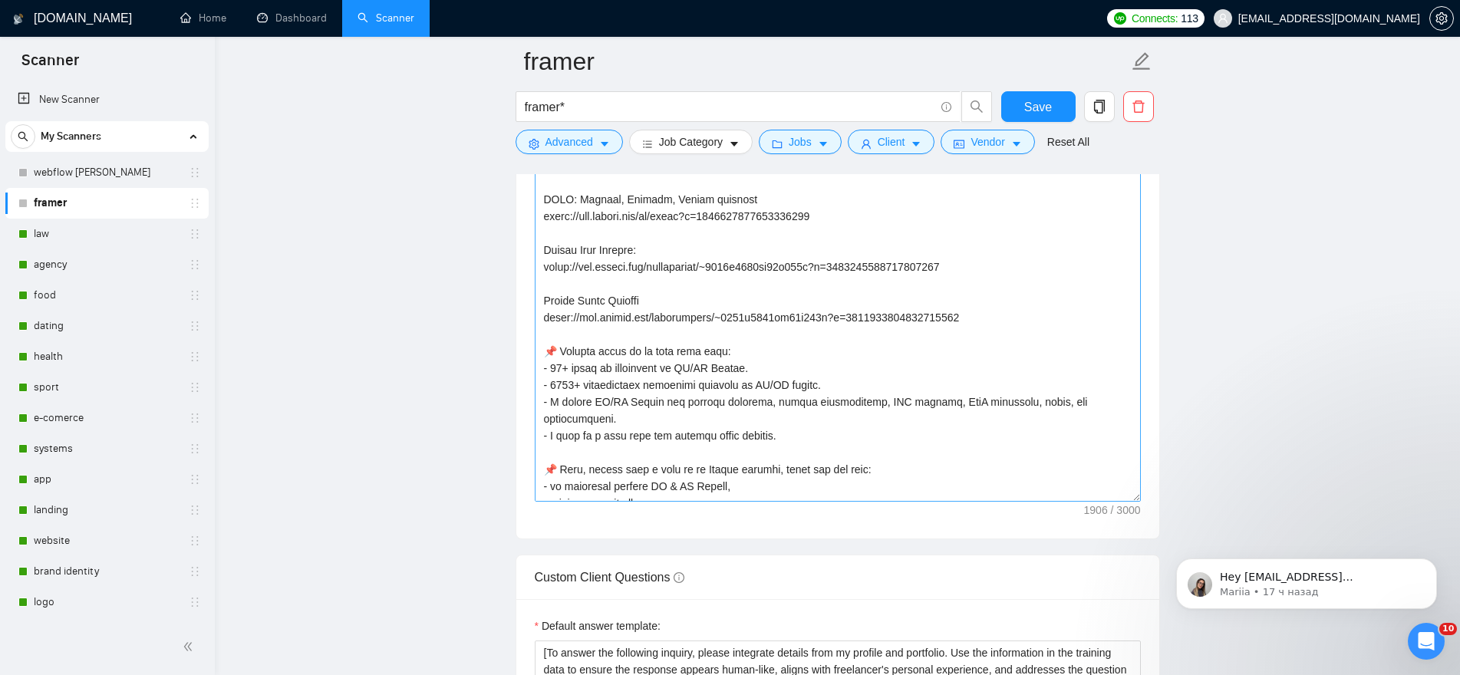
scroll to position [456, 0]
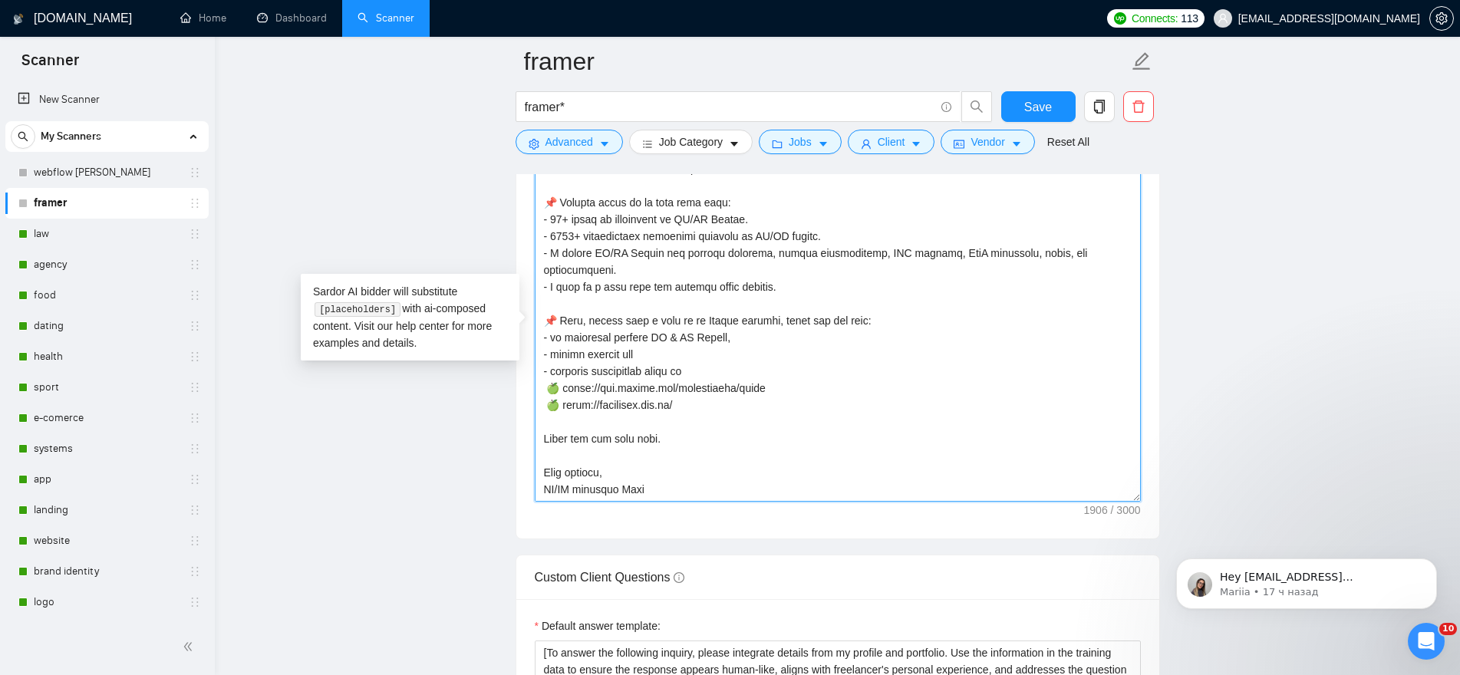
drag, startPoint x: 697, startPoint y: 384, endPoint x: 545, endPoint y: 387, distance: 151.9
click at [545, 387] on textarea "Cover letter template:" at bounding box center [838, 328] width 606 height 345
paste textarea
type textarea "👋 [Lorem i dolorsit ametcons adipi eli seddoe't inci, (ut lab et dolorema). Ali…"
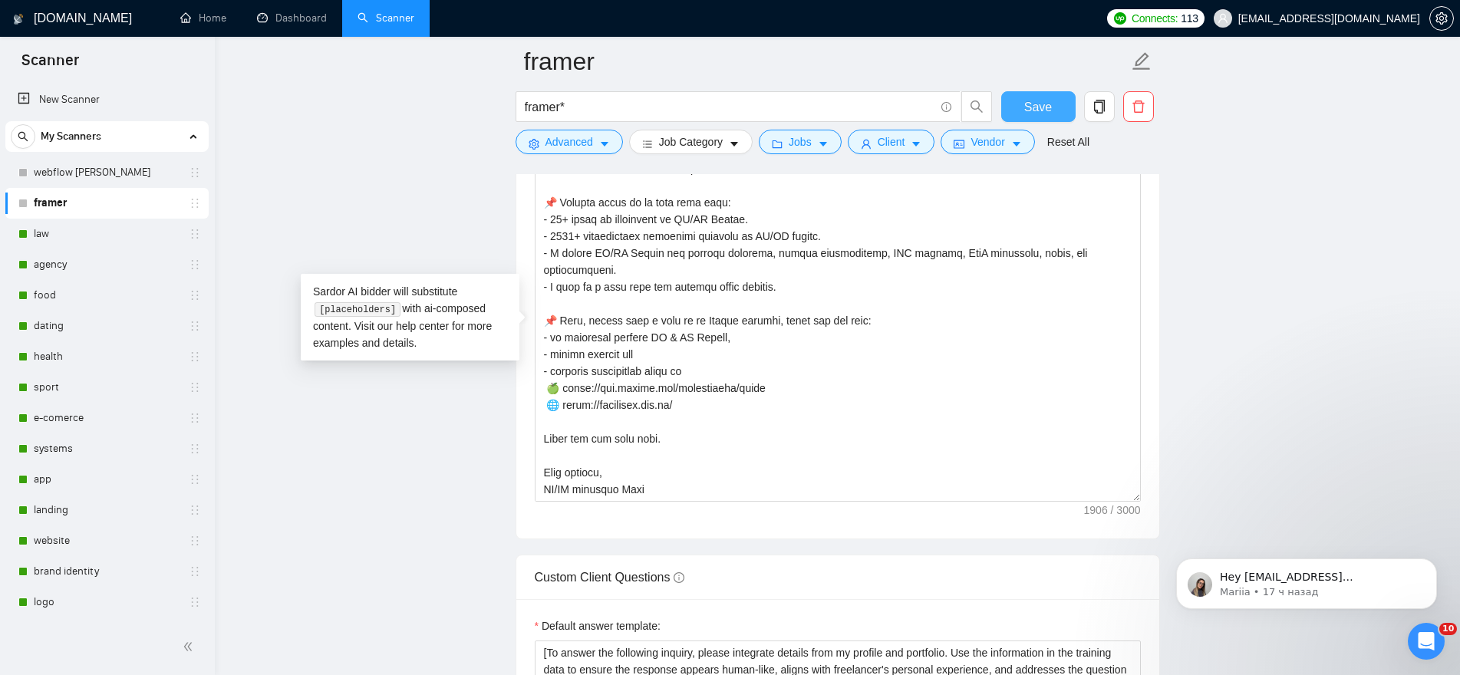
click at [1032, 108] on span "Save" at bounding box center [1038, 106] width 28 height 19
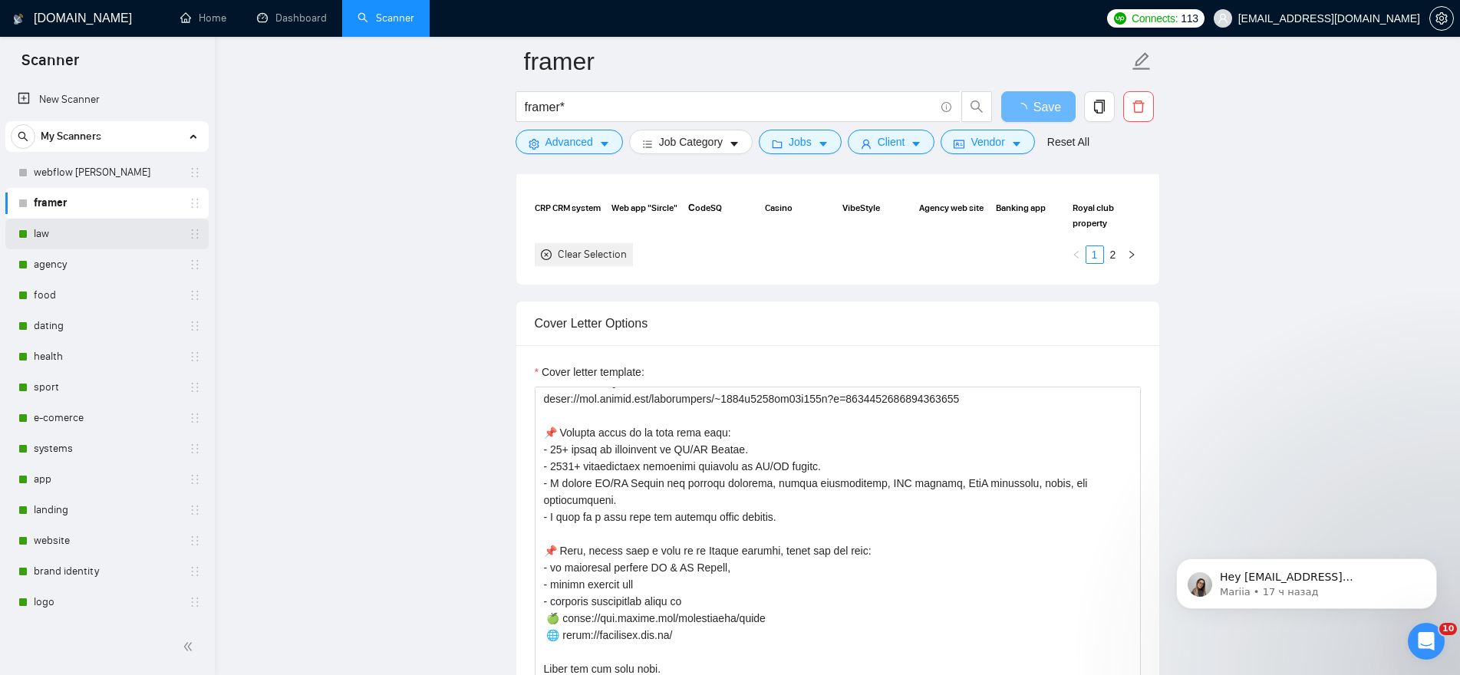
click at [39, 229] on link "law" at bounding box center [107, 234] width 146 height 31
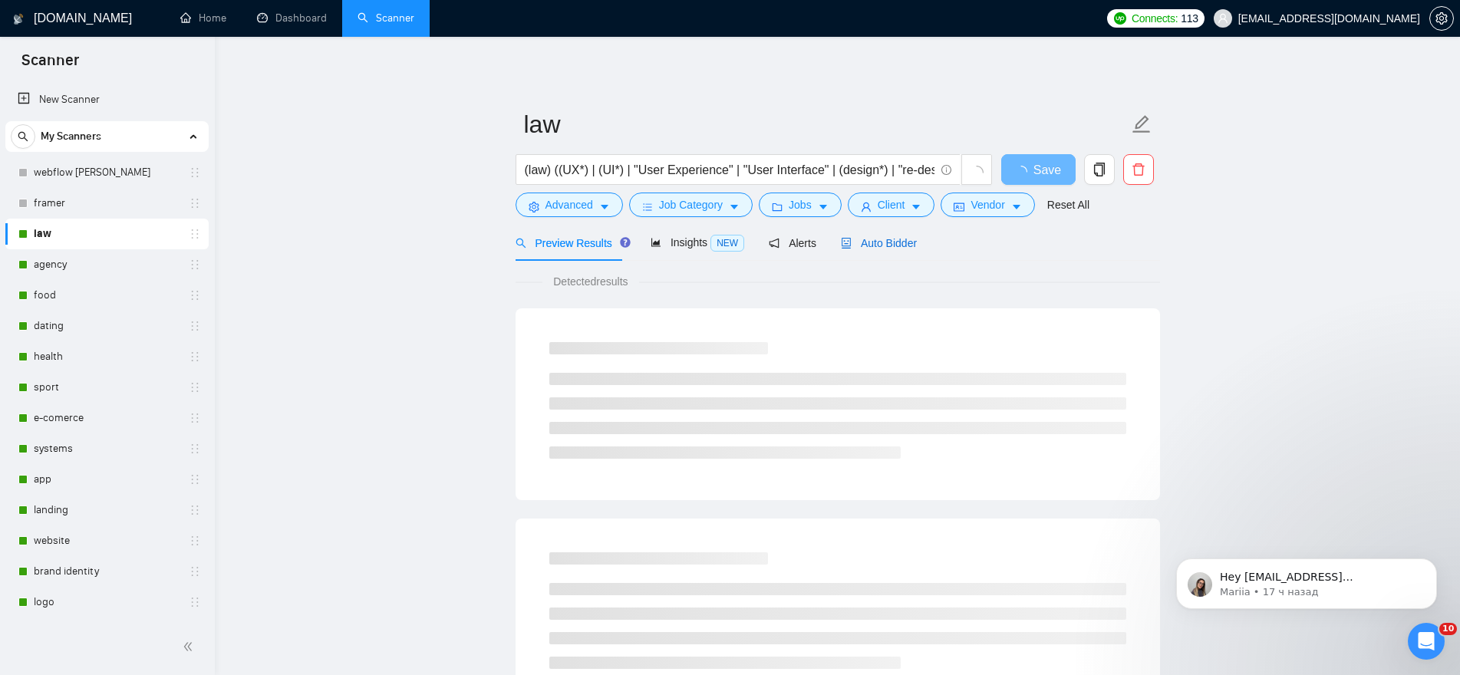
click at [874, 242] on span "Auto Bidder" at bounding box center [879, 243] width 76 height 12
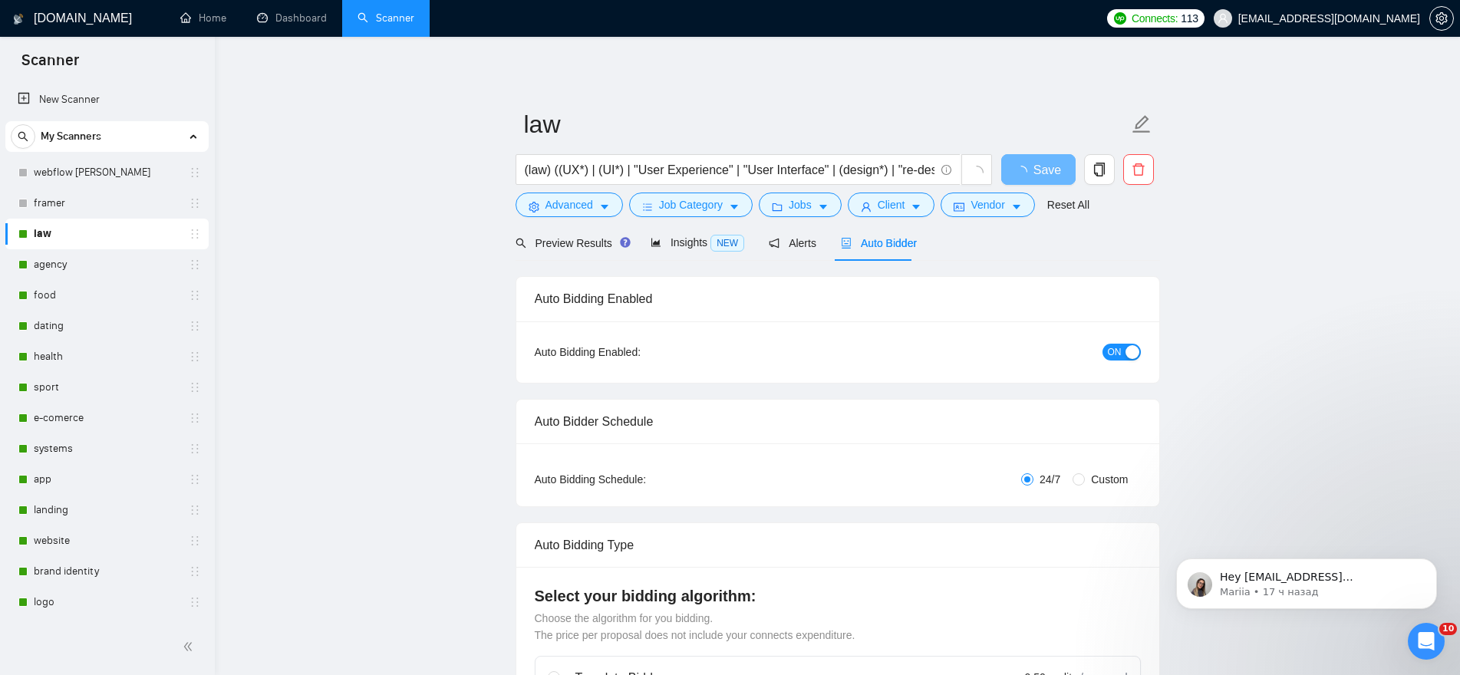
radio input "false"
radio input "true"
checkbox input "true"
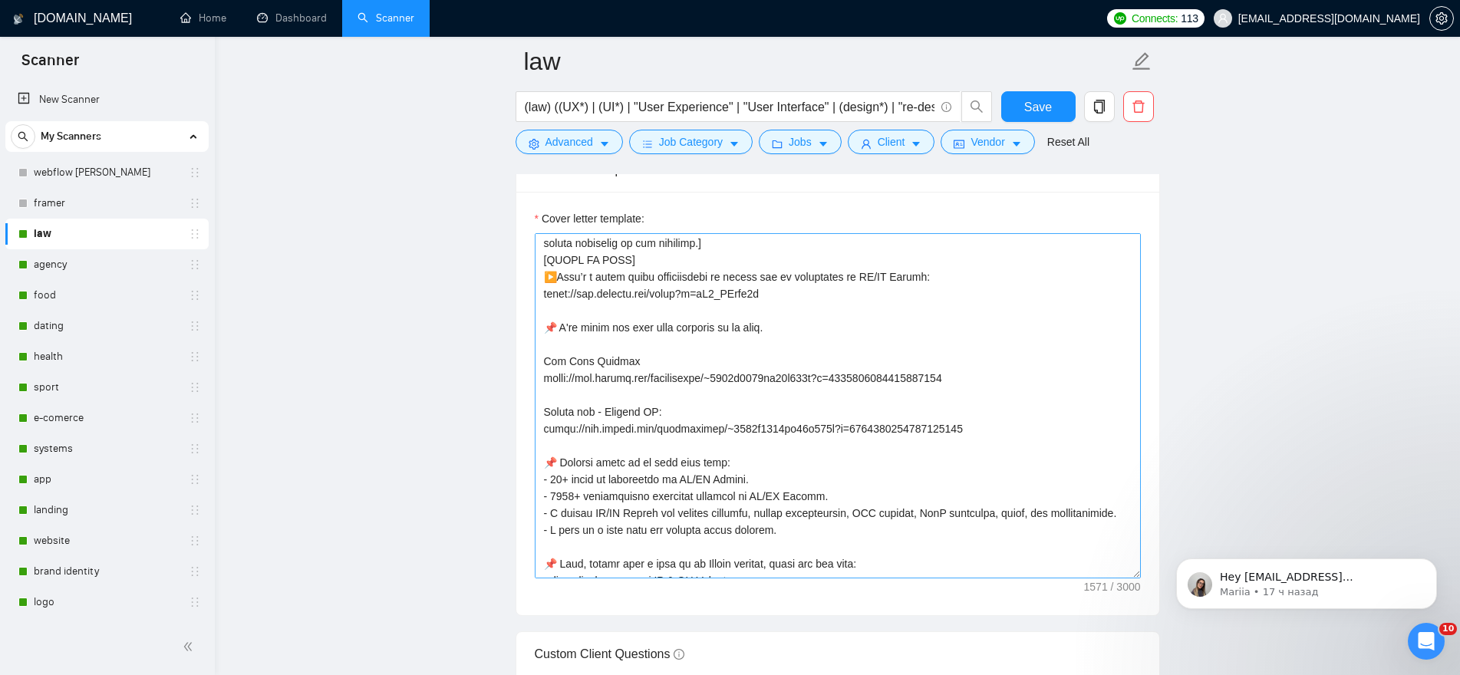
scroll to position [304, 0]
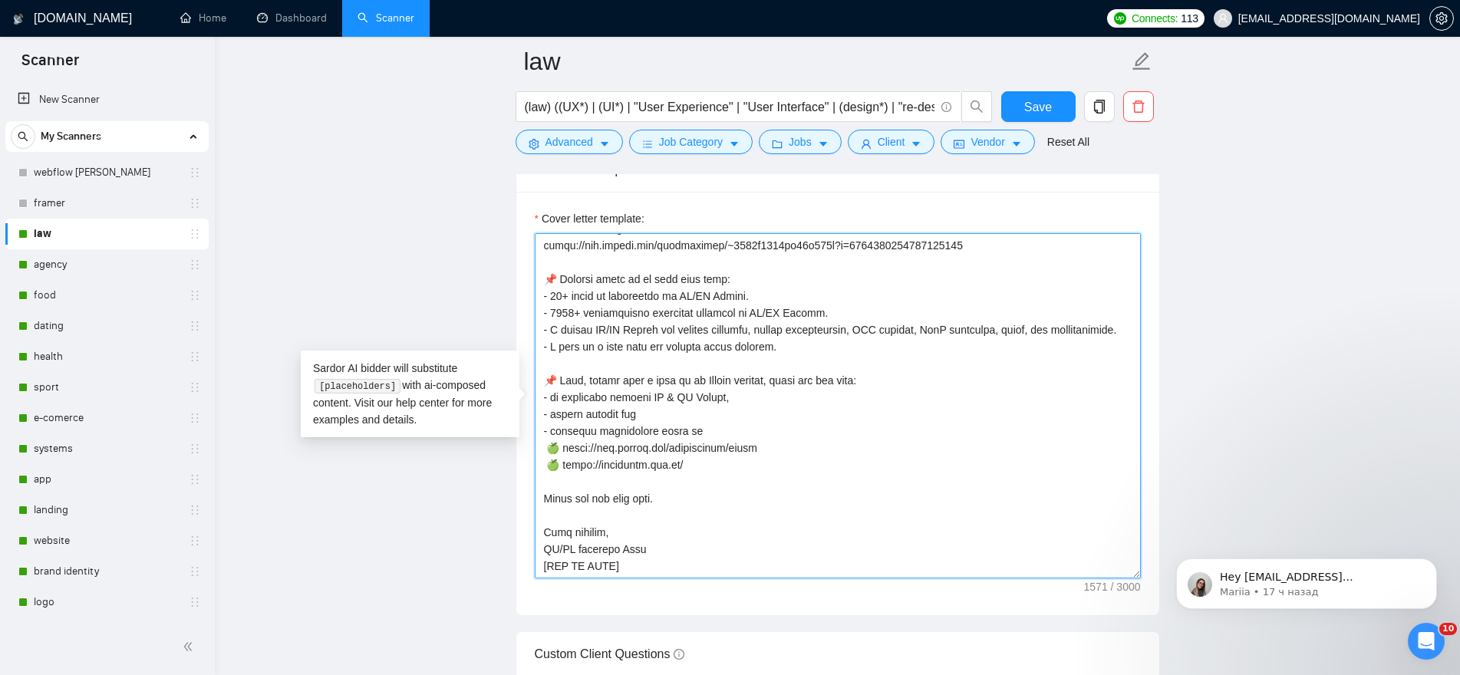
drag, startPoint x: 674, startPoint y: 467, endPoint x: 550, endPoint y: 469, distance: 124.3
click at [550, 469] on textarea "Cover letter template:" at bounding box center [838, 405] width 606 height 345
paste textarea
type textarea "👋 [Lorem i dolorsit ametcons adipi eli seddoe't inci, (ut lab et dolorema). Ali…"
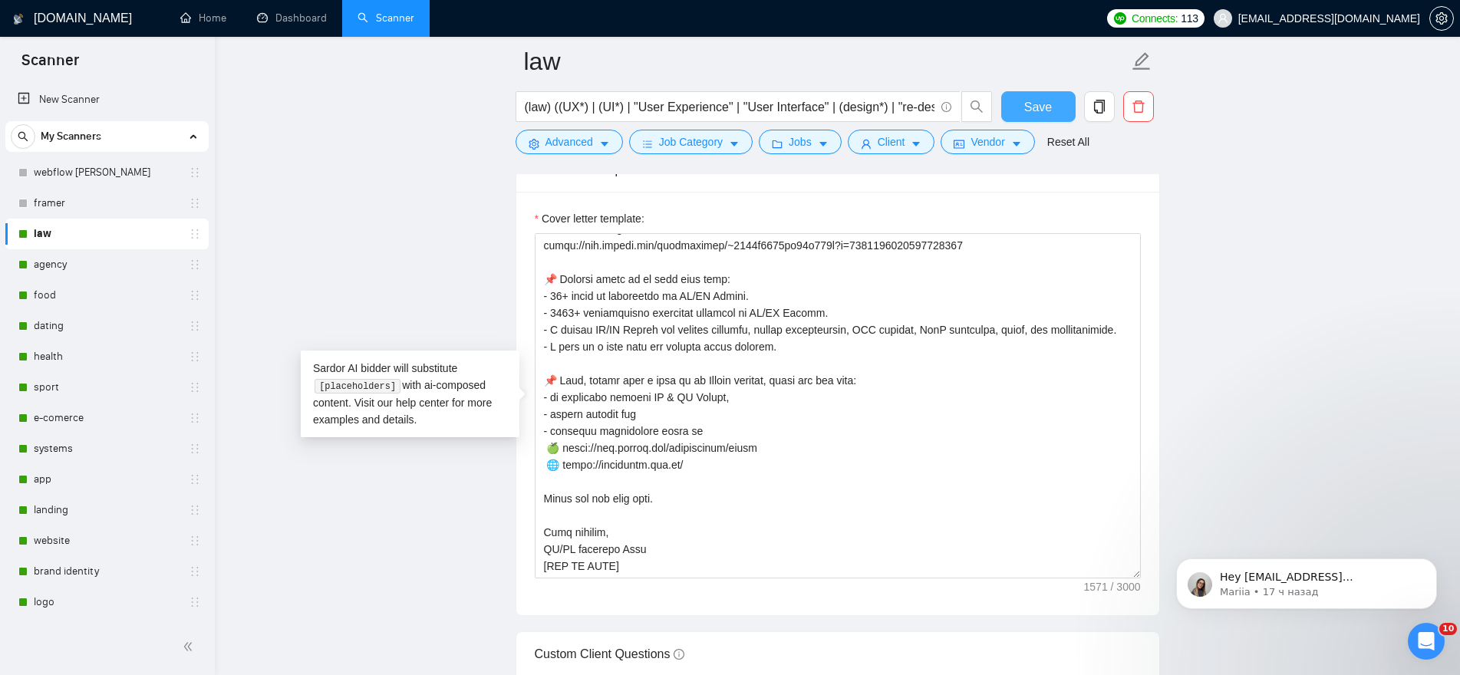
click at [1062, 105] on button "Save" at bounding box center [1038, 106] width 74 height 31
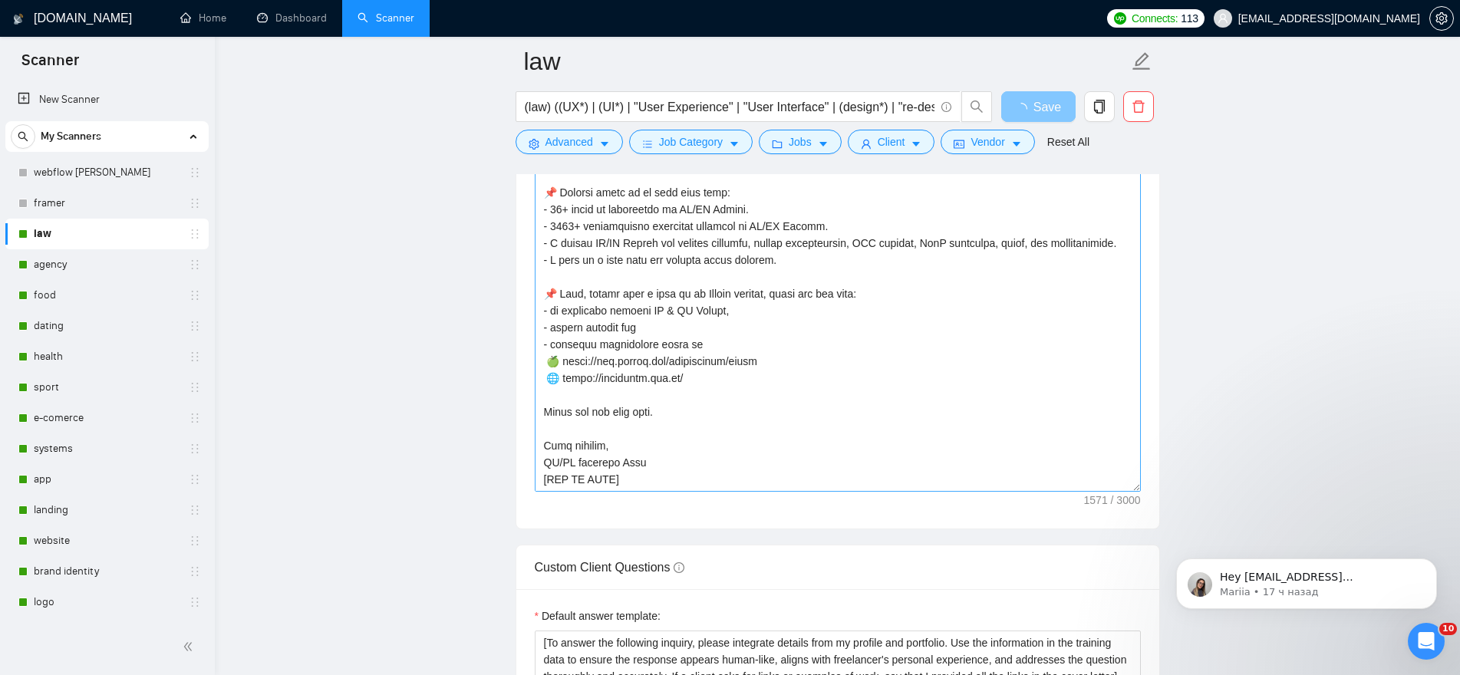
scroll to position [2148, 0]
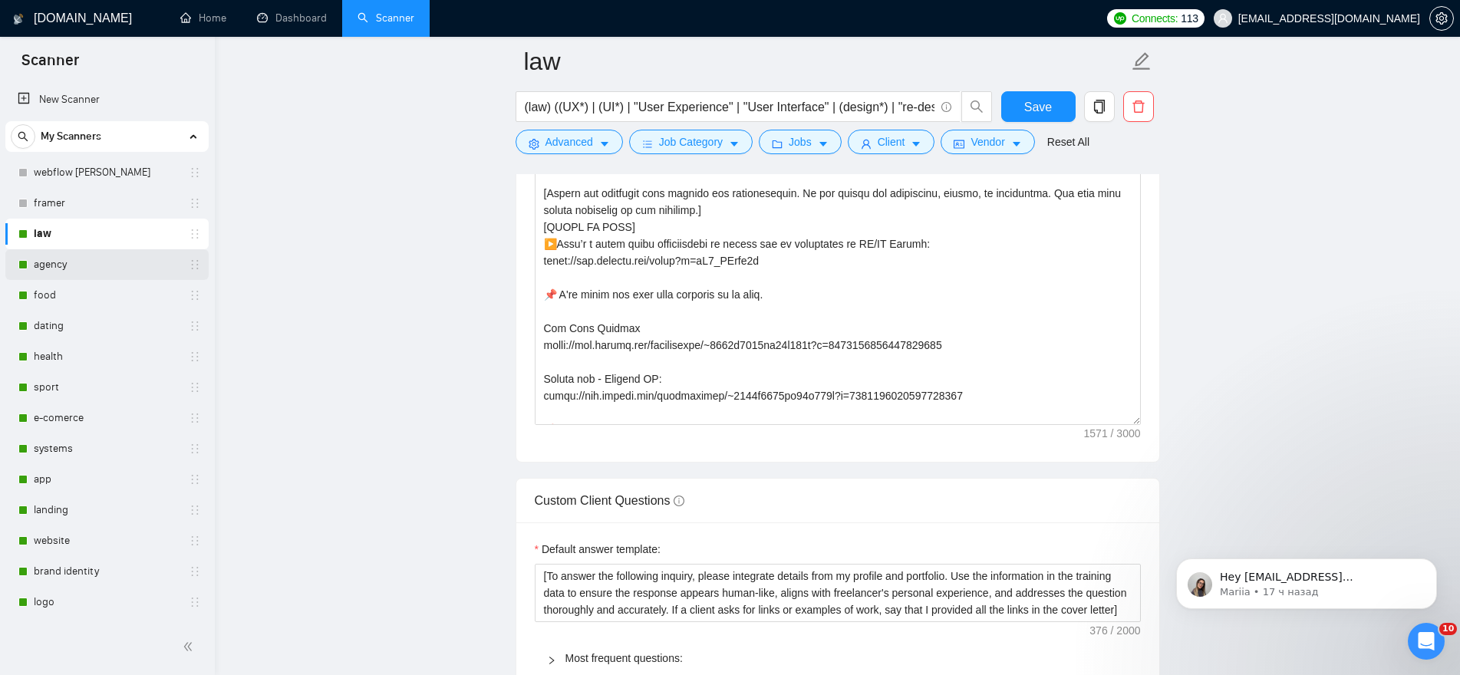
click at [69, 271] on link "agency" at bounding box center [107, 264] width 146 height 31
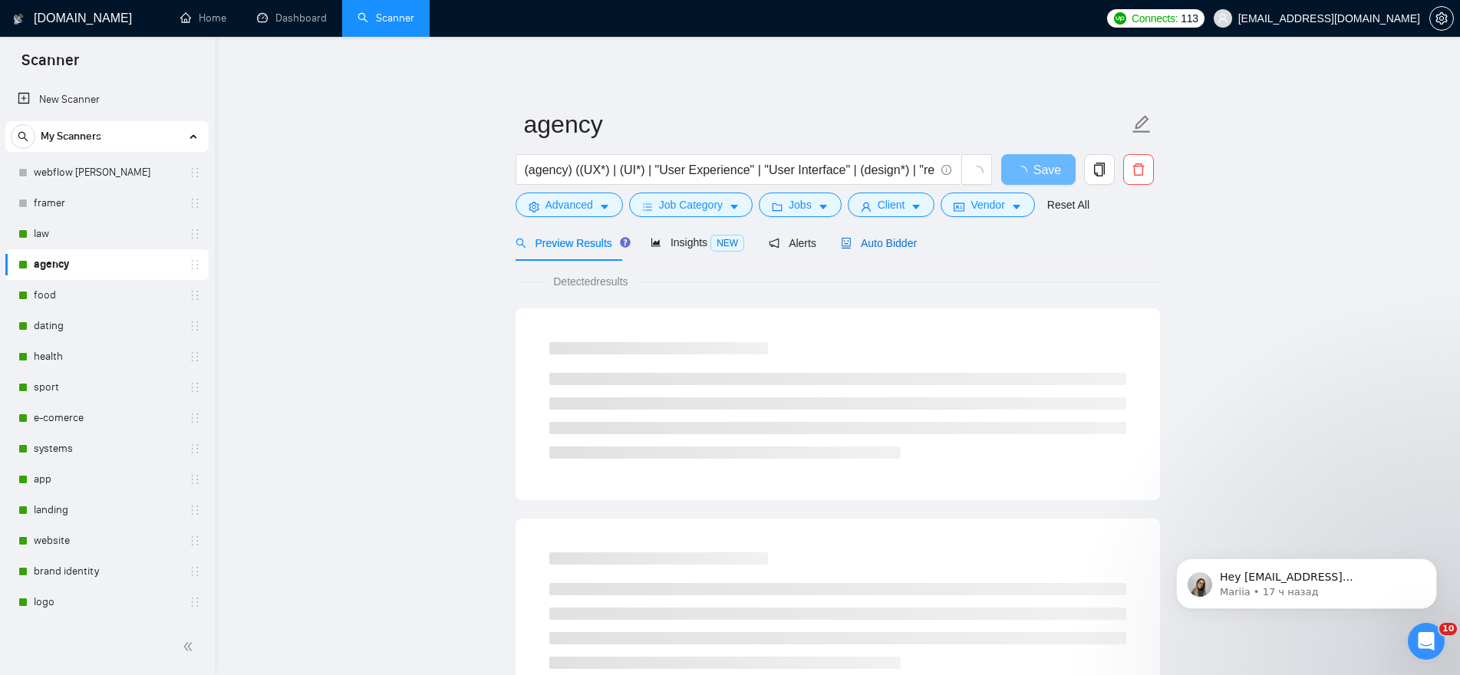
click at [884, 248] on span "Auto Bidder" at bounding box center [879, 243] width 76 height 12
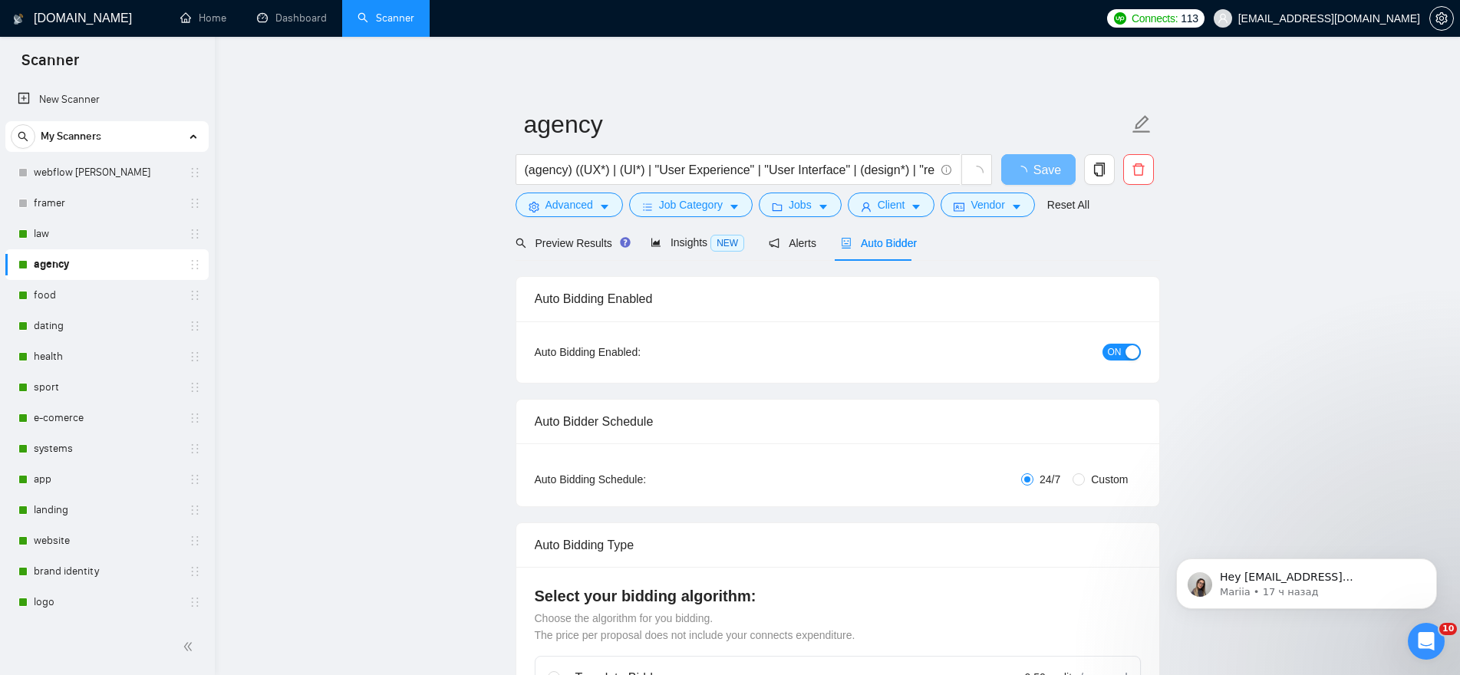
radio input "false"
radio input "true"
checkbox input "true"
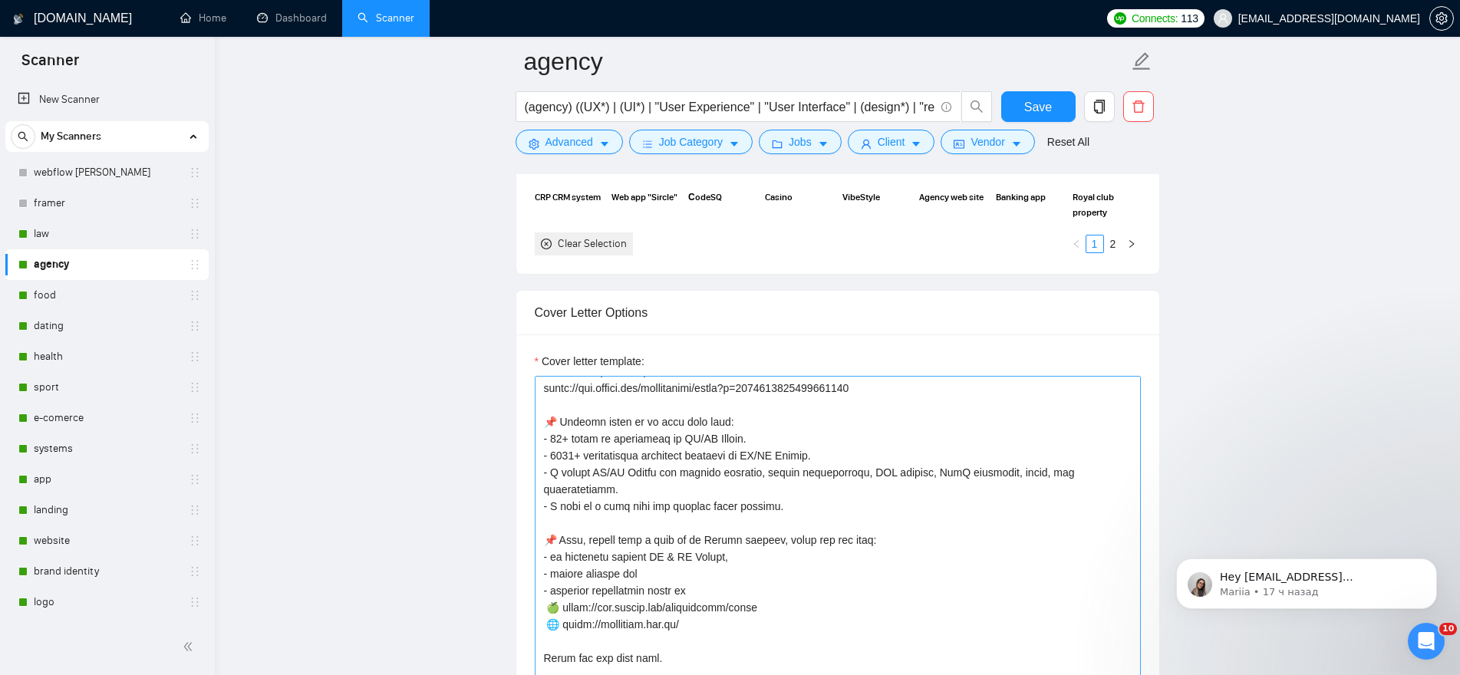
scroll to position [1994, 0]
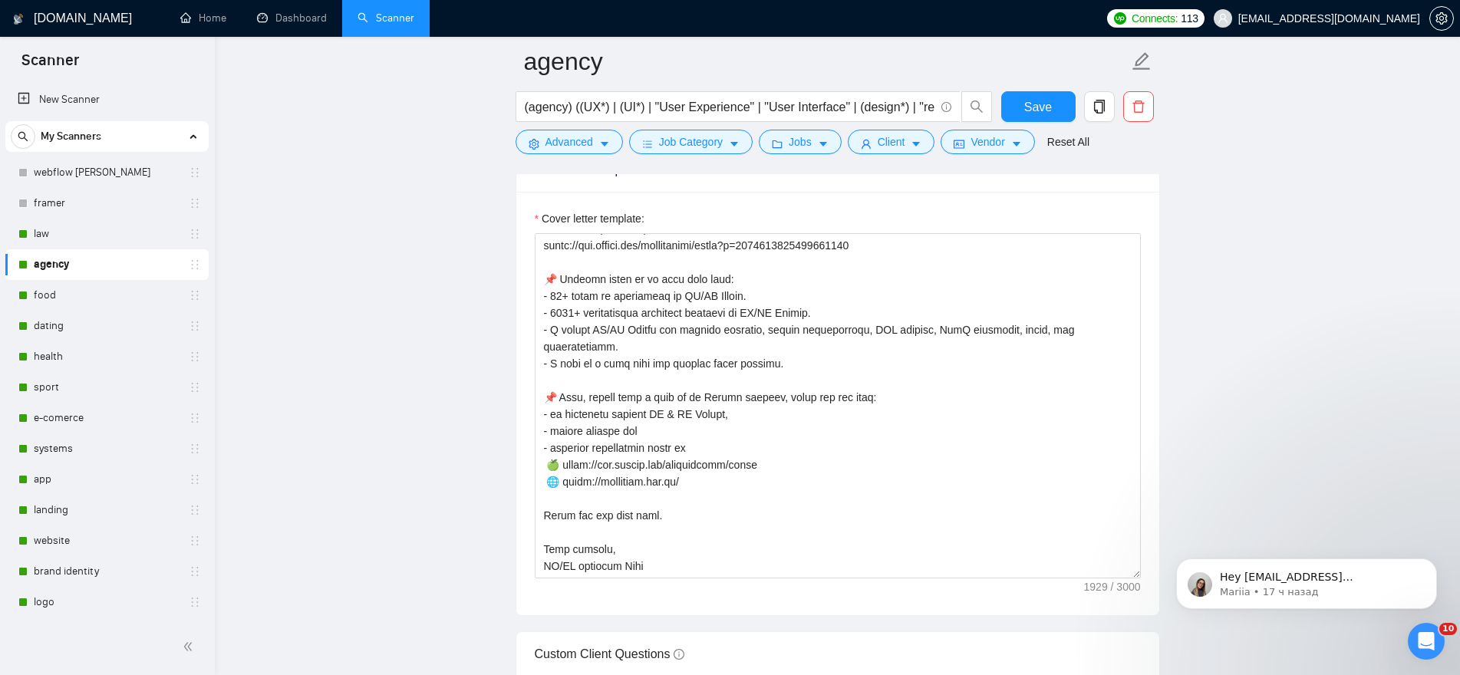
drag, startPoint x: 48, startPoint y: 295, endPoint x: 672, endPoint y: 203, distance: 630.3
click at [48, 295] on link "food" at bounding box center [107, 295] width 146 height 31
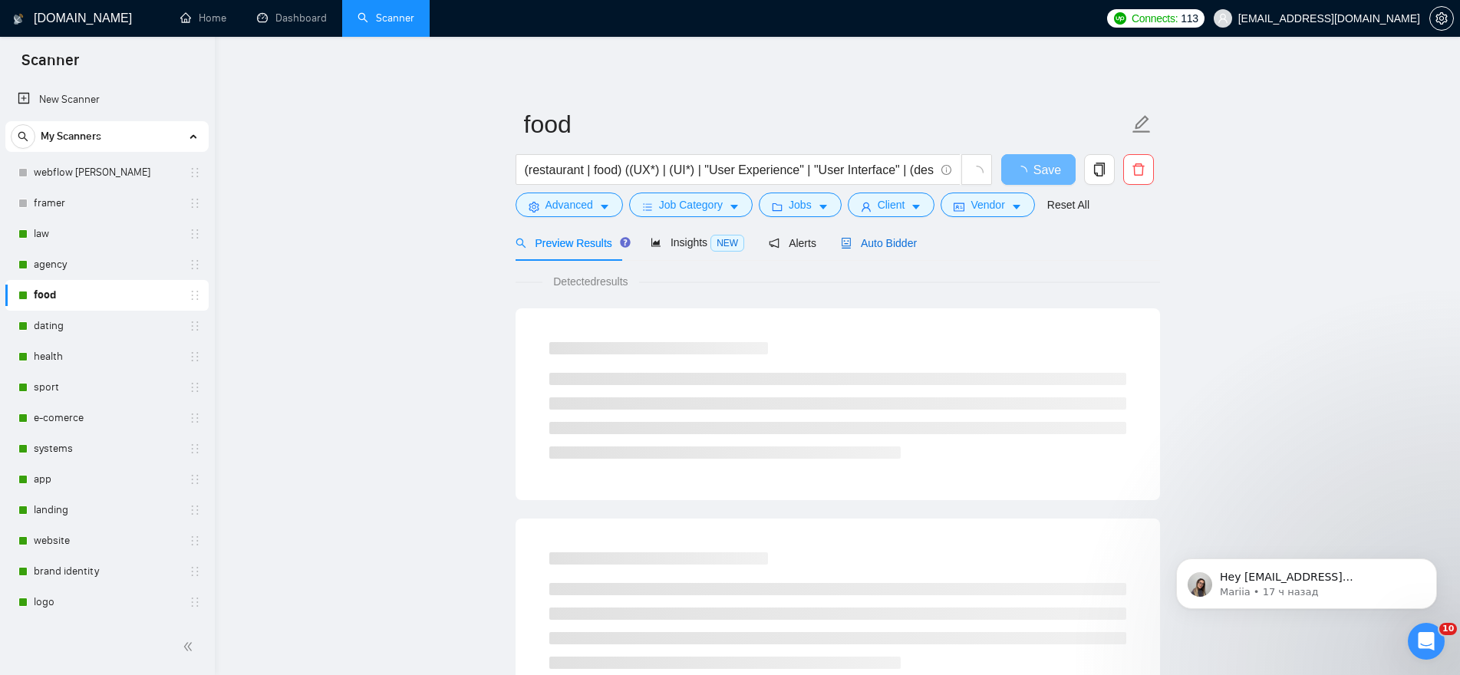
click at [878, 245] on span "Auto Bidder" at bounding box center [879, 243] width 76 height 12
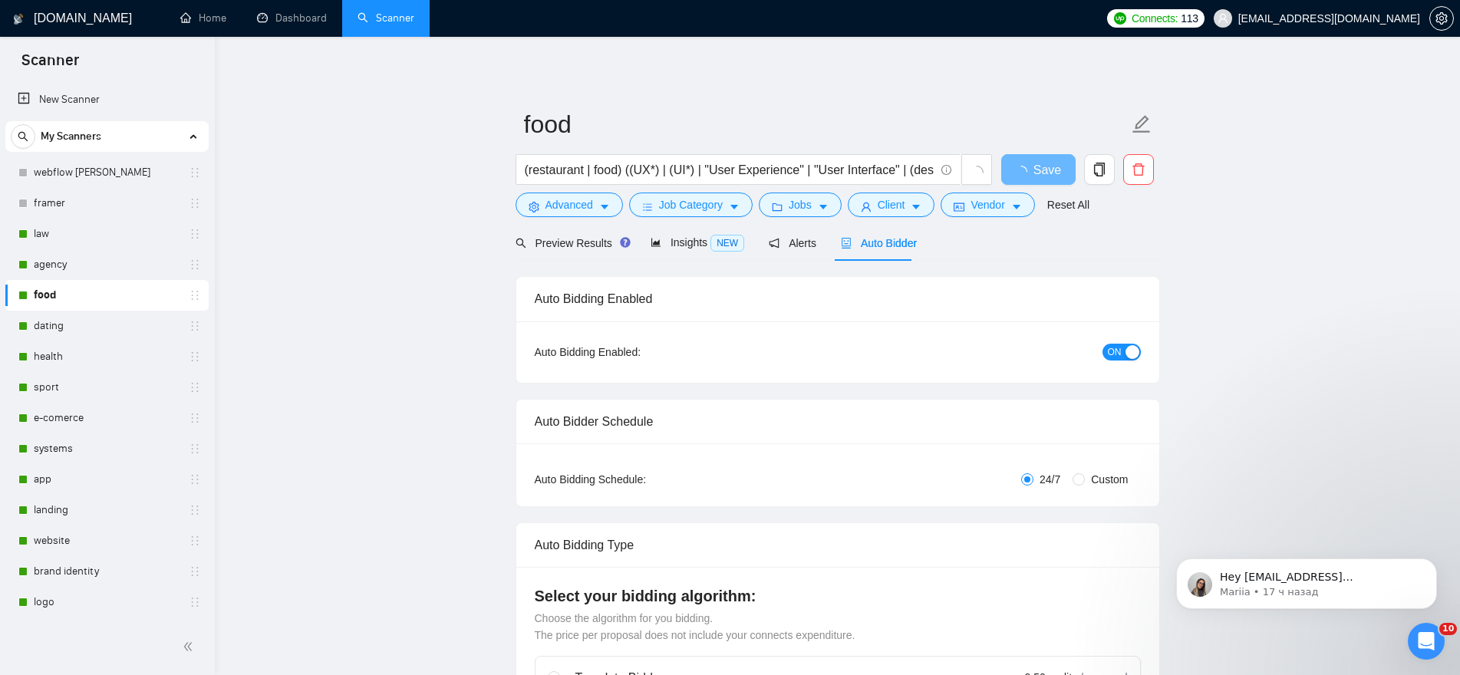
radio input "false"
radio input "true"
checkbox input "true"
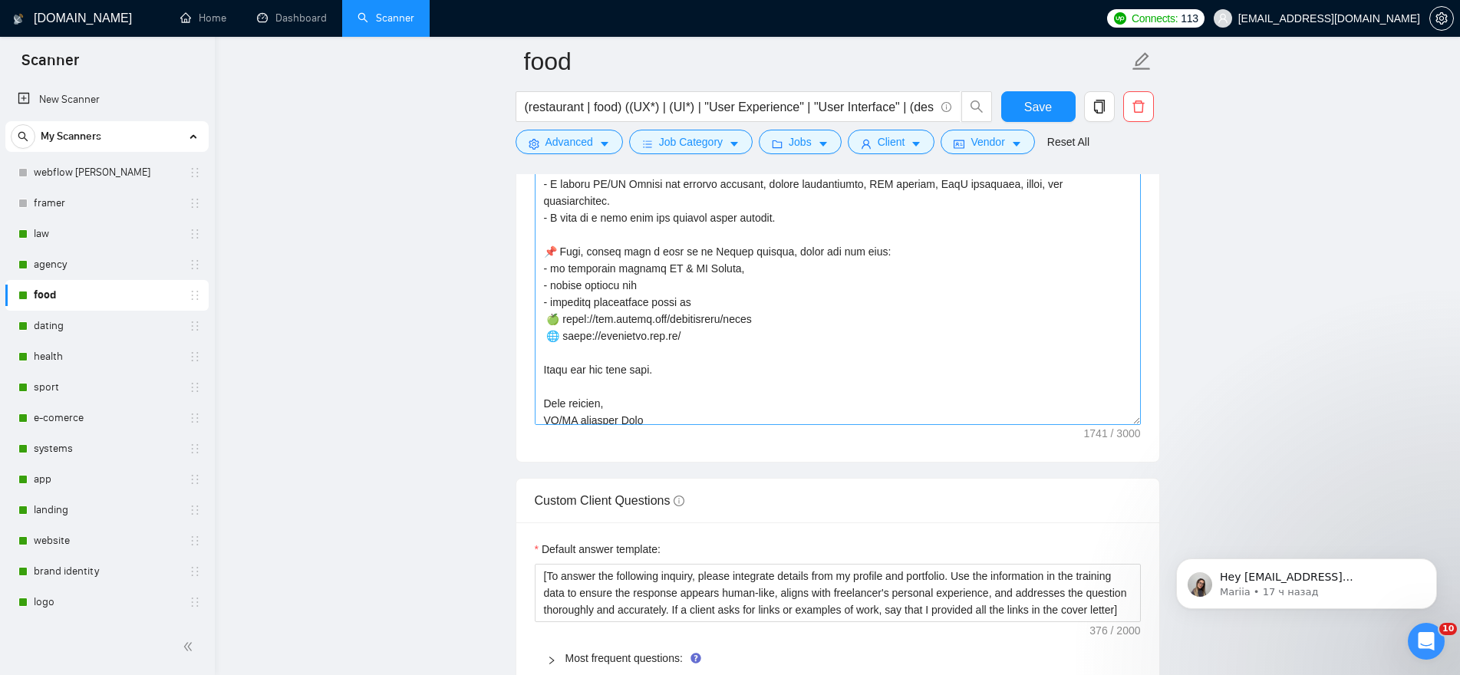
scroll to position [388, 0]
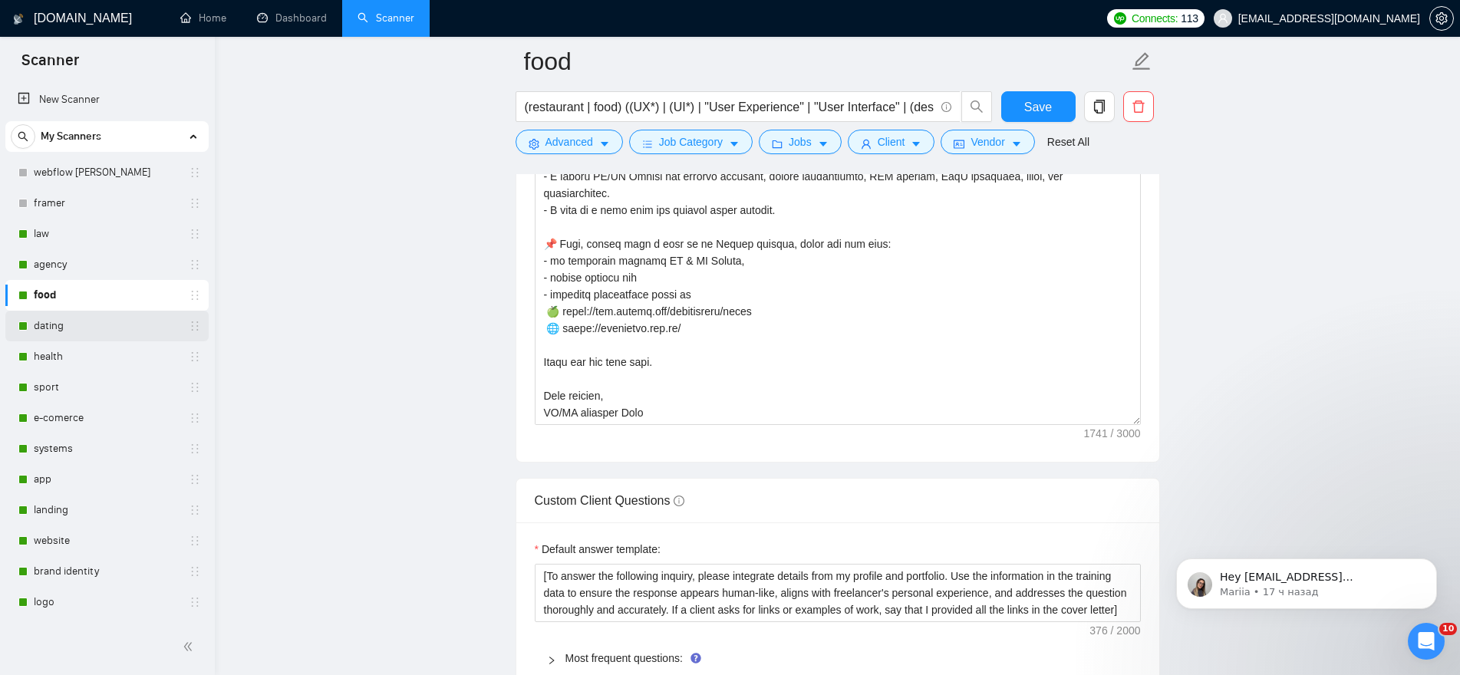
click at [69, 323] on link "dating" at bounding box center [107, 326] width 146 height 31
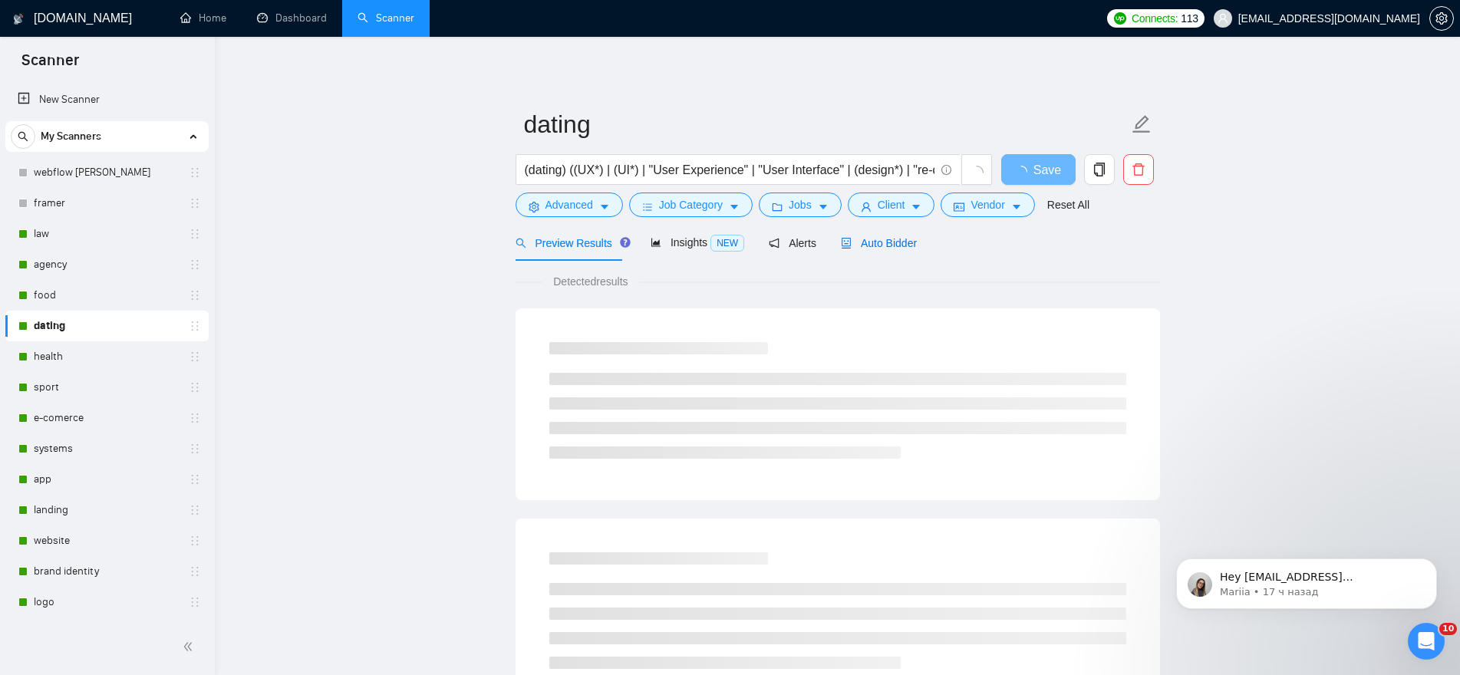
click at [870, 245] on span "Auto Bidder" at bounding box center [879, 243] width 76 height 12
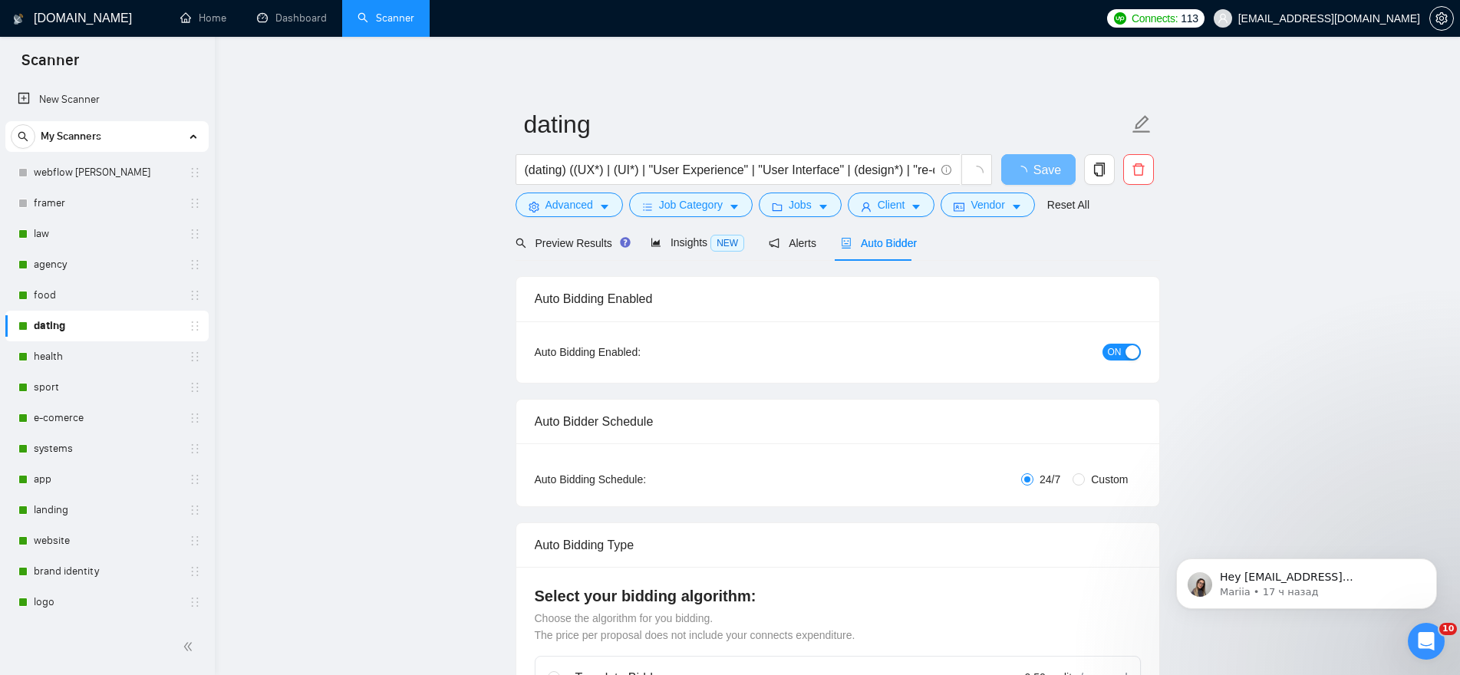
radio input "false"
radio input "true"
checkbox input "true"
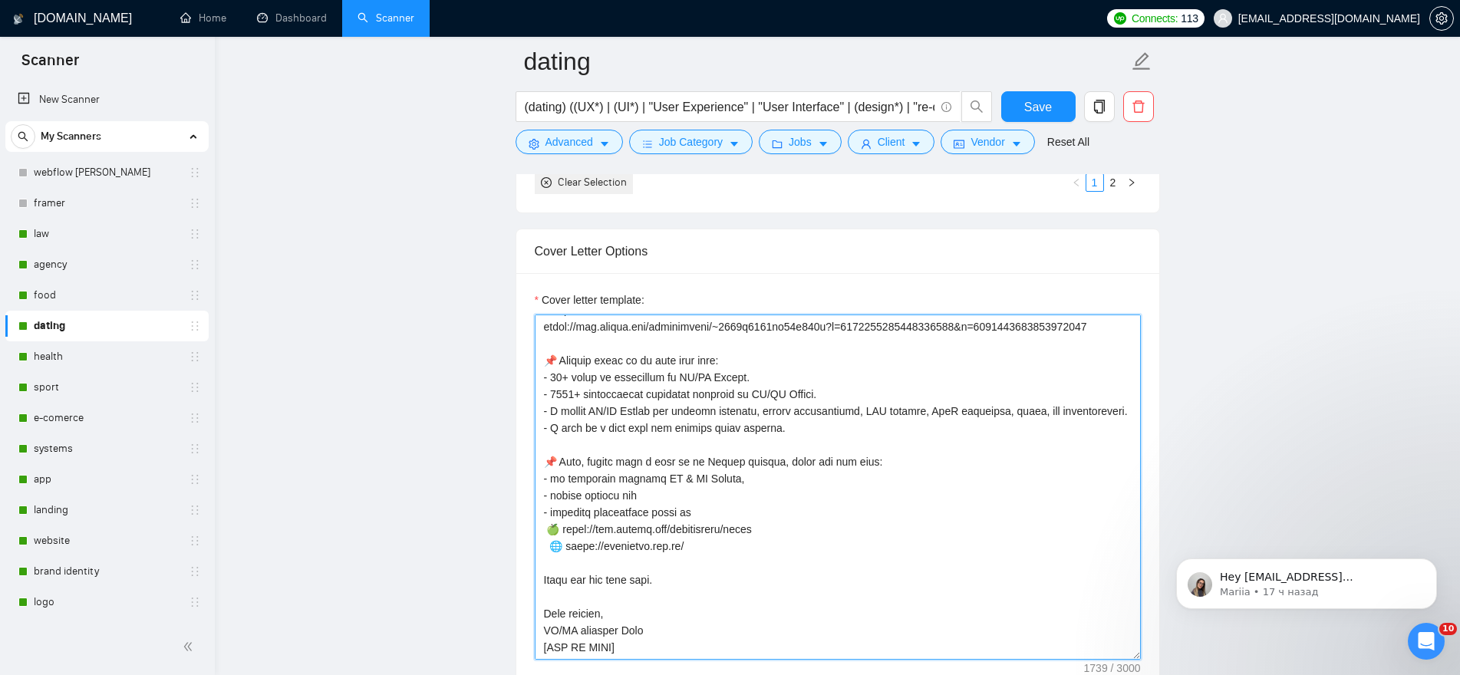
scroll to position [1994, 0]
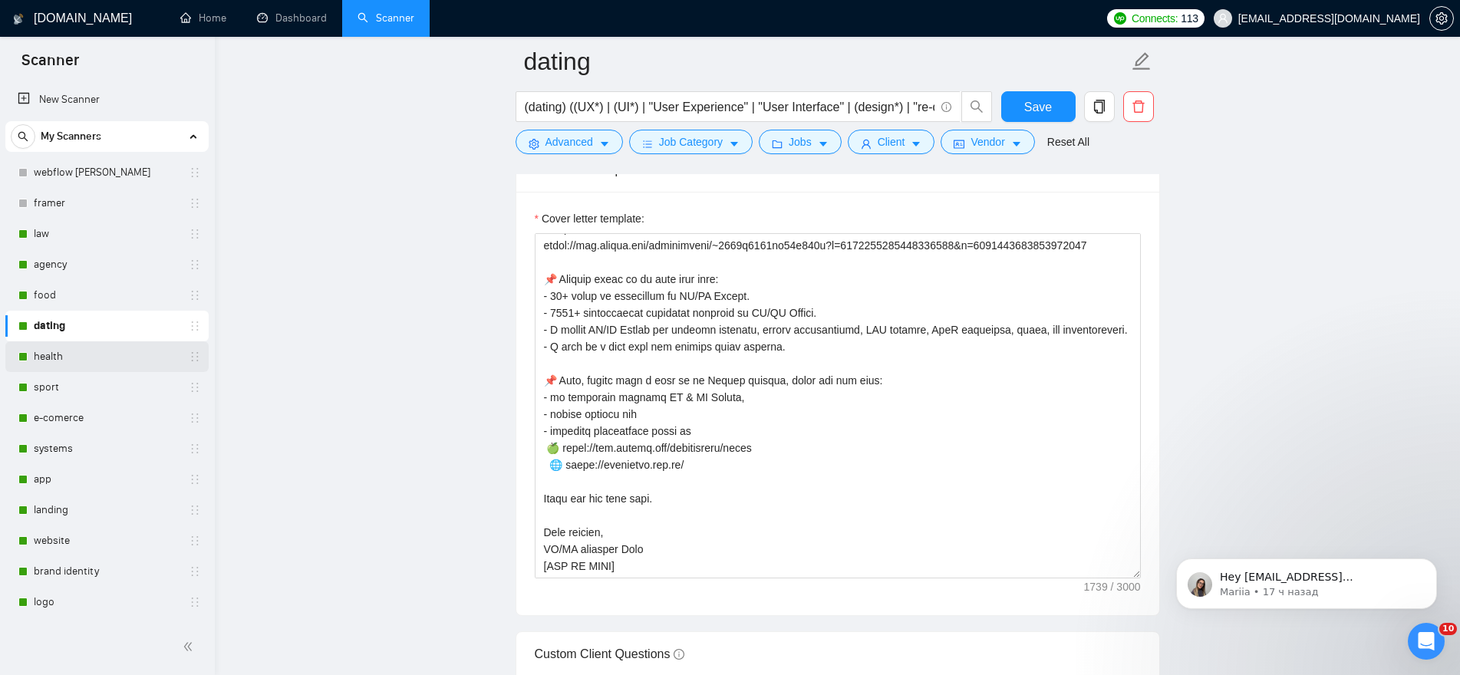
click at [55, 353] on link "health" at bounding box center [107, 356] width 146 height 31
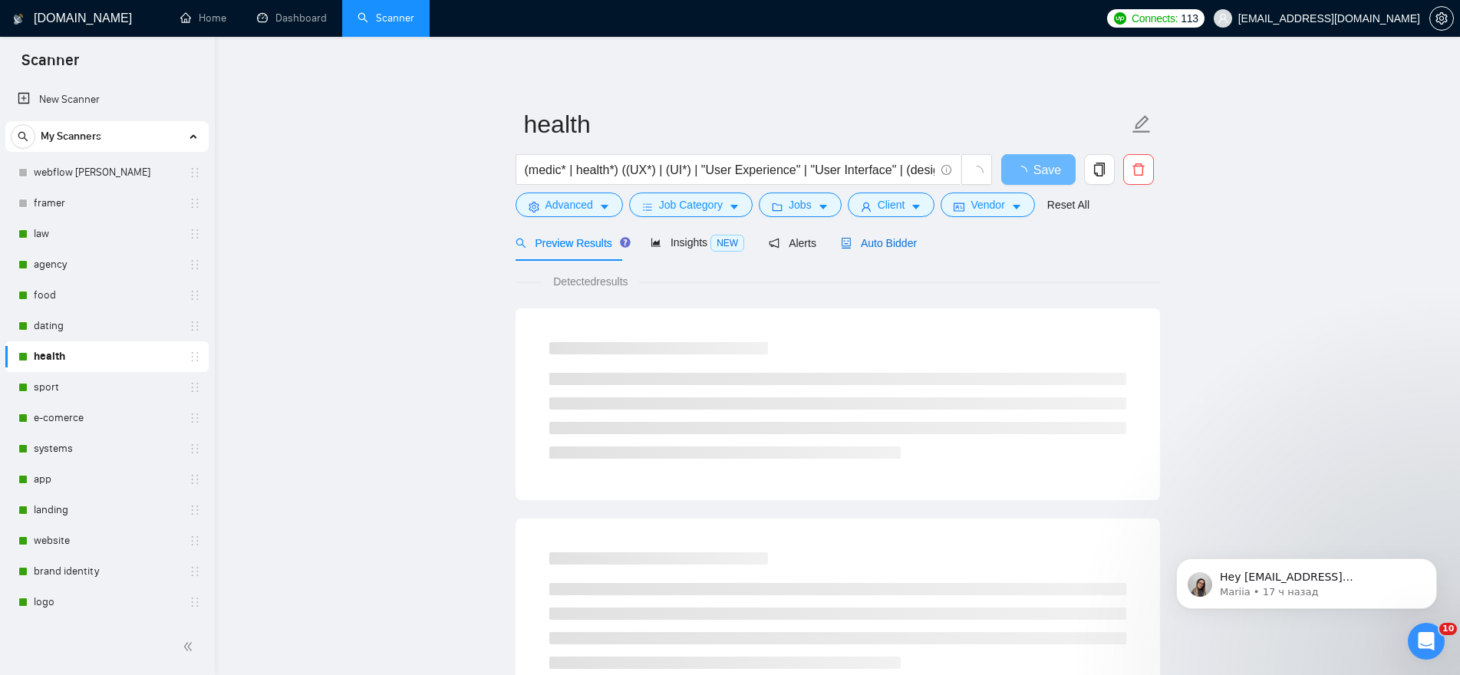
click at [887, 240] on span "Auto Bidder" at bounding box center [879, 243] width 76 height 12
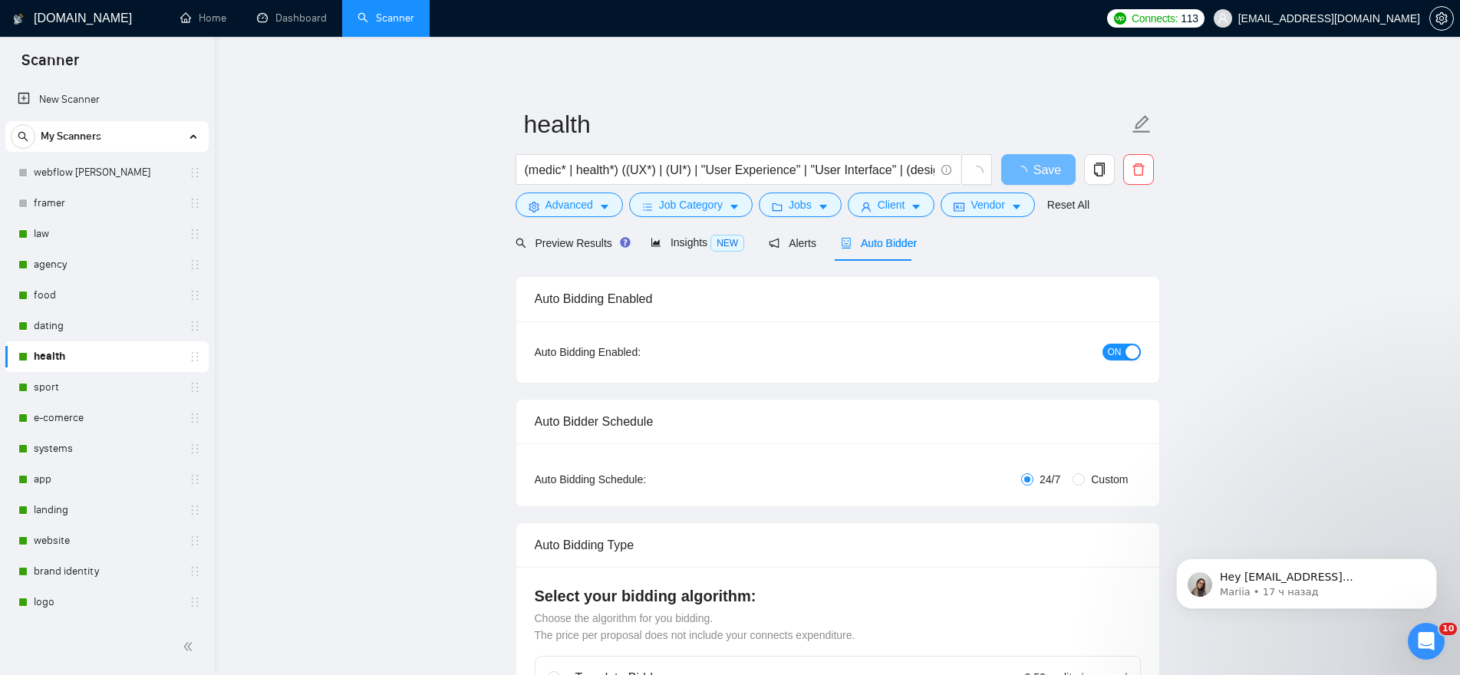
radio input "false"
radio input "true"
checkbox input "true"
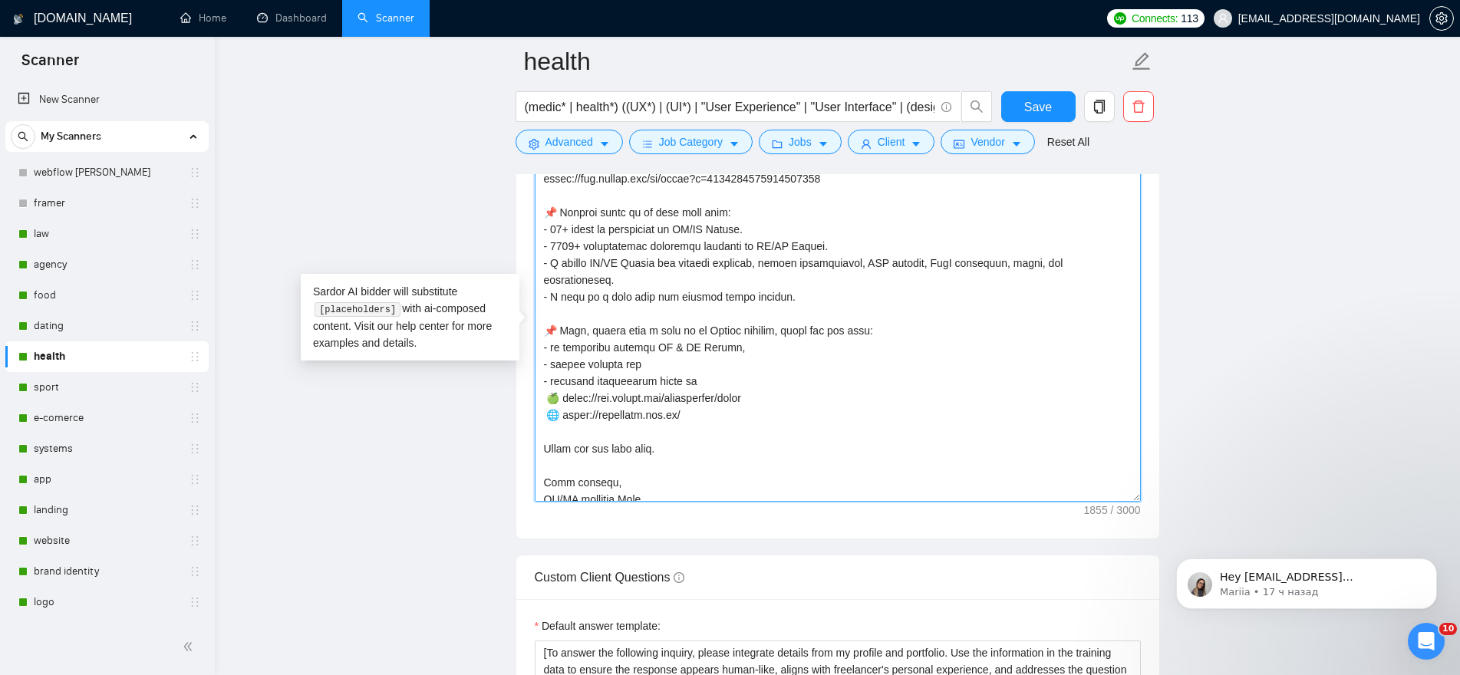
scroll to position [439, 0]
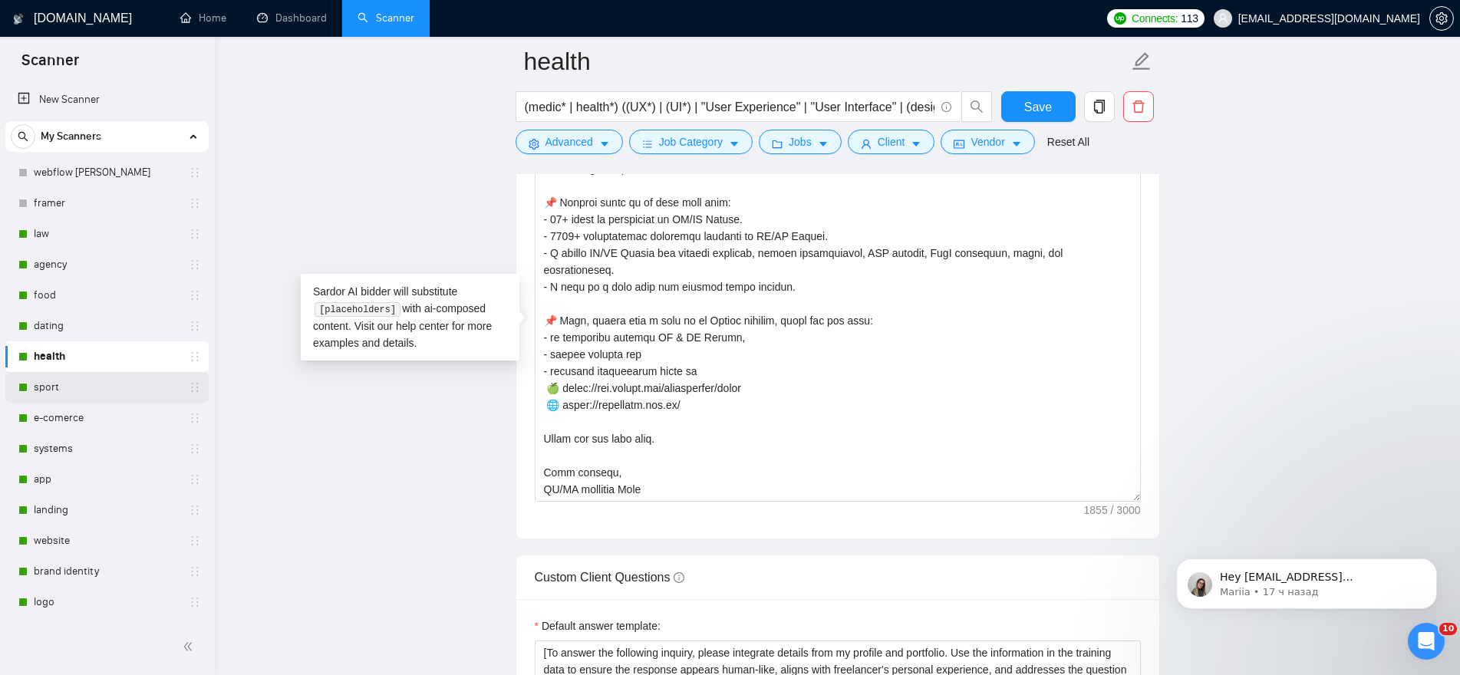
drag, startPoint x: 12, startPoint y: 383, endPoint x: 38, endPoint y: 387, distance: 26.5
click at [15, 384] on div "sport" at bounding box center [106, 387] width 203 height 31
click at [53, 374] on link "sport" at bounding box center [107, 387] width 146 height 31
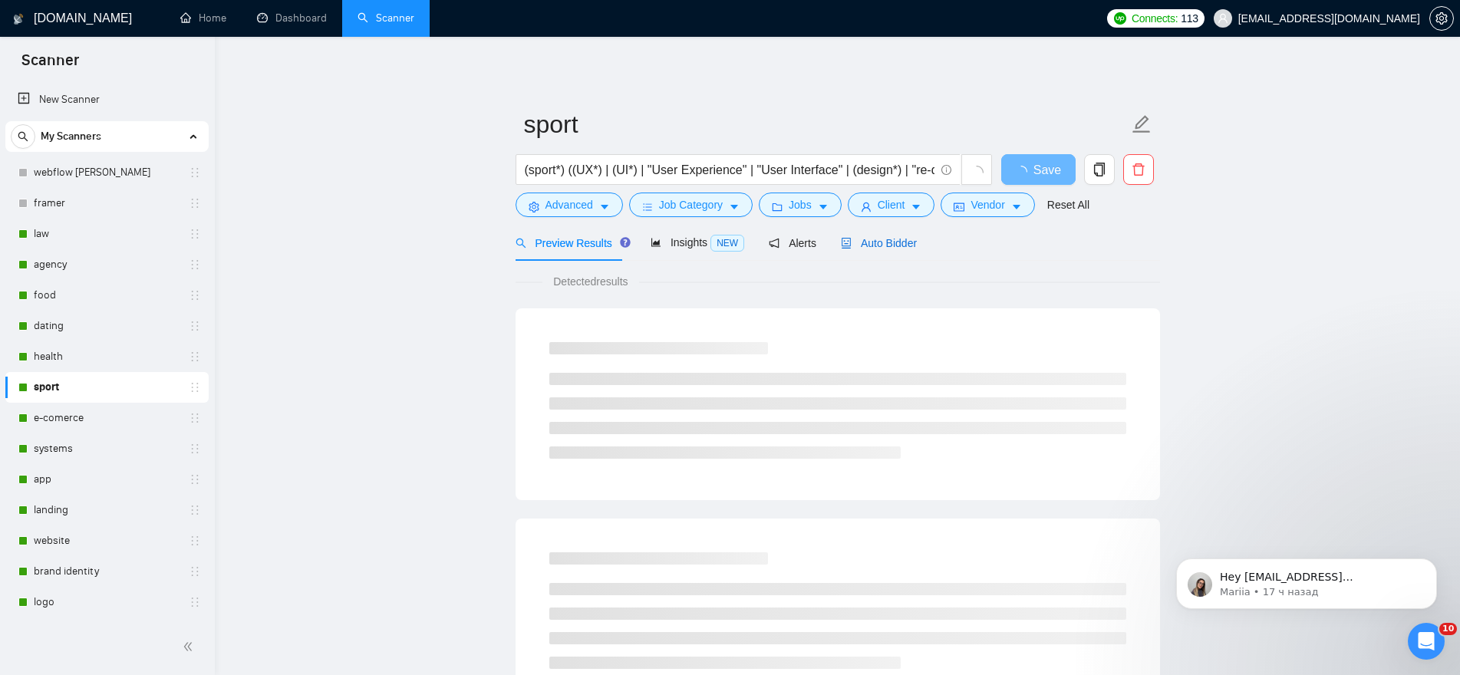
click at [884, 251] on div "Auto Bidder" at bounding box center [879, 243] width 76 height 17
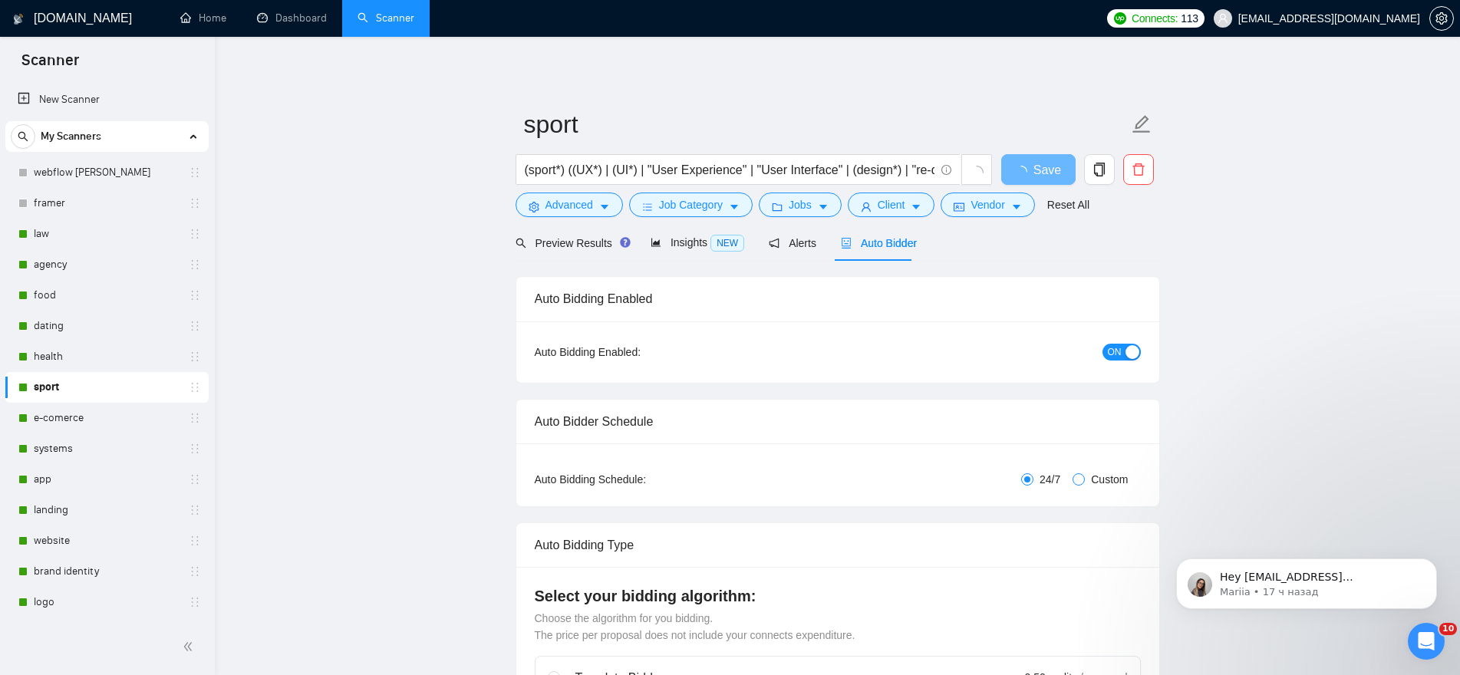
radio input "false"
radio input "true"
checkbox input "true"
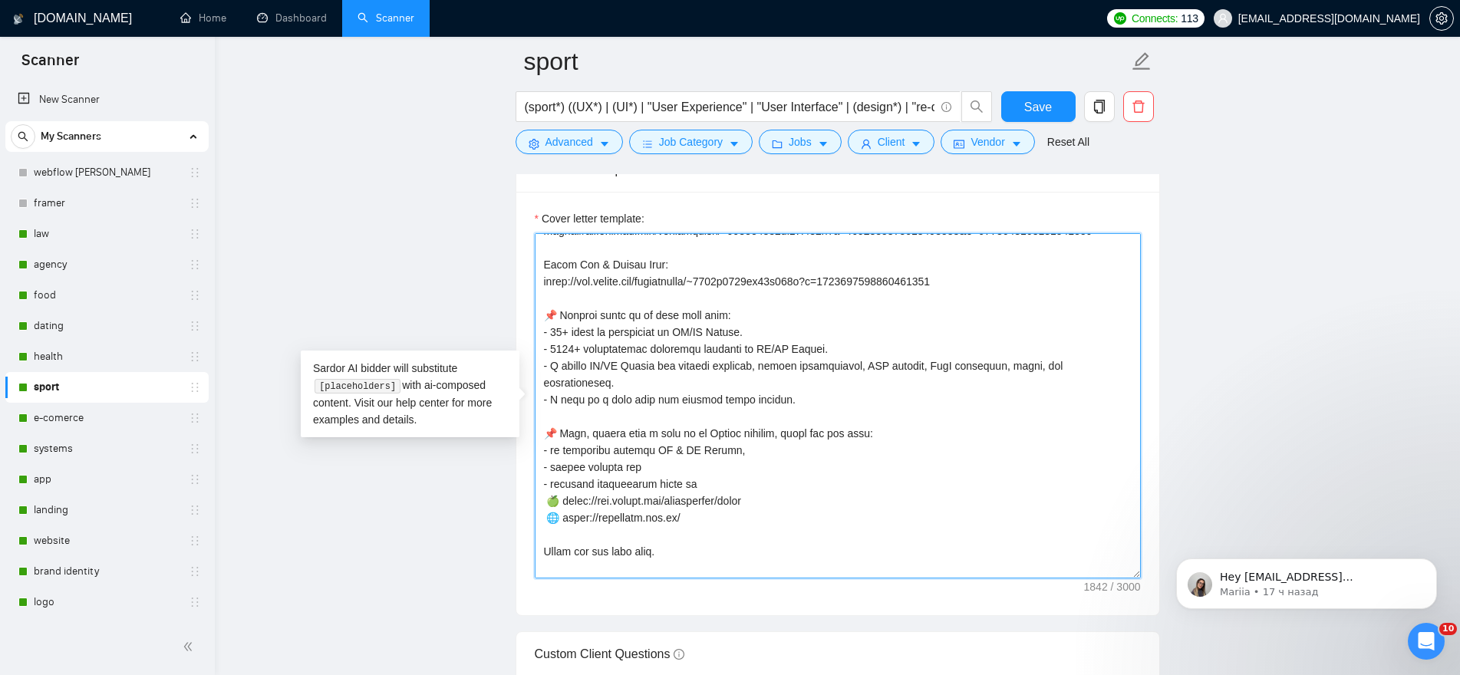
scroll to position [439, 0]
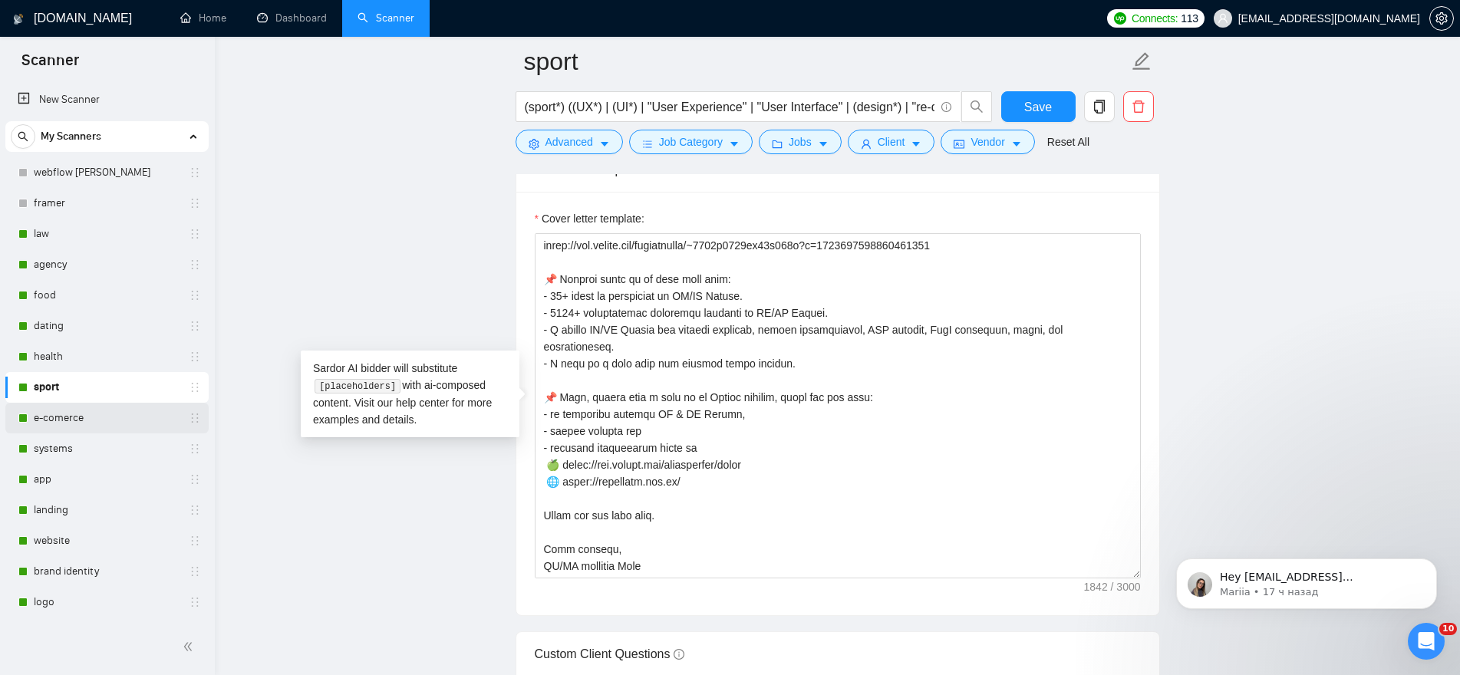
click at [72, 418] on link "e-comerce" at bounding box center [107, 418] width 146 height 31
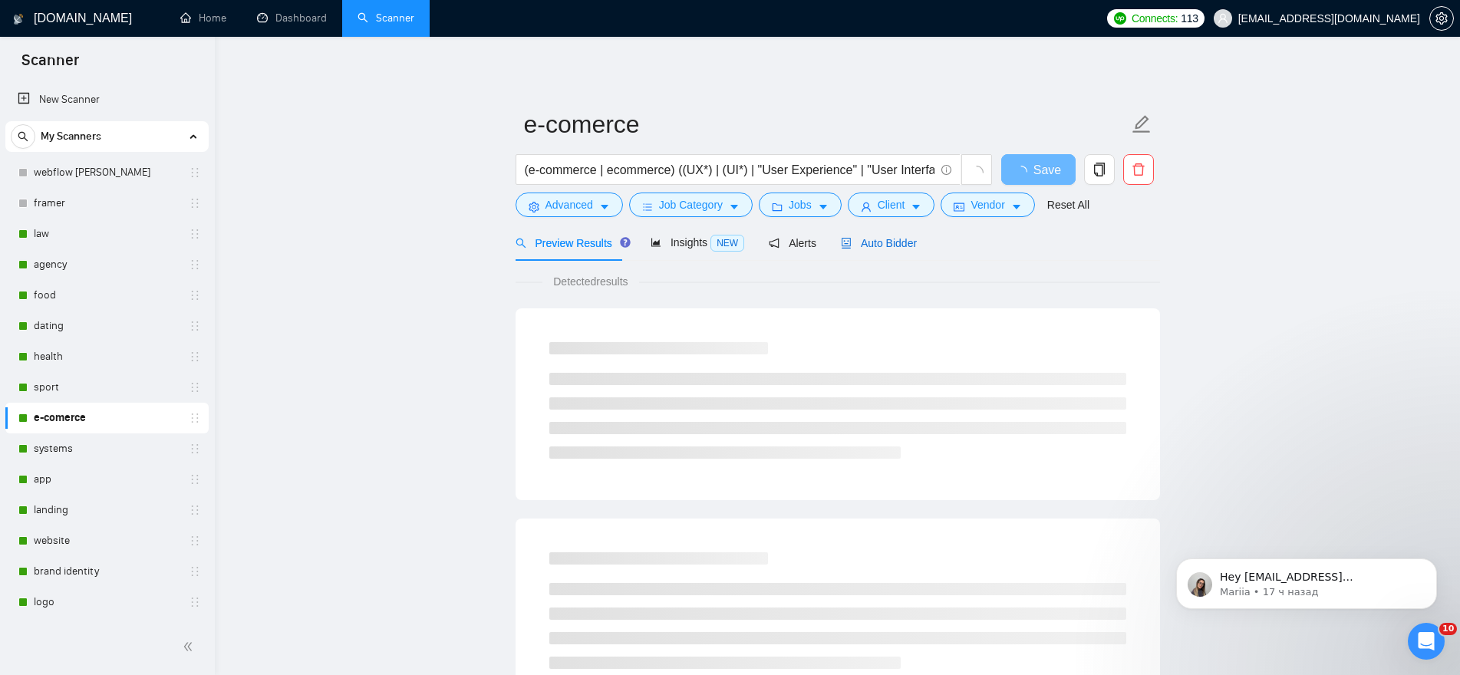
click at [888, 240] on span "Auto Bidder" at bounding box center [879, 243] width 76 height 12
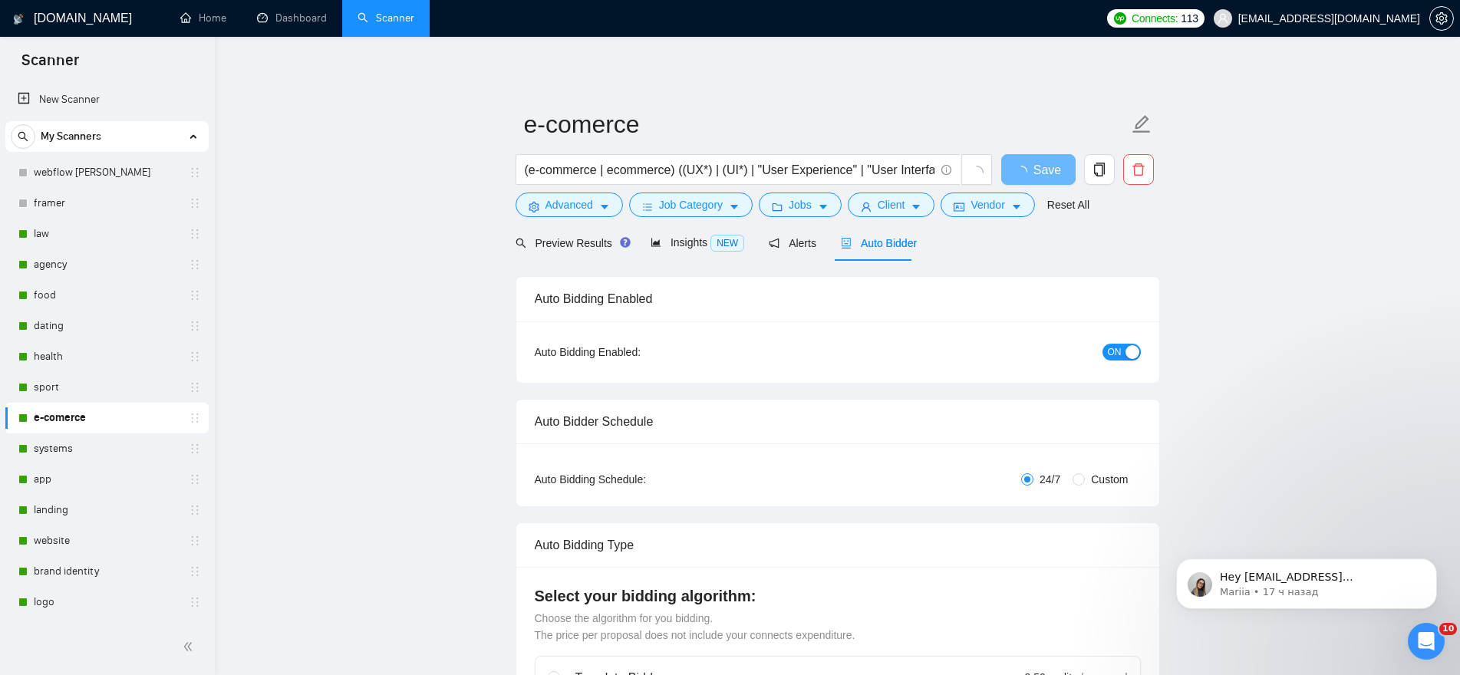
radio input "false"
radio input "true"
checkbox input "true"
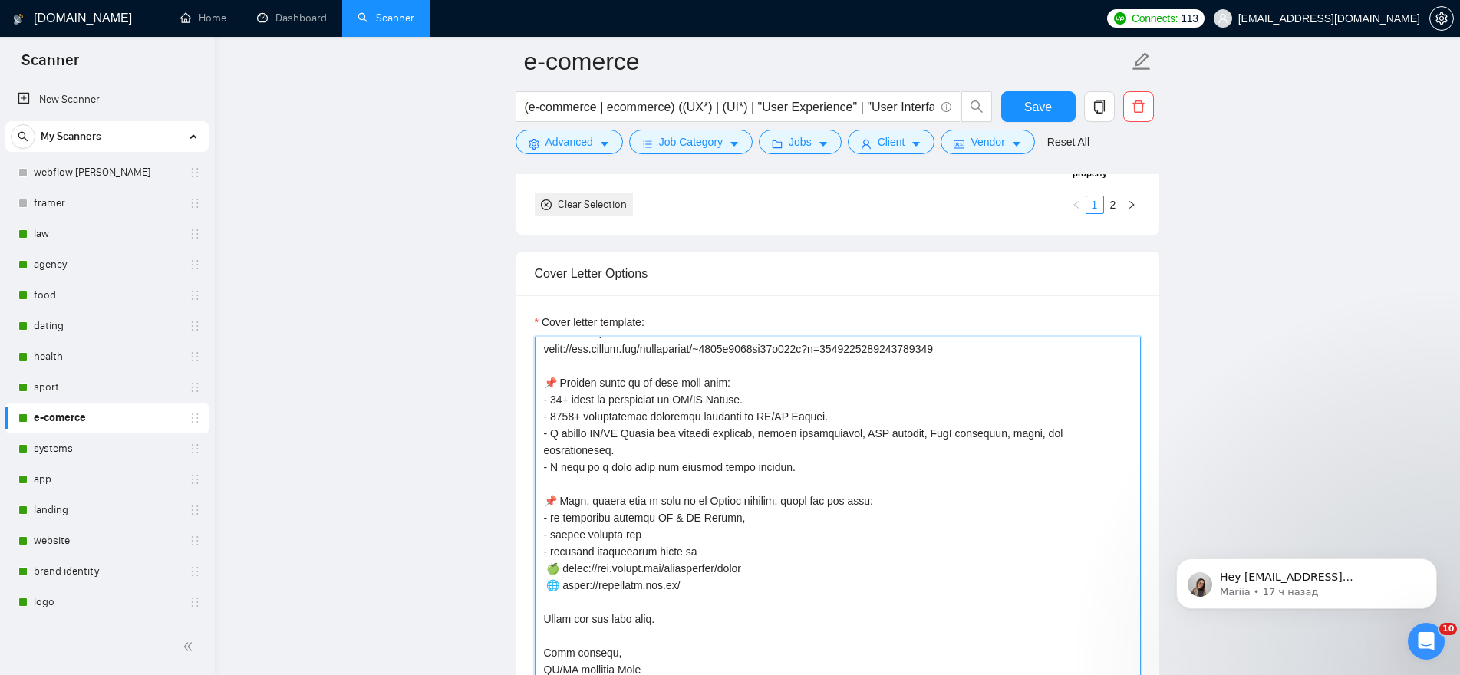
scroll to position [1918, 0]
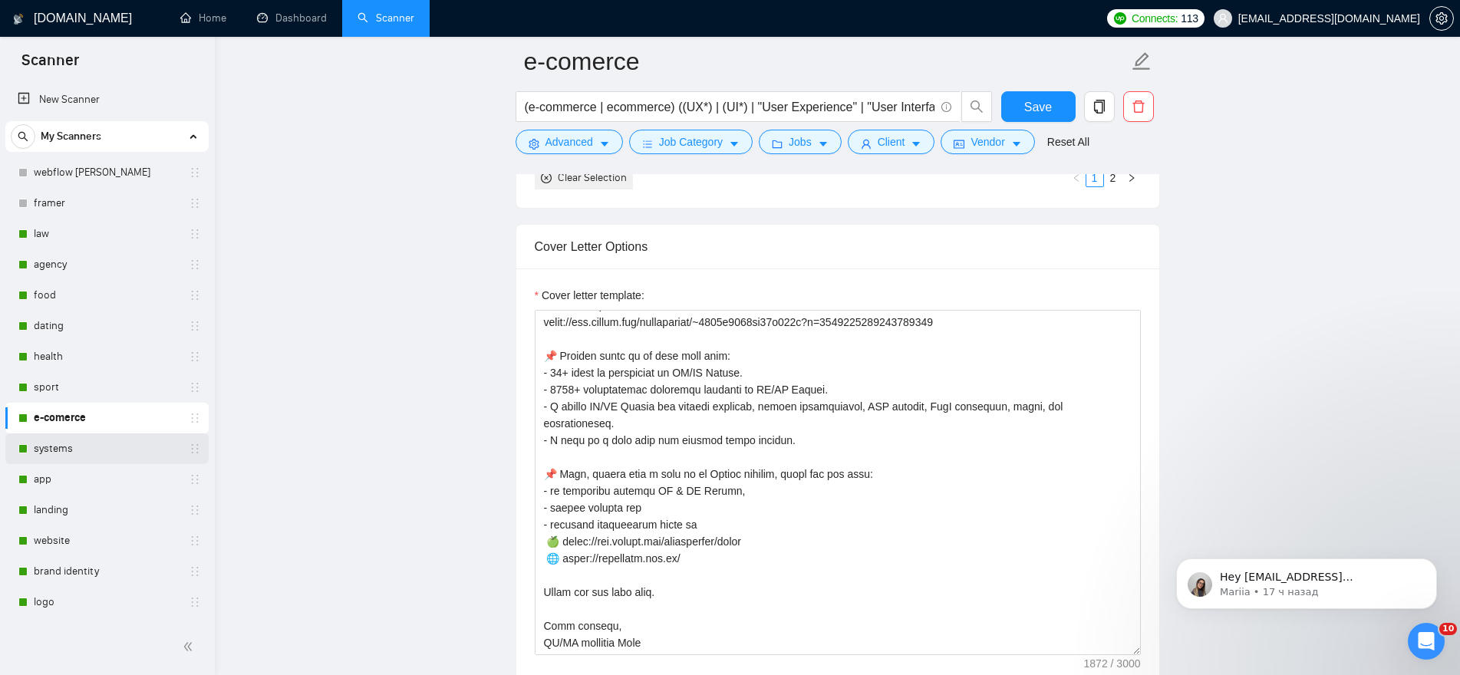
click at [62, 449] on link "systems" at bounding box center [107, 448] width 146 height 31
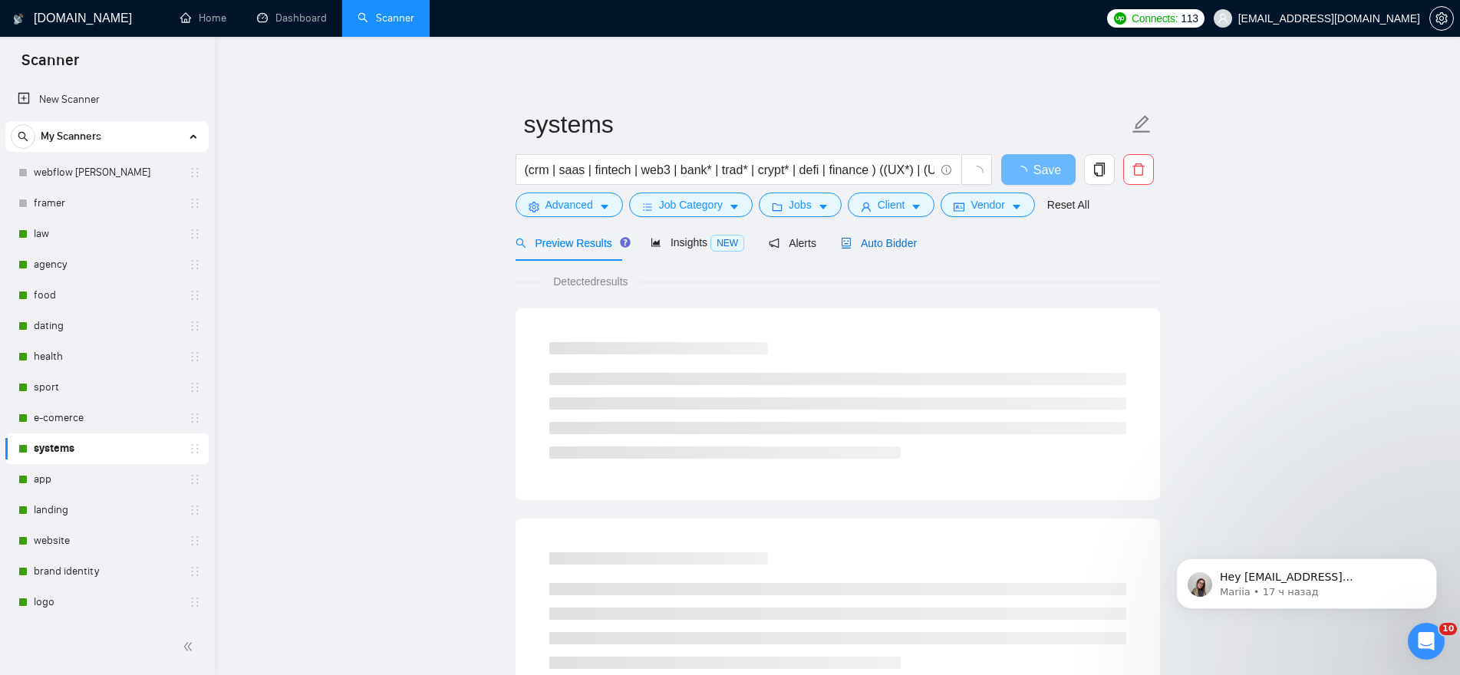
click at [878, 249] on span "Auto Bidder" at bounding box center [879, 243] width 76 height 12
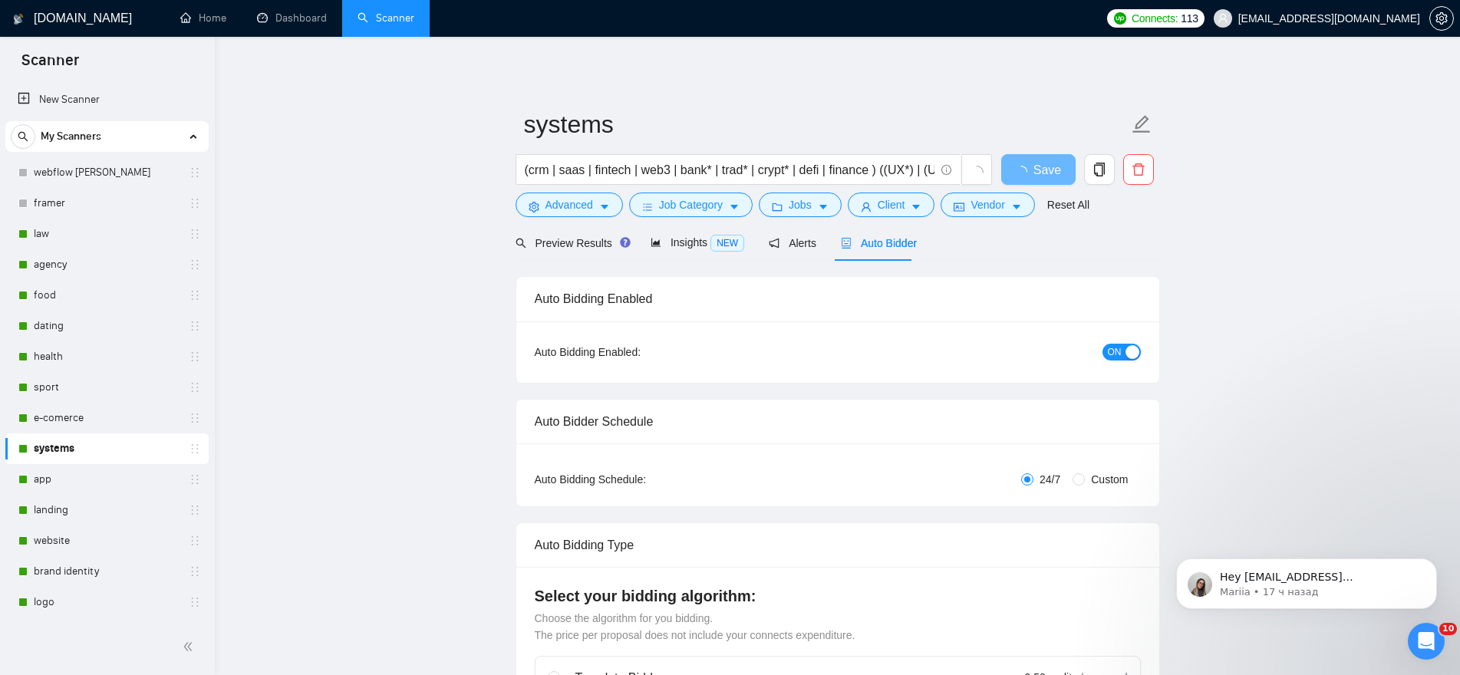
radio input "false"
radio input "true"
checkbox input "true"
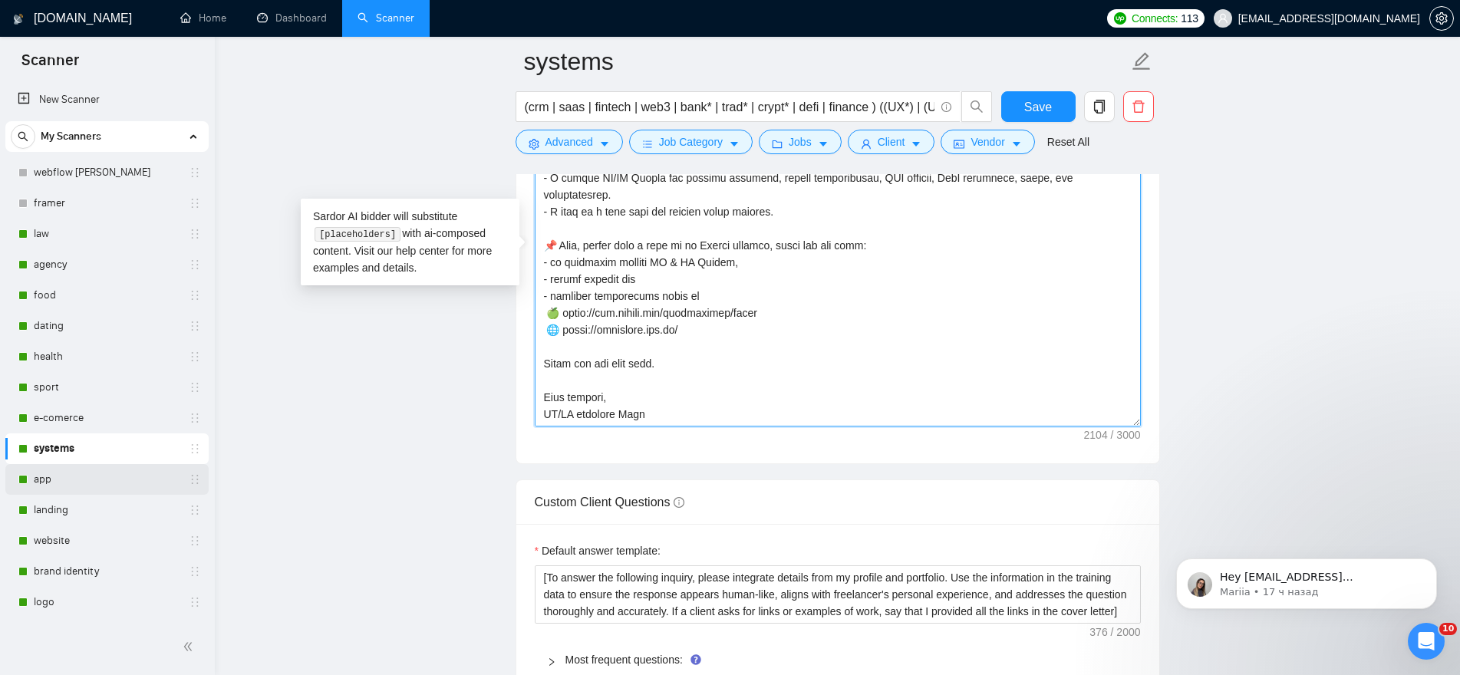
scroll to position [2148, 0]
click at [53, 474] on link "app" at bounding box center [107, 479] width 146 height 31
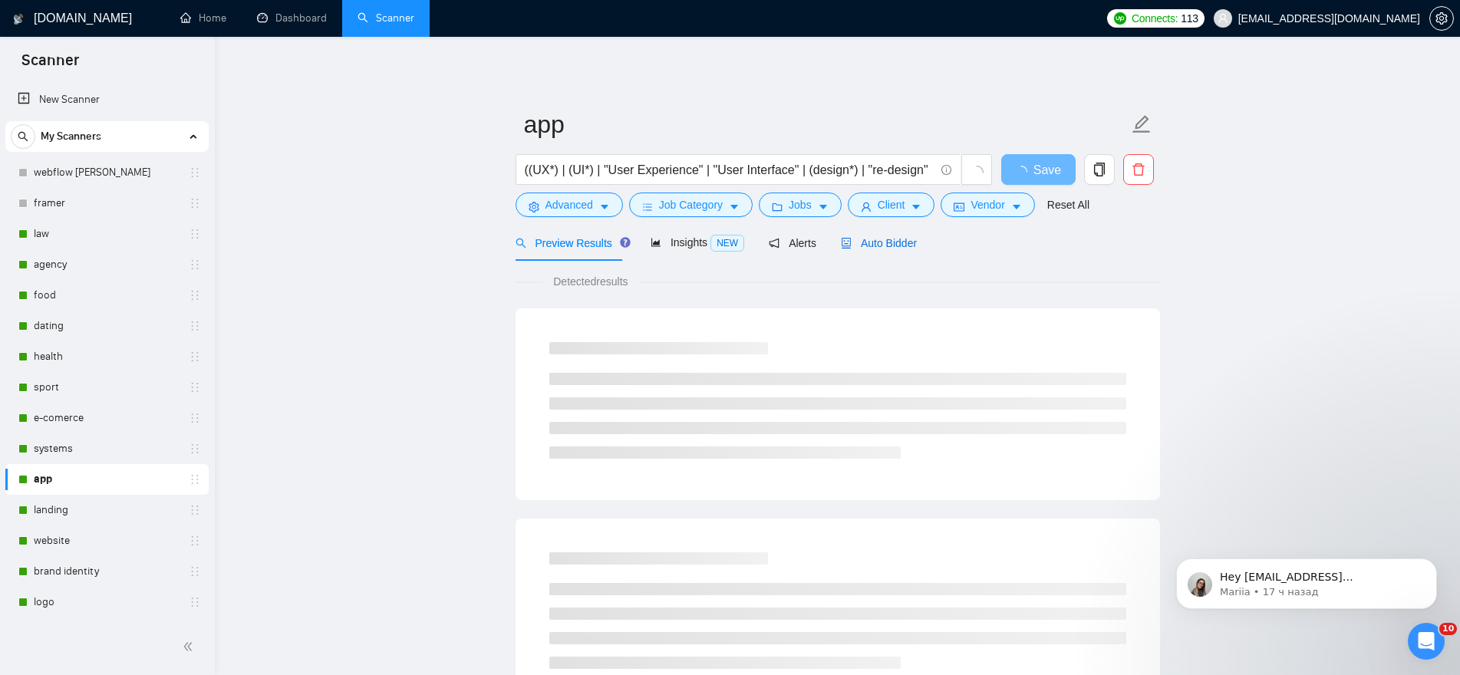
click at [888, 249] on span "Auto Bidder" at bounding box center [879, 243] width 76 height 12
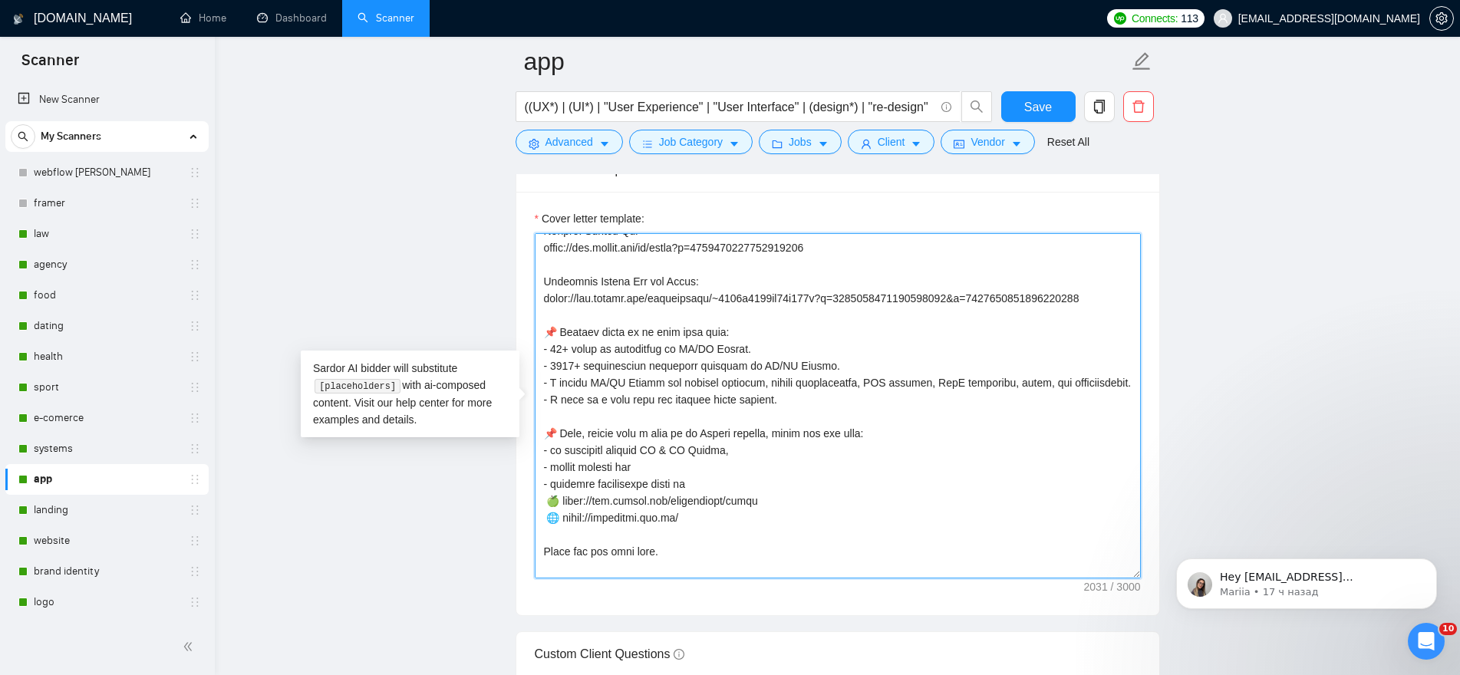
scroll to position [540, 0]
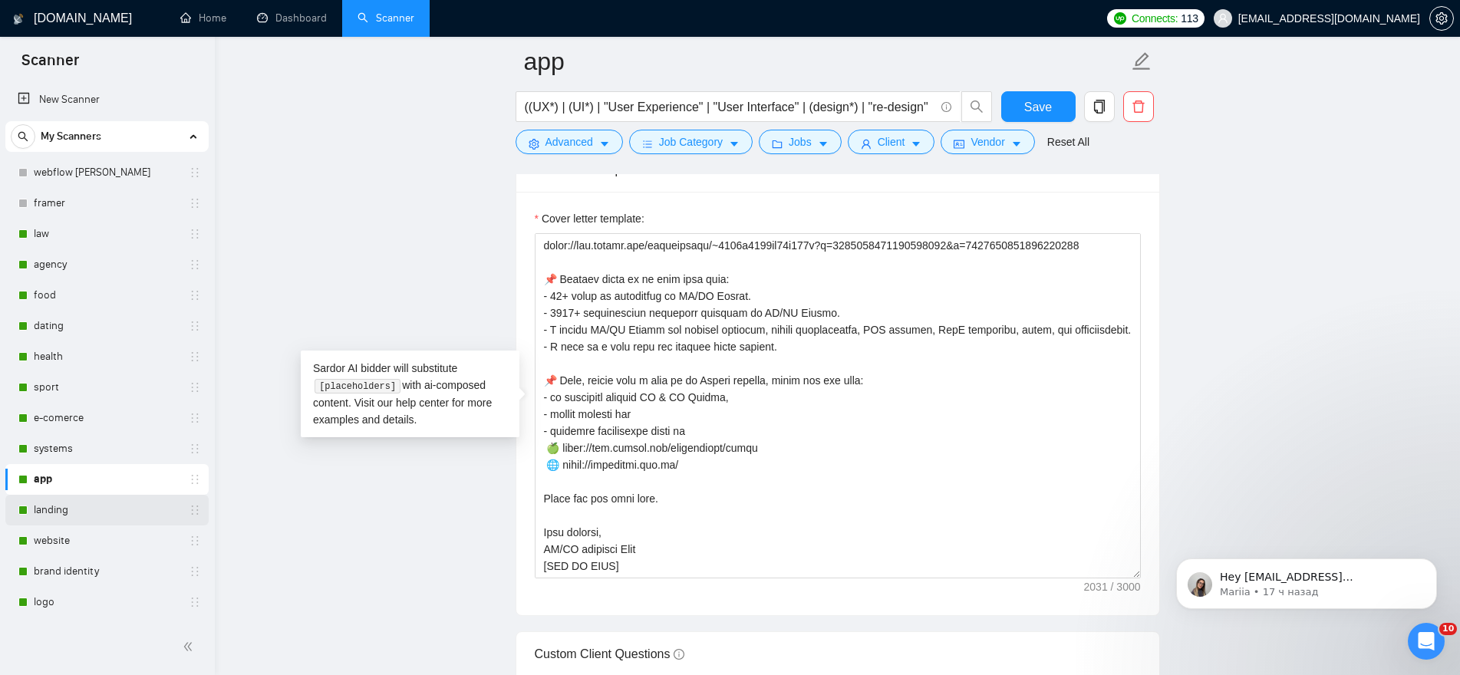
click at [70, 508] on link "landing" at bounding box center [107, 510] width 146 height 31
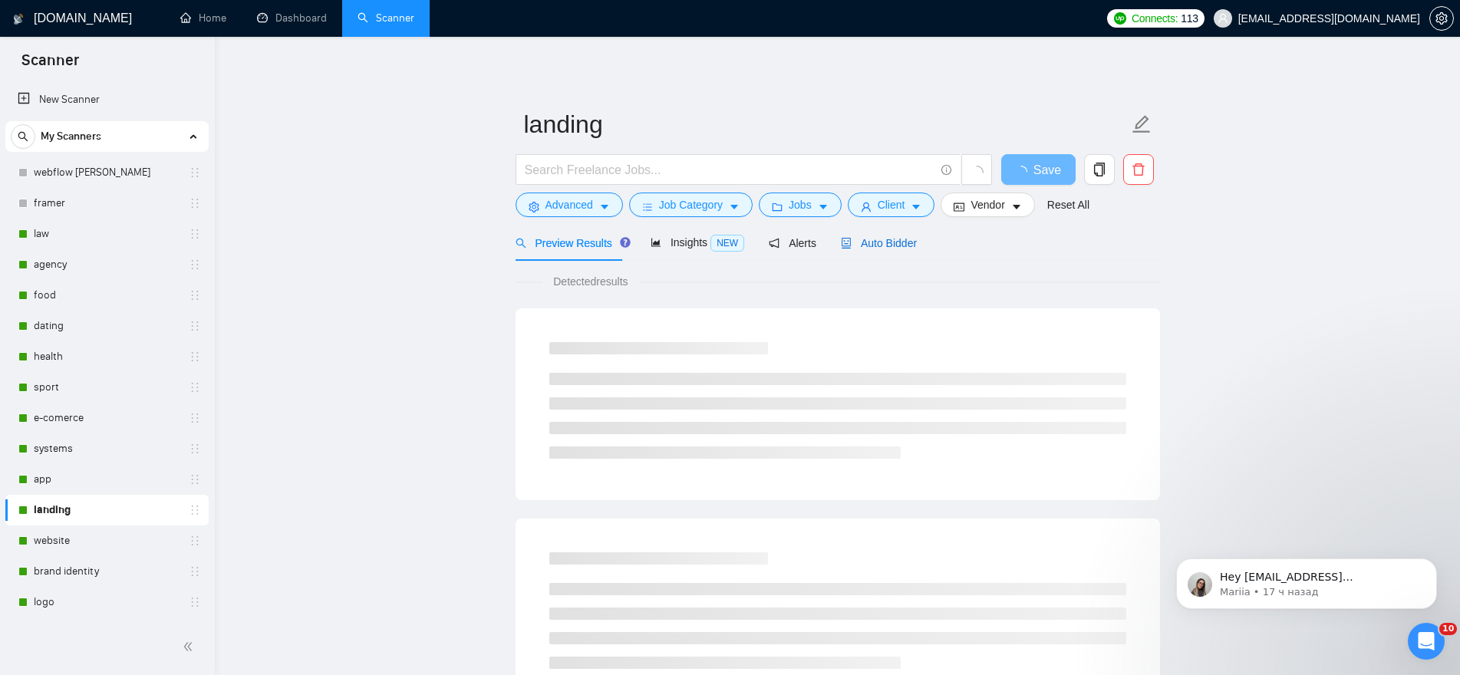
click at [884, 239] on span "Auto Bidder" at bounding box center [879, 243] width 76 height 12
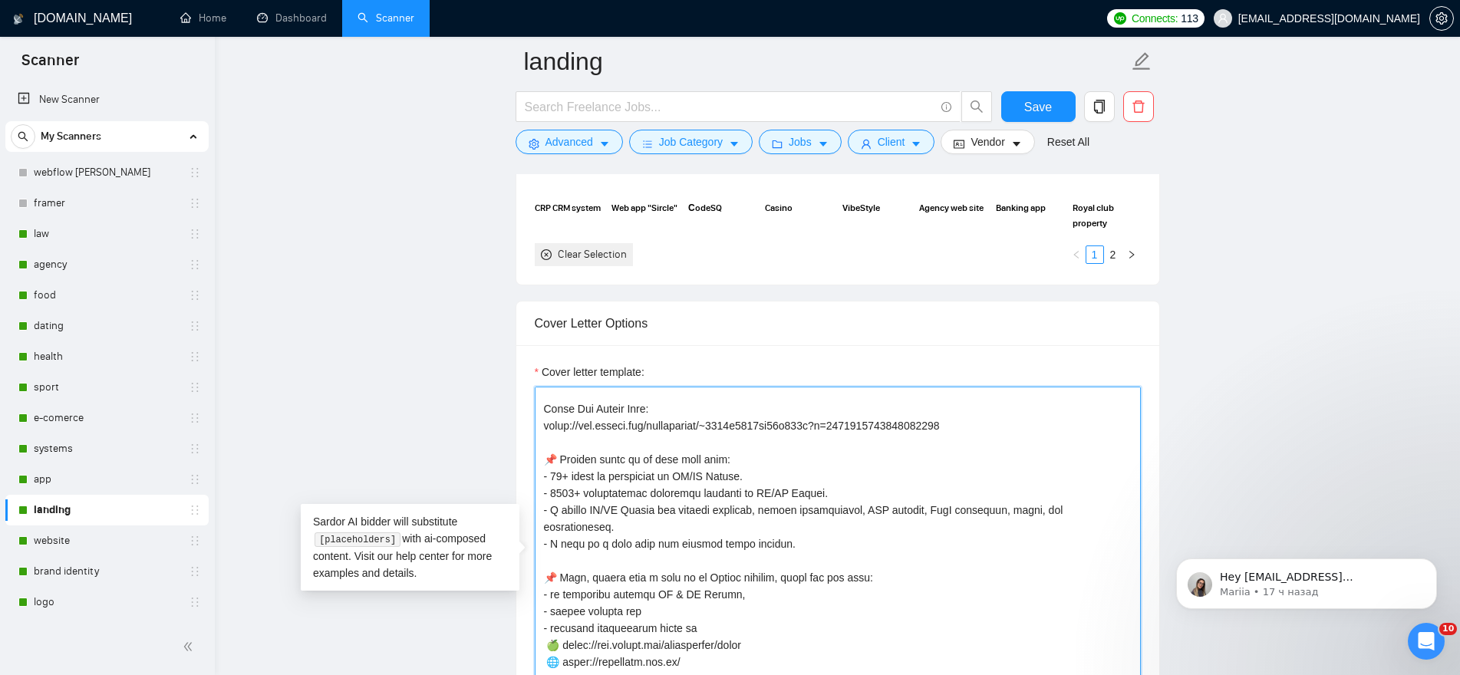
scroll to position [439, 0]
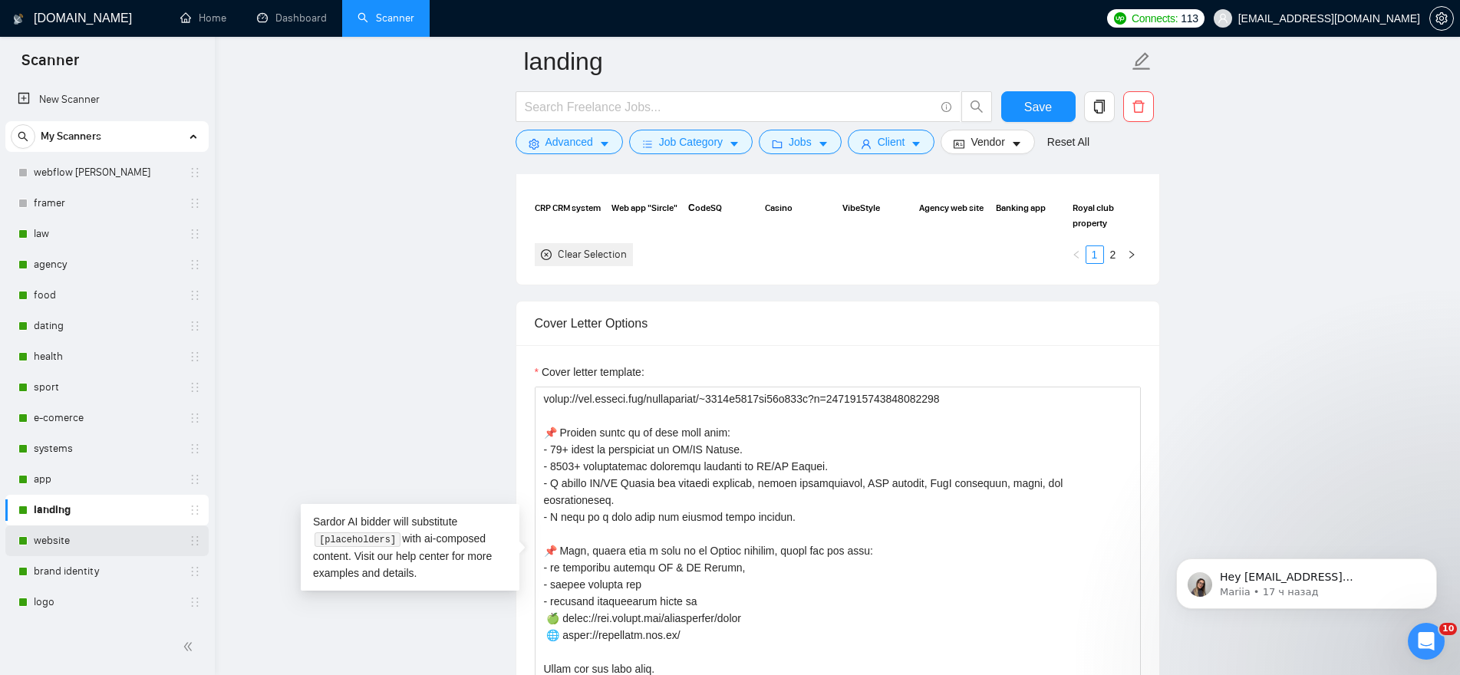
click at [57, 538] on link "website" at bounding box center [107, 540] width 146 height 31
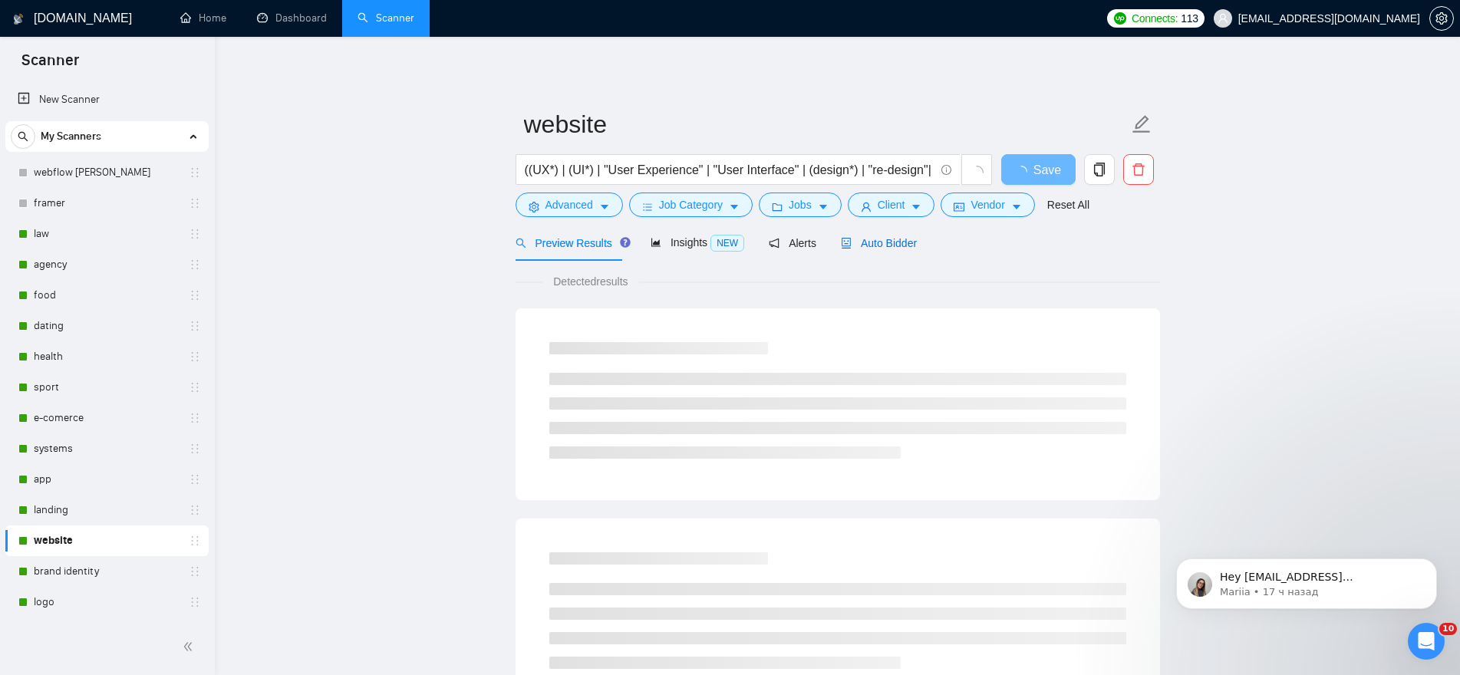
click at [889, 248] on span "Auto Bidder" at bounding box center [879, 243] width 76 height 12
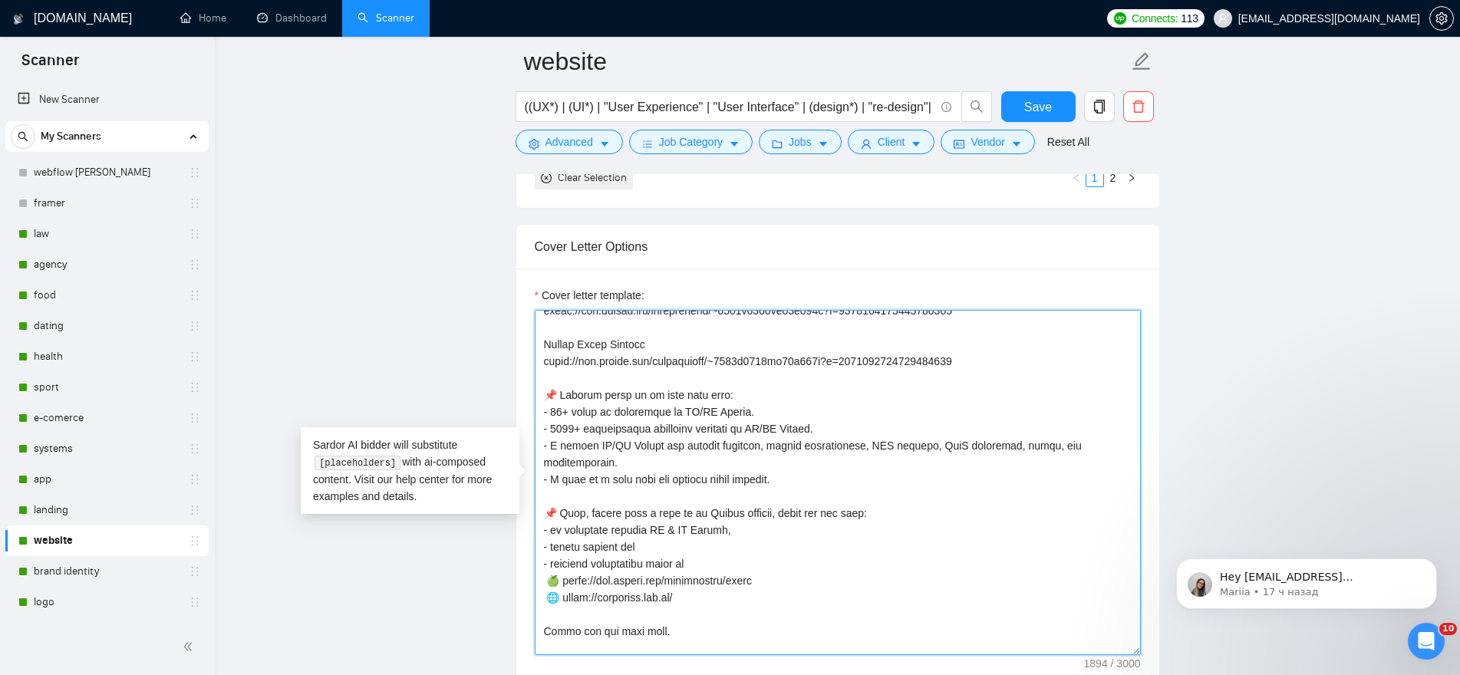
scroll to position [489, 0]
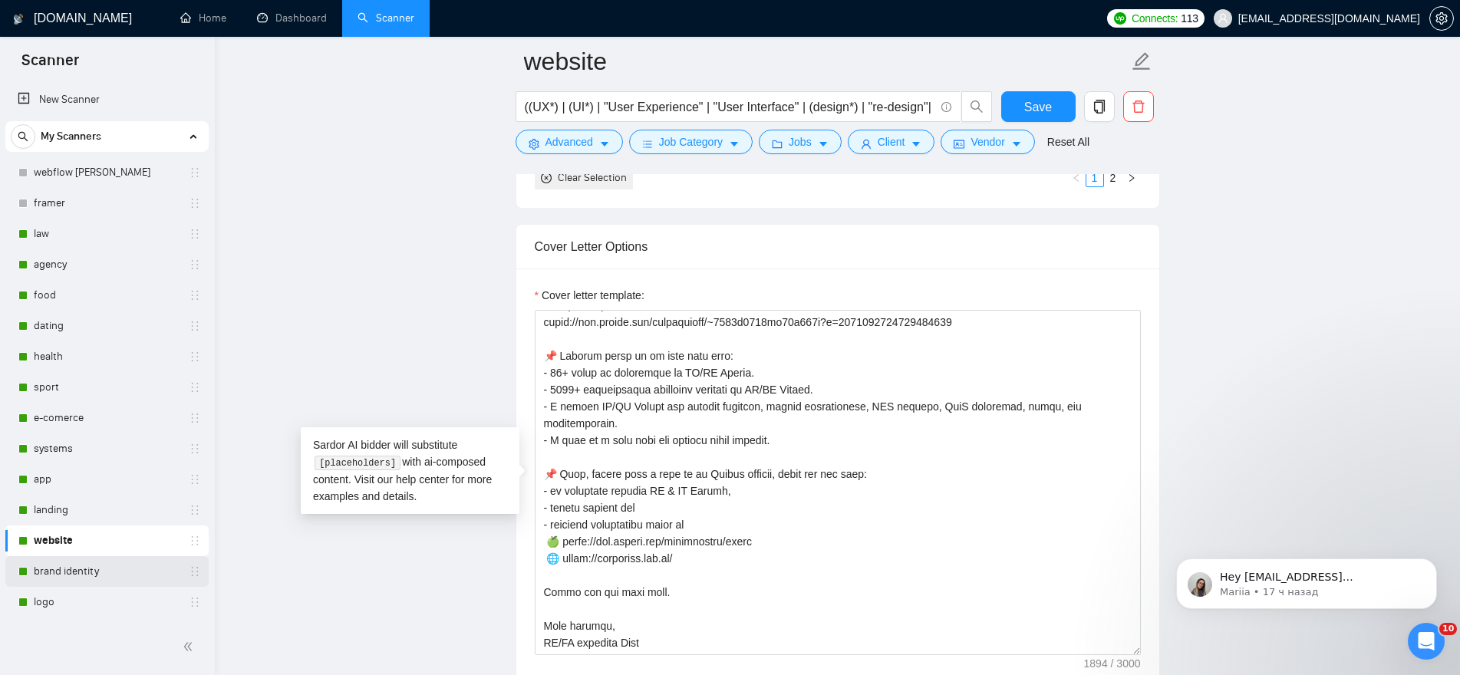
click at [94, 573] on link "brand identity" at bounding box center [107, 571] width 146 height 31
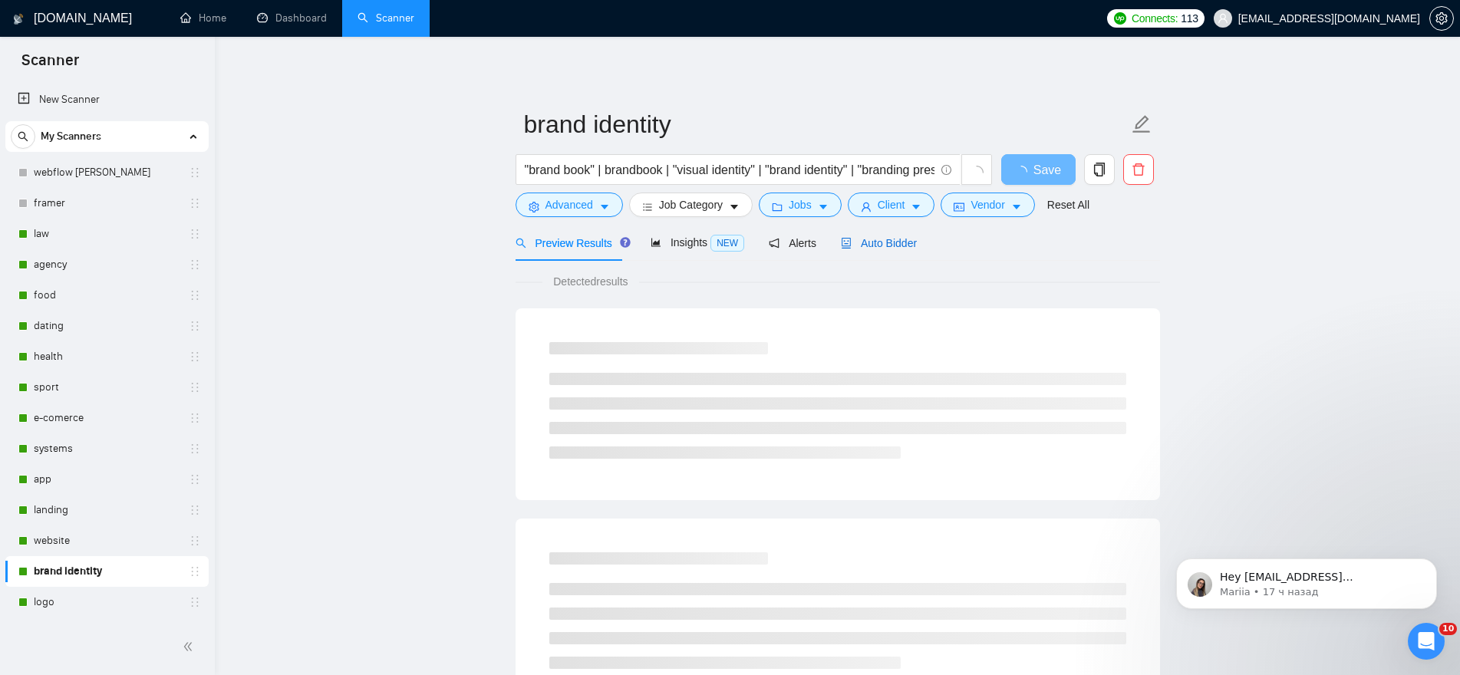
click at [863, 235] on div "Auto Bidder" at bounding box center [879, 243] width 76 height 17
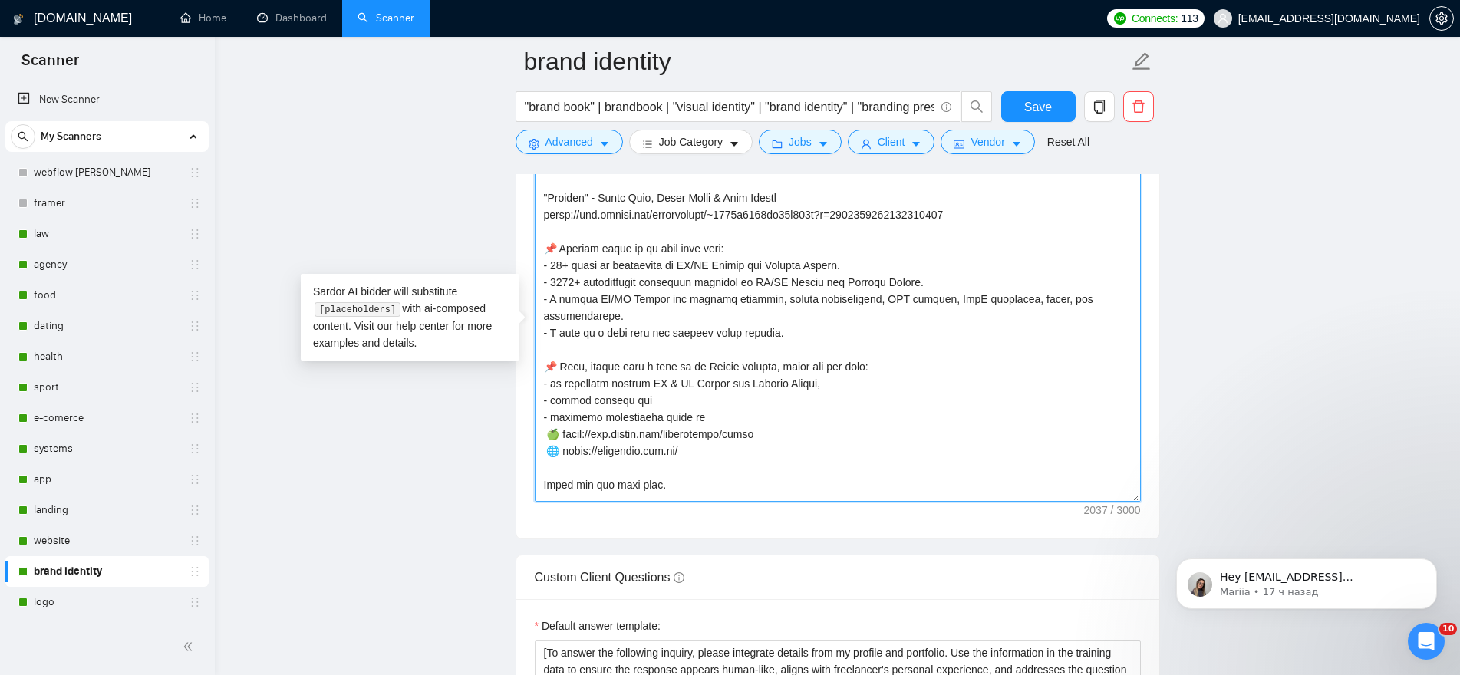
scroll to position [472, 0]
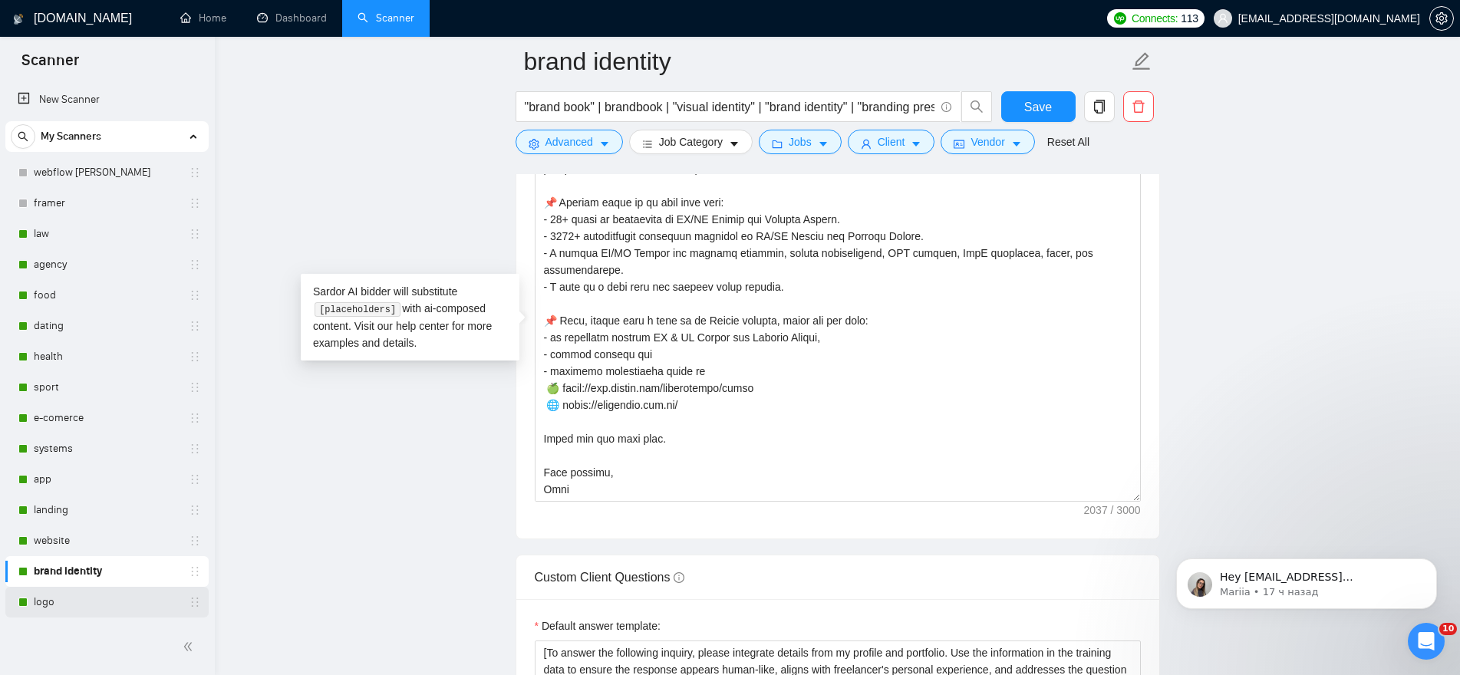
click at [56, 597] on link "logo" at bounding box center [107, 602] width 146 height 31
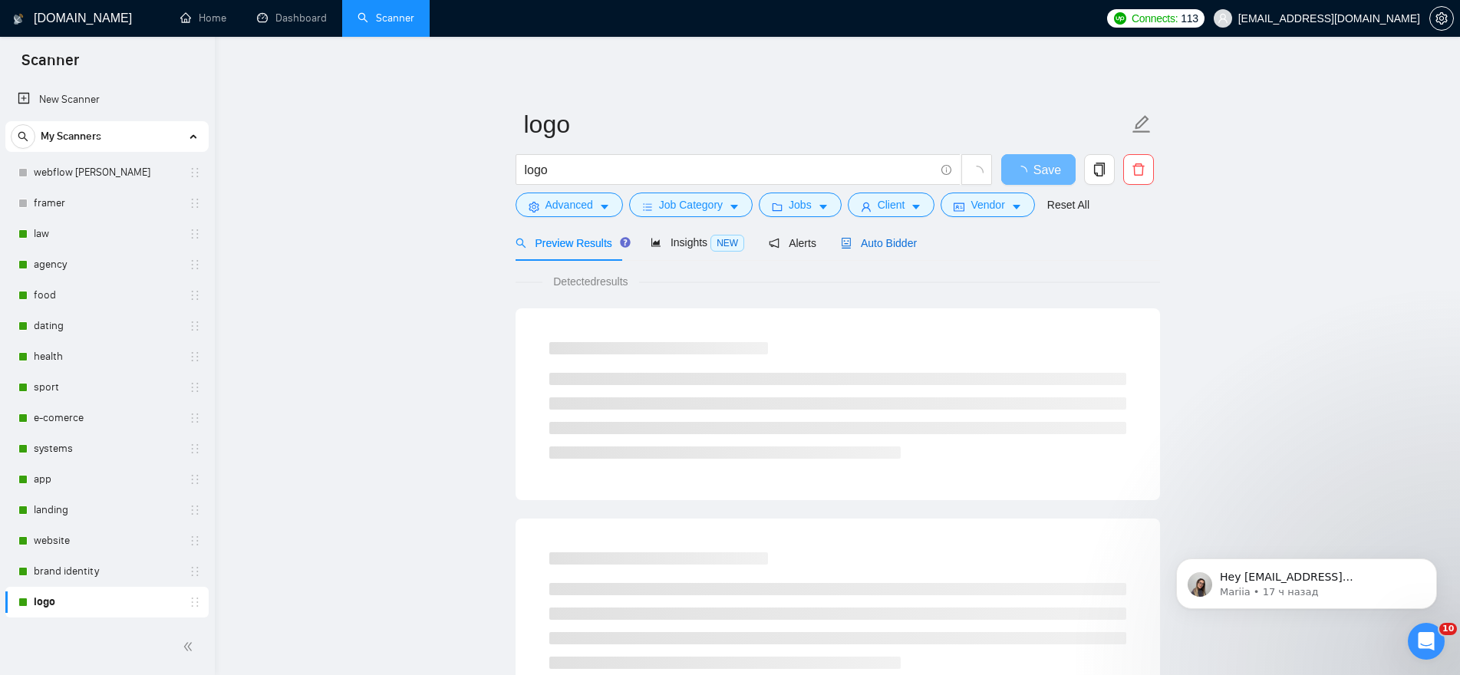
click at [874, 239] on span "Auto Bidder" at bounding box center [879, 243] width 76 height 12
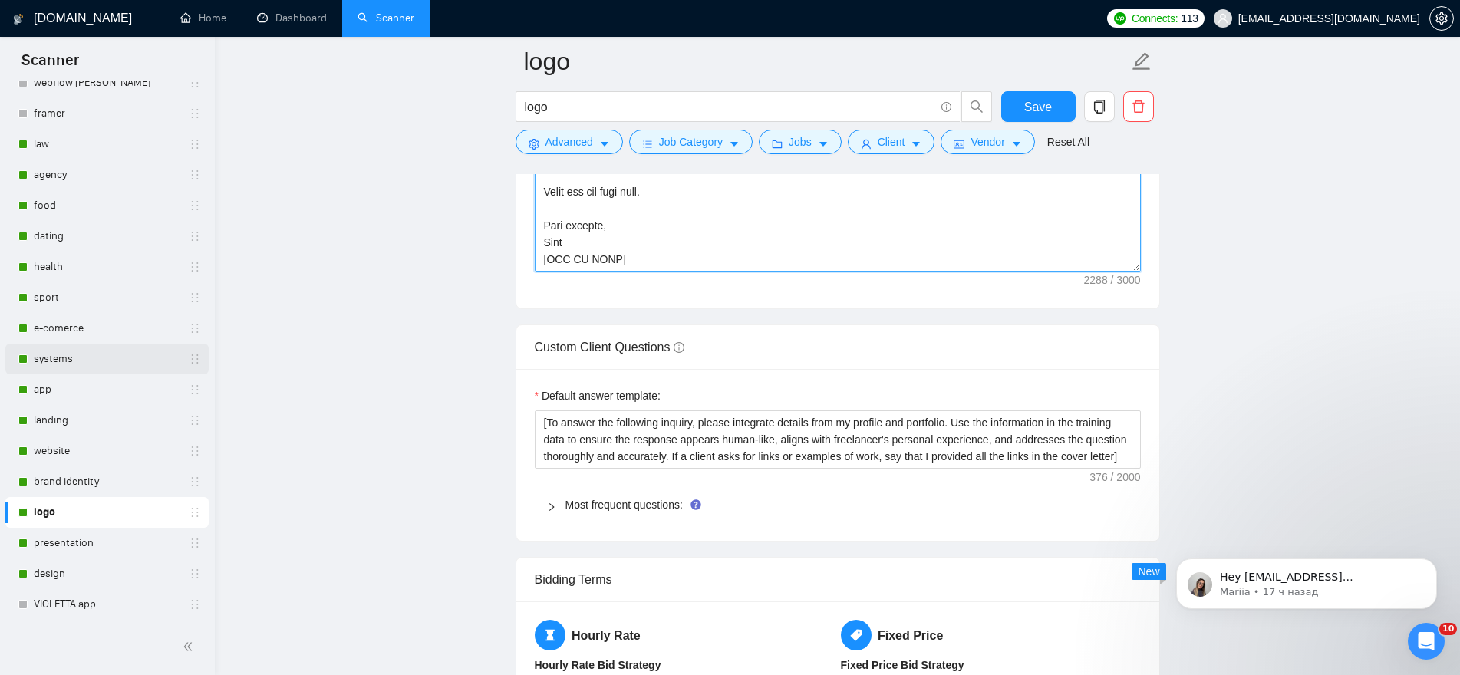
scroll to position [230, 0]
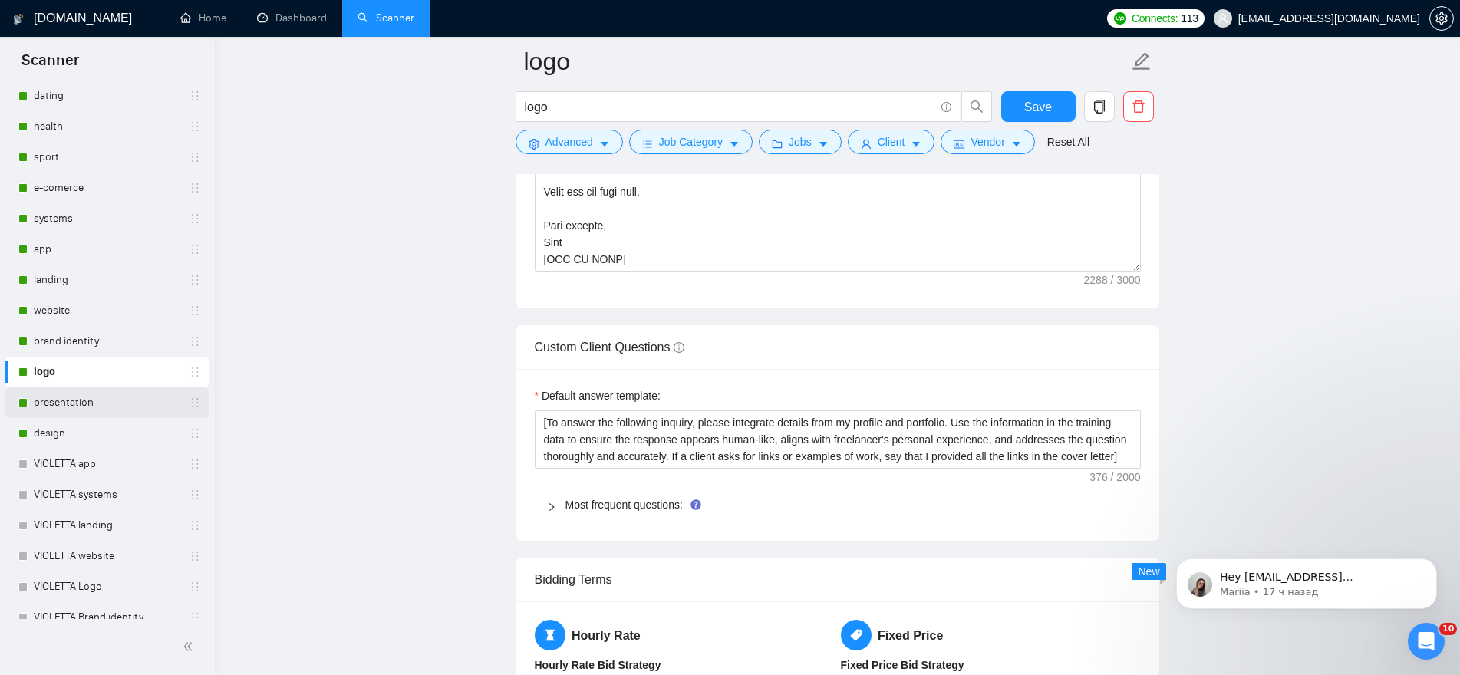
click at [85, 398] on link "presentation" at bounding box center [107, 402] width 146 height 31
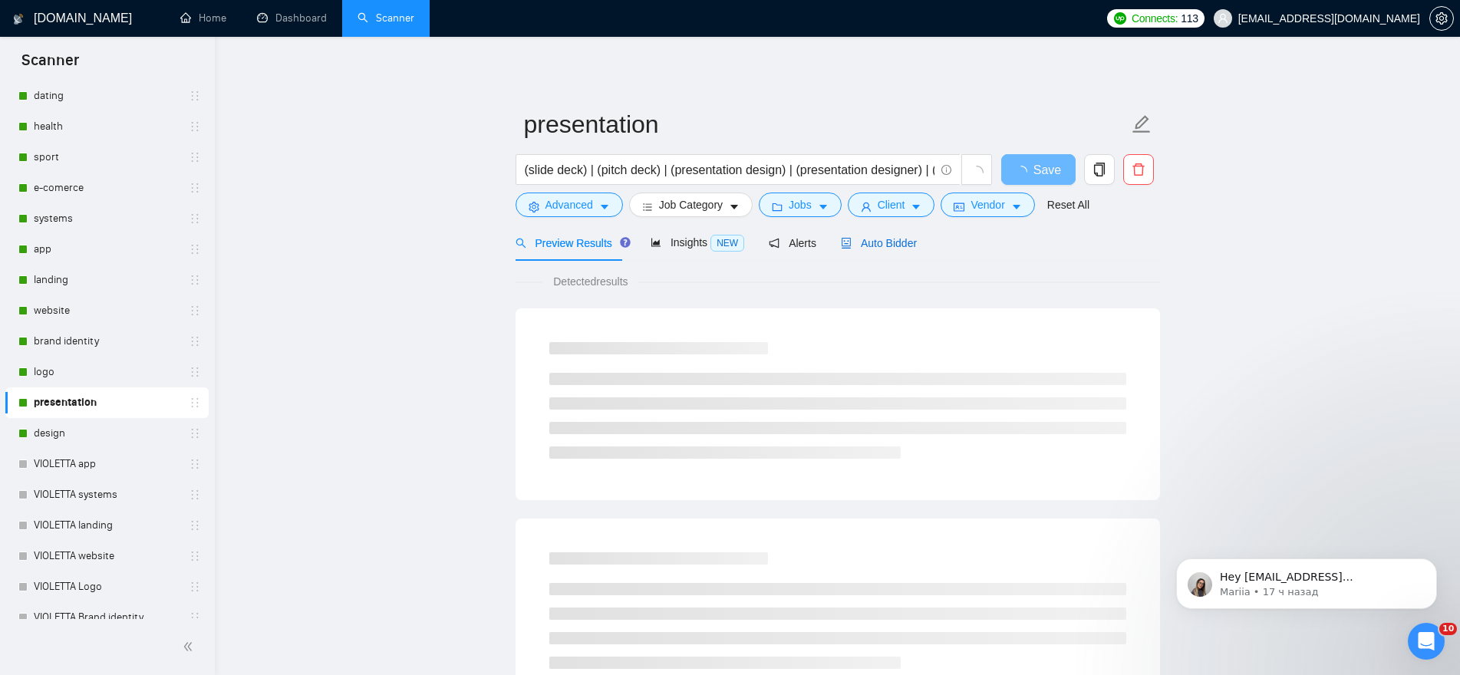
click at [896, 249] on span "Auto Bidder" at bounding box center [879, 243] width 76 height 12
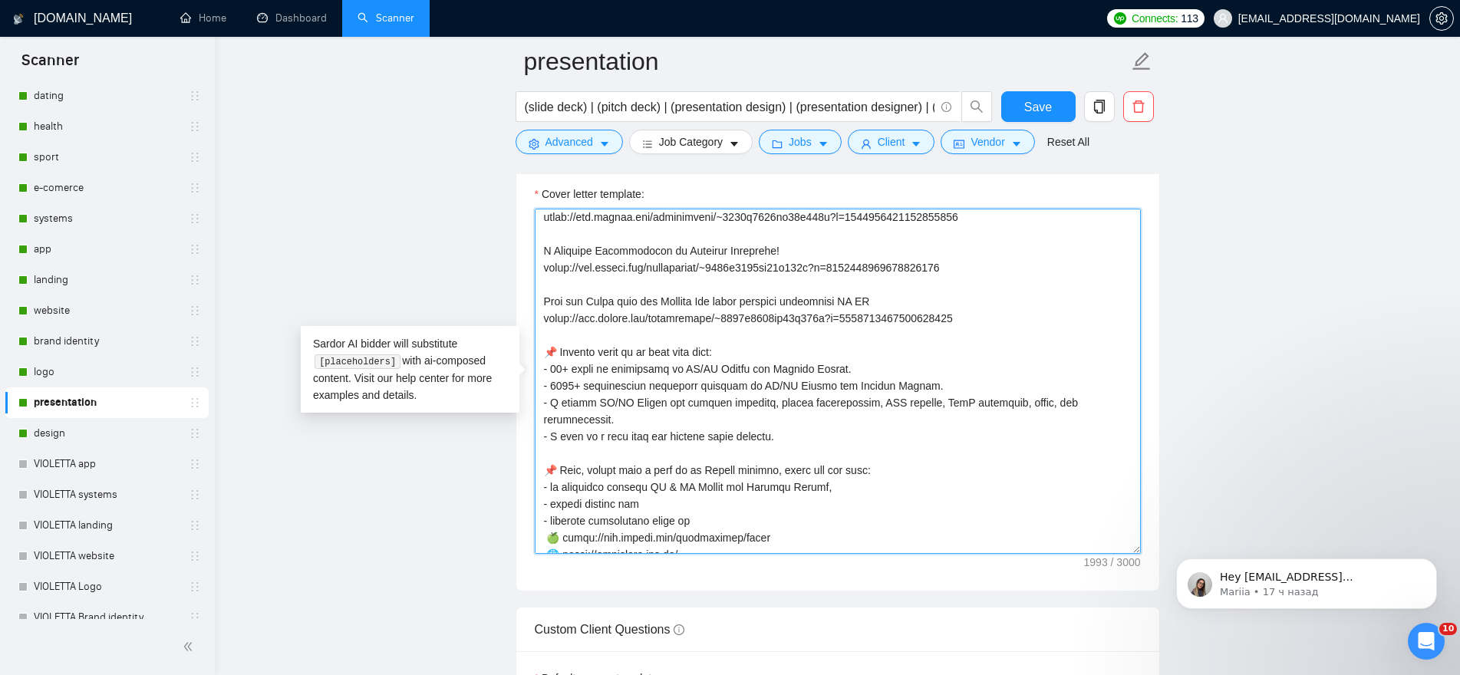
scroll to position [439, 0]
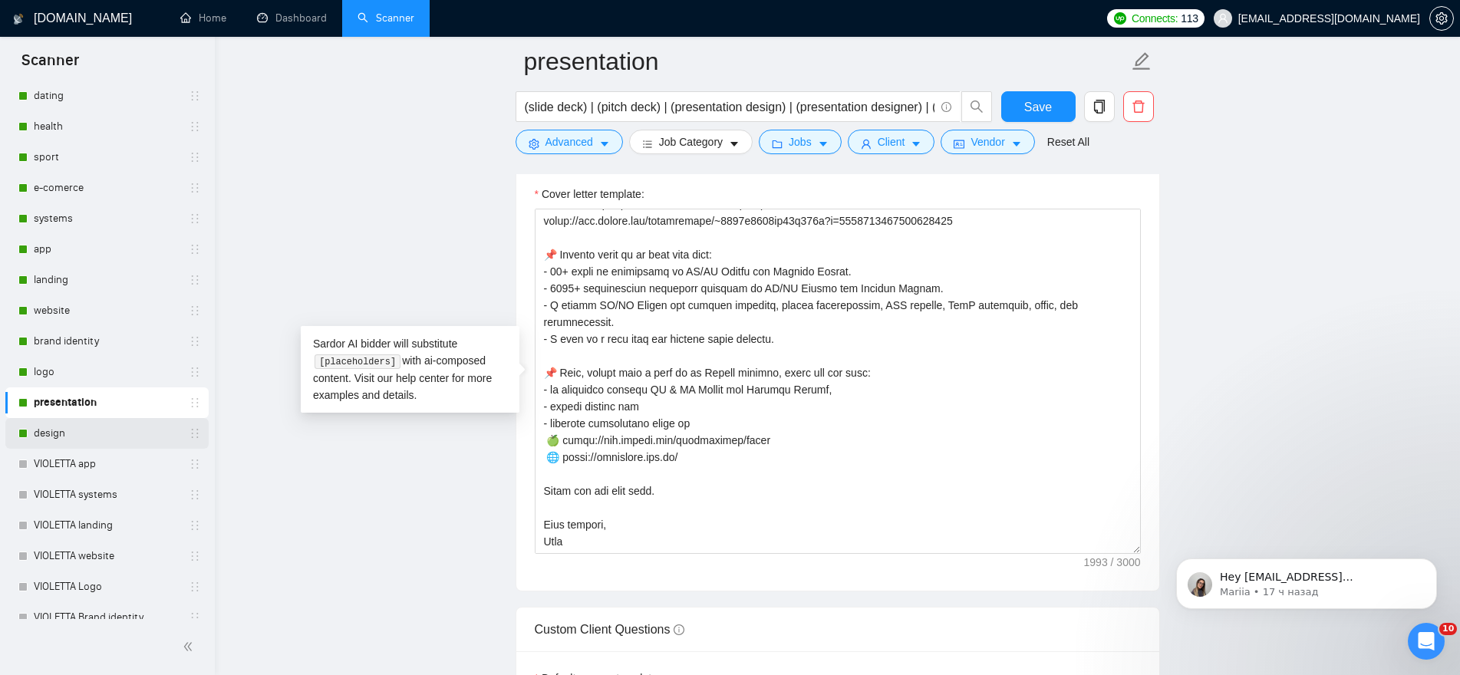
click at [61, 434] on link "design" at bounding box center [107, 433] width 146 height 31
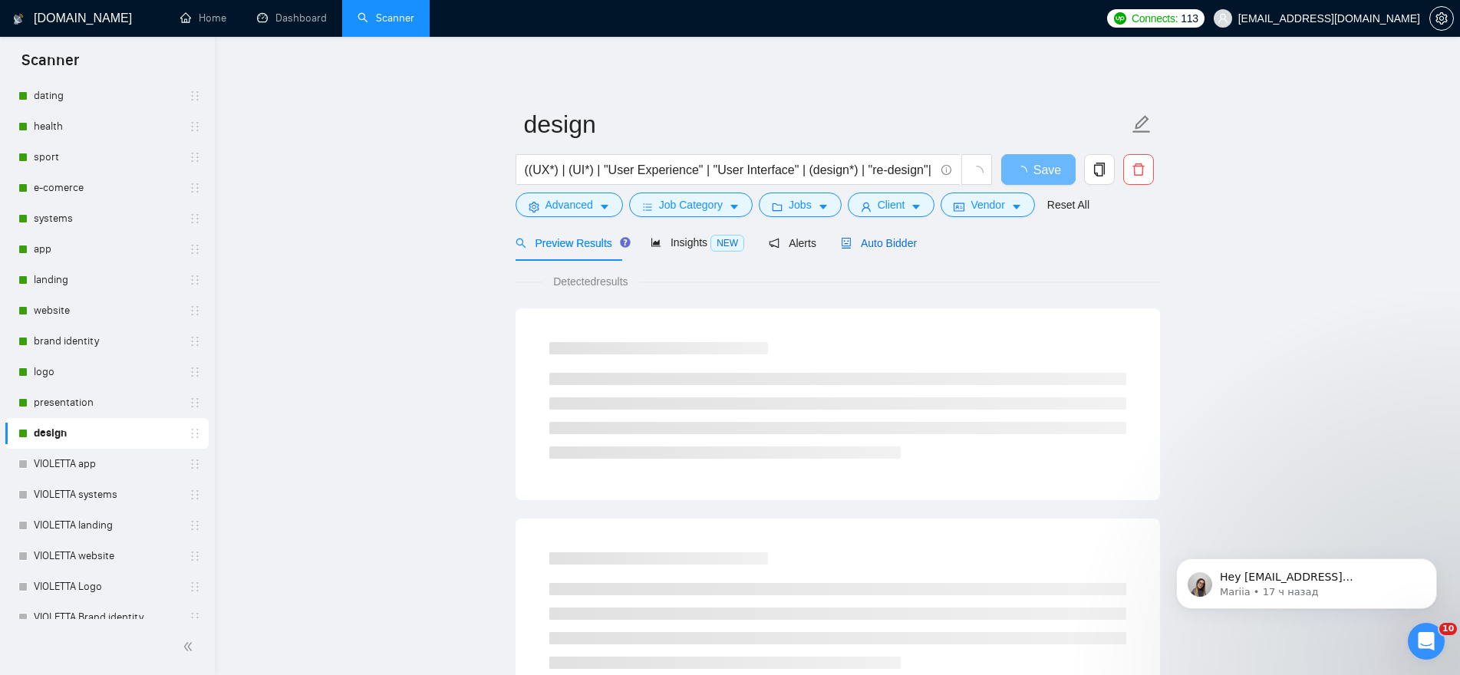
click at [894, 239] on span "Auto Bidder" at bounding box center [879, 243] width 76 height 12
